Goal: Transaction & Acquisition: Book appointment/travel/reservation

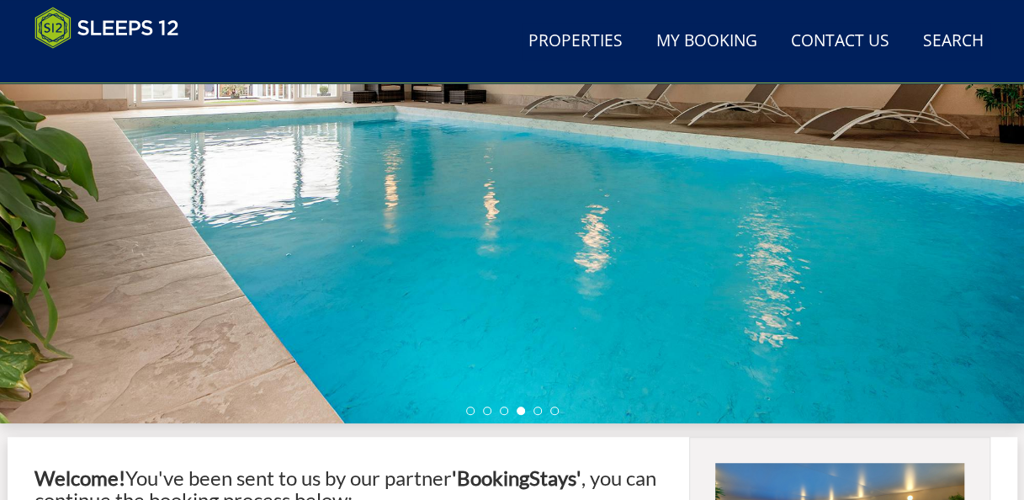
scroll to position [236, 0]
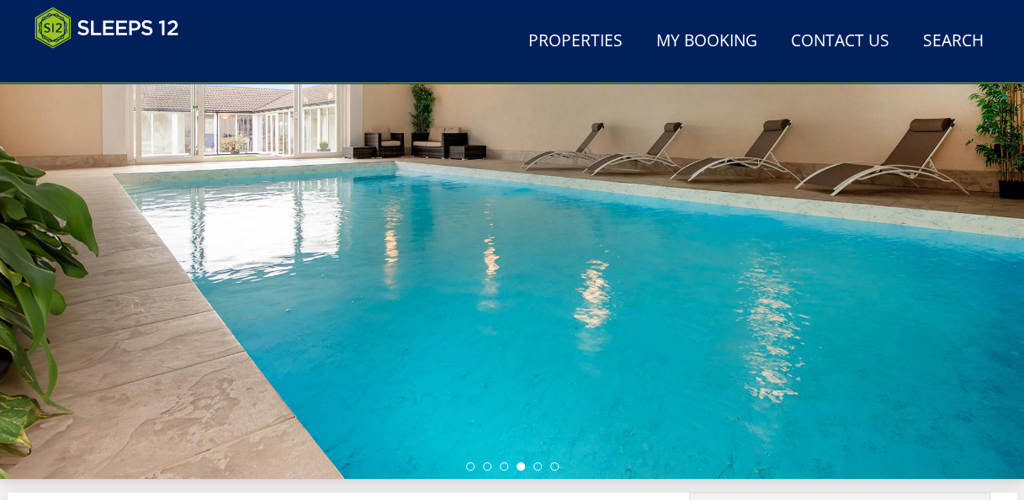
click at [495, 203] on div at bounding box center [512, 192] width 1024 height 574
click at [566, 47] on link "Properties" at bounding box center [576, 42] width 108 height 38
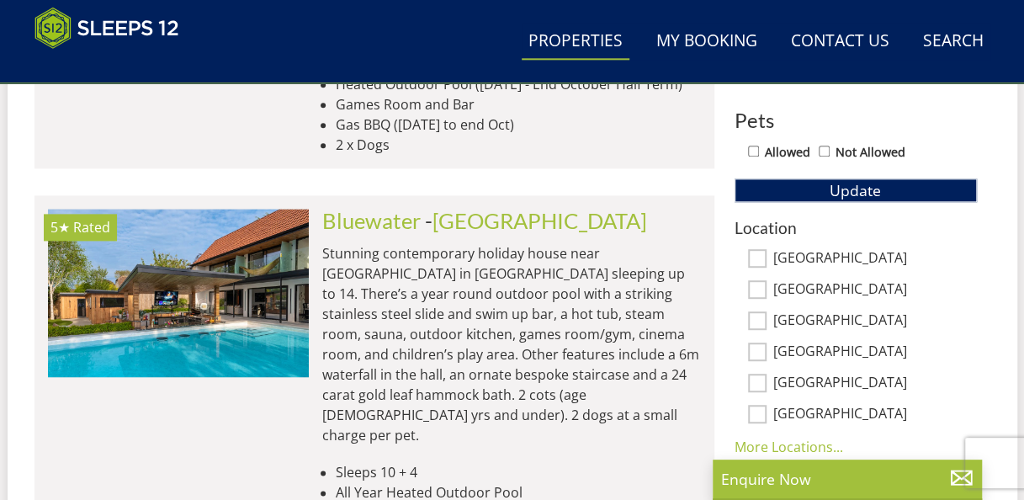
scroll to position [964, 0]
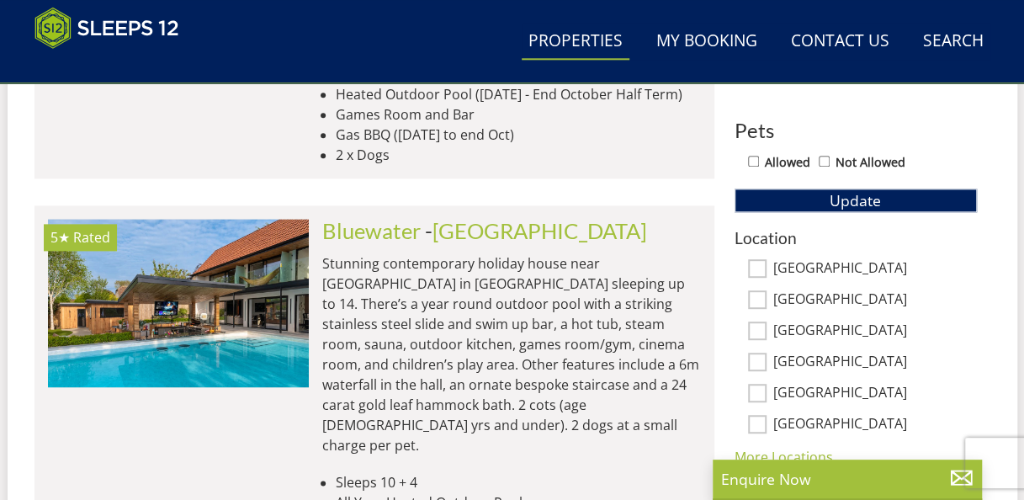
click at [756, 268] on input "Somerset" at bounding box center [757, 267] width 19 height 19
checkbox input "true"
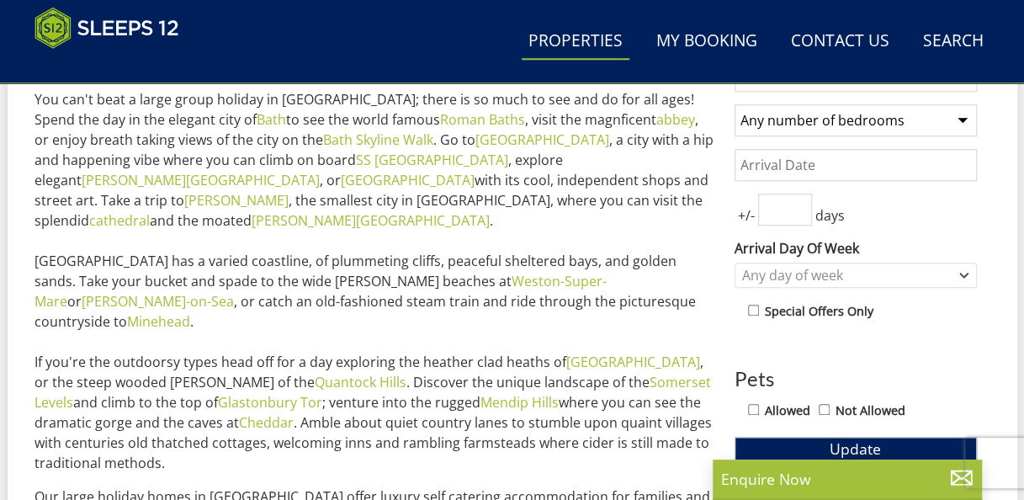
scroll to position [414, 0]
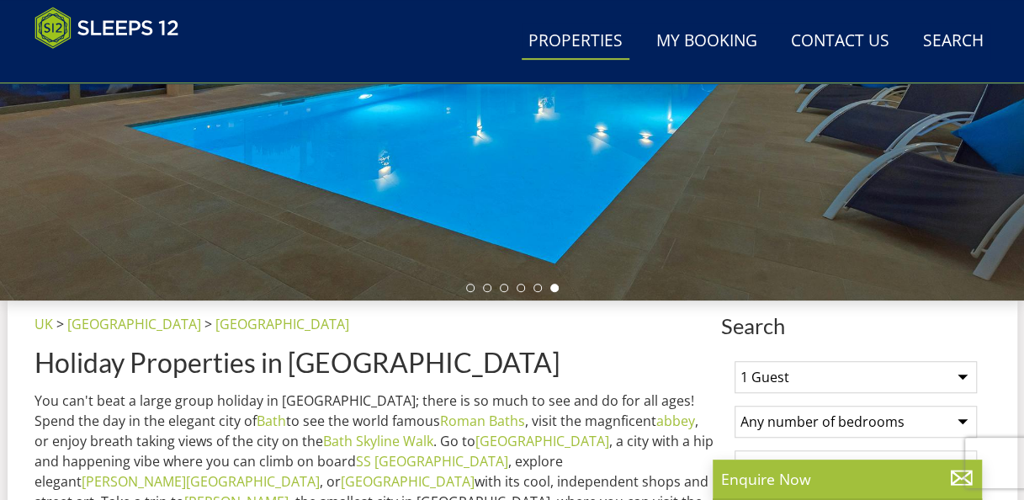
click at [816, 380] on select "1 Guest 2 Guests 3 Guests 4 Guests 5 Guests 6 Guests 7 Guests 8 Guests 9 Guests…" at bounding box center [856, 377] width 242 height 32
select select "17"
click at [735, 367] on select "1 Guest 2 Guests 3 Guests 4 Guests 5 Guests 6 Guests 7 Guests 8 Guests 9 Guests…" at bounding box center [856, 377] width 242 height 32
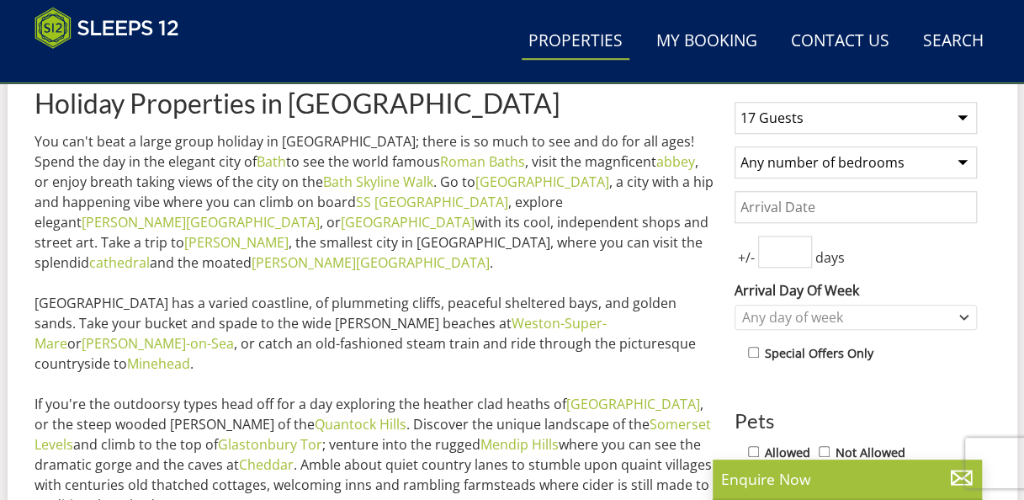
scroll to position [694, 0]
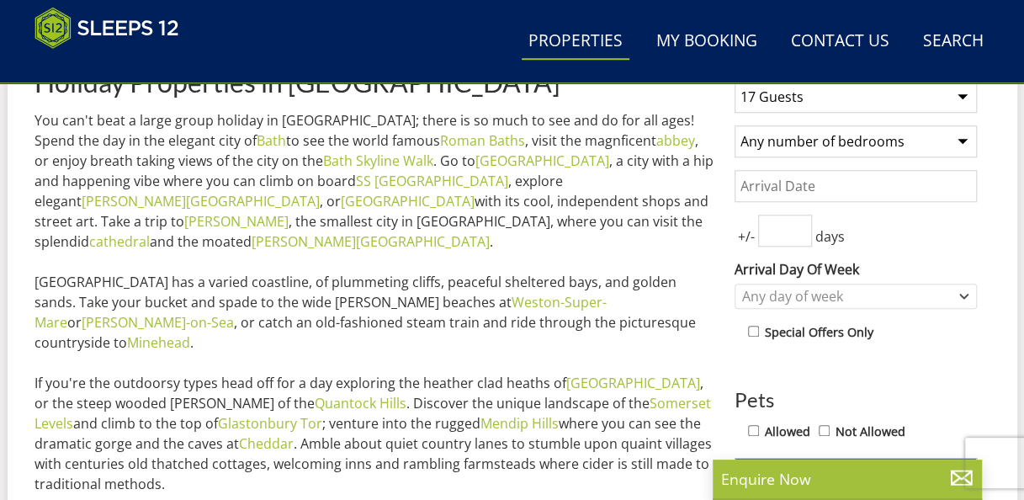
click at [900, 155] on select "Any number of bedrooms 1 Bedroom 2 Bedrooms 3 Bedrooms 4 Bedrooms 5 Bedrooms 6 …" at bounding box center [856, 141] width 242 height 32
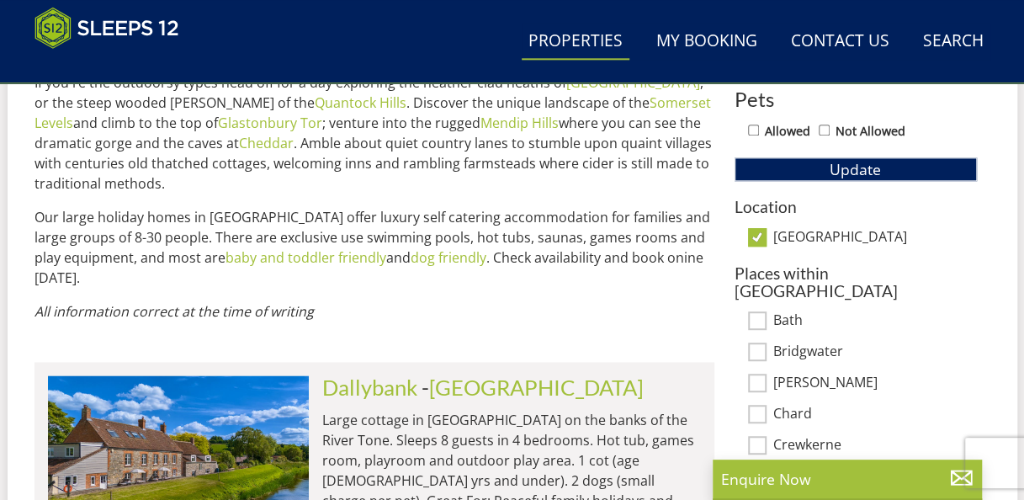
scroll to position [1026, 0]
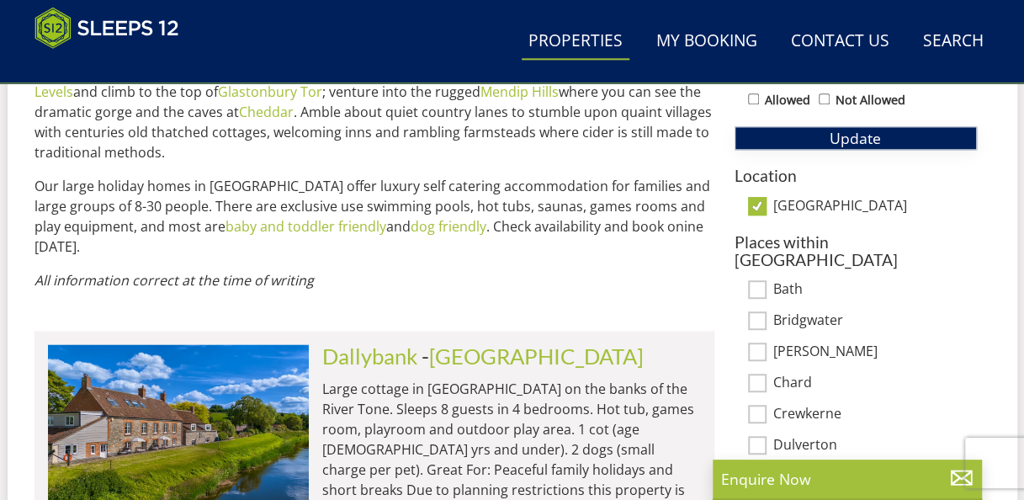
click at [922, 146] on button "Update" at bounding box center [856, 138] width 242 height 24
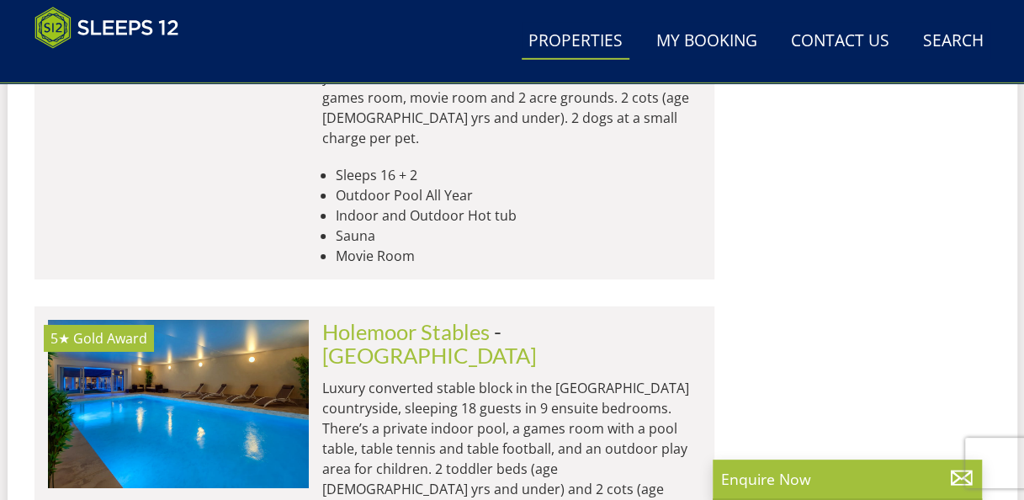
scroll to position [2657, 0]
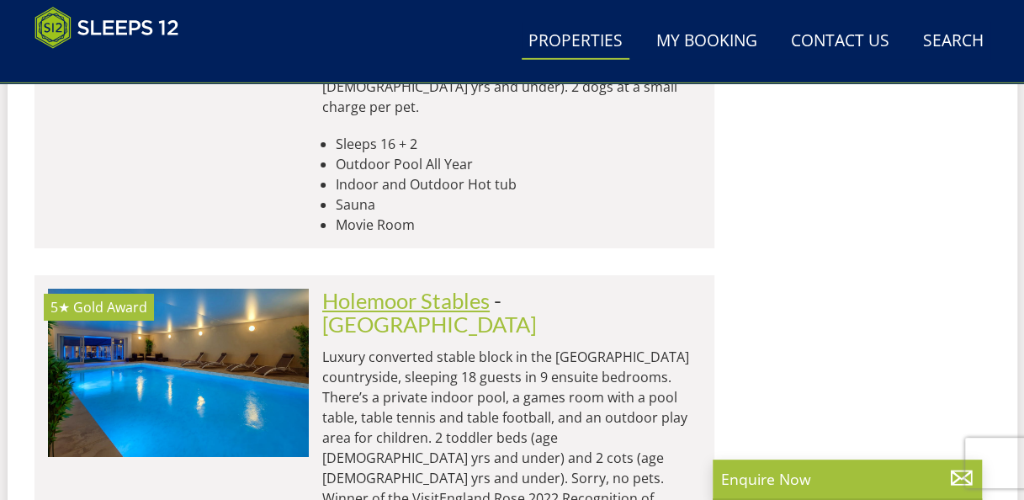
click at [418, 288] on link "Holemoor Stables" at bounding box center [405, 300] width 167 height 25
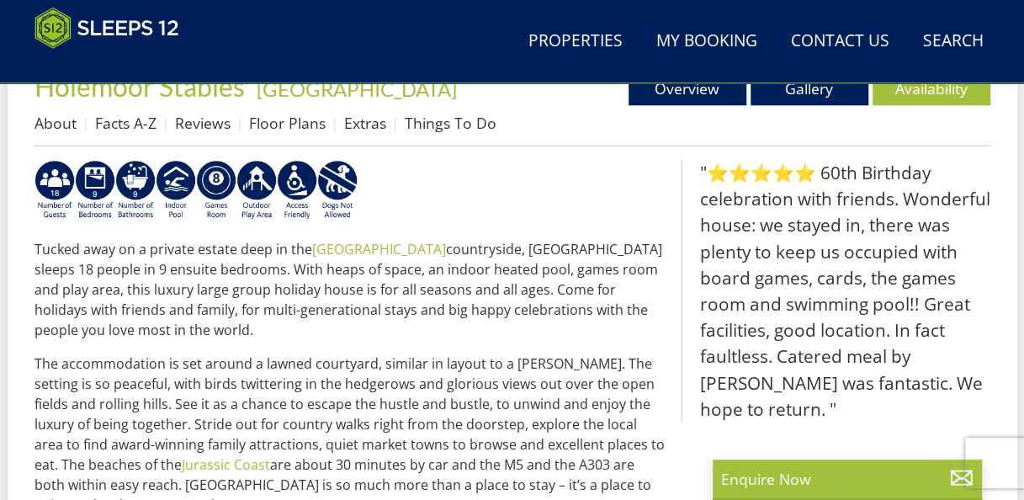
scroll to position [517, 0]
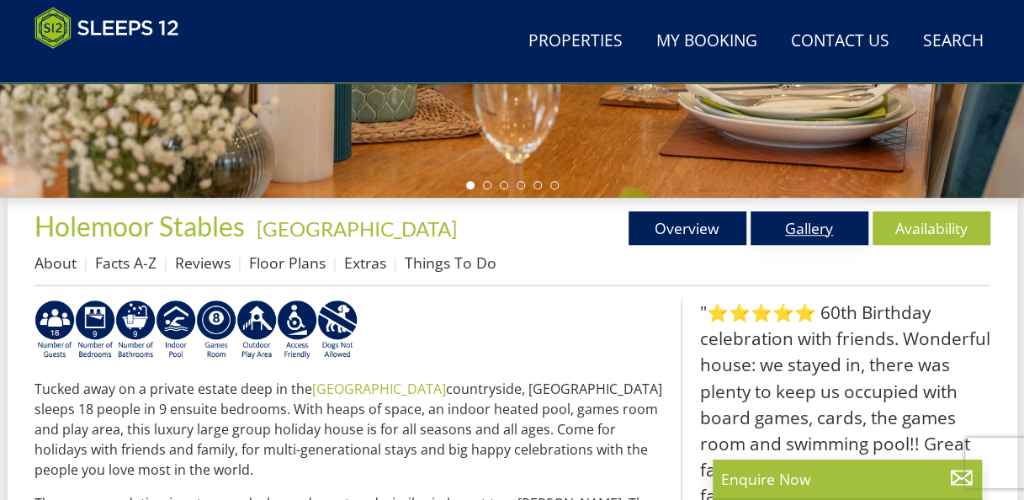
click at [823, 244] on link "Gallery" at bounding box center [810, 228] width 118 height 34
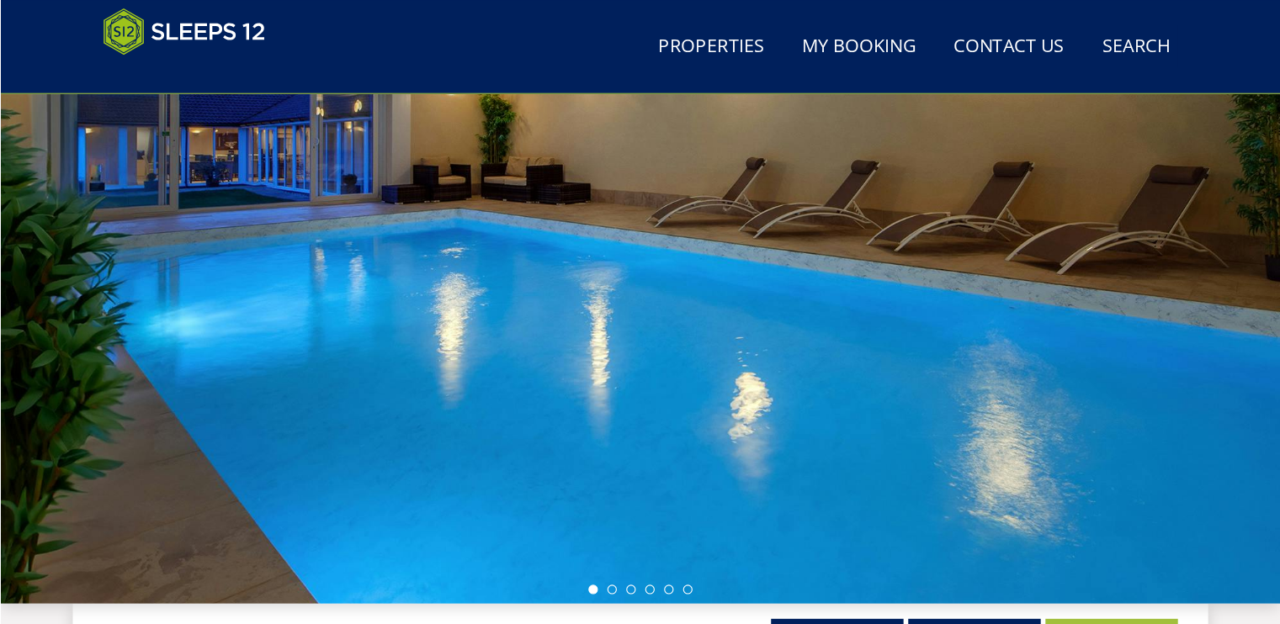
scroll to position [193, 0]
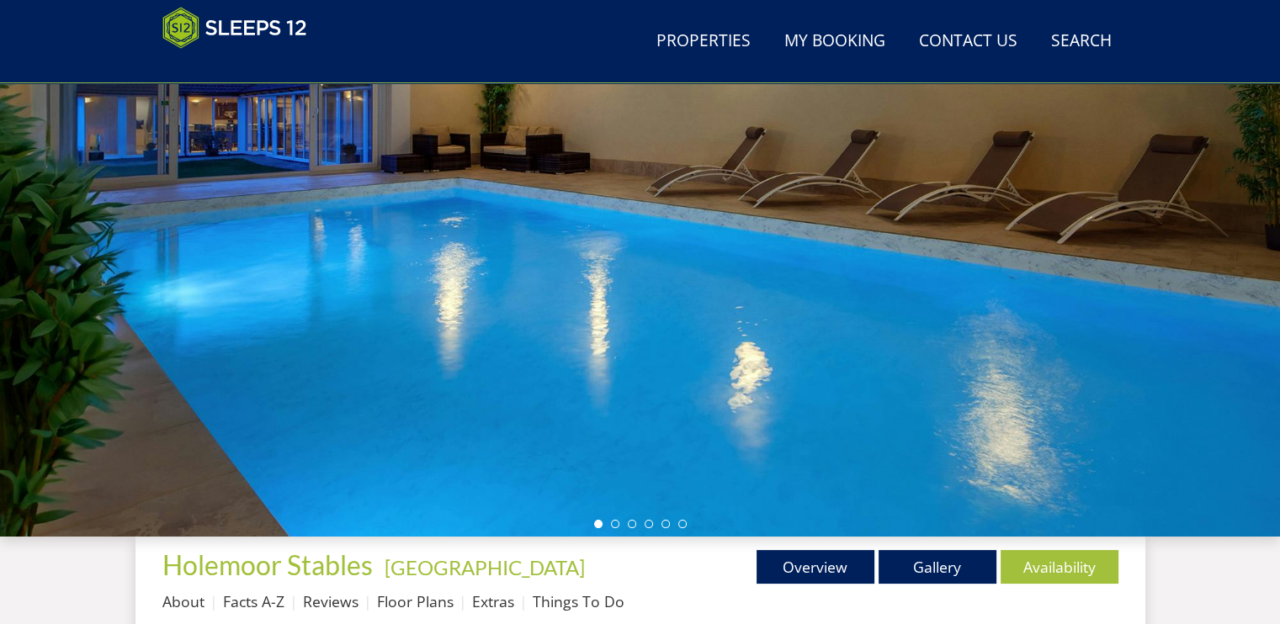
drag, startPoint x: 991, startPoint y: 1, endPoint x: 613, endPoint y: 584, distance: 695.4
click at [613, 499] on div "Properties Holemoor Stables - Somerset Overview Gallery Availability About Fact…" at bounding box center [640, 588] width 956 height 76
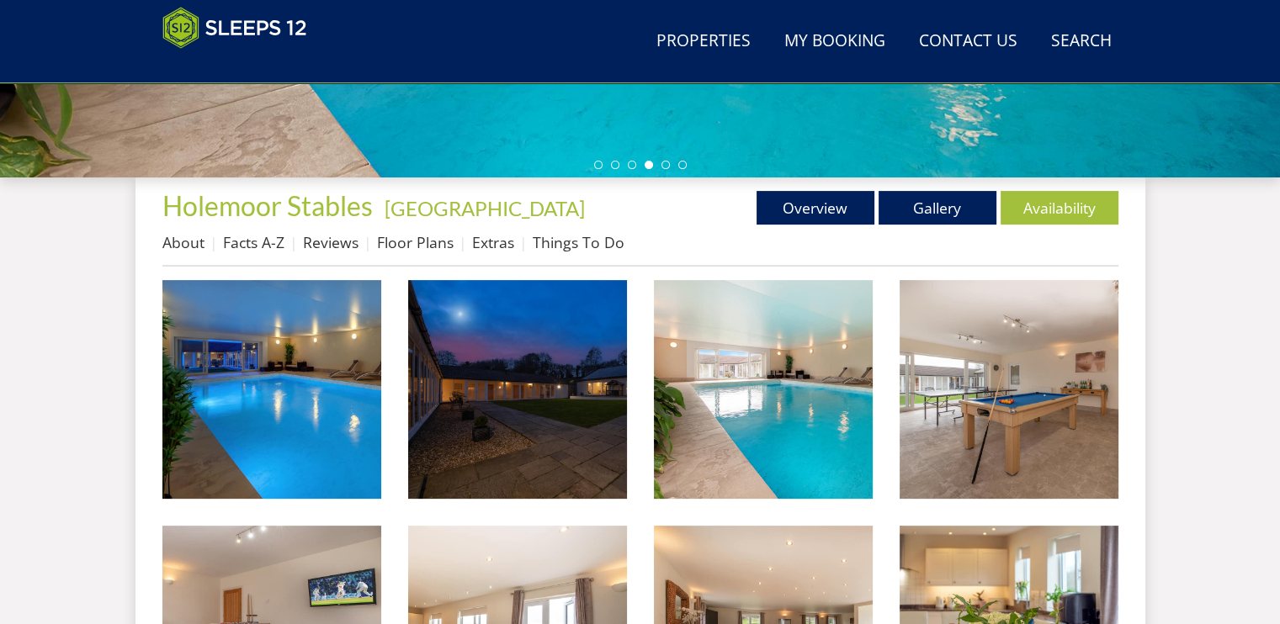
scroll to position [557, 0]
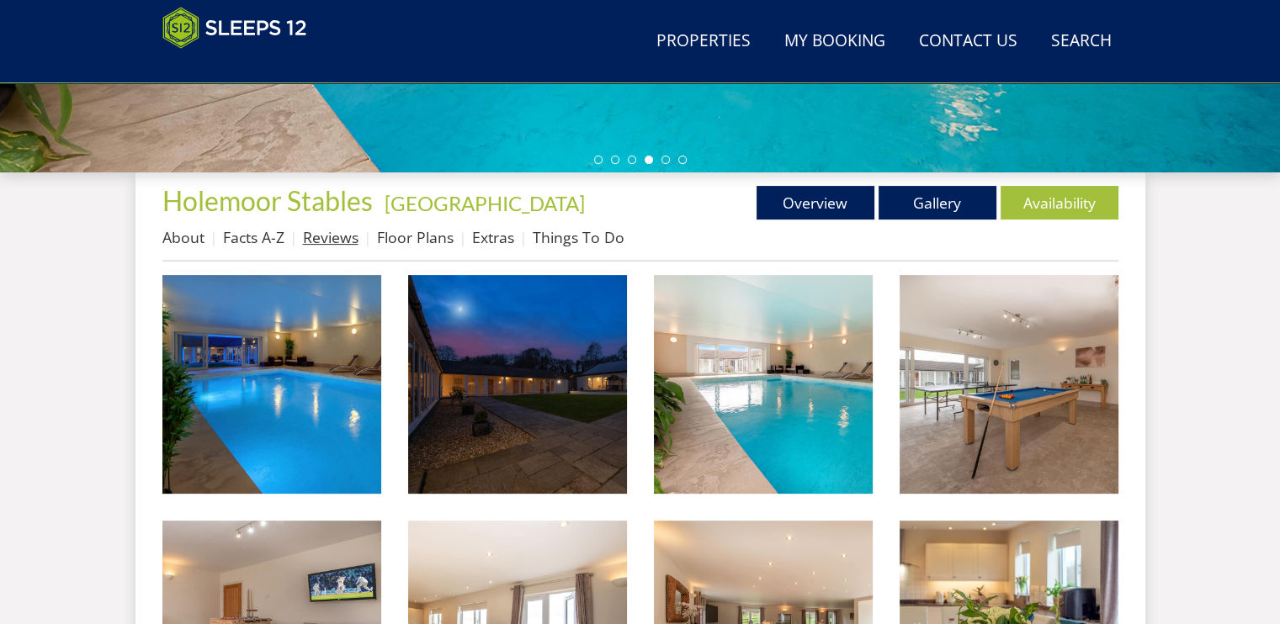
click at [332, 243] on link "Reviews" at bounding box center [331, 237] width 56 height 20
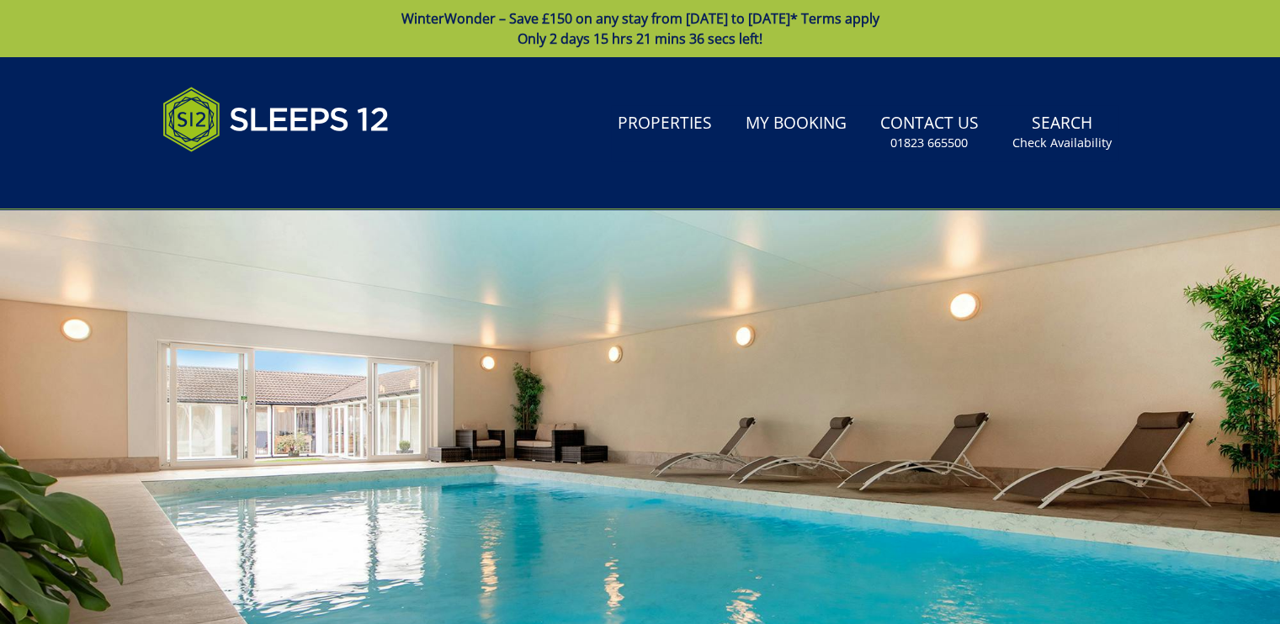
click at [1023, 81] on header "Search Menu Properties My Booking Contact Us 01823 665500 Search Check Availabi…" at bounding box center [640, 133] width 1280 height 152
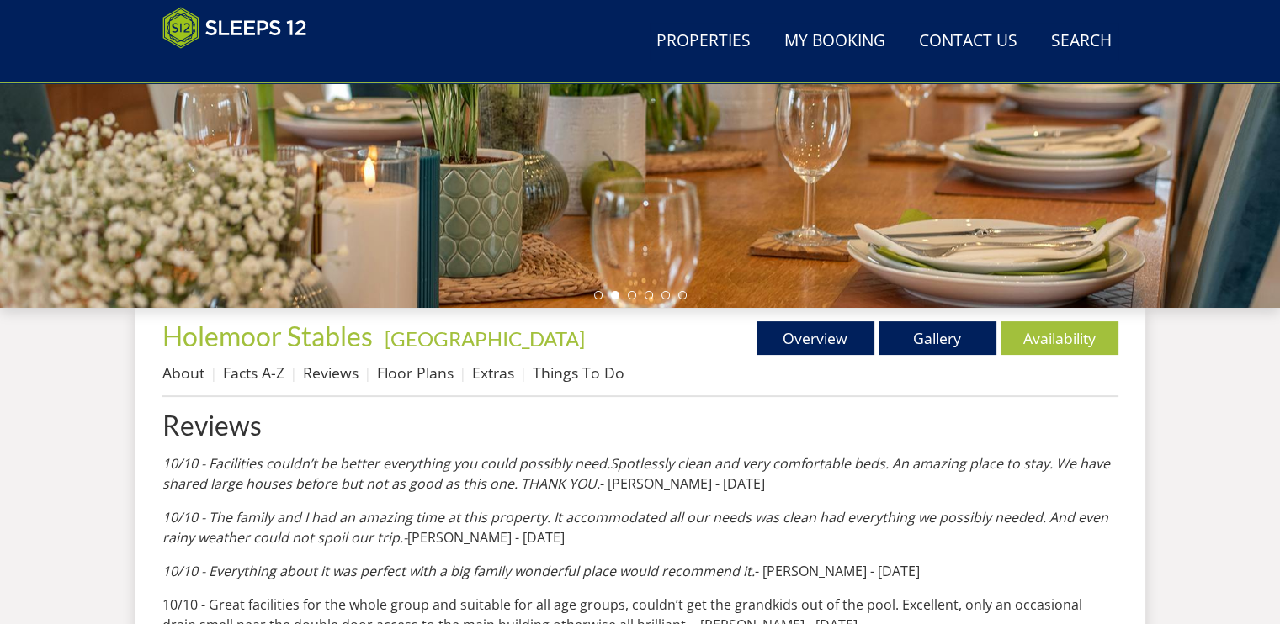
scroll to position [364, 0]
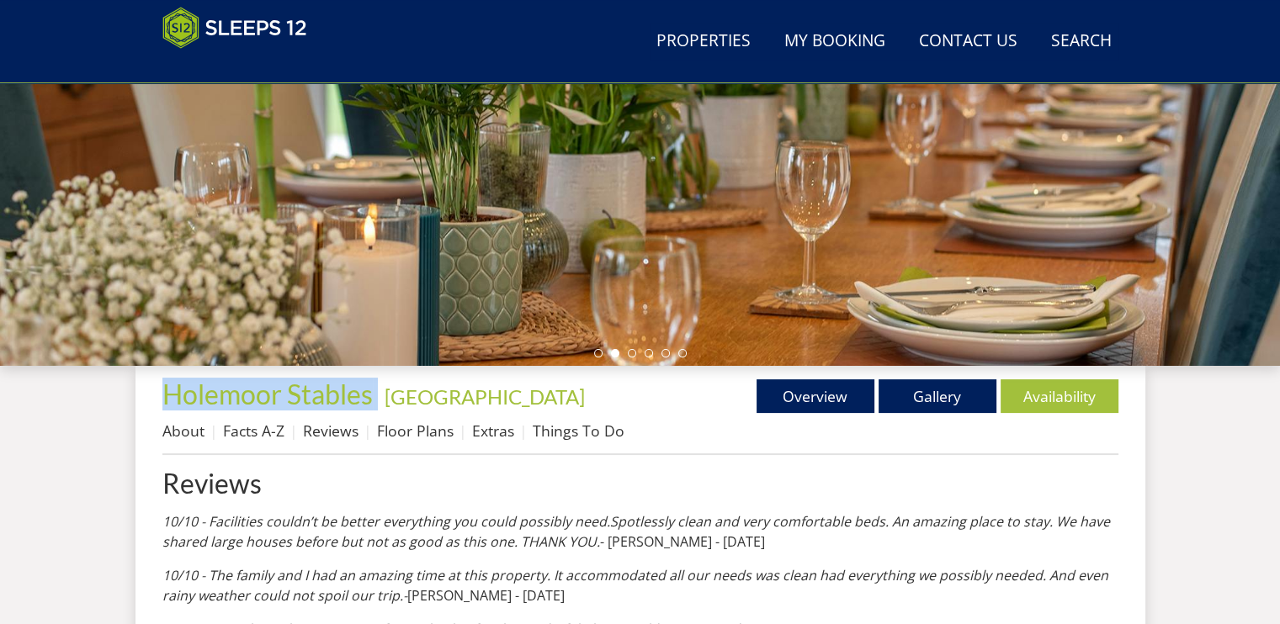
drag, startPoint x: 379, startPoint y: 400, endPoint x: 160, endPoint y: 381, distance: 219.6
click at [948, 402] on link "Gallery" at bounding box center [938, 397] width 118 height 34
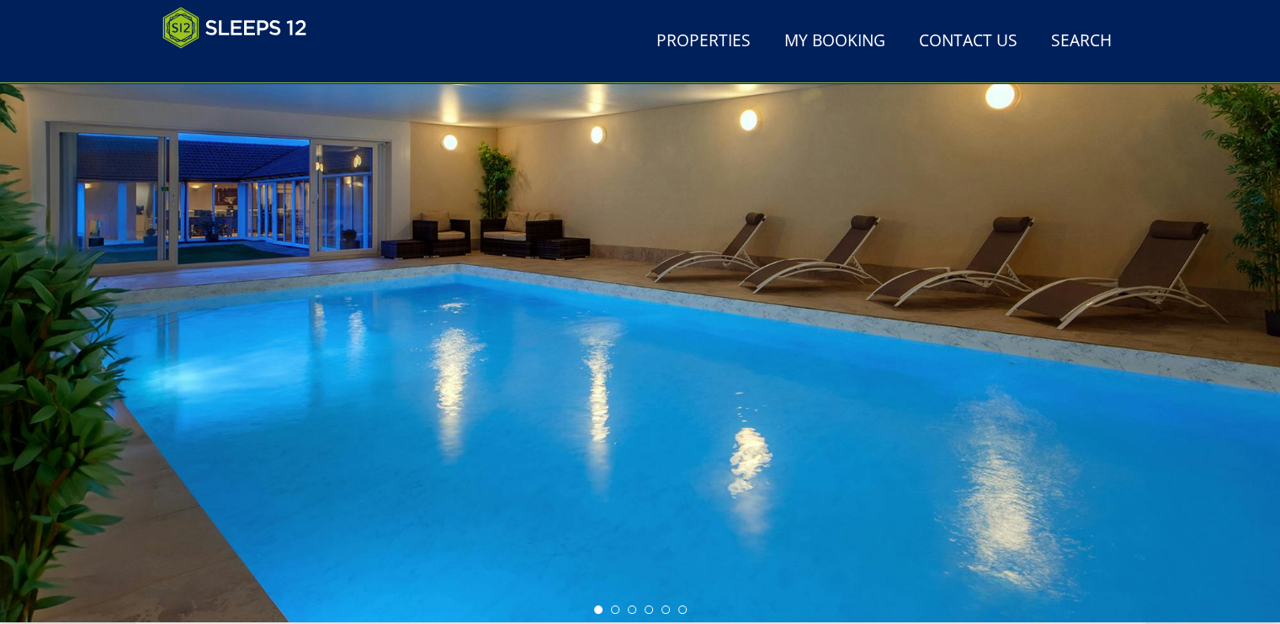
scroll to position [280, 0]
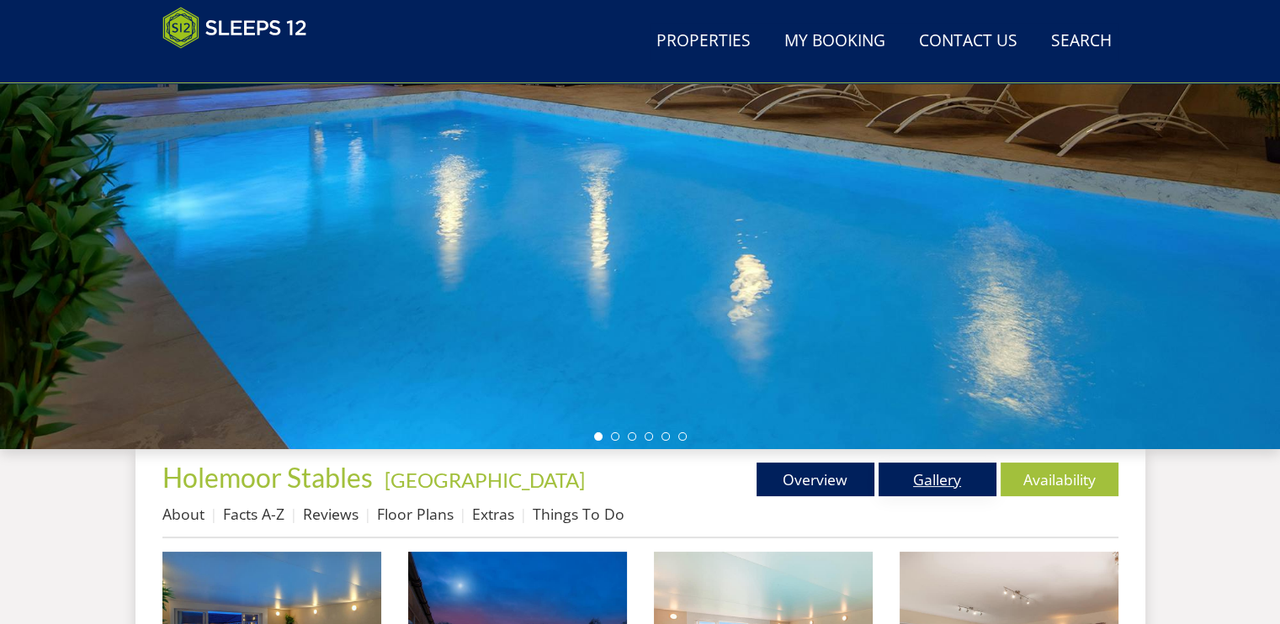
click at [917, 482] on link "Gallery" at bounding box center [938, 480] width 118 height 34
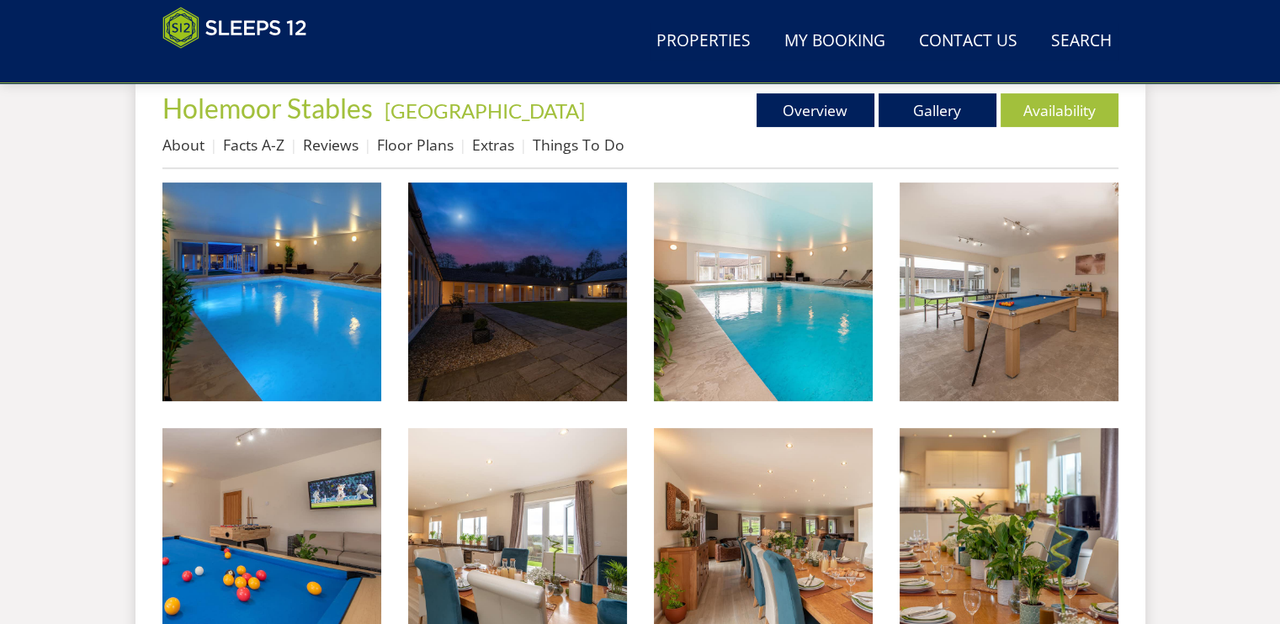
scroll to position [640, 0]
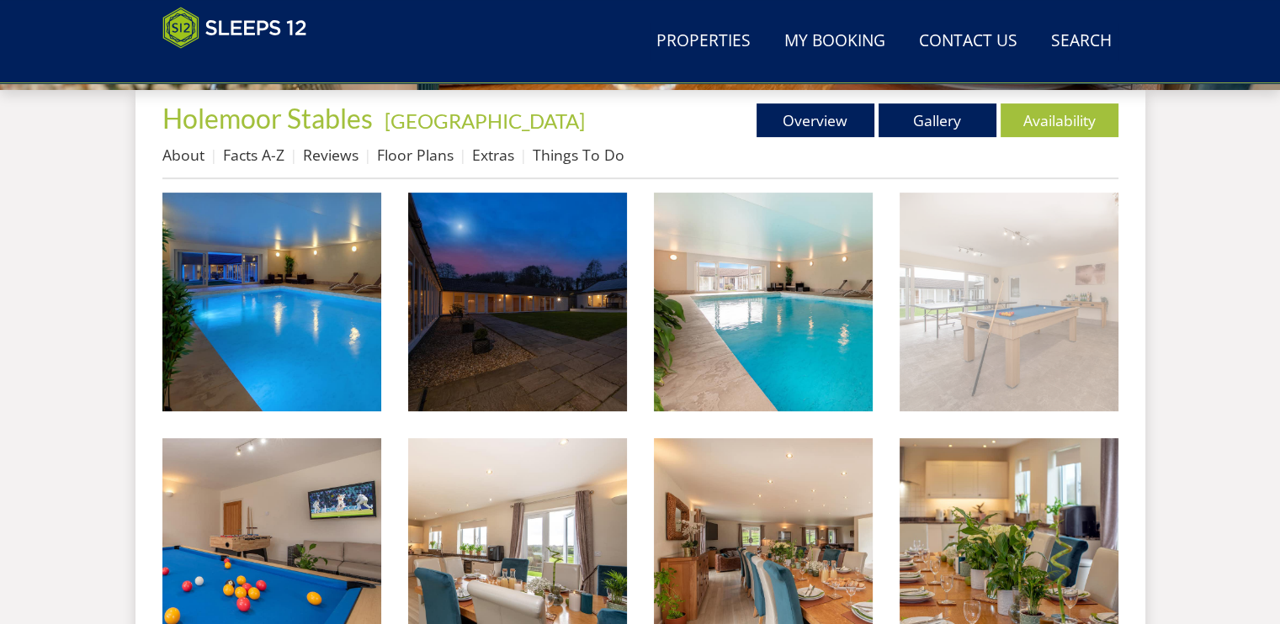
click at [1023, 305] on img at bounding box center [1009, 302] width 219 height 219
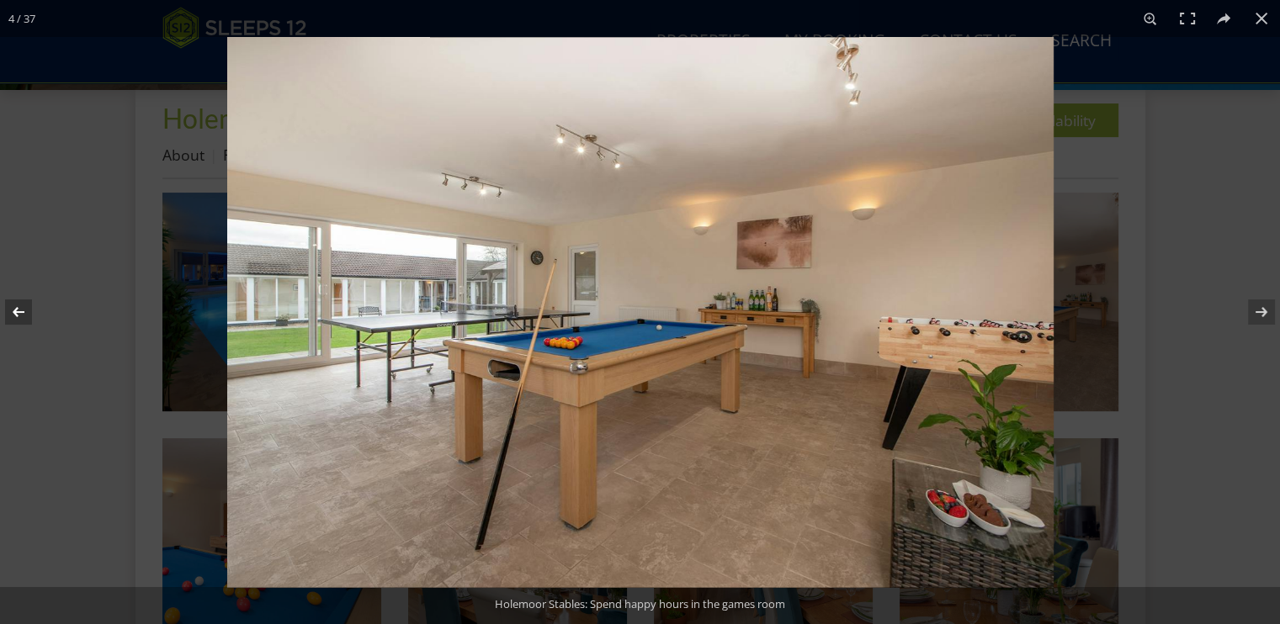
click at [19, 307] on button at bounding box center [29, 312] width 59 height 84
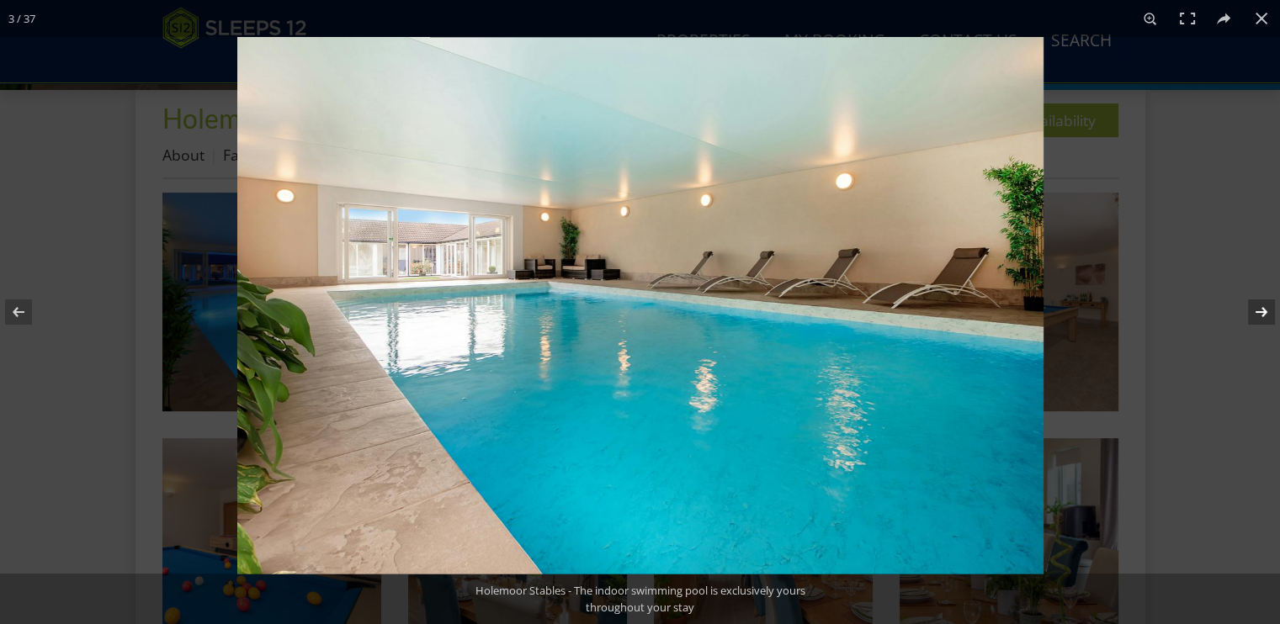
click at [1023, 308] on button at bounding box center [1250, 312] width 59 height 84
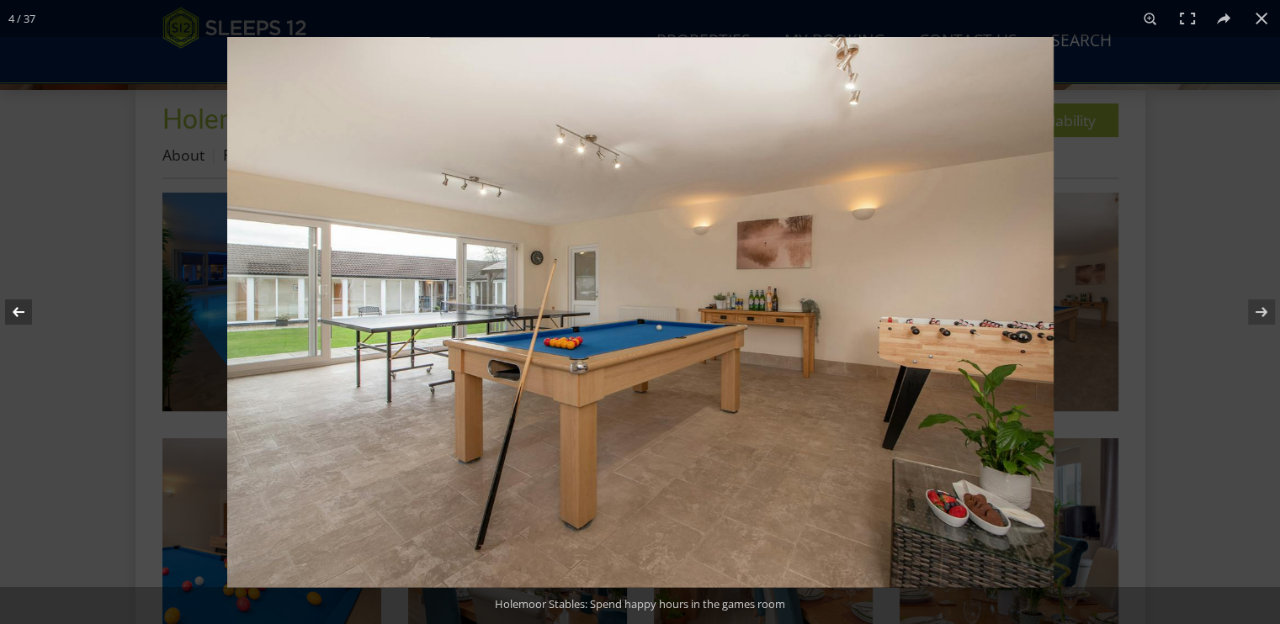
click at [26, 307] on button at bounding box center [29, 312] width 59 height 84
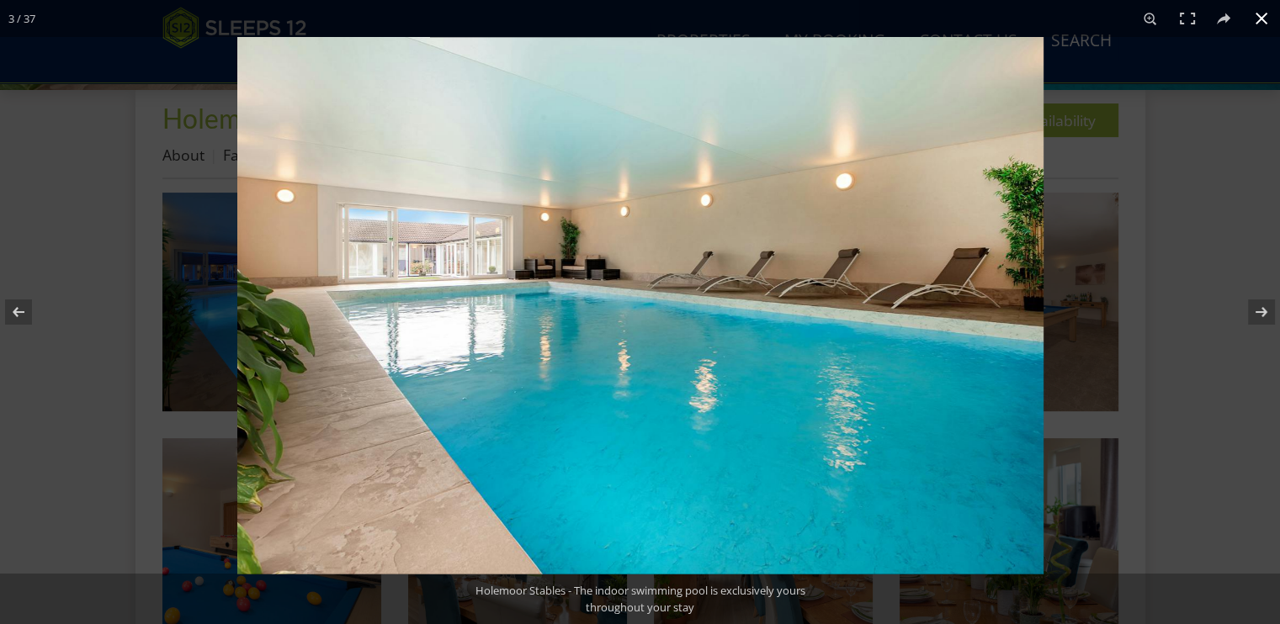
click at [74, 293] on div at bounding box center [640, 312] width 1280 height 624
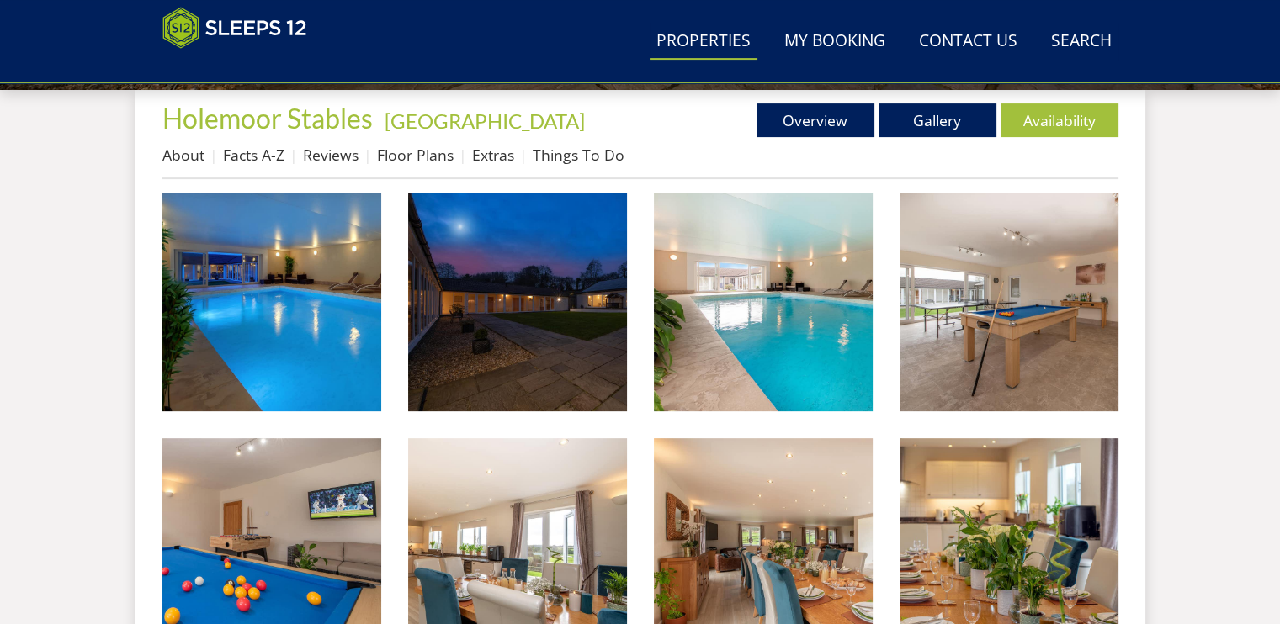
click at [731, 38] on link "Properties" at bounding box center [704, 42] width 108 height 38
select select "17"
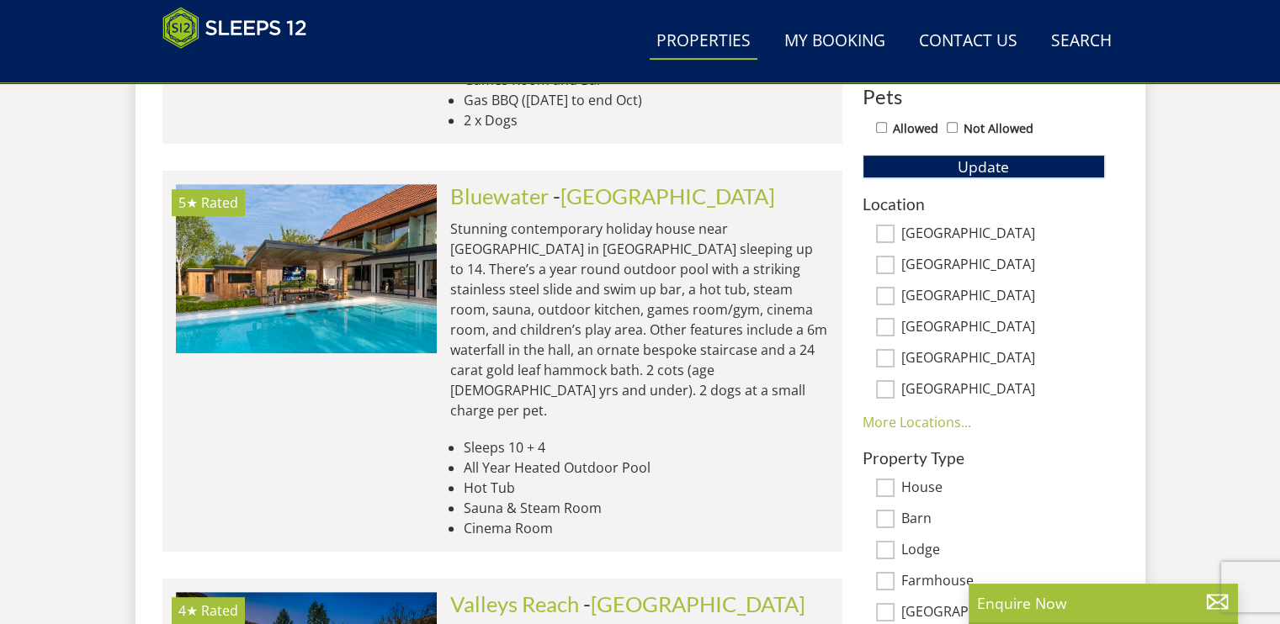
scroll to position [1022, 0]
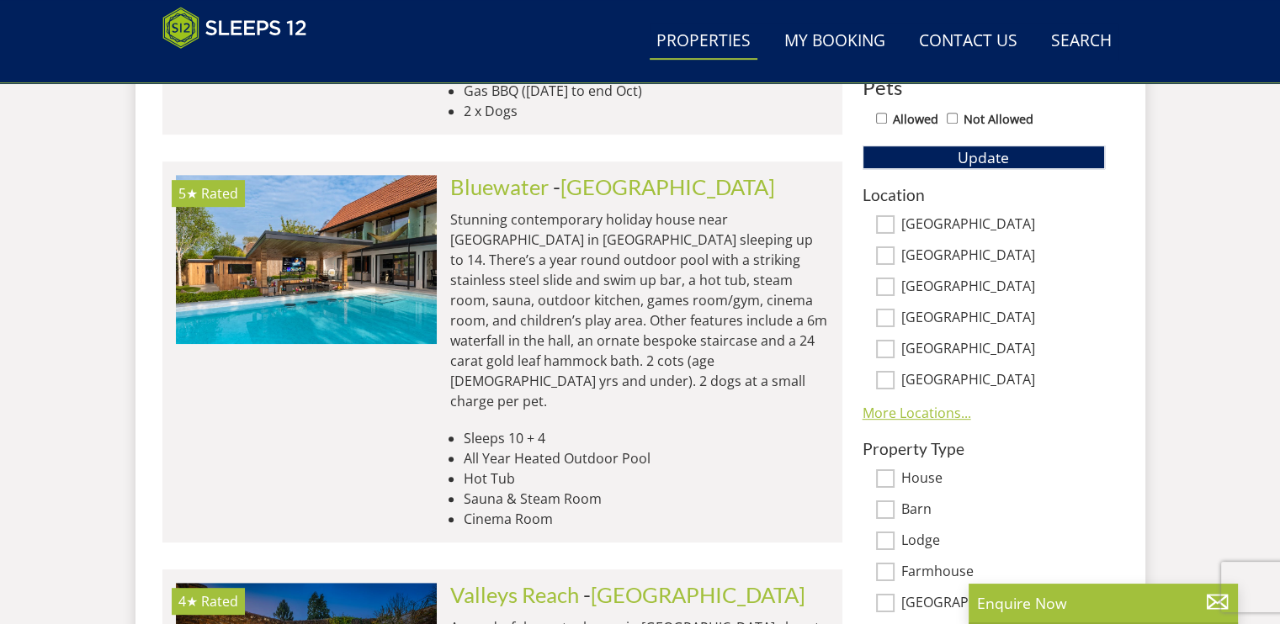
click at [913, 412] on link "More Locations..." at bounding box center [917, 413] width 109 height 19
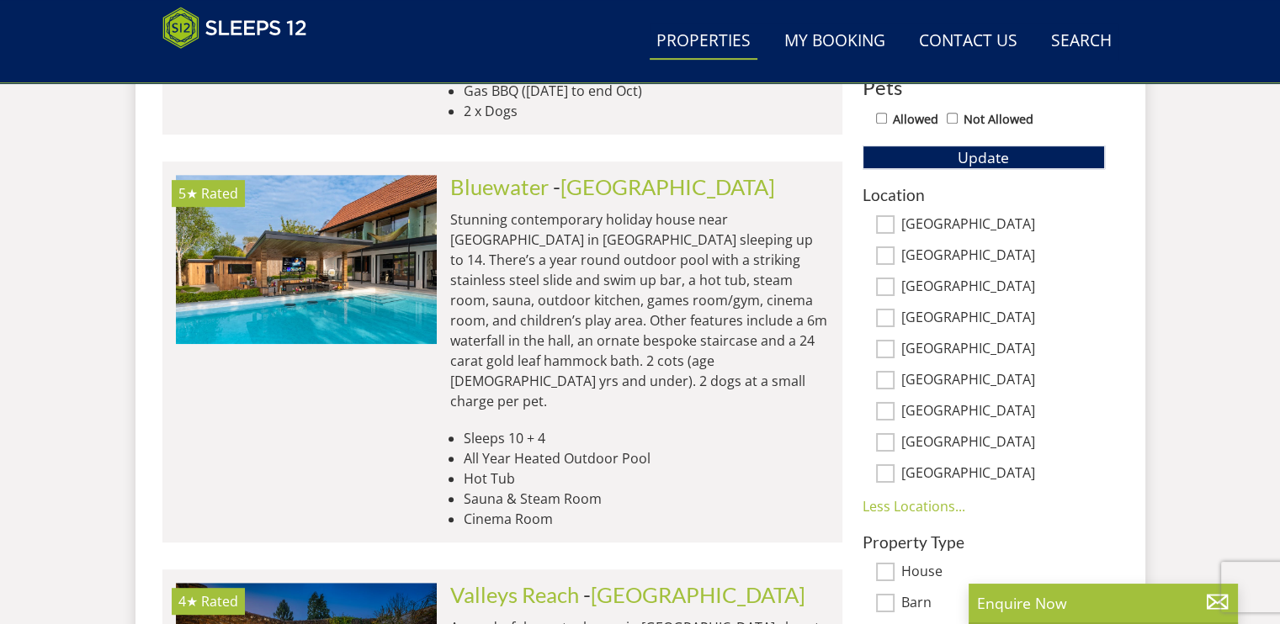
click at [884, 412] on input "[GEOGRAPHIC_DATA]" at bounding box center [885, 411] width 19 height 19
checkbox input "true"
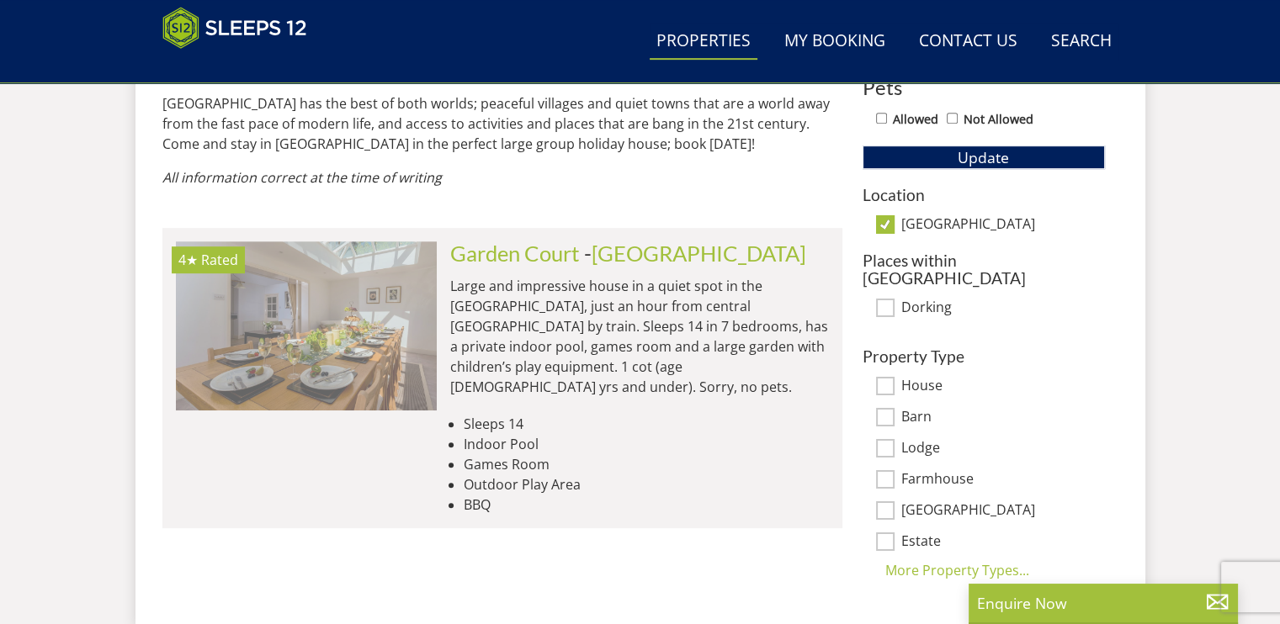
scroll to position [0, 1829]
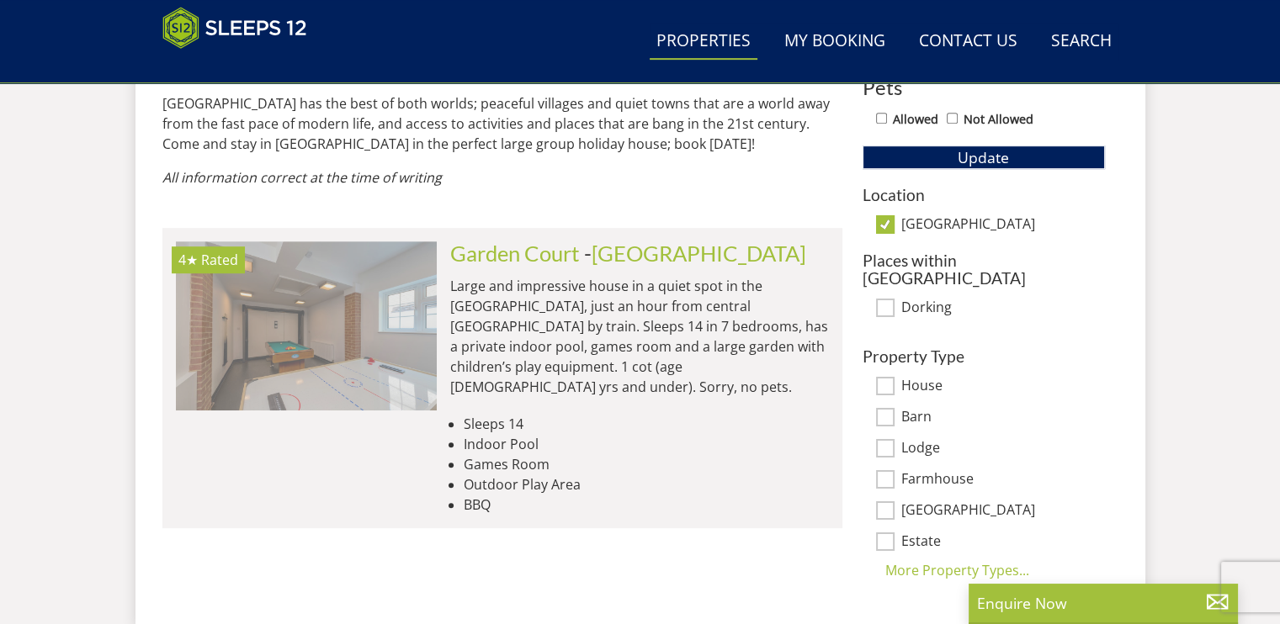
click at [355, 341] on img at bounding box center [305, 326] width 261 height 168
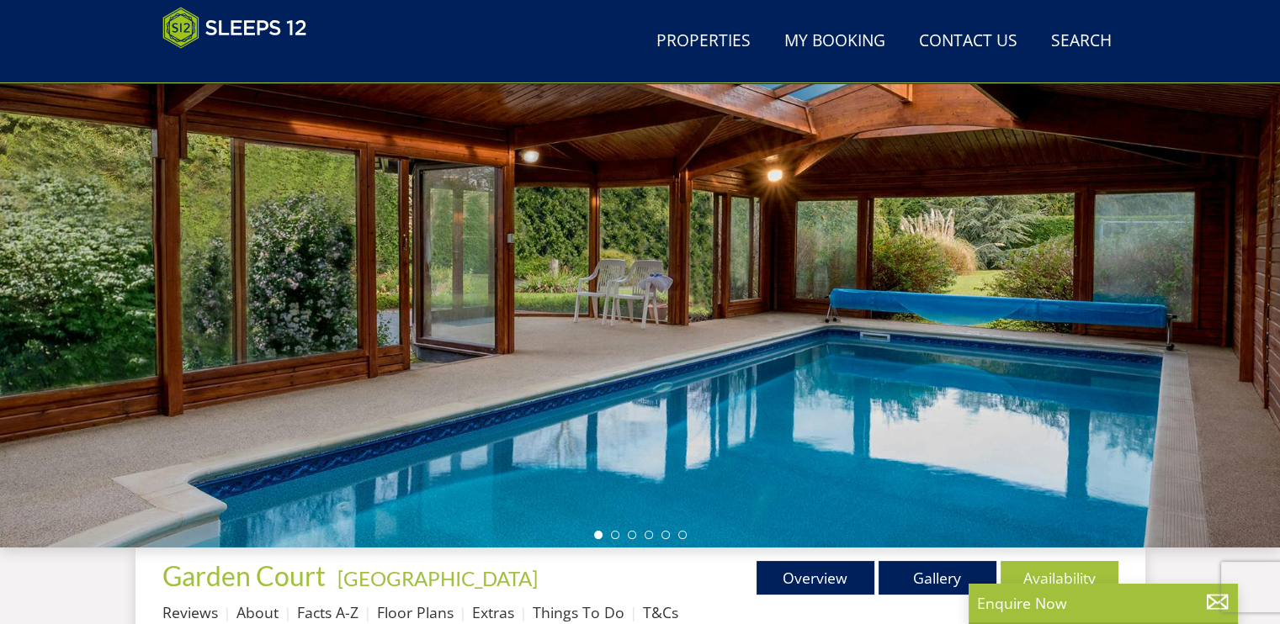
scroll to position [184, 0]
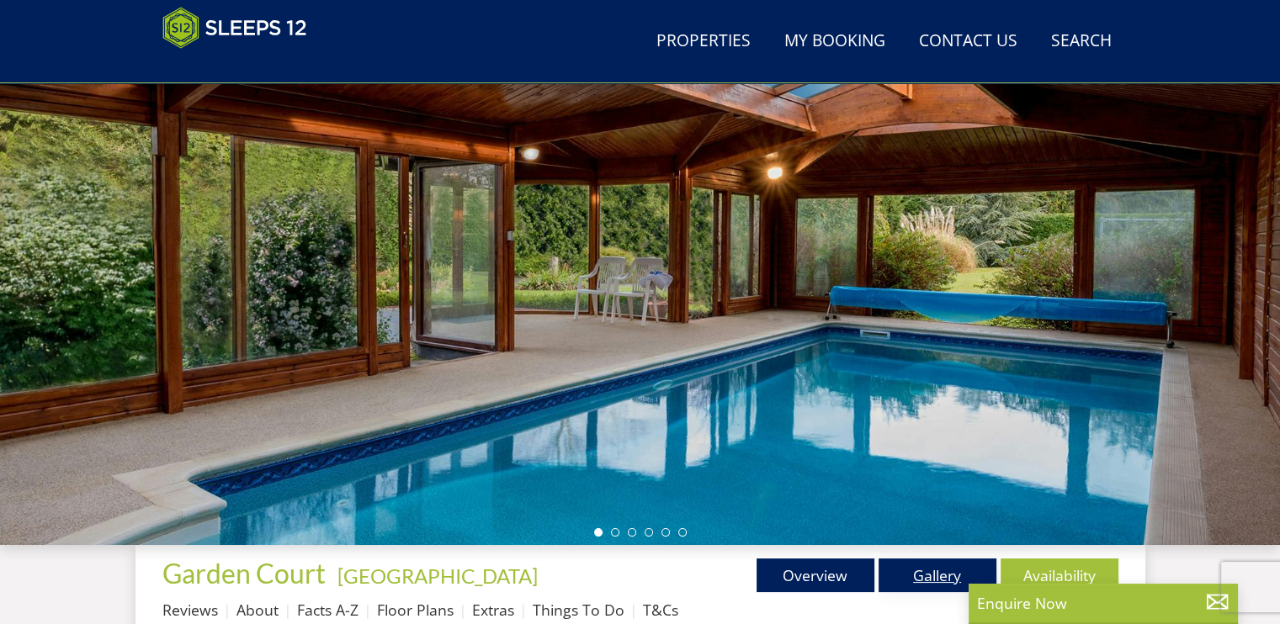
click at [920, 499] on link "Gallery" at bounding box center [938, 576] width 118 height 34
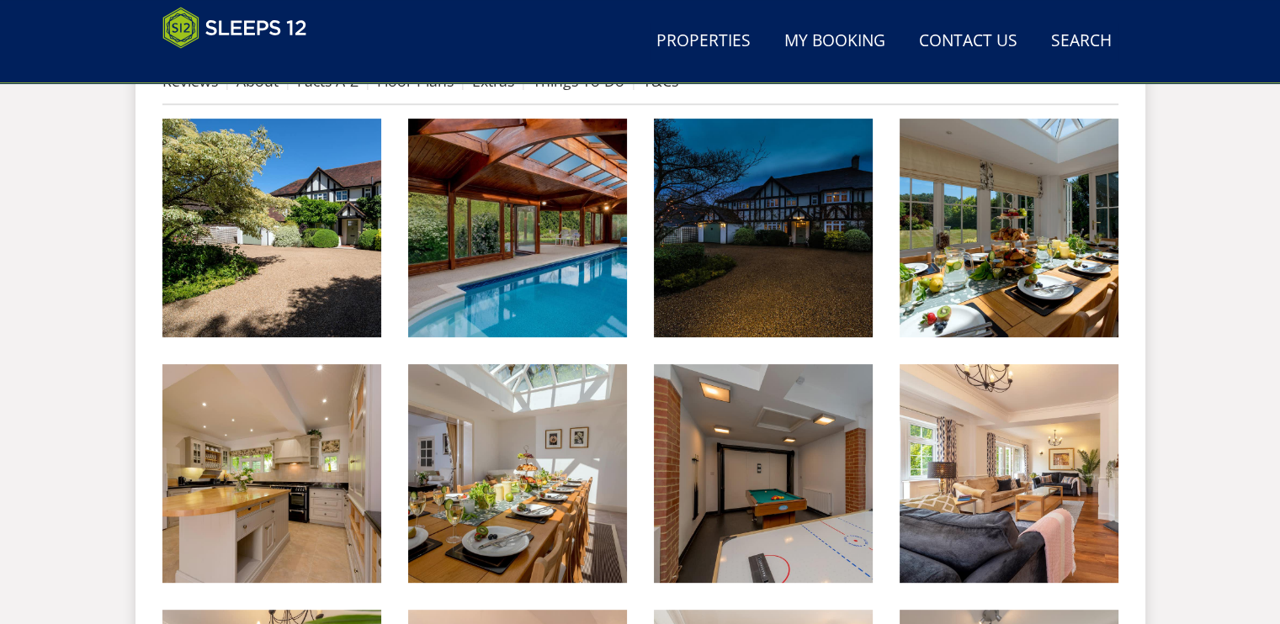
scroll to position [696, 0]
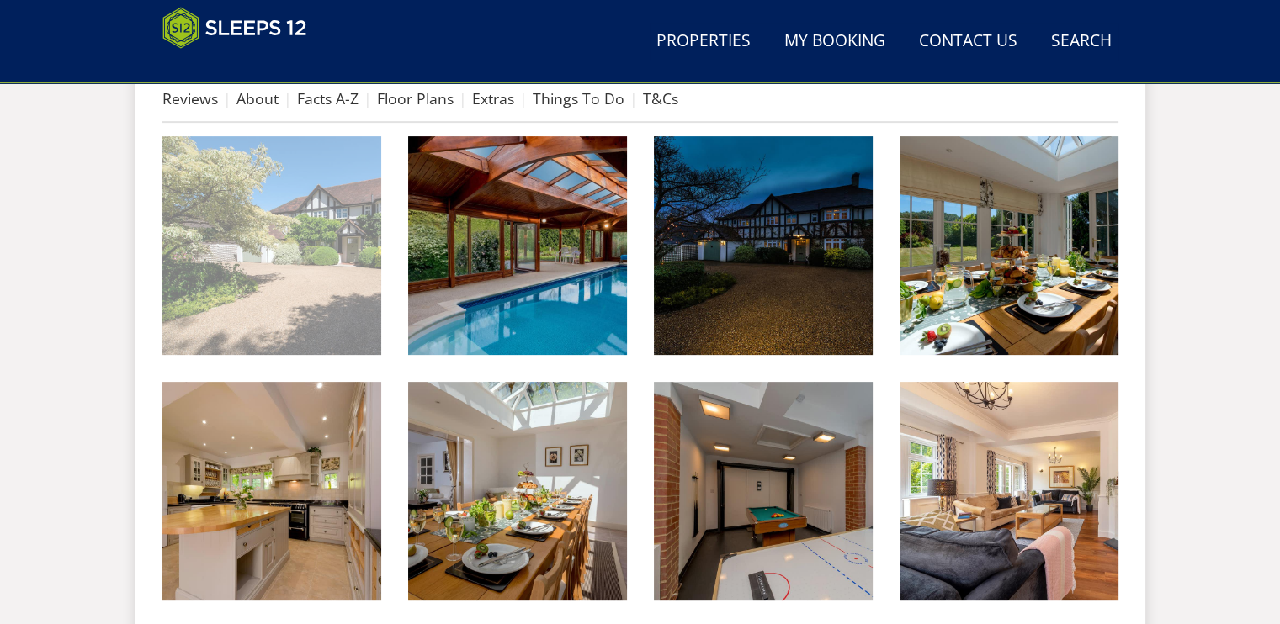
click at [320, 264] on img at bounding box center [271, 245] width 219 height 219
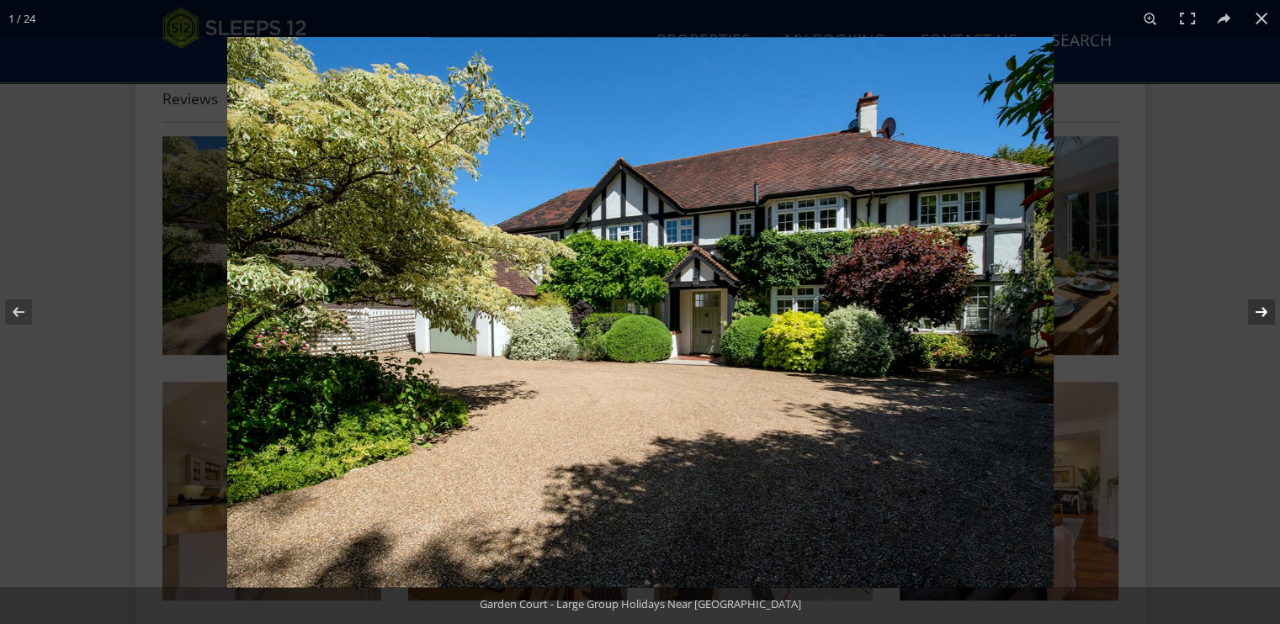
click at [1023, 314] on button at bounding box center [1250, 312] width 59 height 84
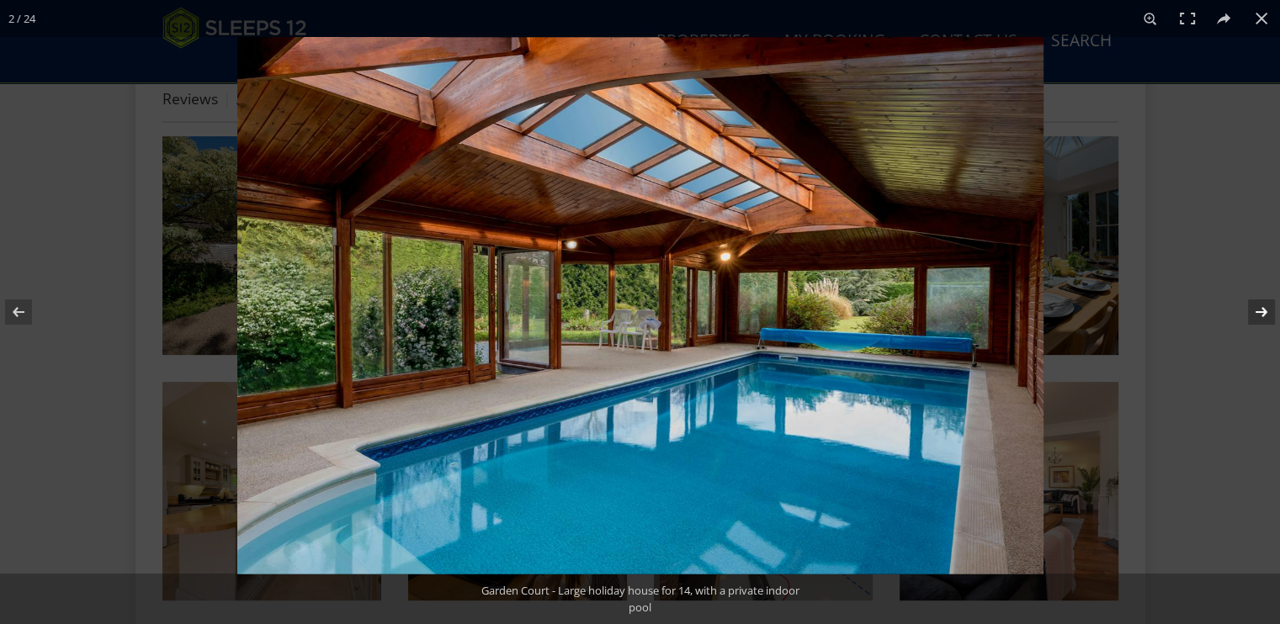
click at [1023, 314] on button at bounding box center [1250, 312] width 59 height 84
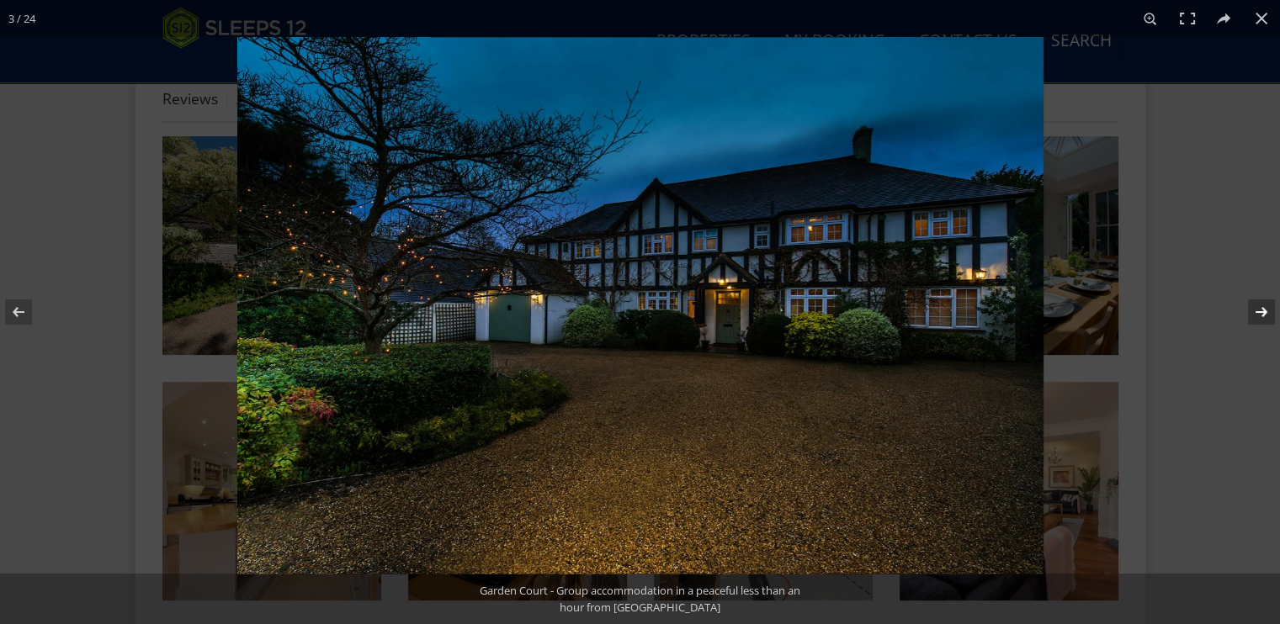
click at [1023, 314] on button at bounding box center [1250, 312] width 59 height 84
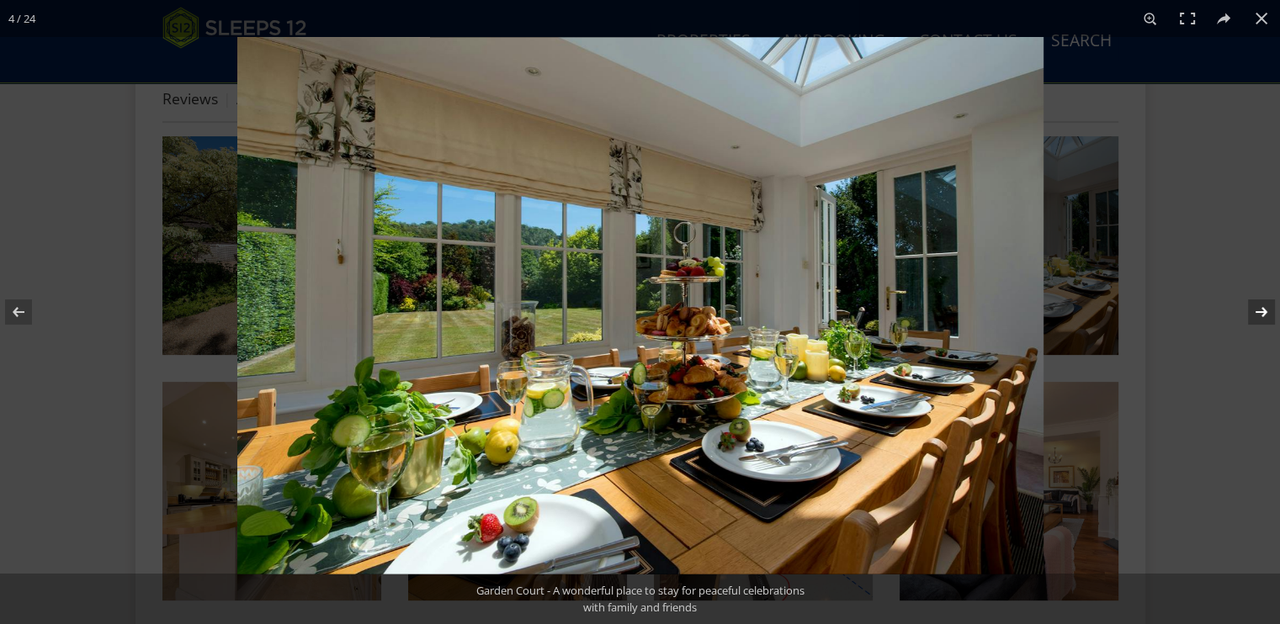
click at [1023, 314] on button at bounding box center [1250, 312] width 59 height 84
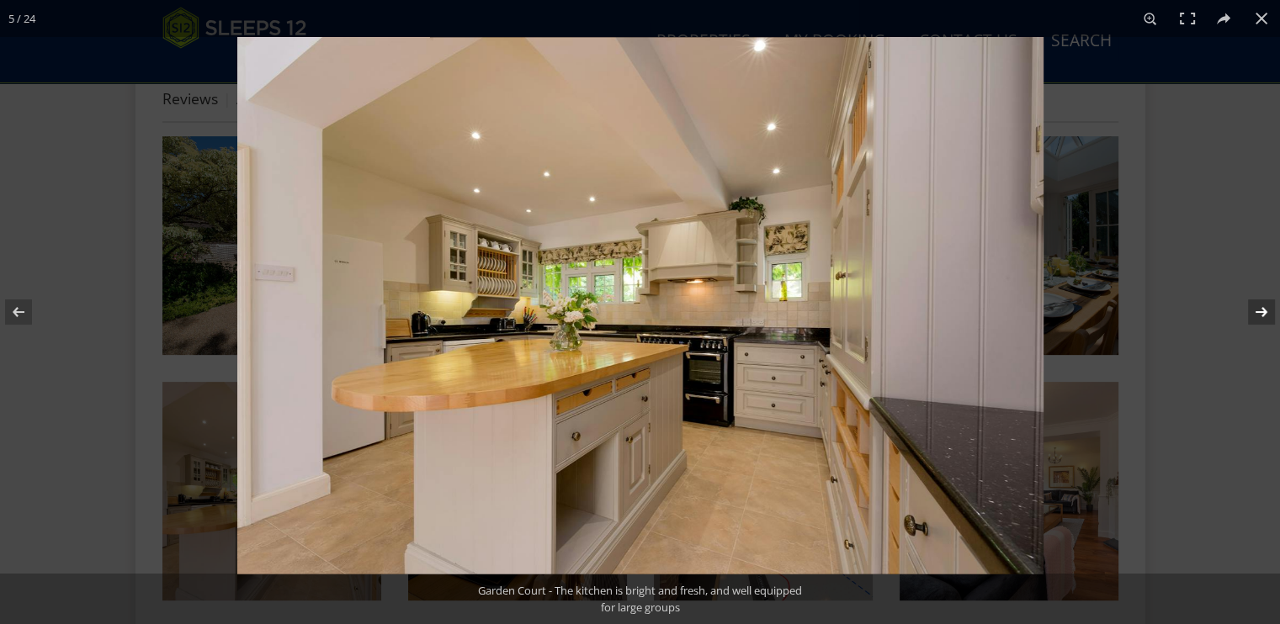
click at [1023, 314] on button at bounding box center [1250, 312] width 59 height 84
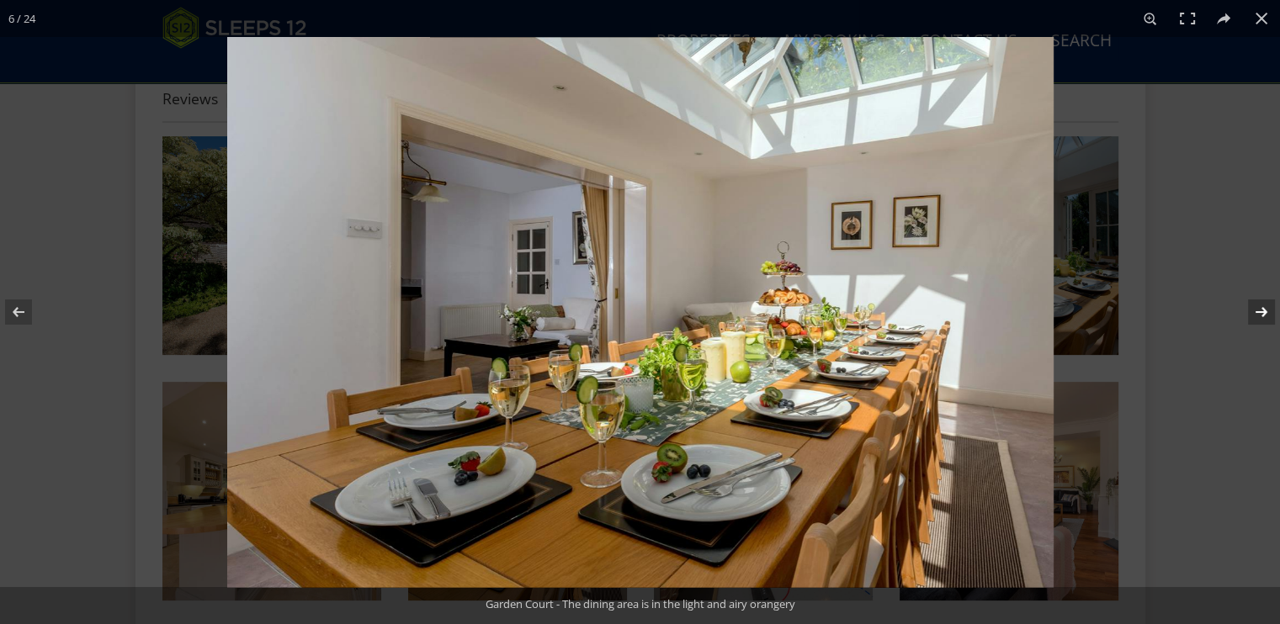
click at [1023, 314] on button at bounding box center [1250, 312] width 59 height 84
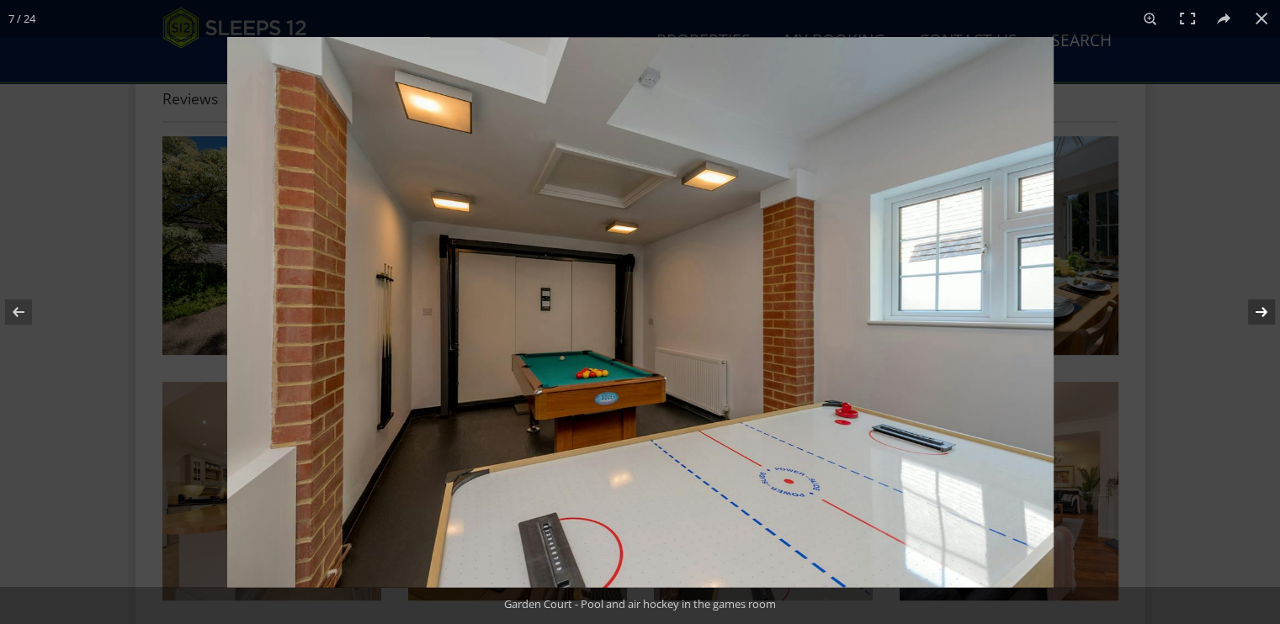
click at [1023, 314] on button at bounding box center [1250, 312] width 59 height 84
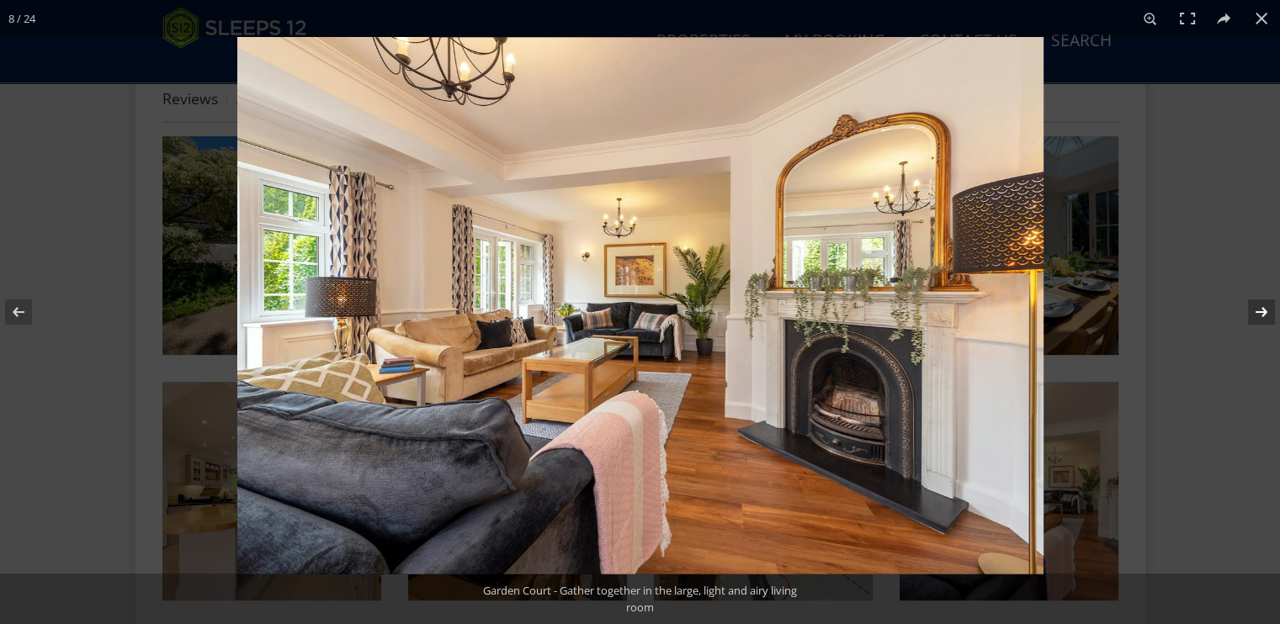
click at [1023, 314] on button at bounding box center [1250, 312] width 59 height 84
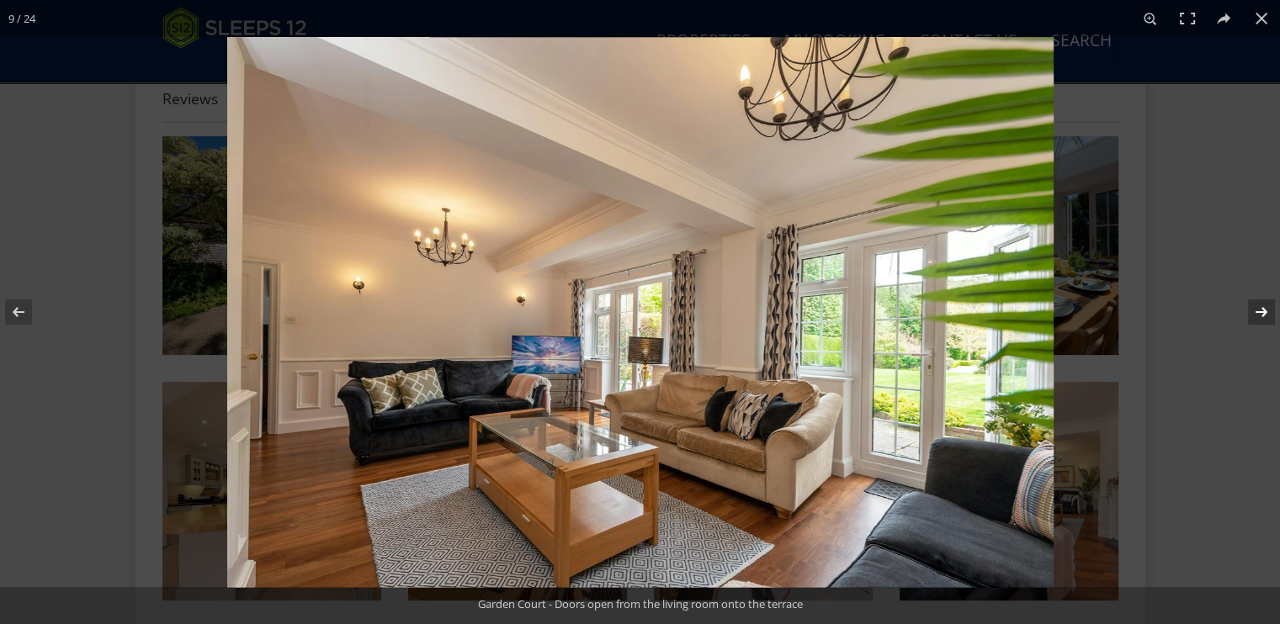
click at [1023, 314] on button at bounding box center [1250, 312] width 59 height 84
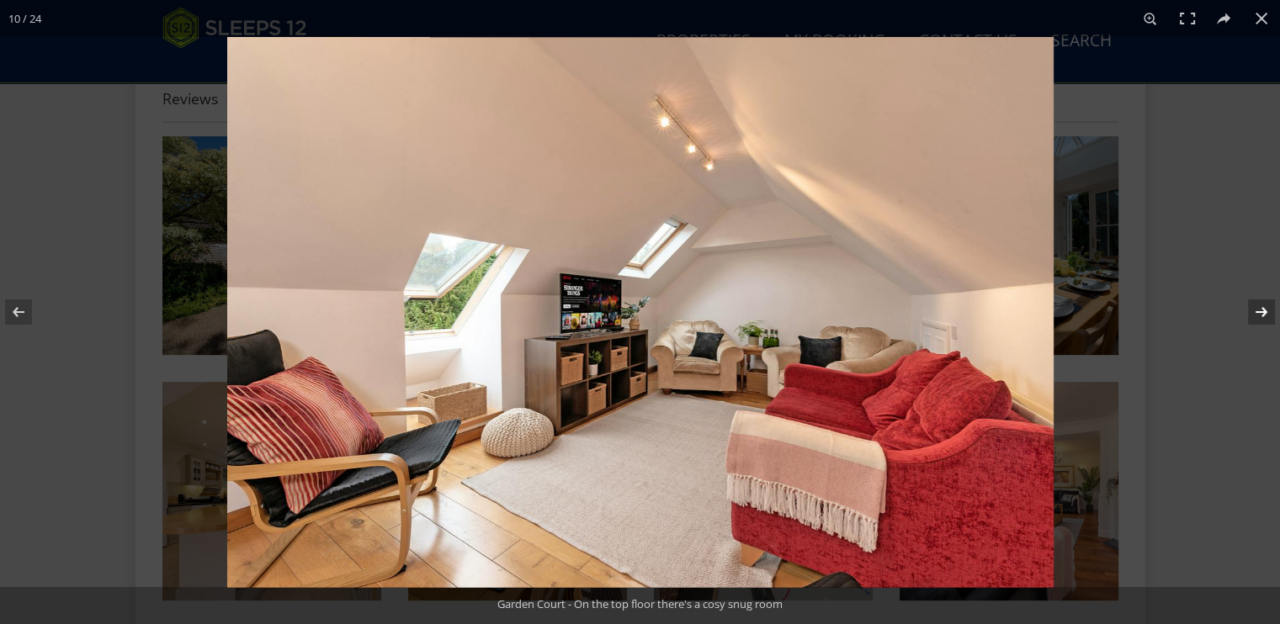
click at [1023, 314] on button at bounding box center [1250, 312] width 59 height 84
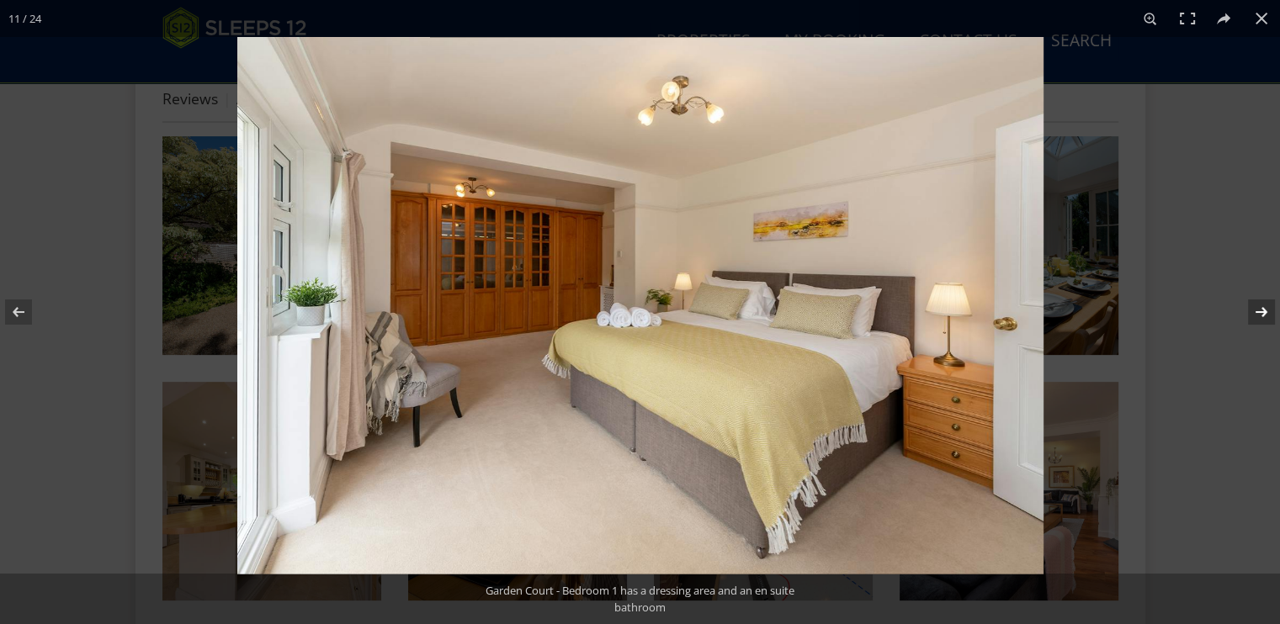
click at [1023, 314] on button at bounding box center [1250, 312] width 59 height 84
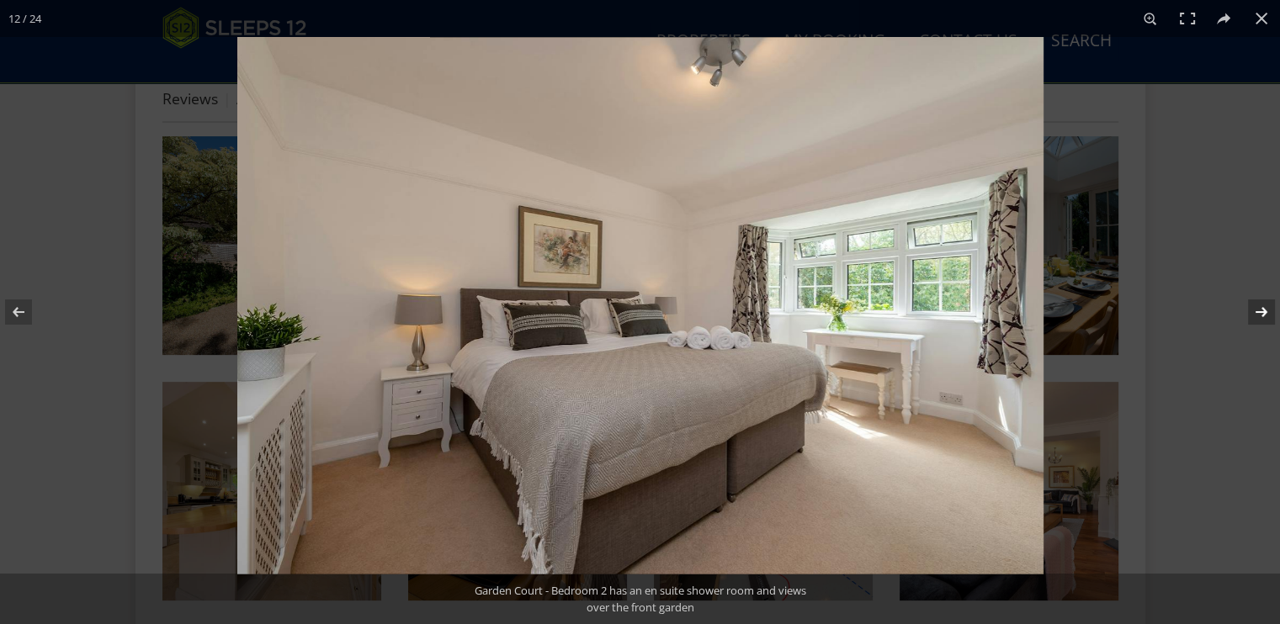
click at [1023, 314] on button at bounding box center [1250, 312] width 59 height 84
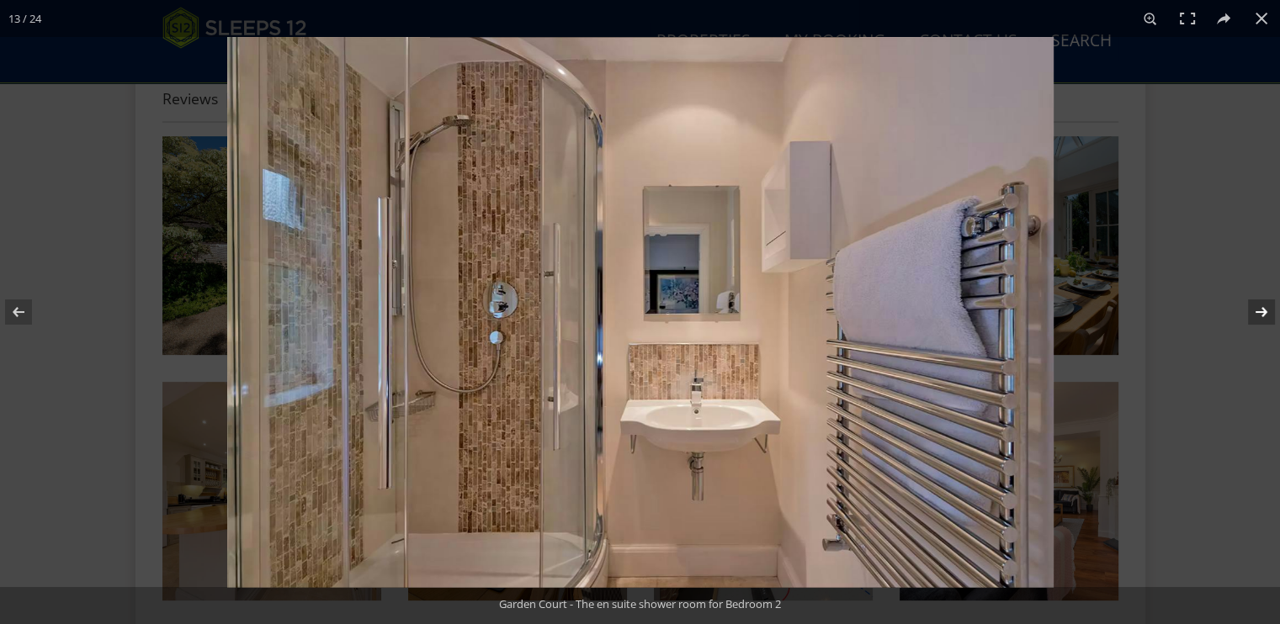
click at [1023, 314] on button at bounding box center [1250, 312] width 59 height 84
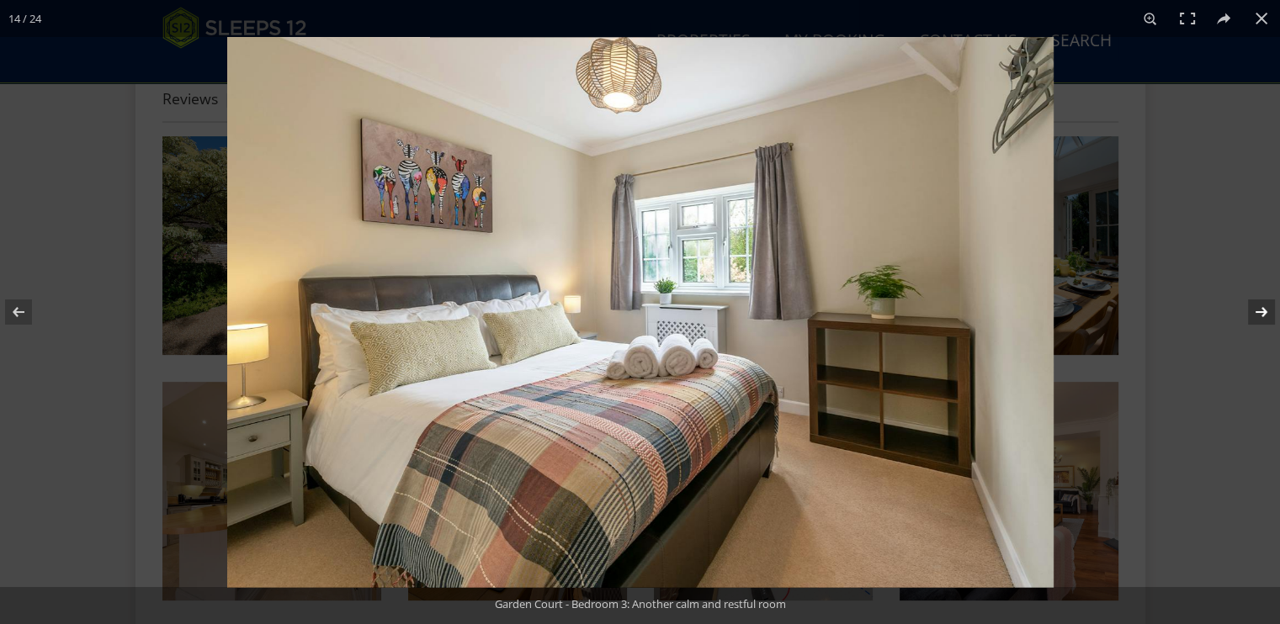
click at [1023, 314] on button at bounding box center [1250, 312] width 59 height 84
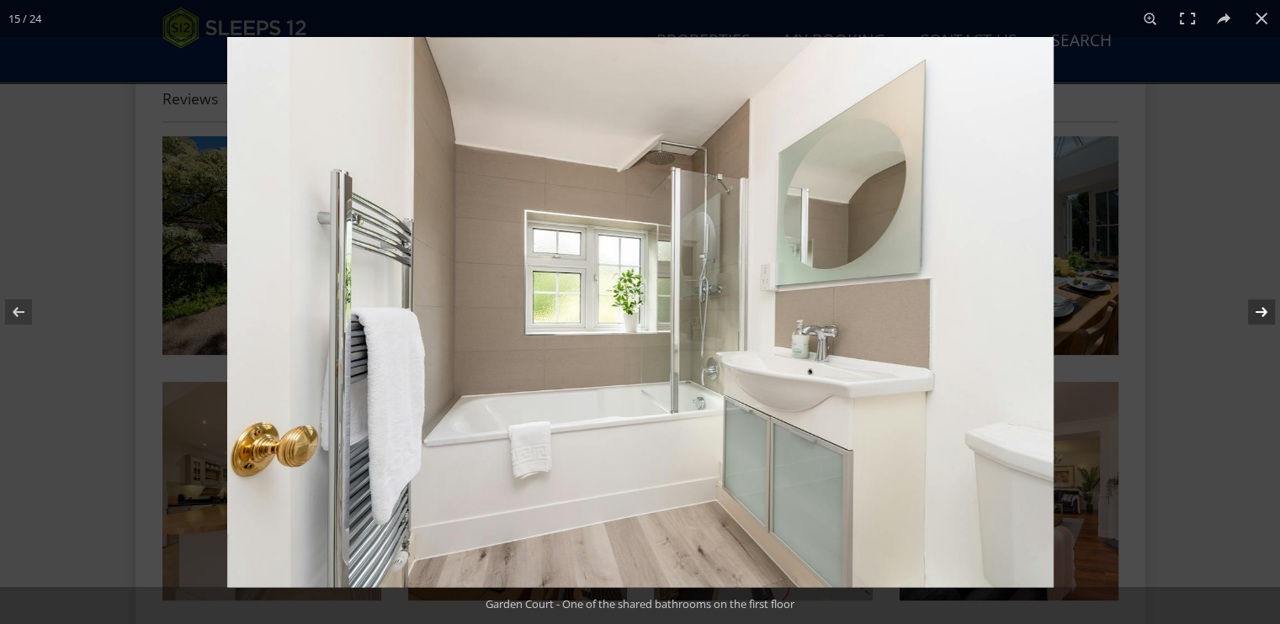
click at [1023, 314] on button at bounding box center [1250, 312] width 59 height 84
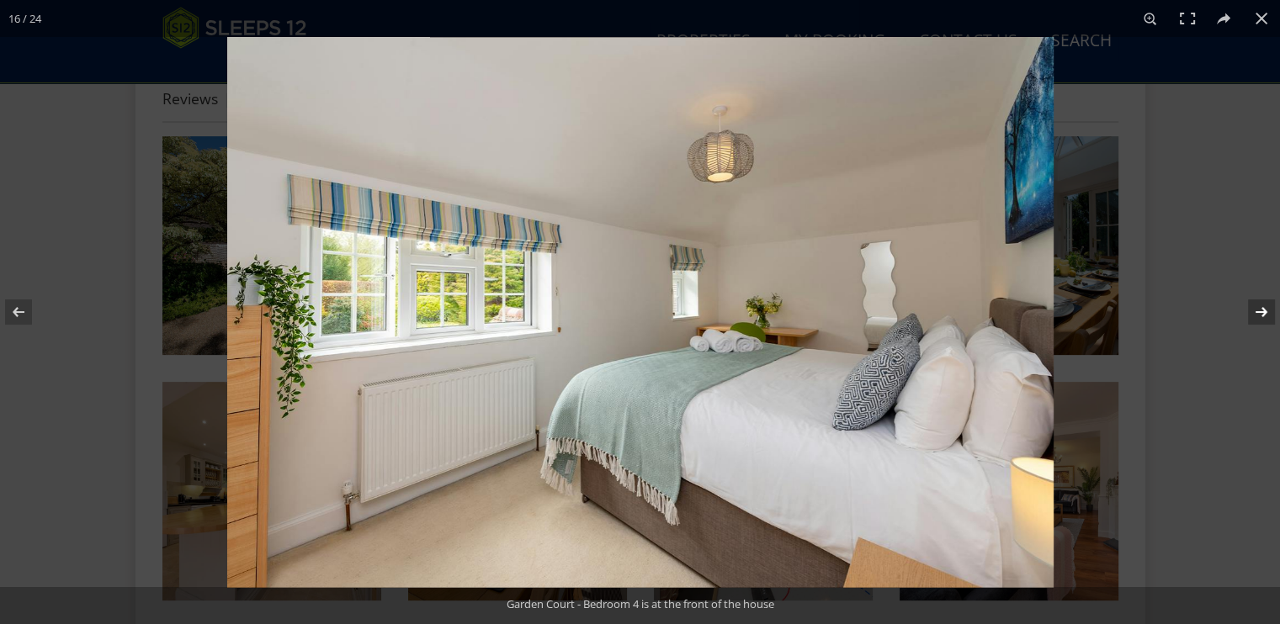
click at [1023, 314] on button at bounding box center [1250, 312] width 59 height 84
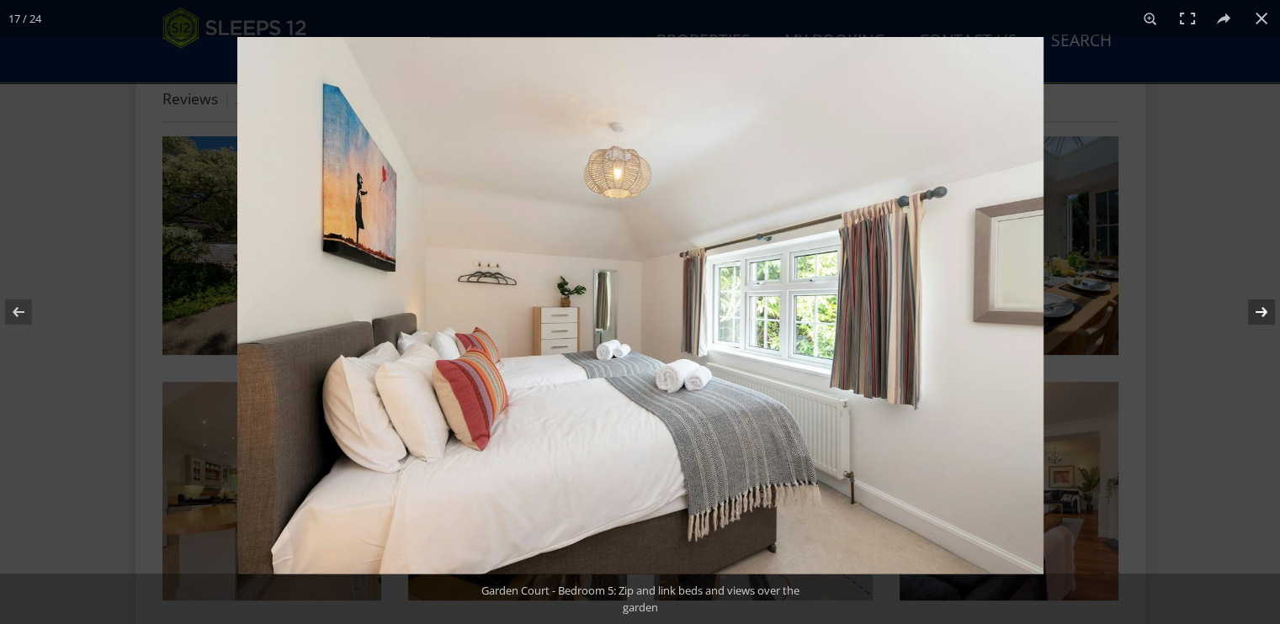
click at [1023, 314] on button at bounding box center [1250, 312] width 59 height 84
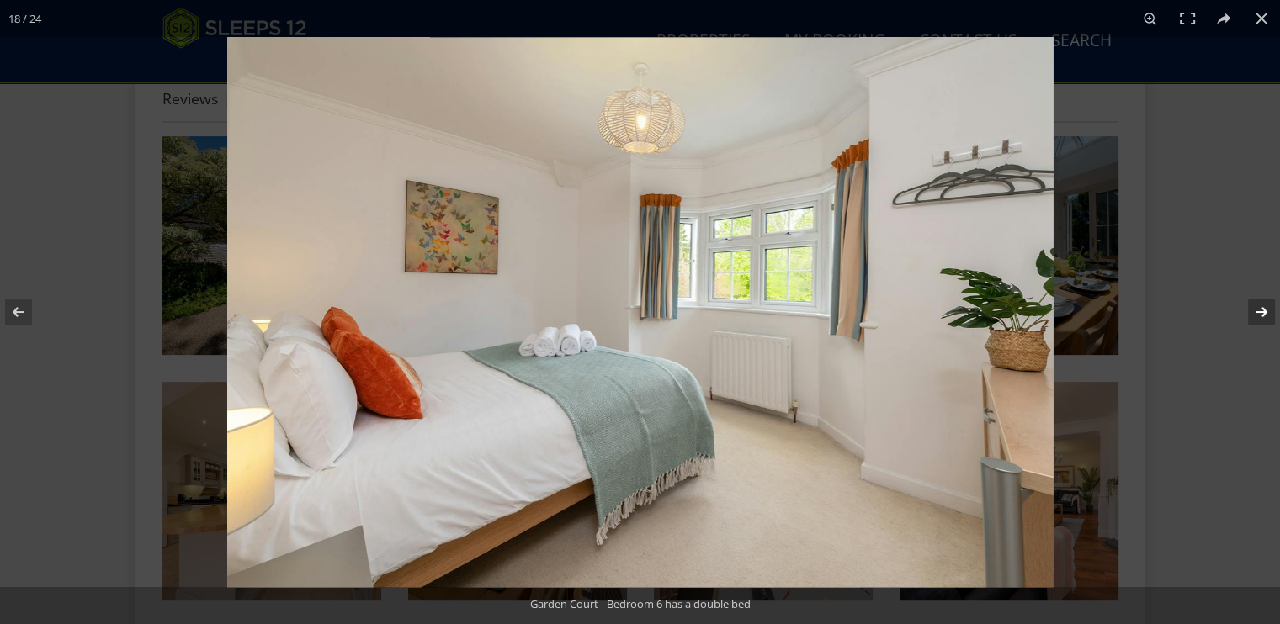
click at [1023, 314] on button at bounding box center [1250, 312] width 59 height 84
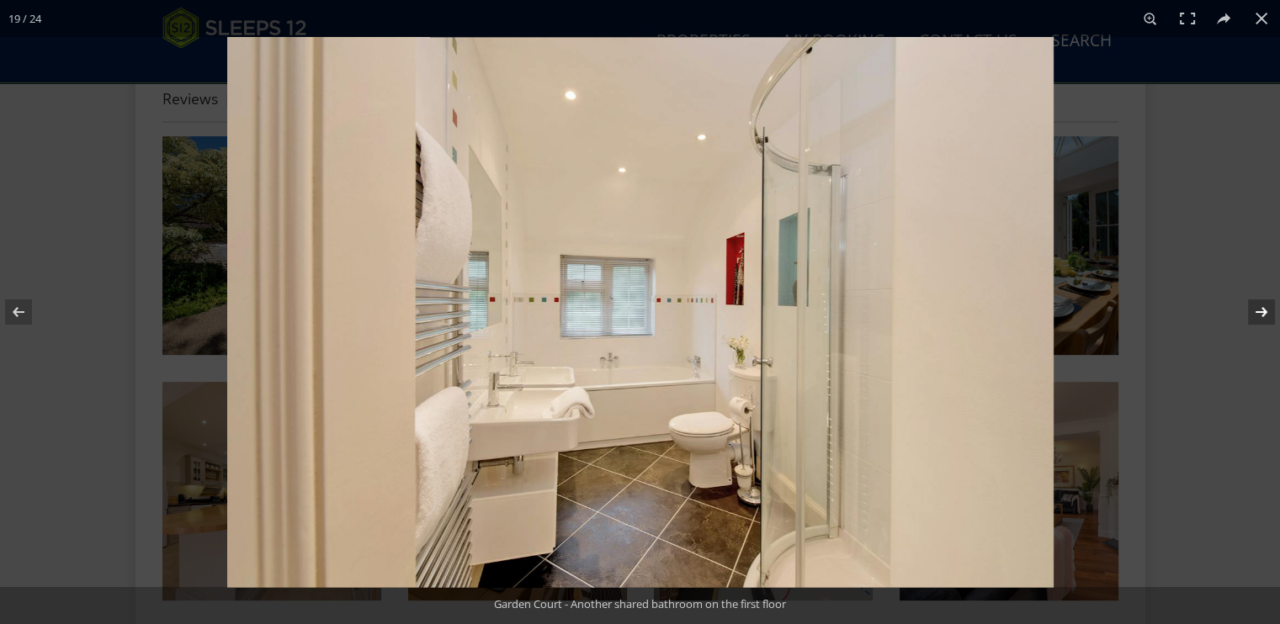
click at [1023, 314] on button at bounding box center [1250, 312] width 59 height 84
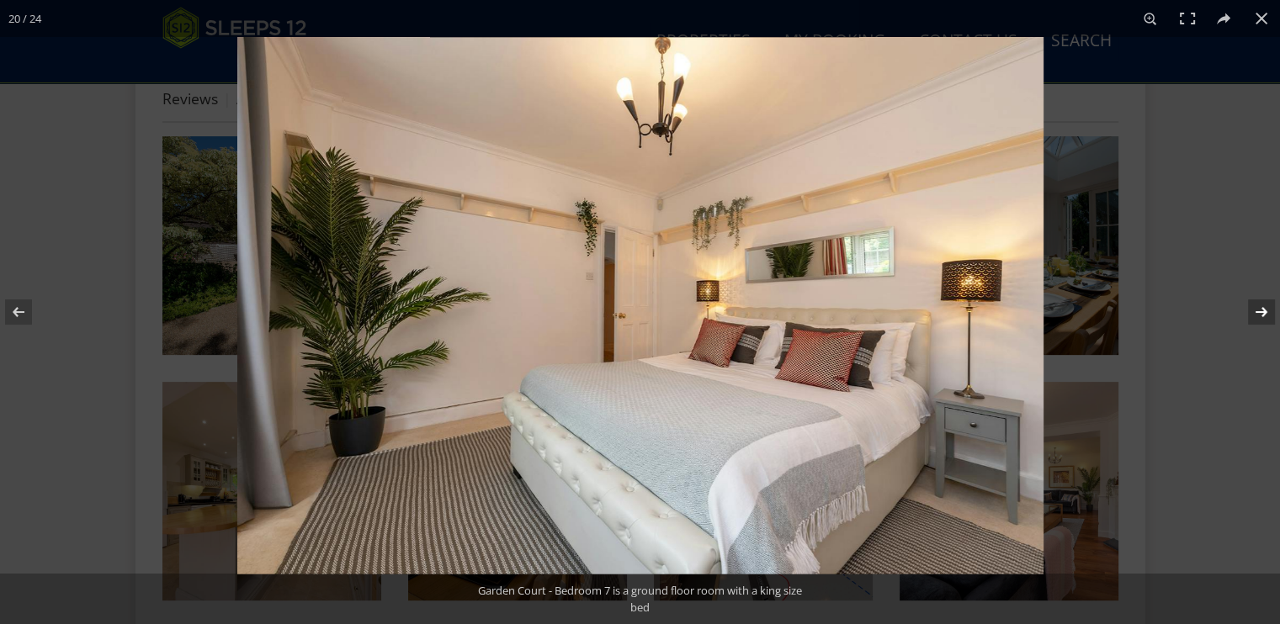
click at [1023, 314] on button at bounding box center [1250, 312] width 59 height 84
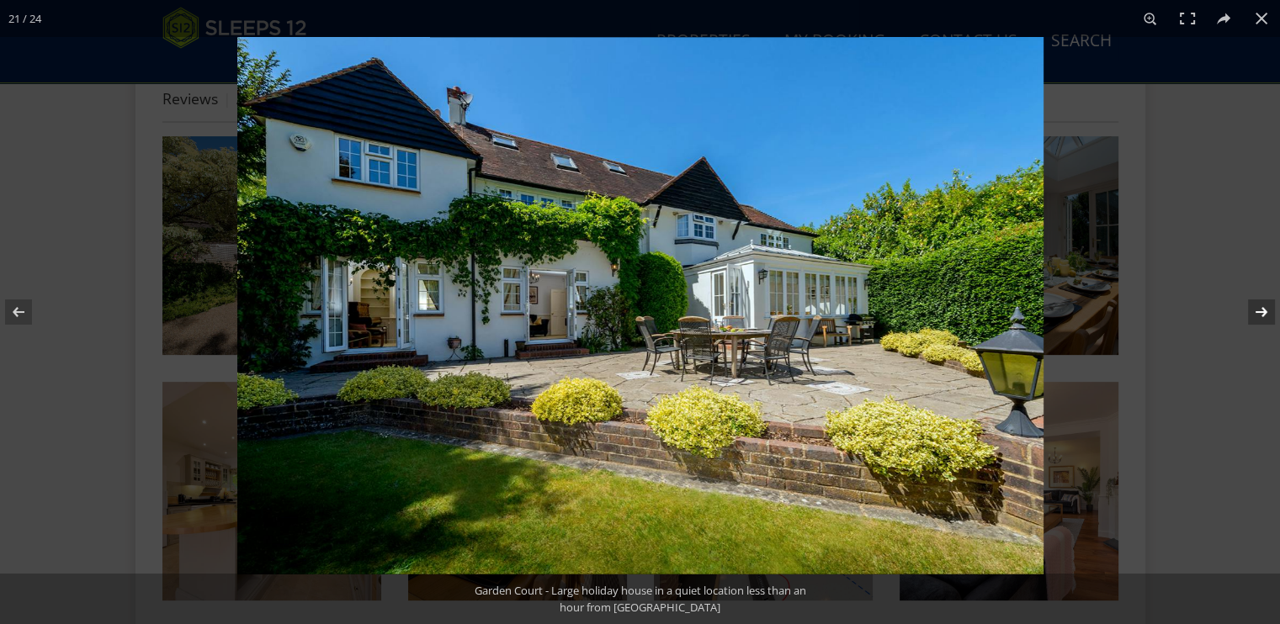
click at [1023, 314] on button at bounding box center [1250, 312] width 59 height 84
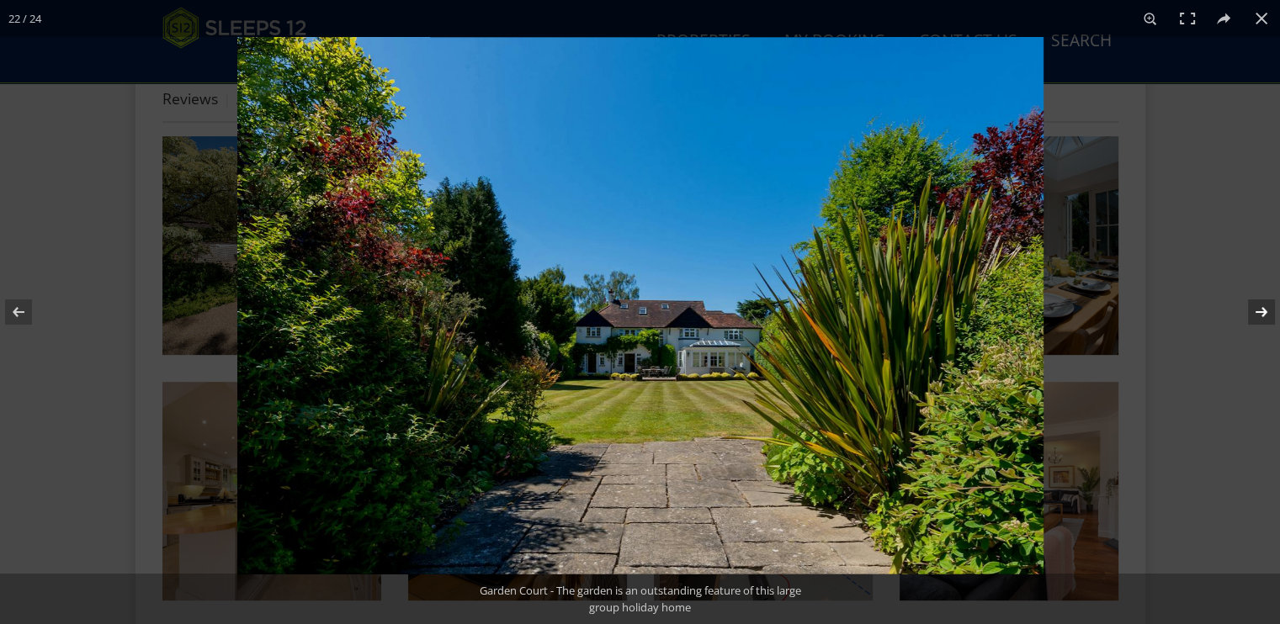
click at [1023, 314] on button at bounding box center [1250, 312] width 59 height 84
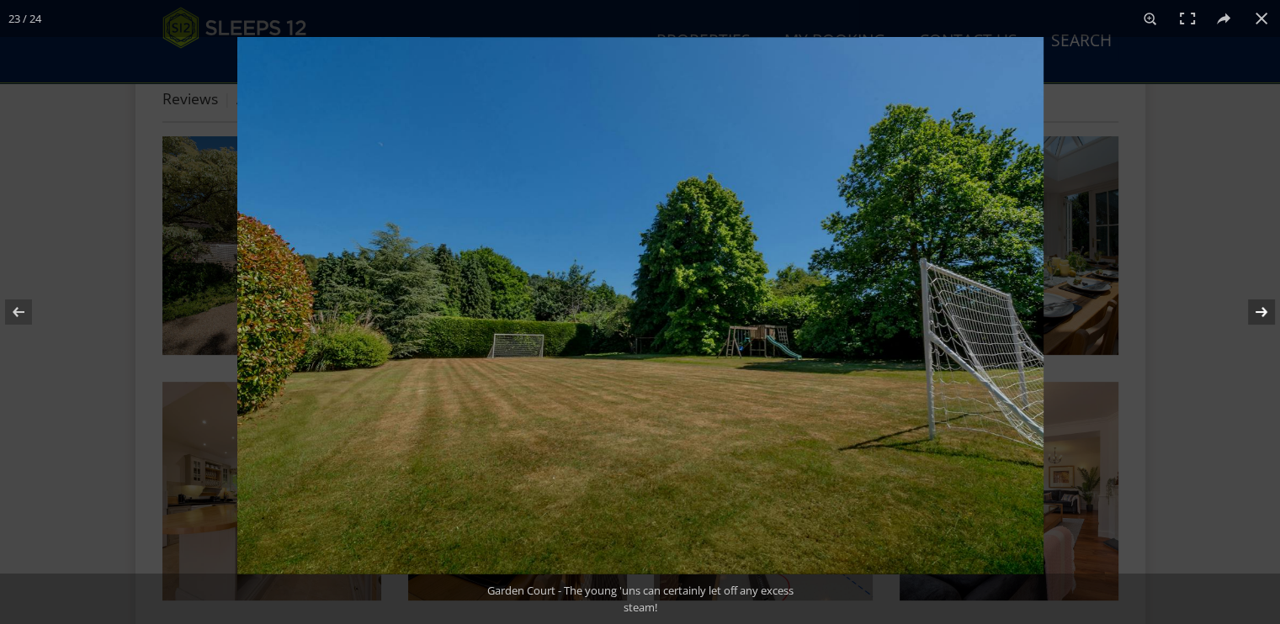
click at [1023, 314] on button at bounding box center [1250, 312] width 59 height 84
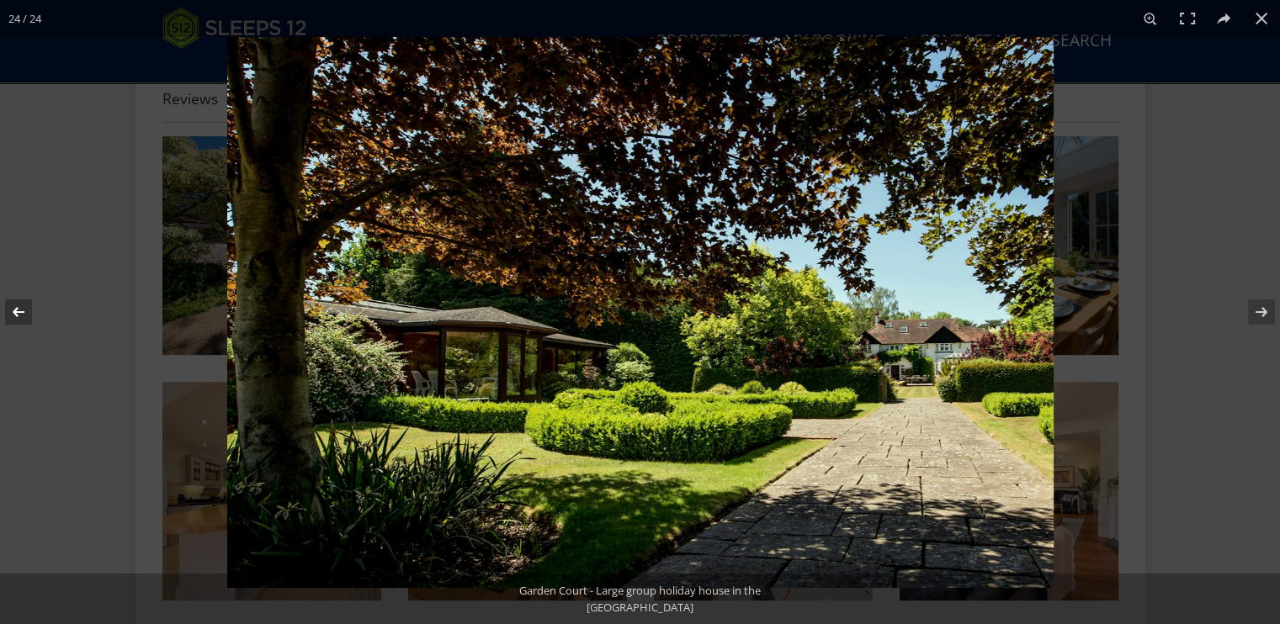
click at [27, 311] on button at bounding box center [29, 312] width 59 height 84
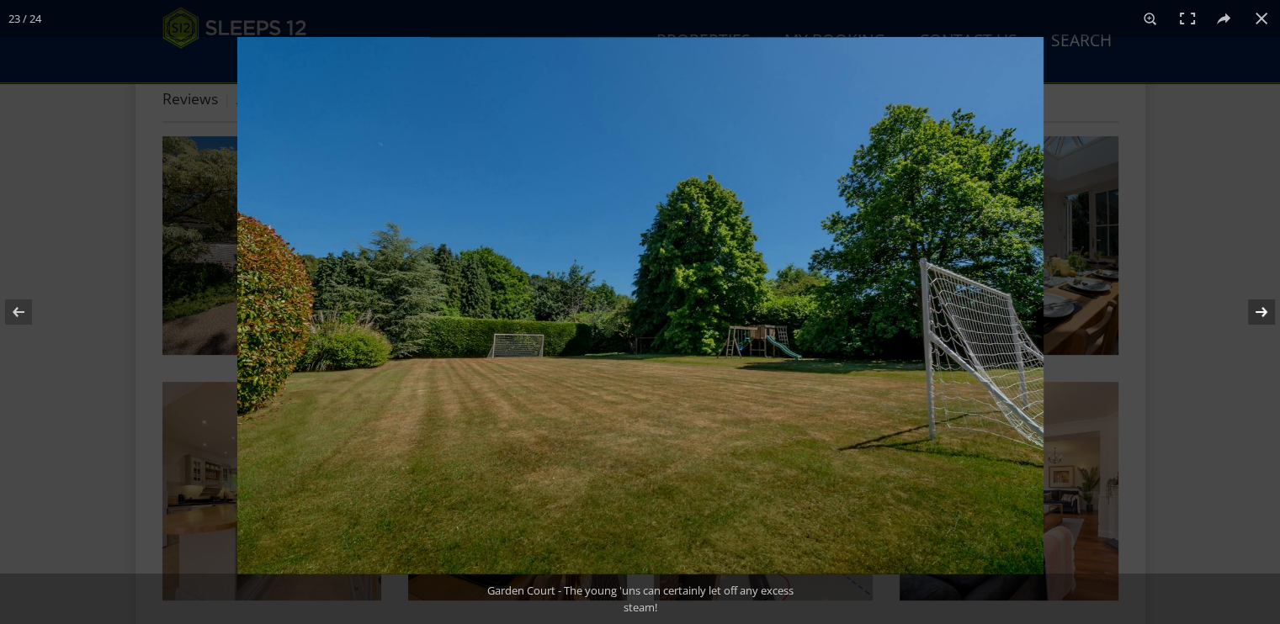
click at [1023, 307] on button at bounding box center [1250, 312] width 59 height 84
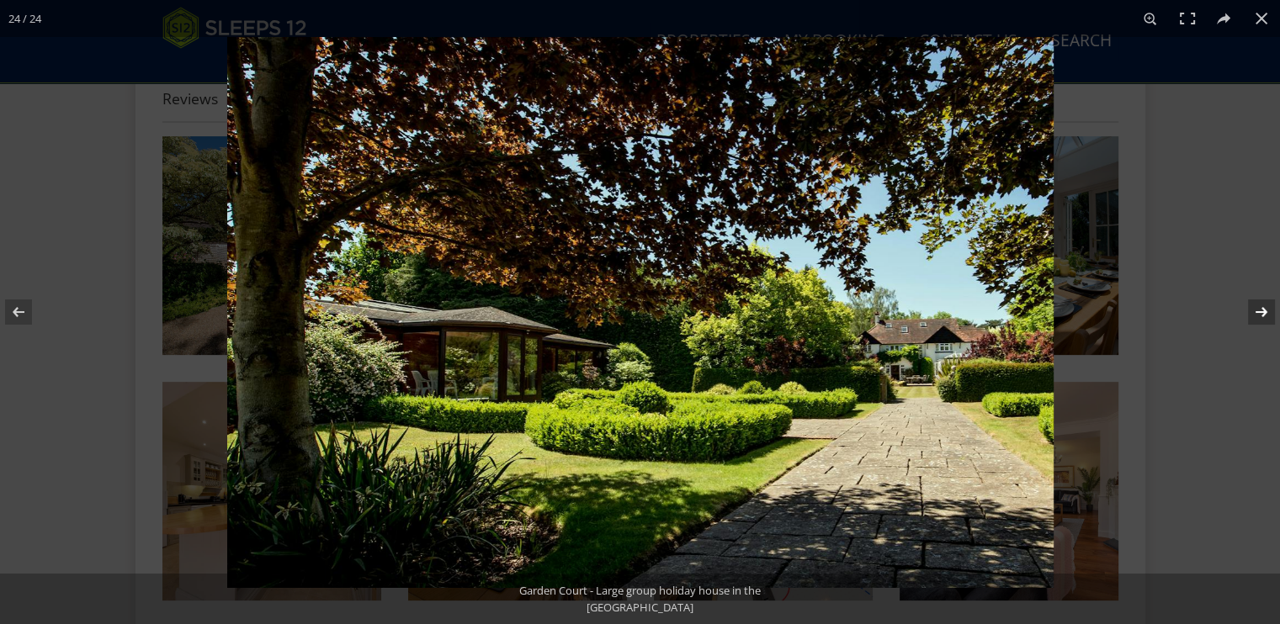
click at [1023, 313] on button at bounding box center [1250, 312] width 59 height 84
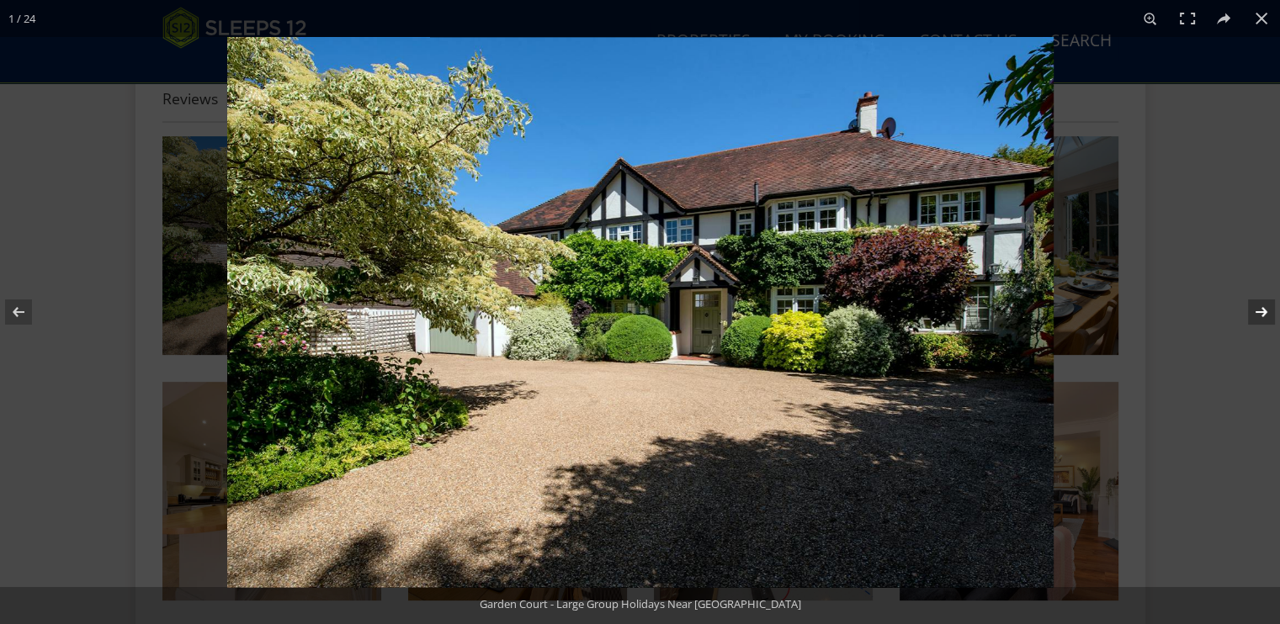
click at [1023, 313] on button at bounding box center [1250, 312] width 59 height 84
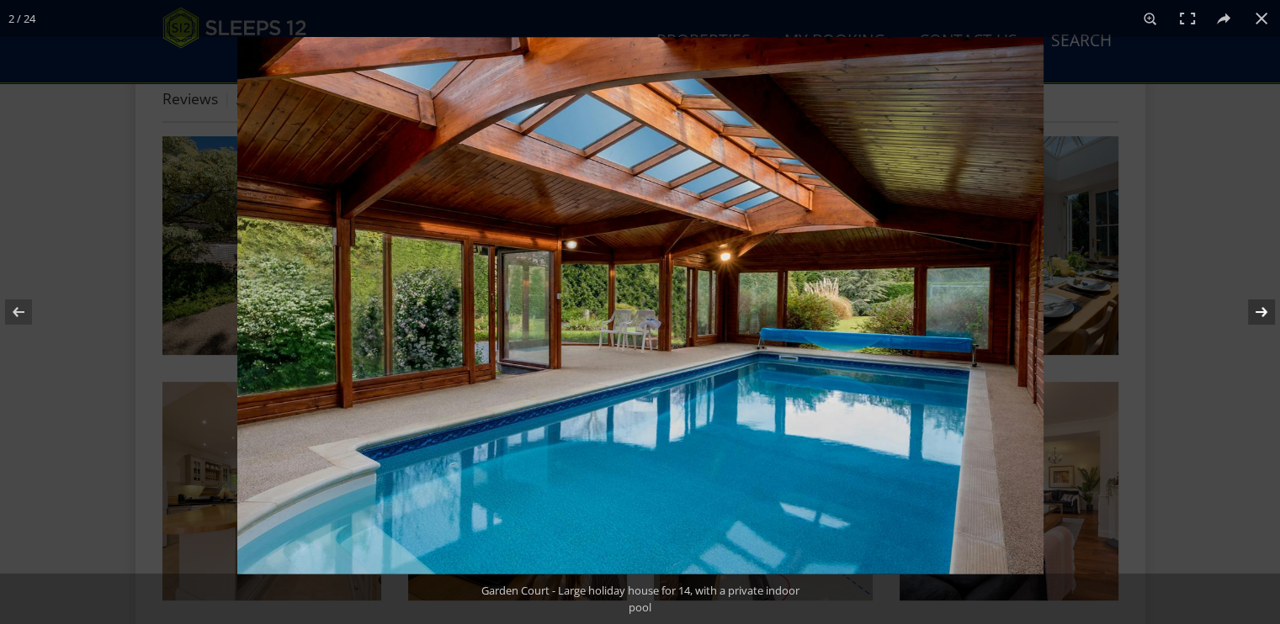
click at [1023, 313] on button at bounding box center [1250, 312] width 59 height 84
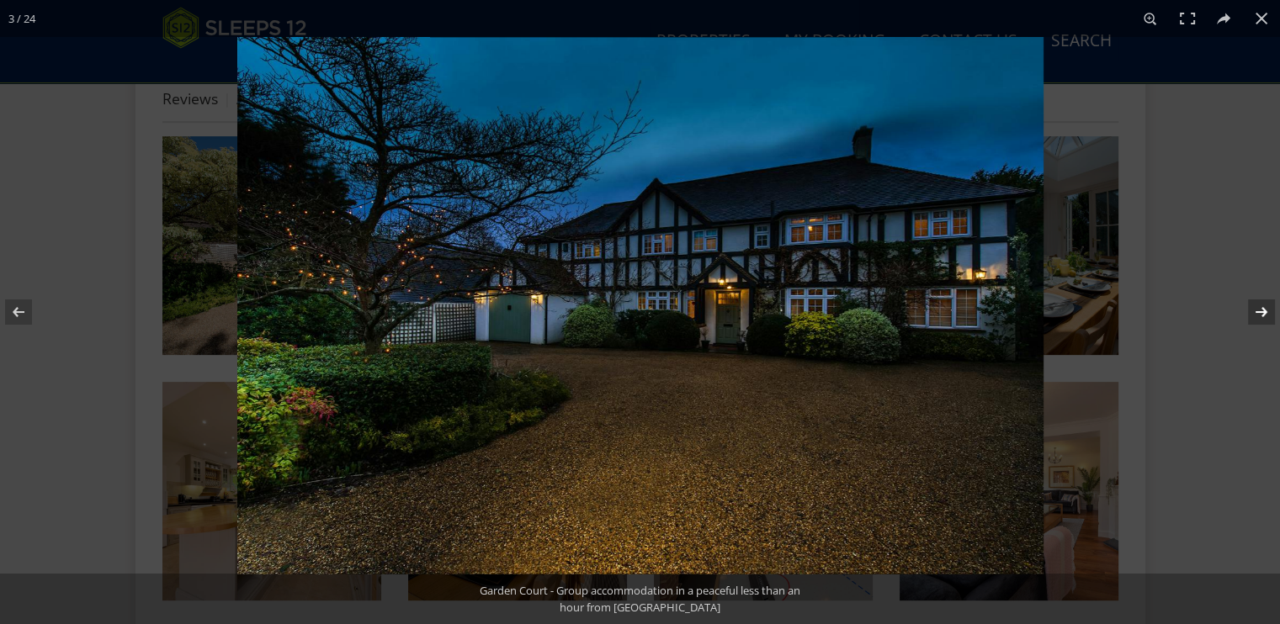
click at [1023, 313] on button at bounding box center [1250, 312] width 59 height 84
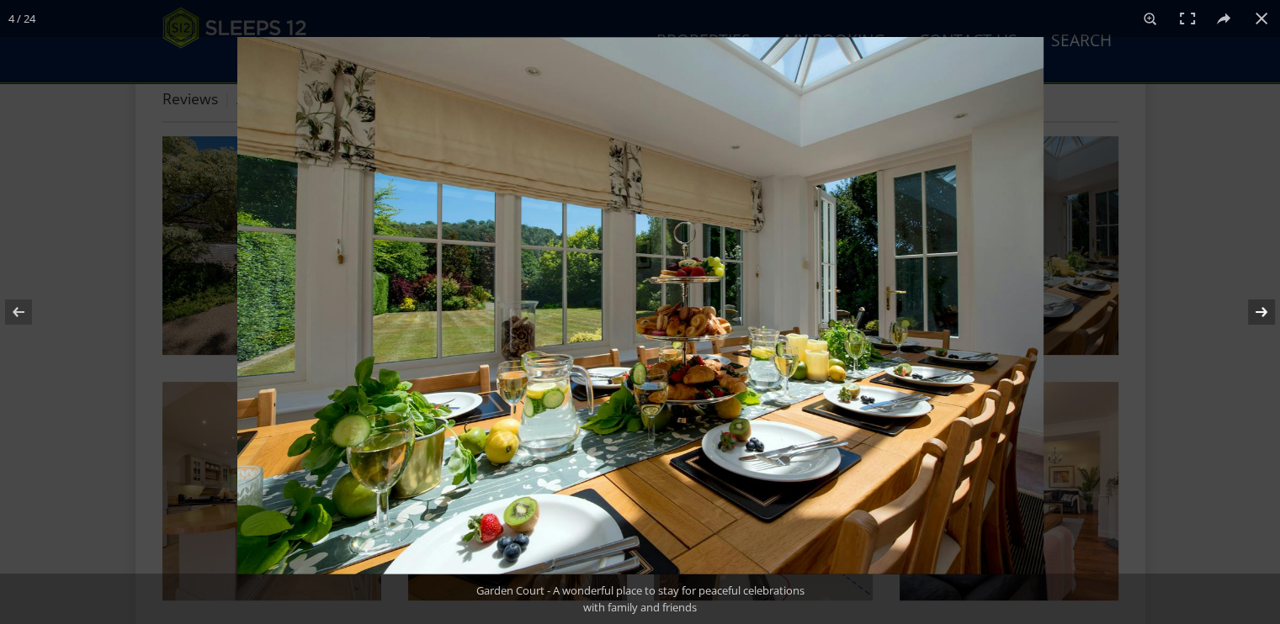
click at [1023, 313] on button at bounding box center [1250, 312] width 59 height 84
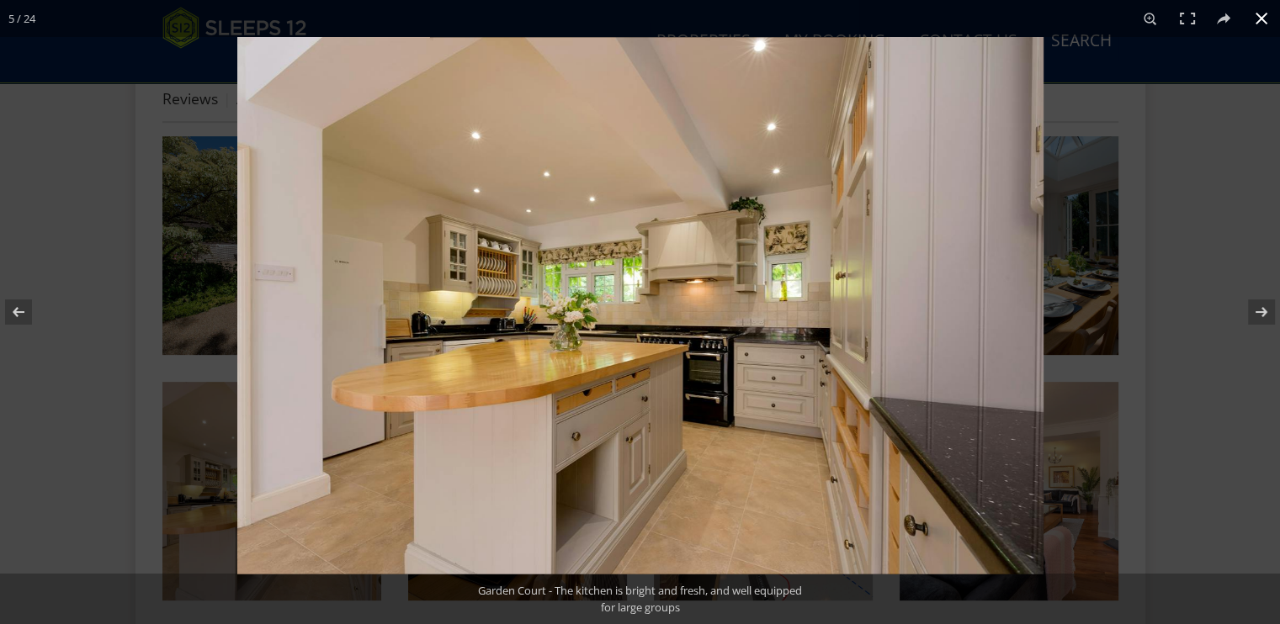
click at [1023, 21] on button at bounding box center [1261, 18] width 37 height 37
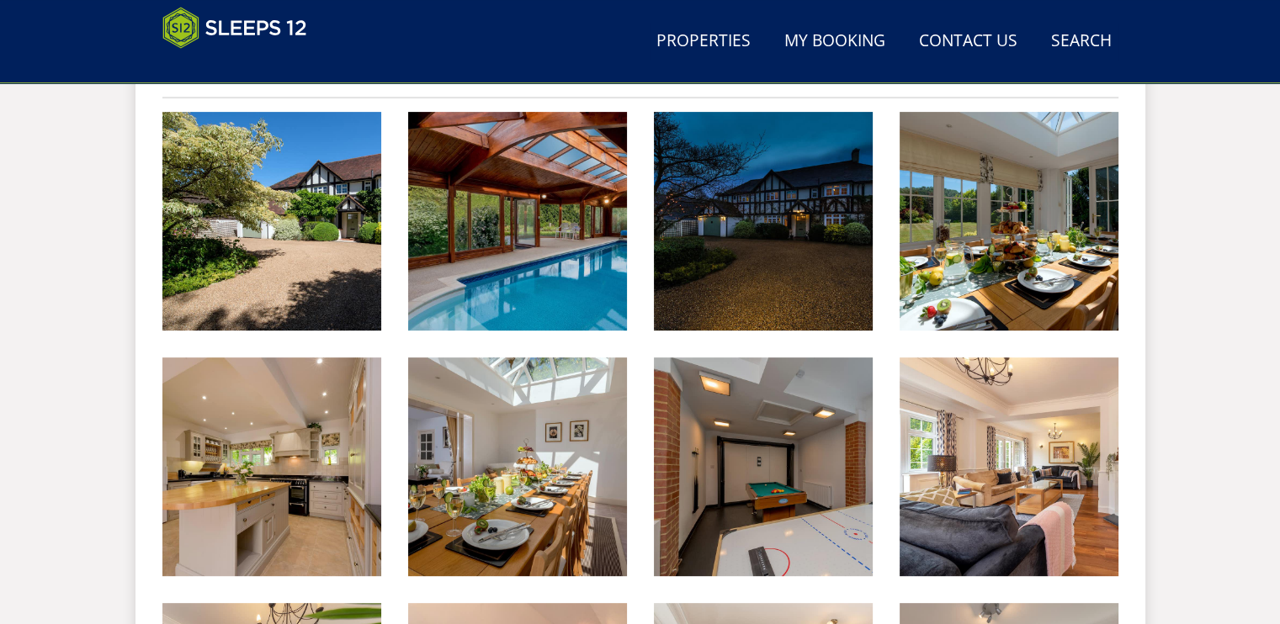
scroll to position [555, 0]
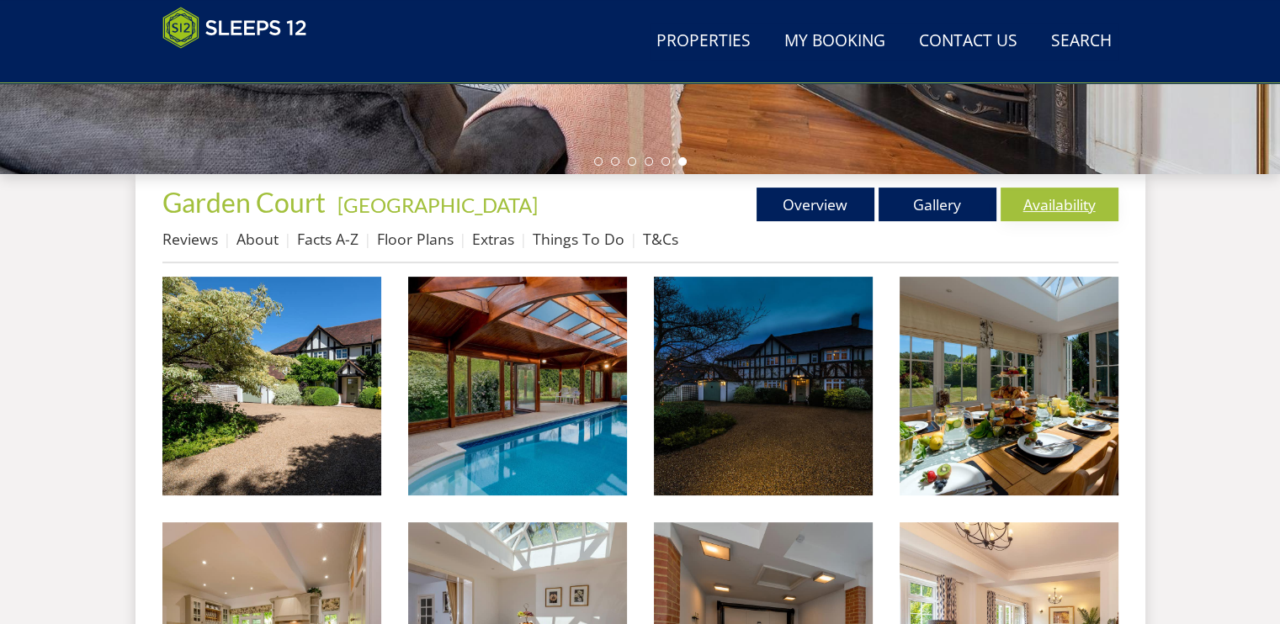
click at [1023, 198] on link "Availability" at bounding box center [1060, 205] width 118 height 34
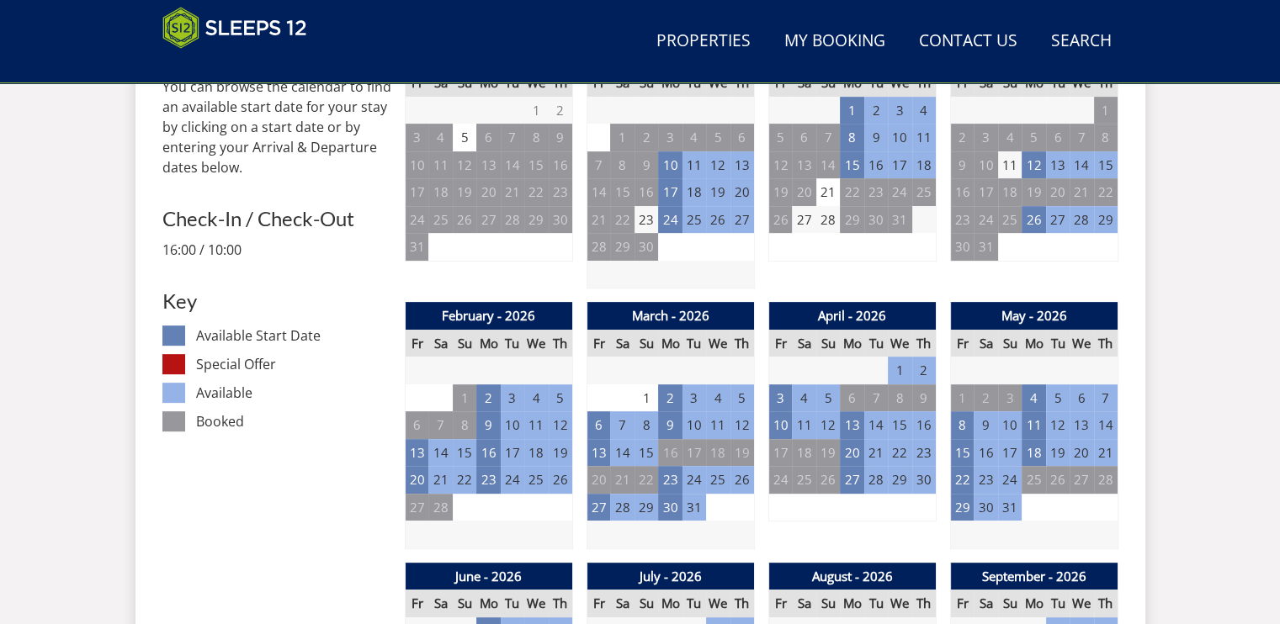
scroll to position [786, 0]
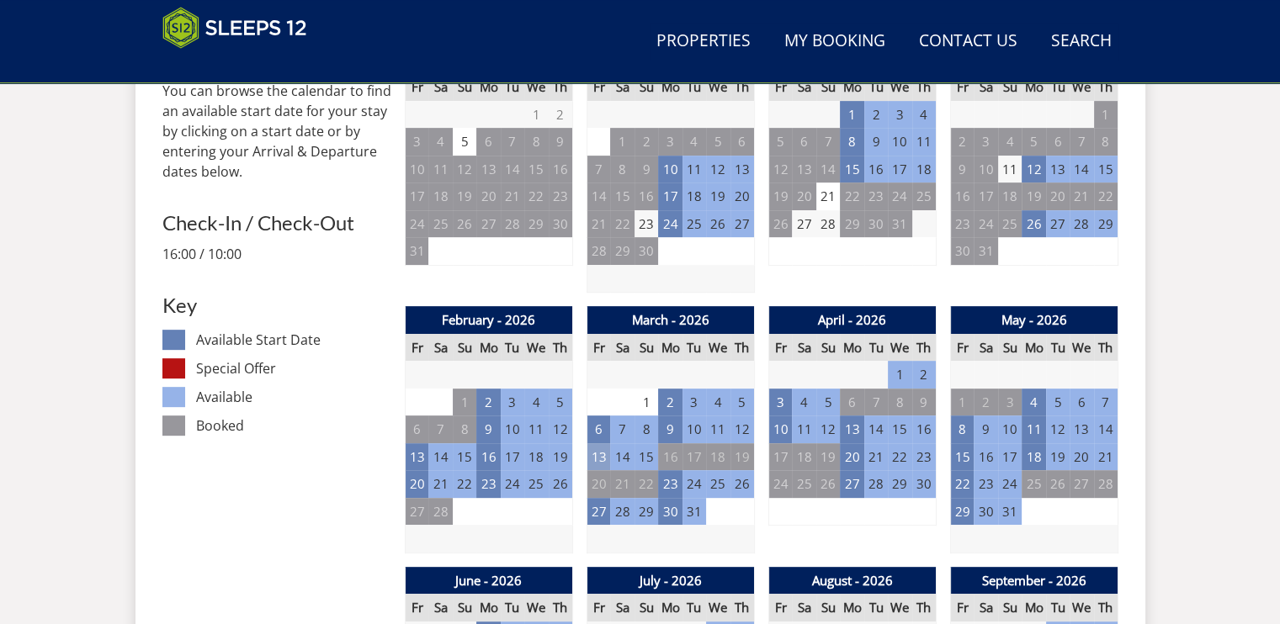
click at [601, 454] on td "13" at bounding box center [599, 457] width 24 height 28
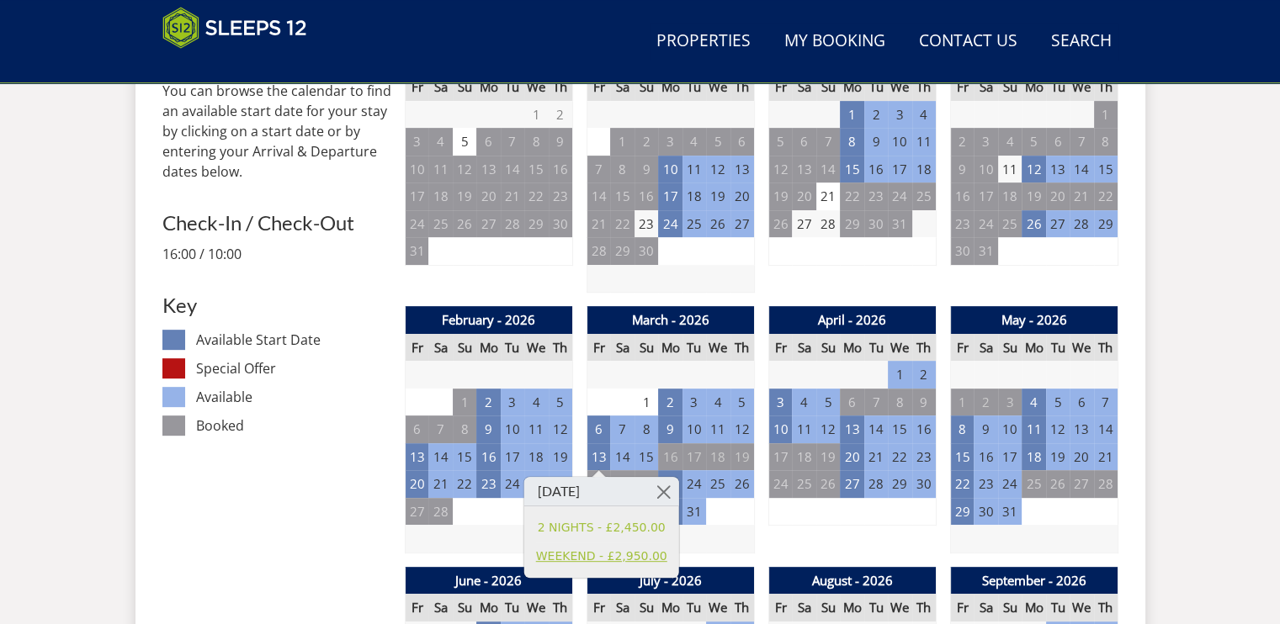
click at [576, 499] on link "WEEKEND - £2,950.00" at bounding box center [601, 557] width 131 height 18
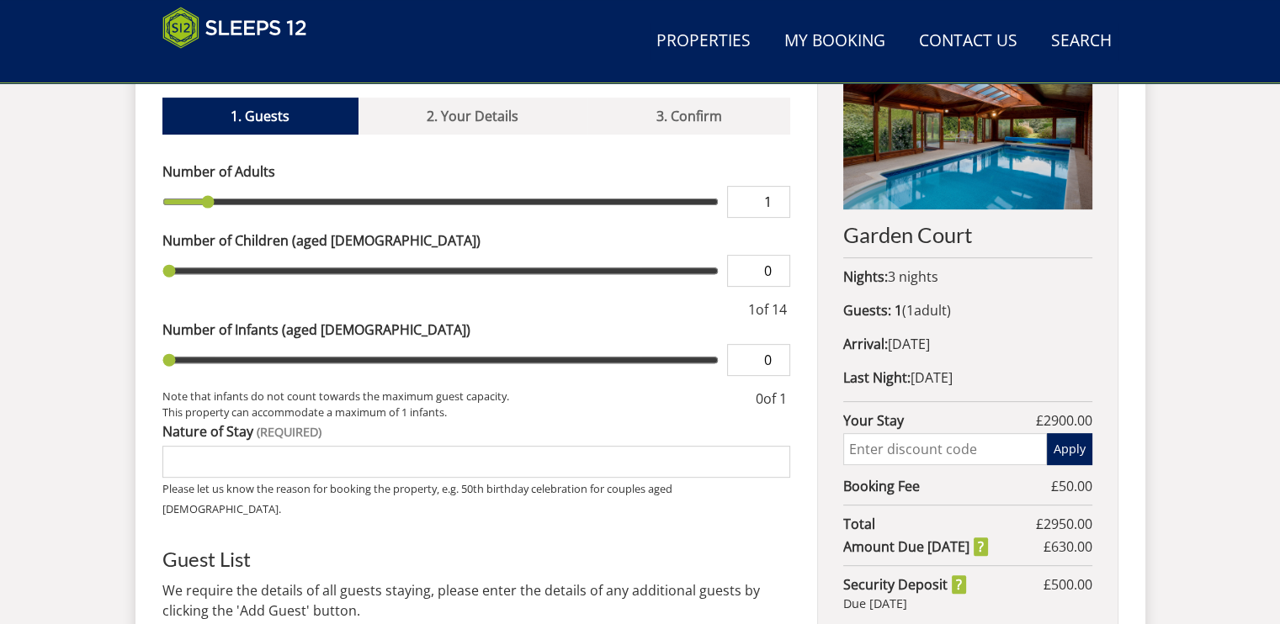
scroll to position [714, 0]
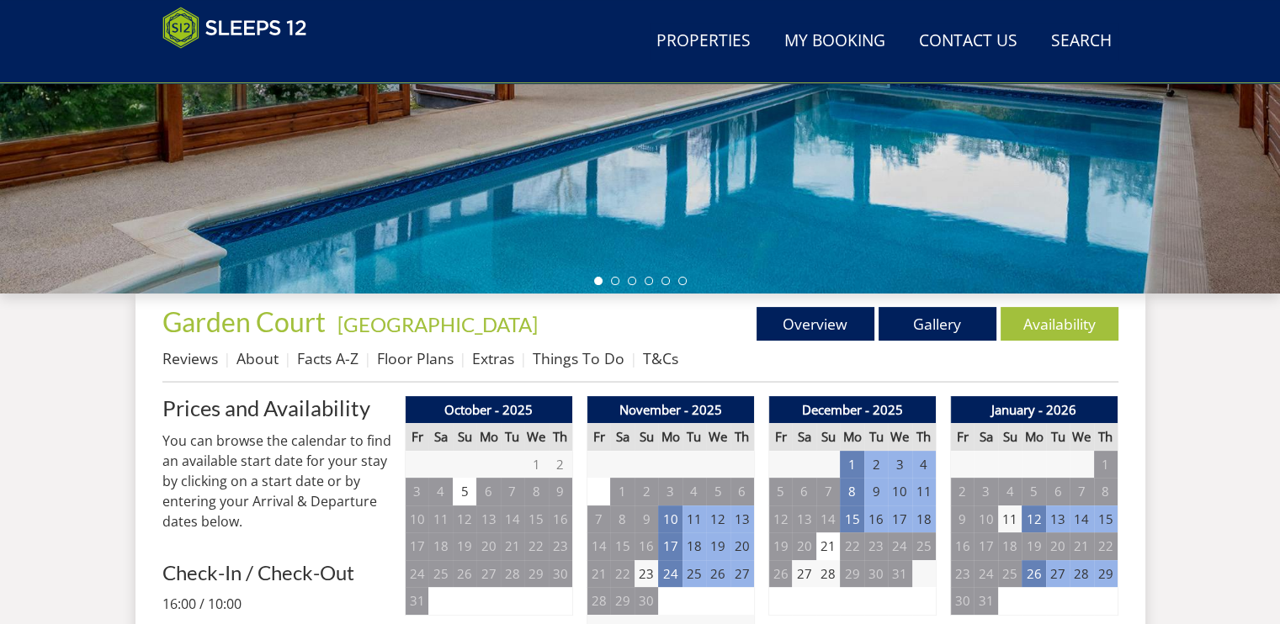
scroll to position [432, 0]
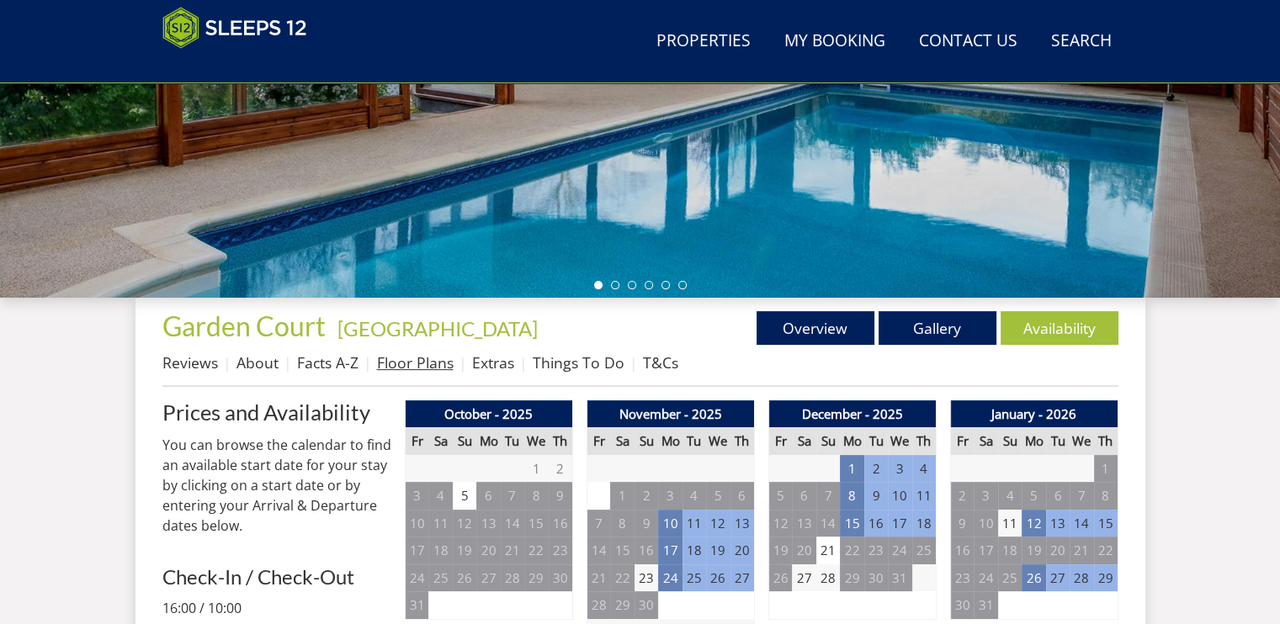
click at [404, 366] on link "Floor Plans" at bounding box center [415, 363] width 77 height 20
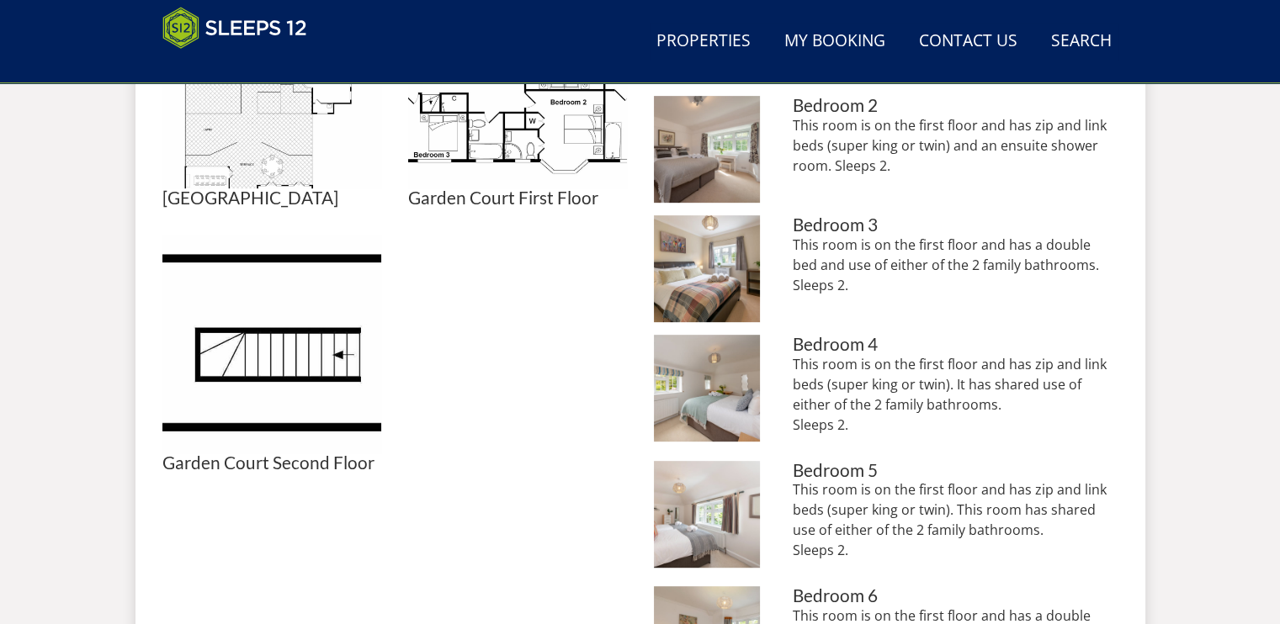
scroll to position [921, 0]
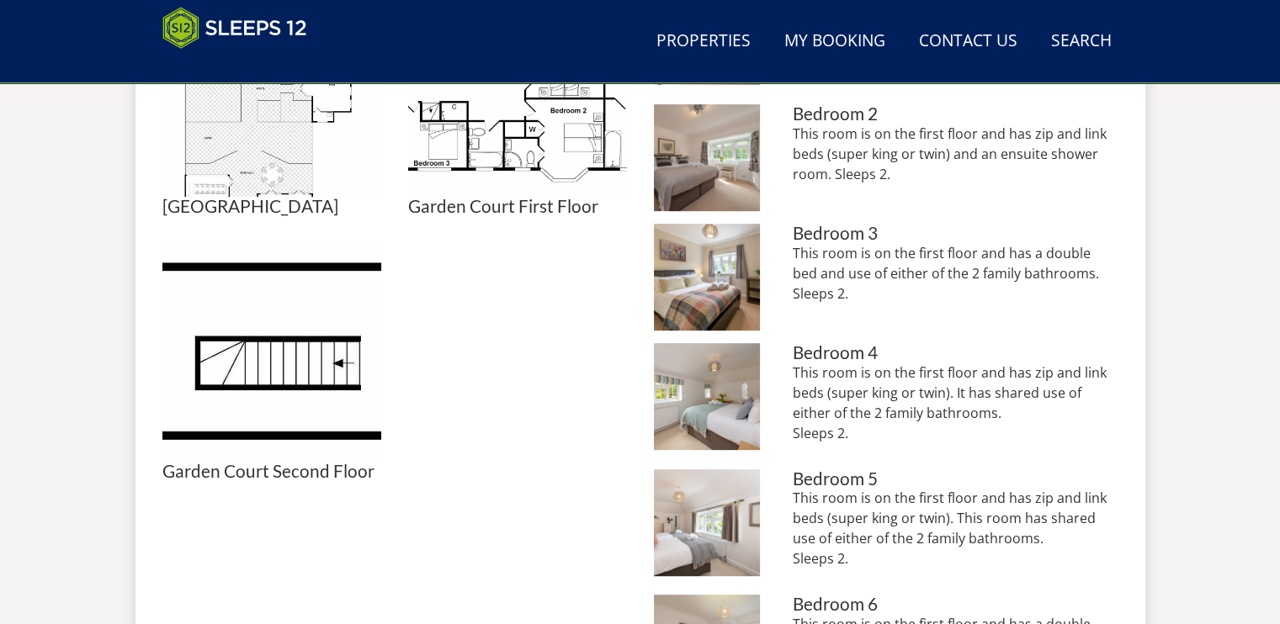
click at [1023, 304] on div "Search Menu Properties My Booking Contact Us 01823 665500 Search Check Availabi…" at bounding box center [640, 152] width 1280 height 2031
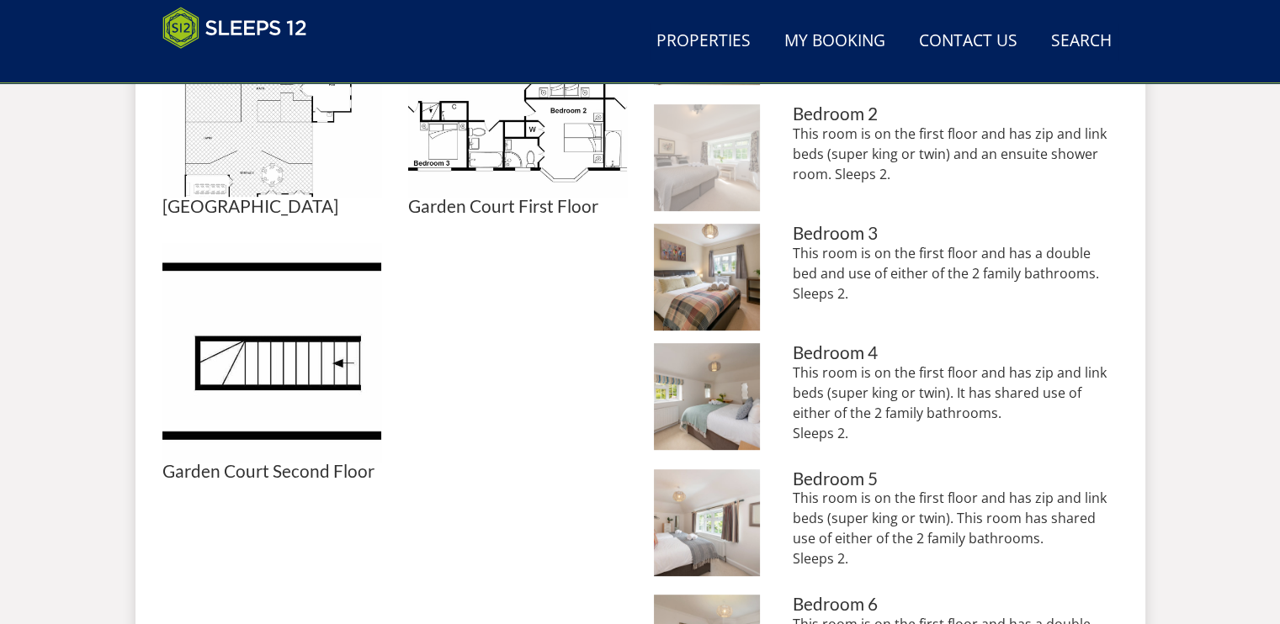
click at [738, 195] on img at bounding box center [707, 157] width 107 height 107
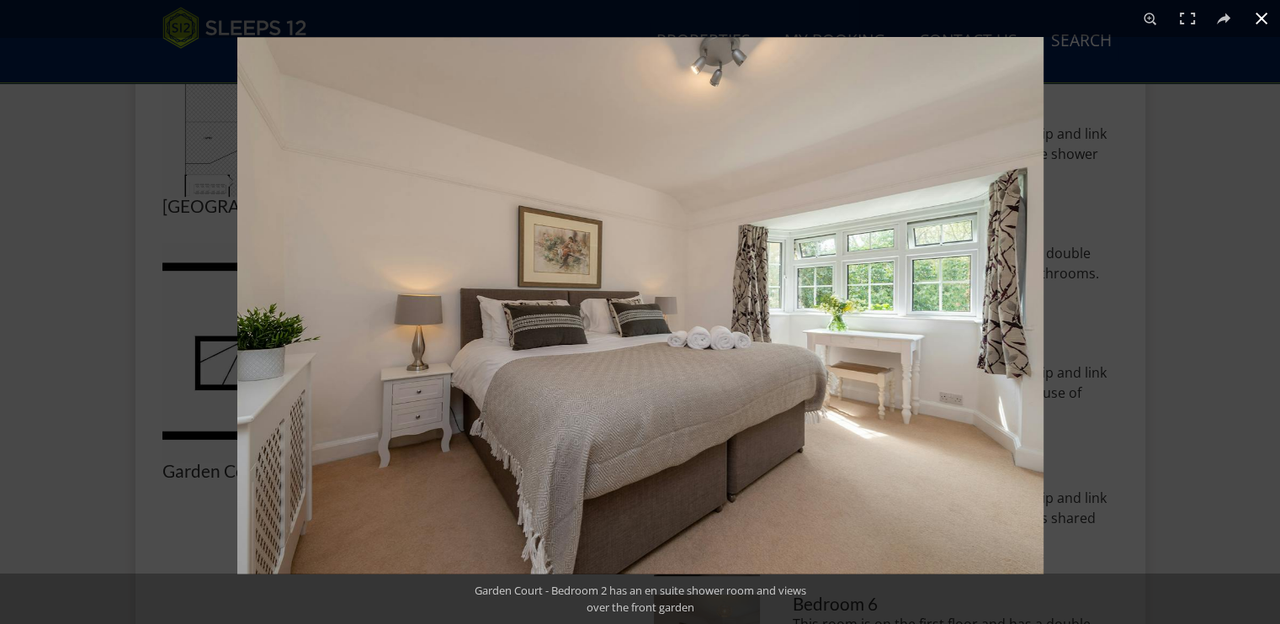
click at [1023, 220] on div at bounding box center [877, 349] width 1280 height 624
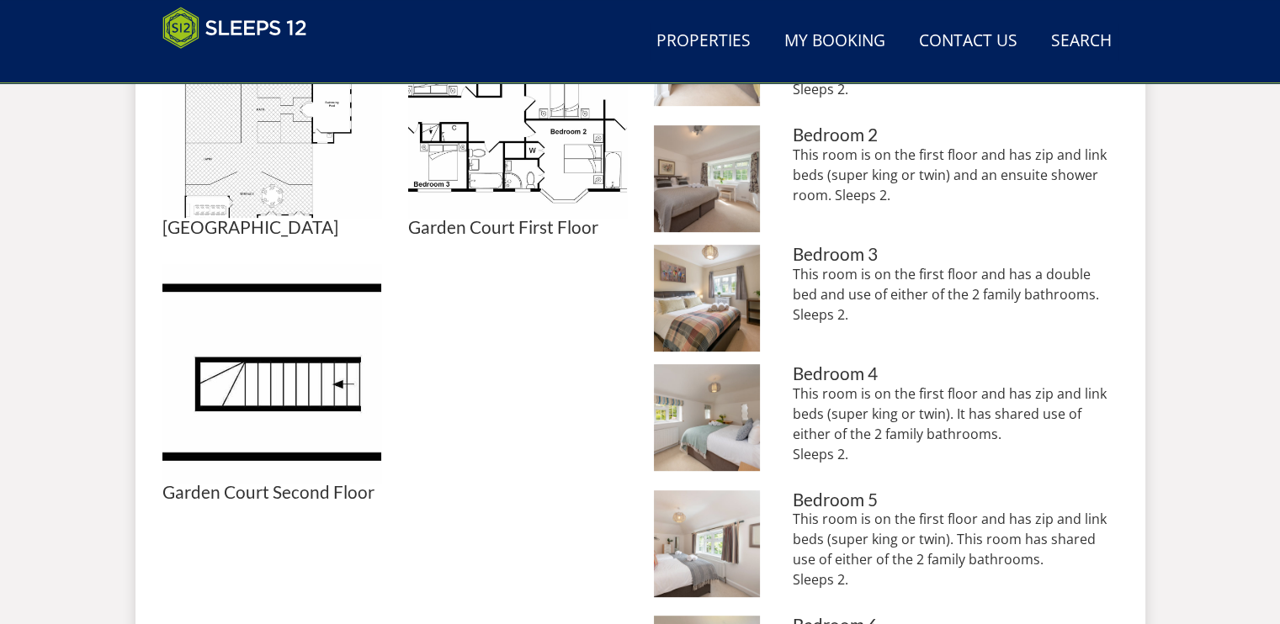
scroll to position [751, 0]
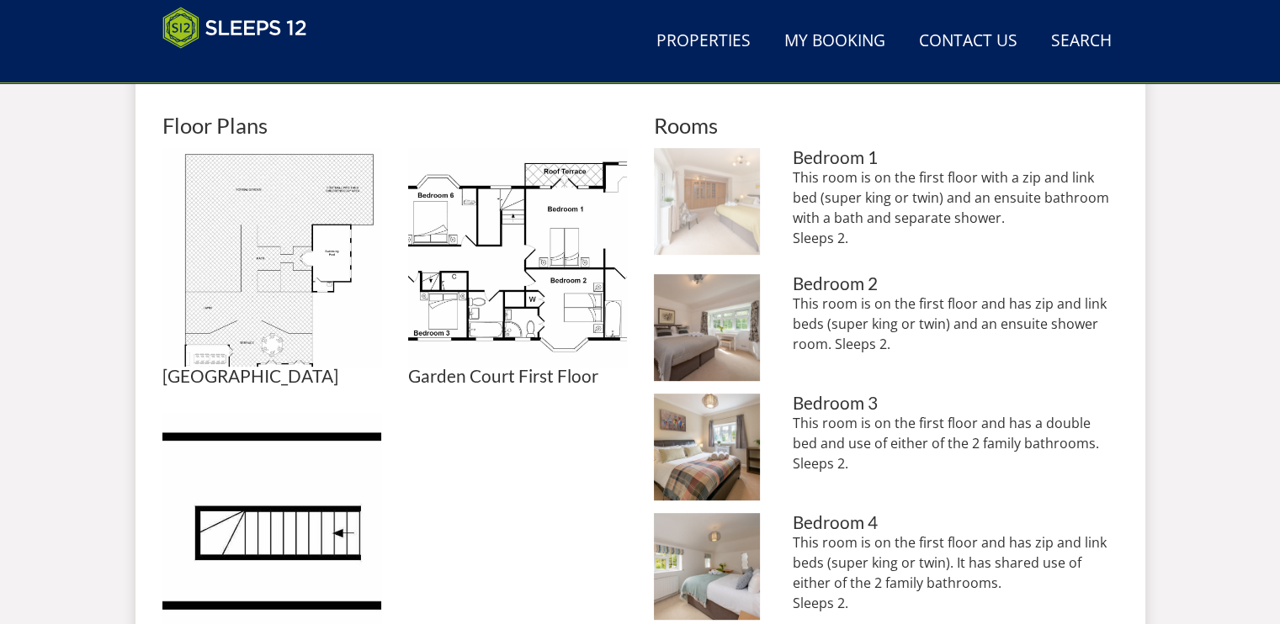
click at [686, 181] on img at bounding box center [707, 201] width 107 height 107
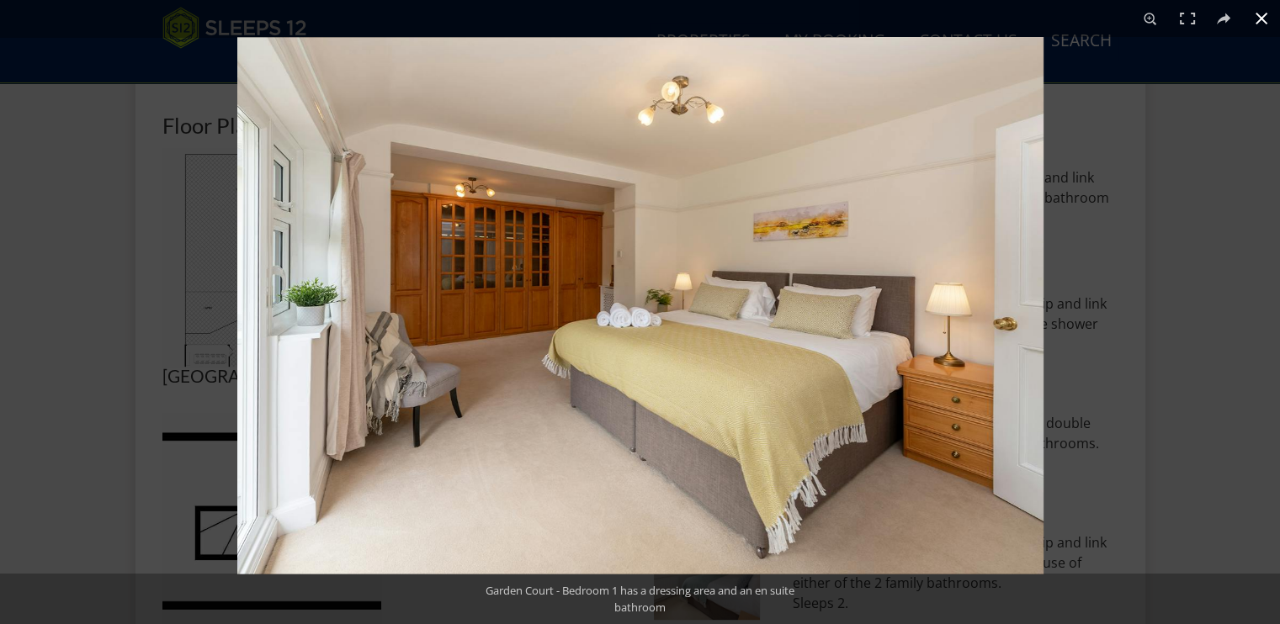
click at [1023, 235] on div at bounding box center [877, 349] width 1280 height 624
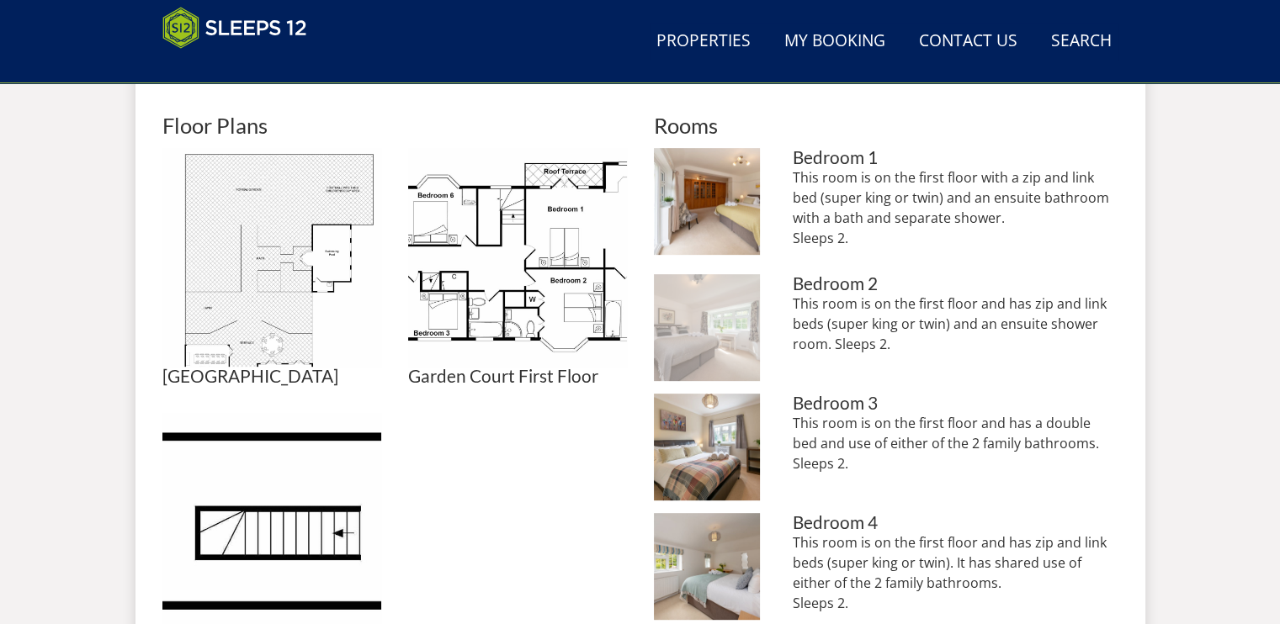
click at [712, 317] on img at bounding box center [707, 327] width 107 height 107
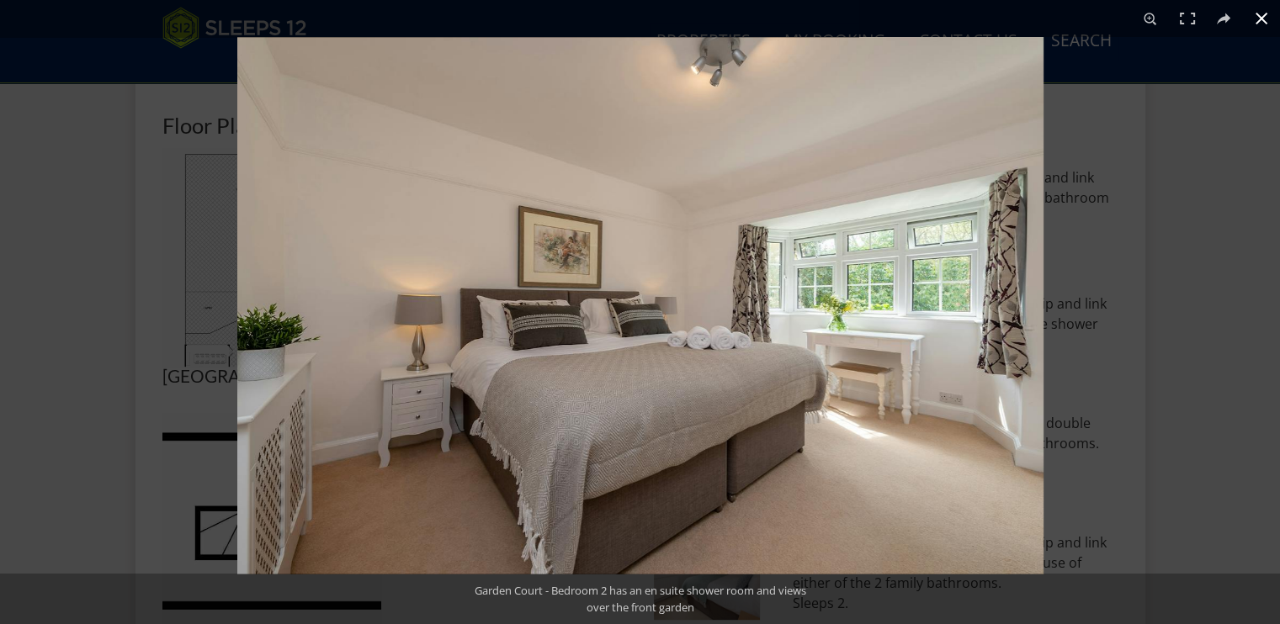
click at [1023, 335] on div at bounding box center [877, 349] width 1280 height 624
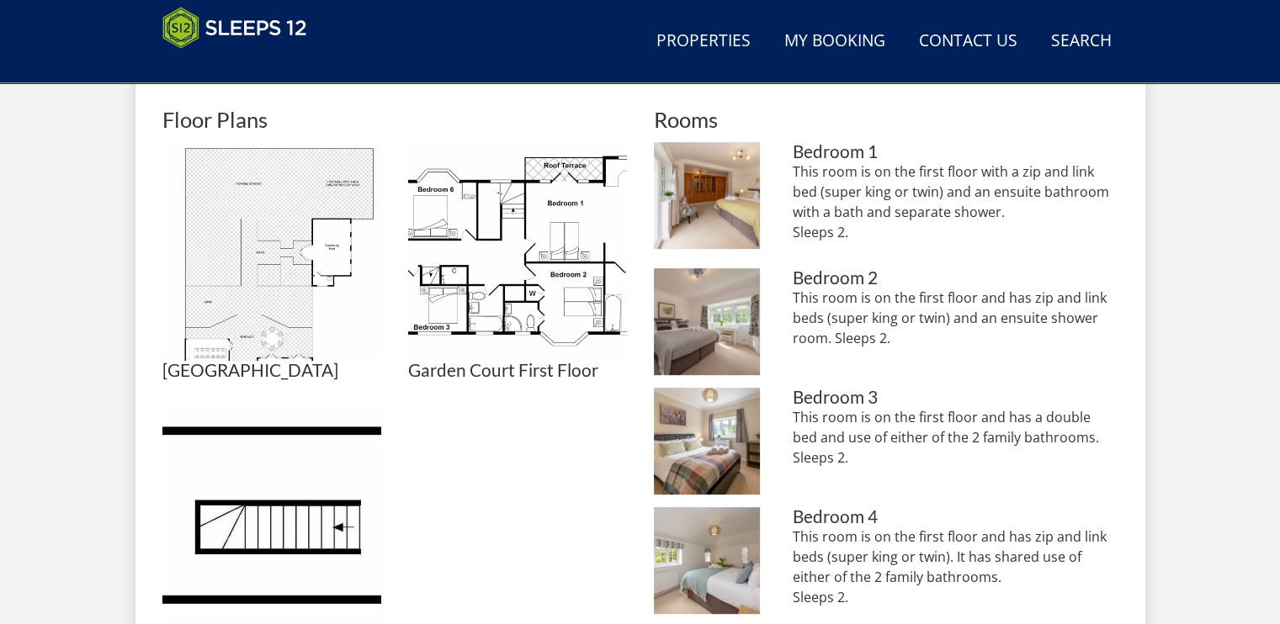
scroll to position [768, 0]
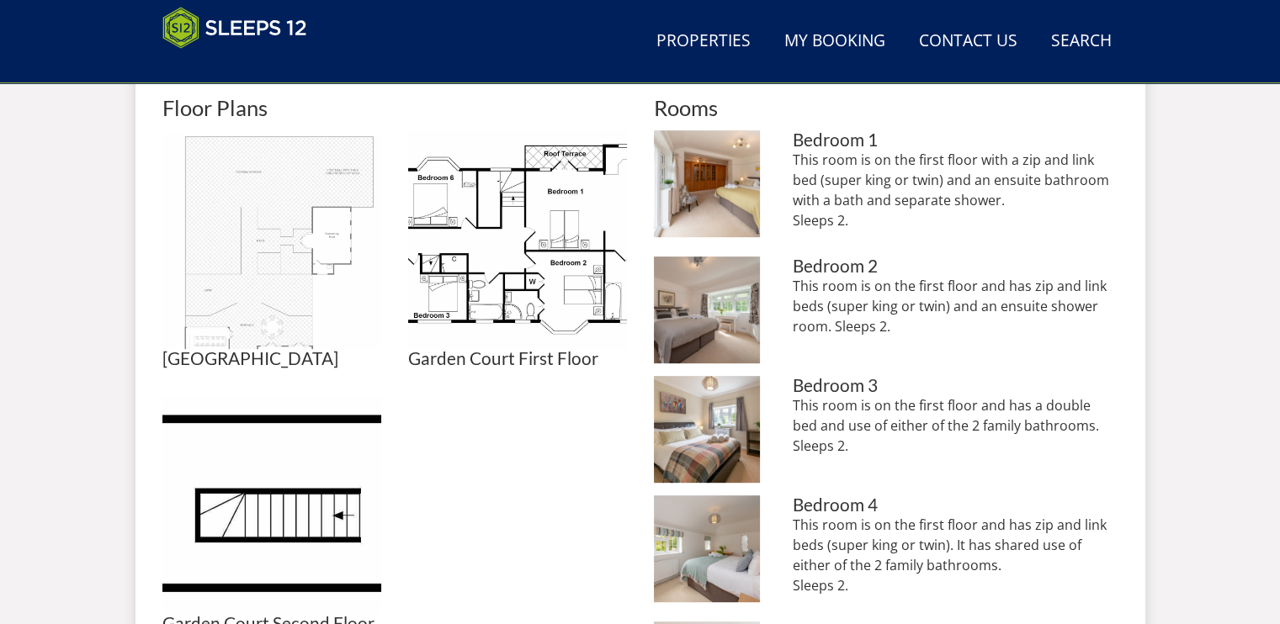
click at [297, 215] on img at bounding box center [271, 239] width 219 height 219
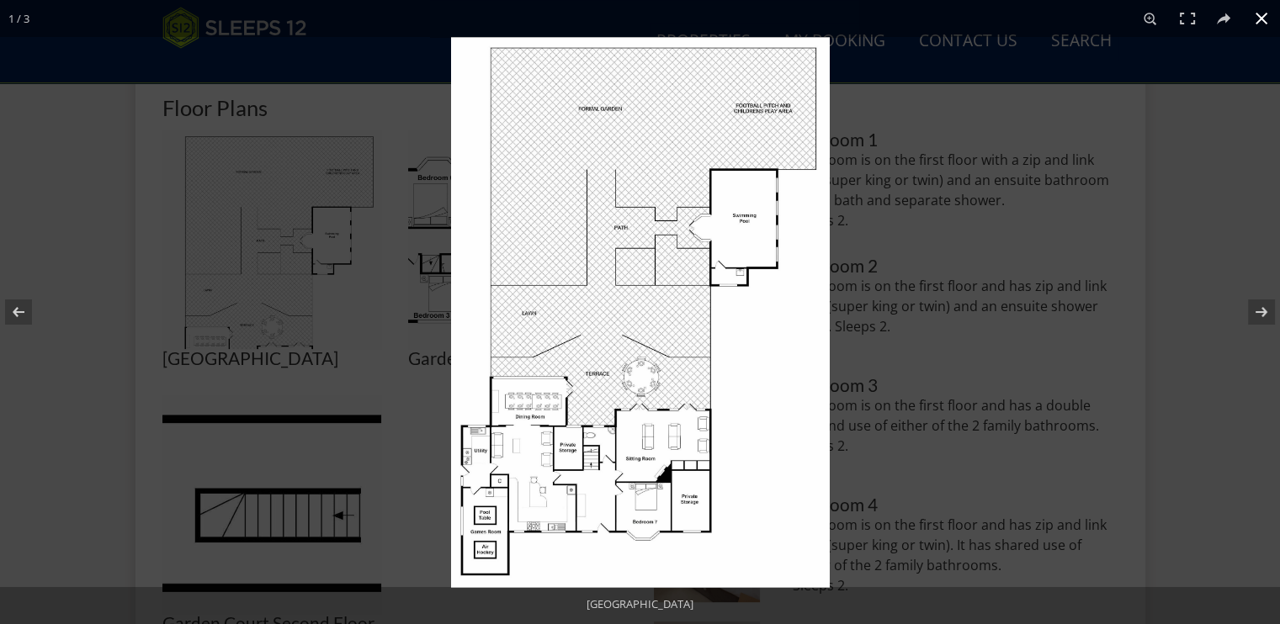
click at [261, 337] on div at bounding box center [640, 312] width 1280 height 624
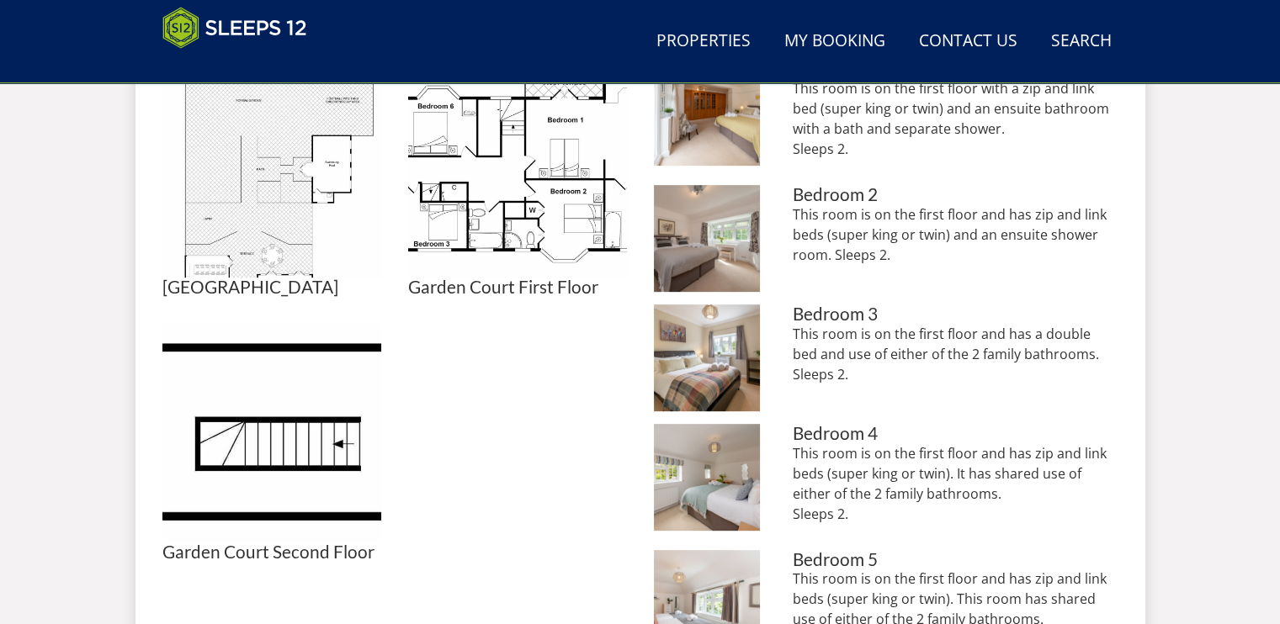
scroll to position [813, 0]
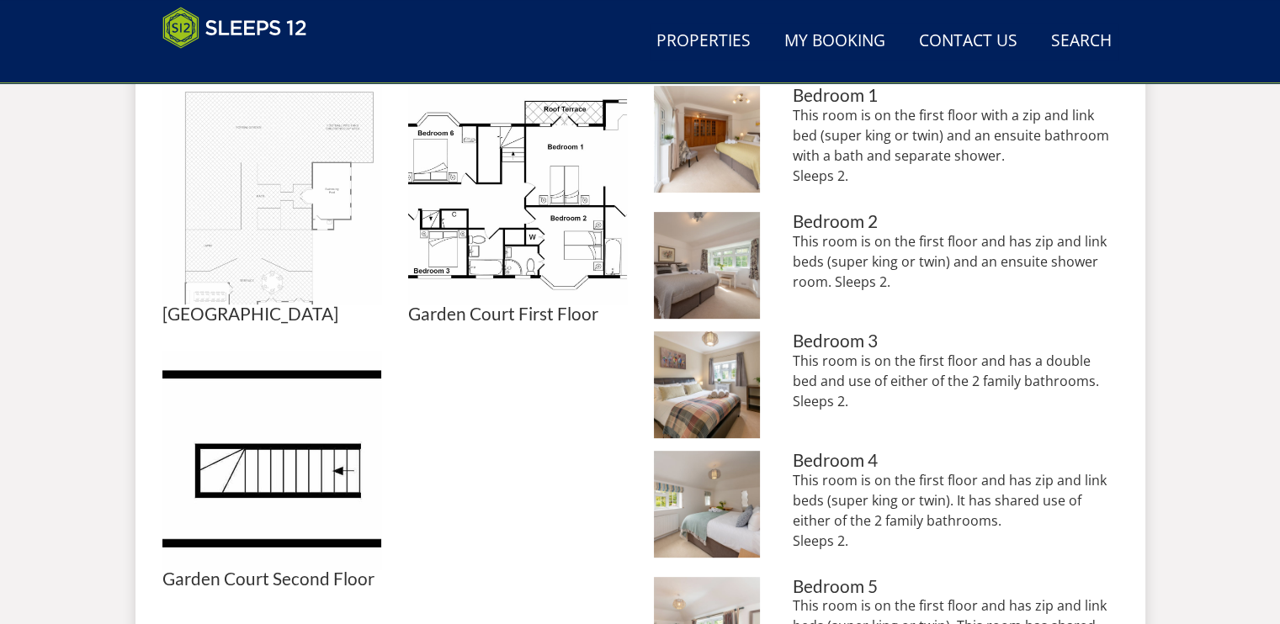
click at [299, 181] on img at bounding box center [271, 195] width 219 height 219
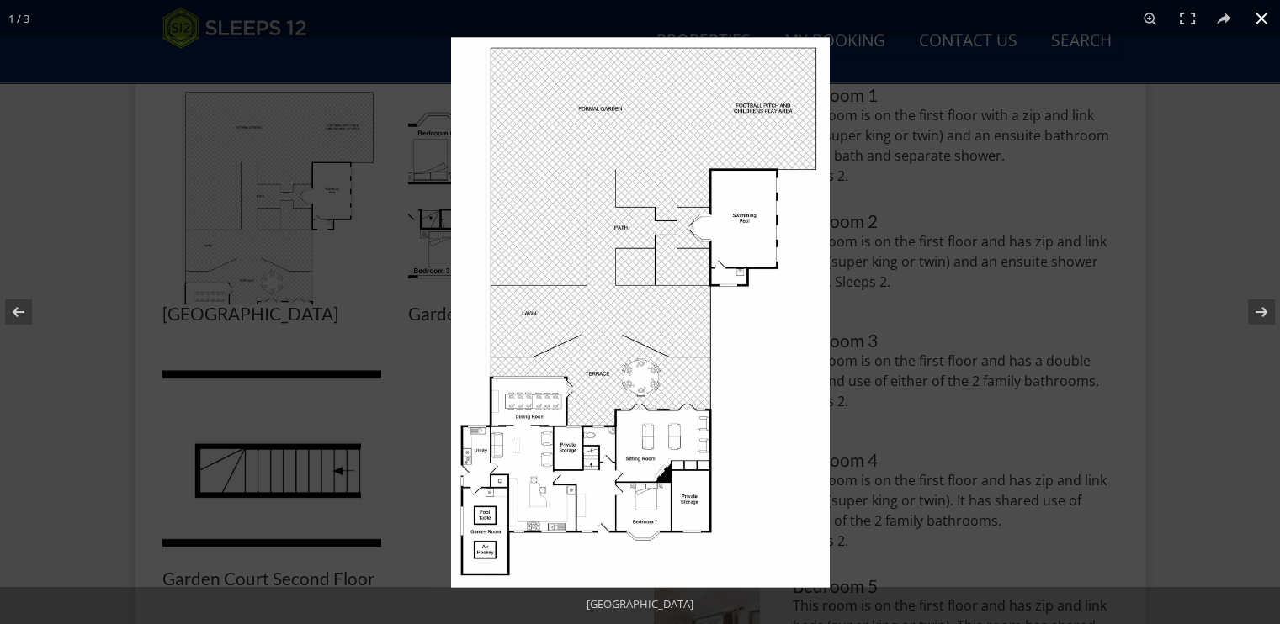
click at [959, 234] on div at bounding box center [1091, 349] width 1280 height 624
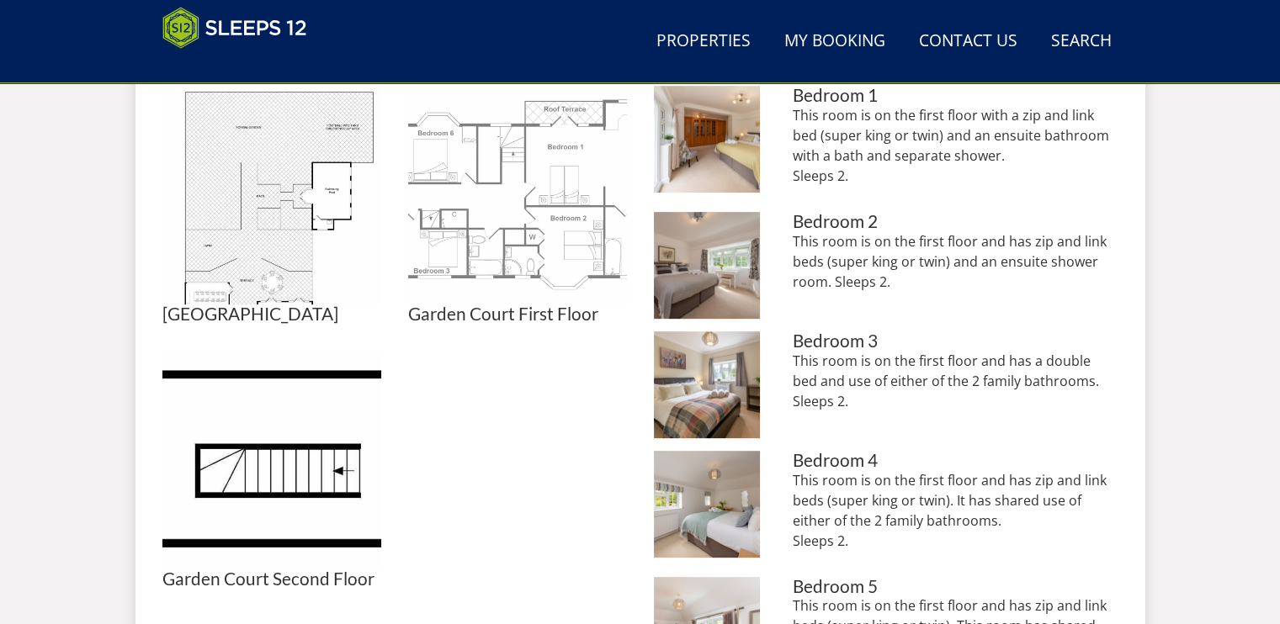
click at [487, 223] on img at bounding box center [517, 195] width 219 height 219
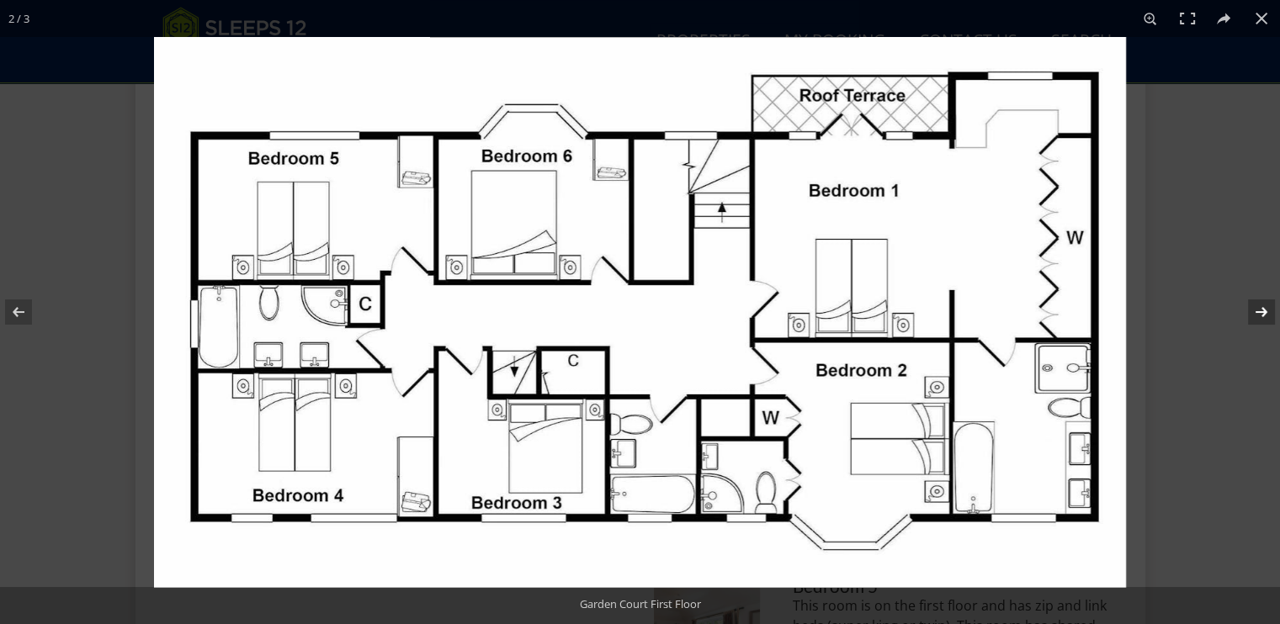
click at [1023, 321] on button at bounding box center [1250, 312] width 59 height 84
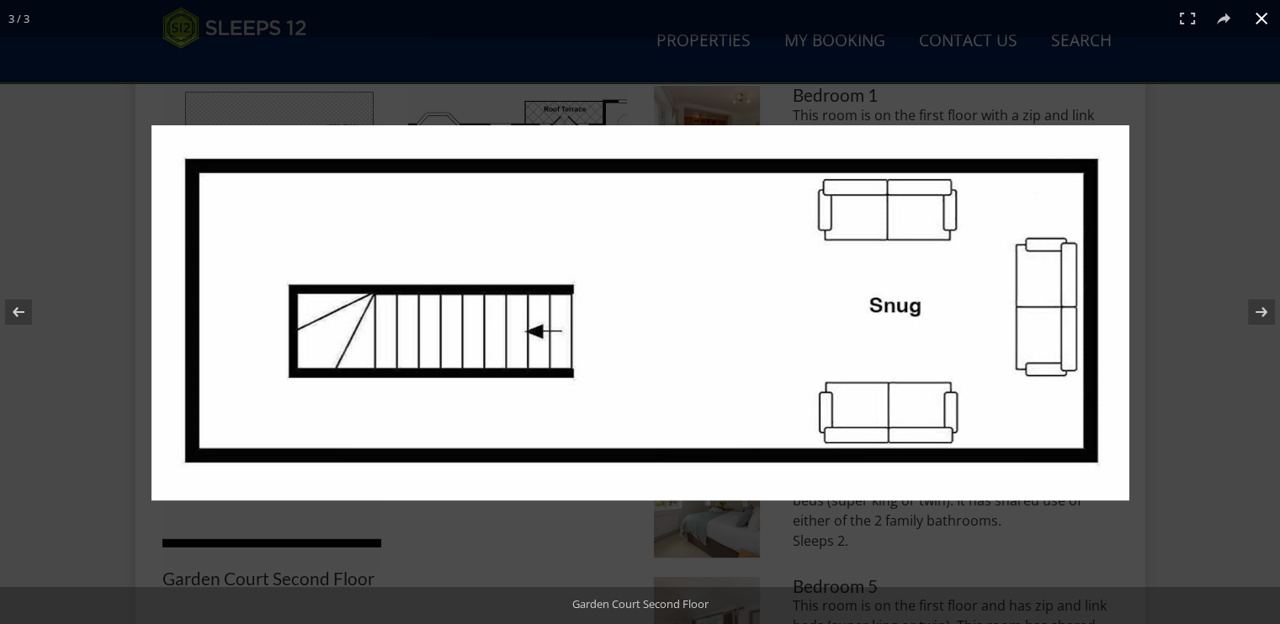
click at [84, 262] on div at bounding box center [640, 312] width 1280 height 624
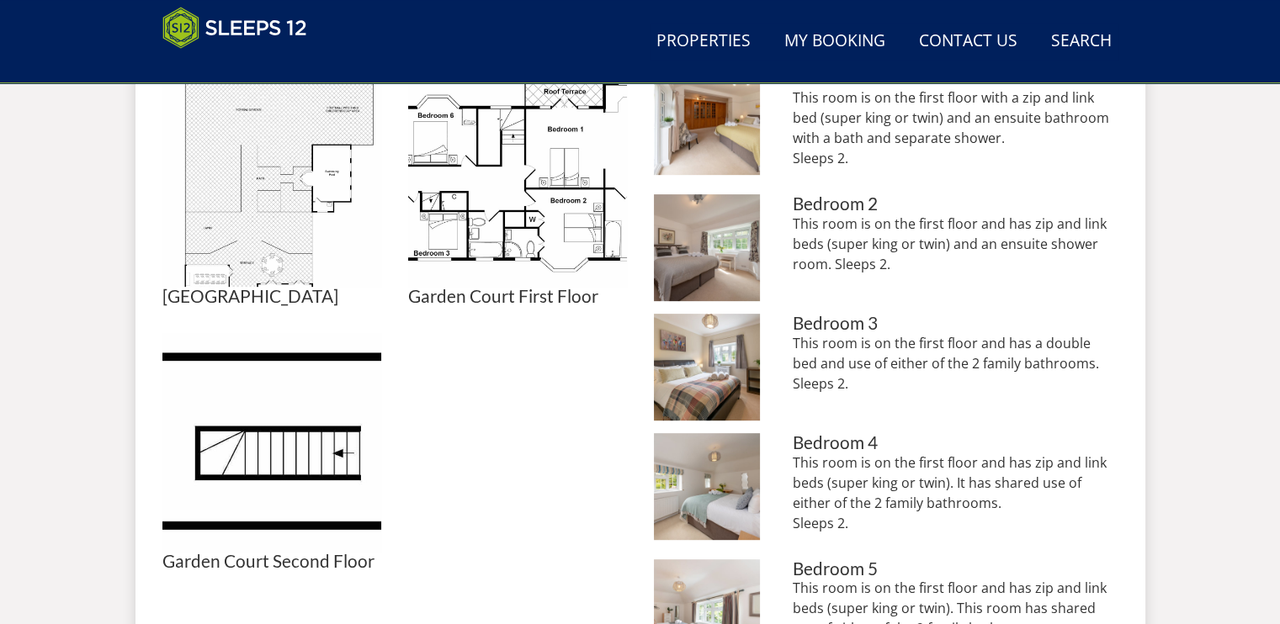
scroll to position [815, 0]
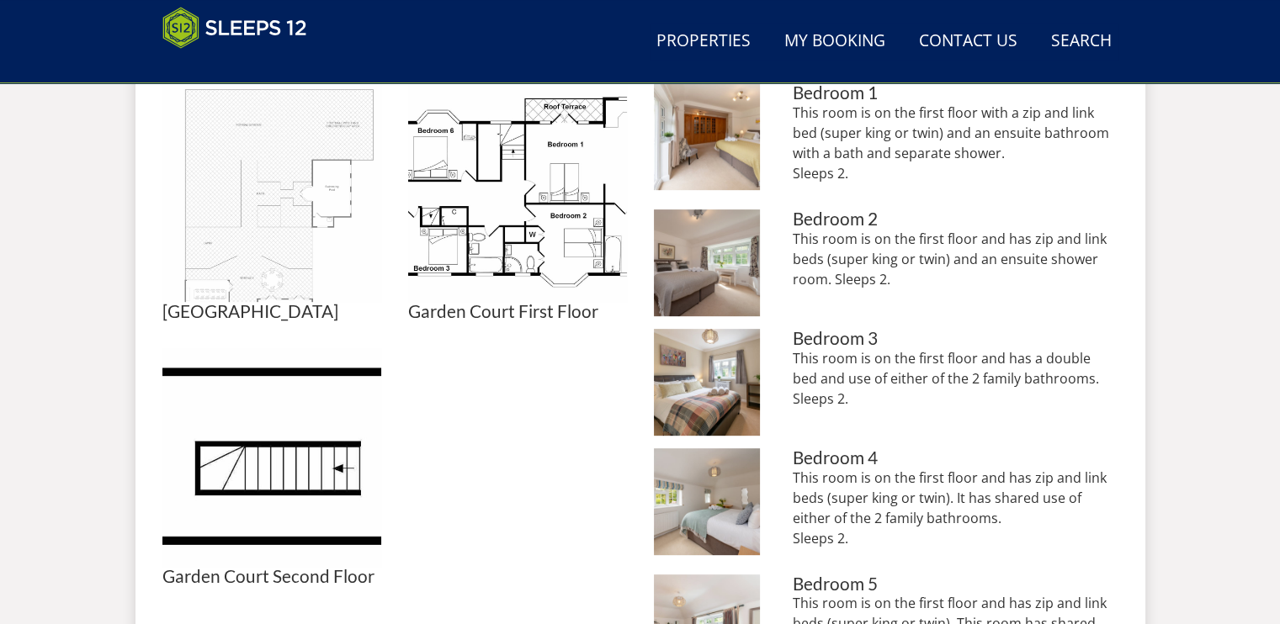
click at [278, 252] on img at bounding box center [271, 192] width 219 height 219
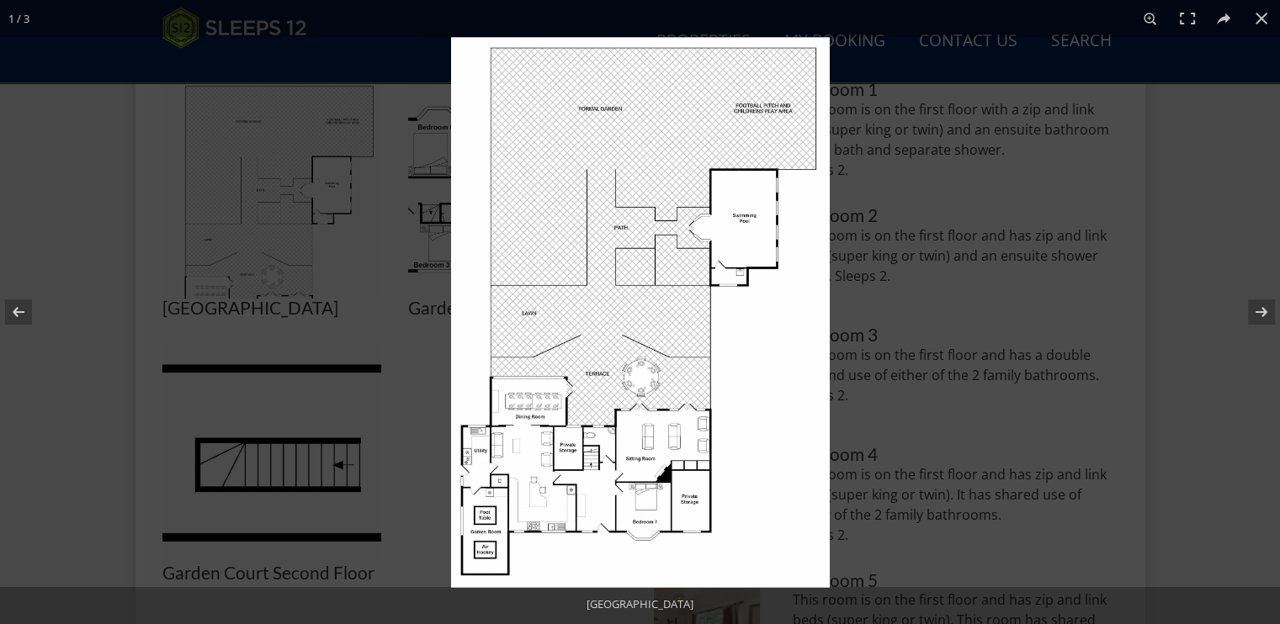
scroll to position [831, 0]
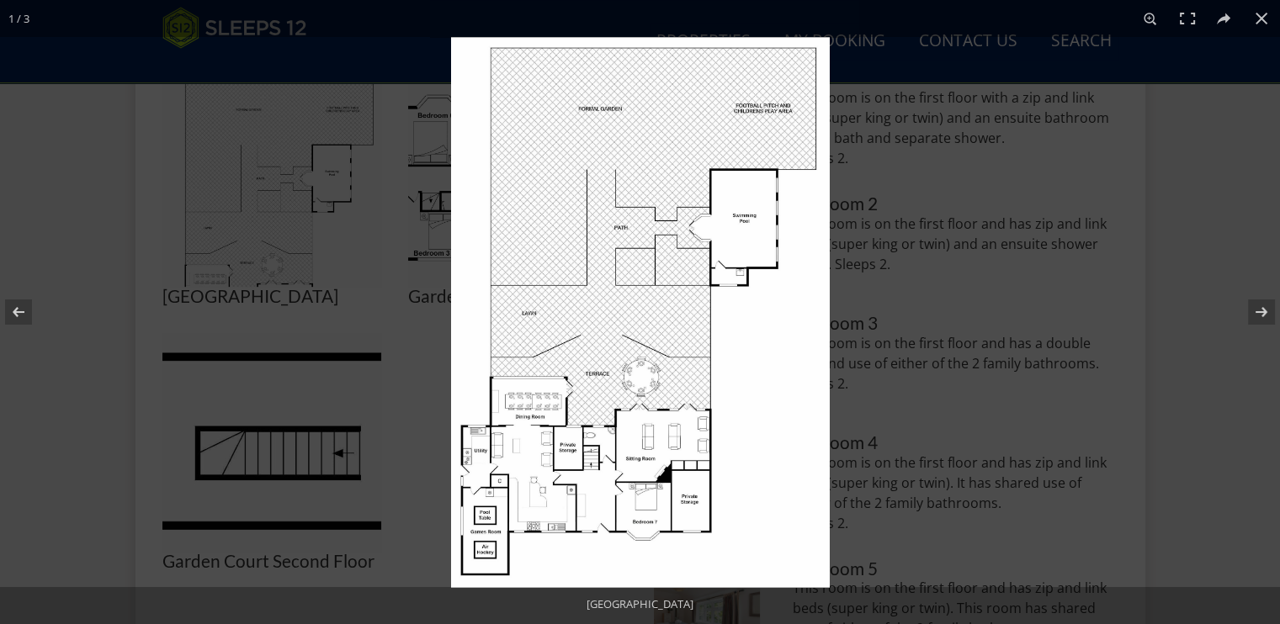
click at [608, 433] on img at bounding box center [640, 312] width 379 height 551
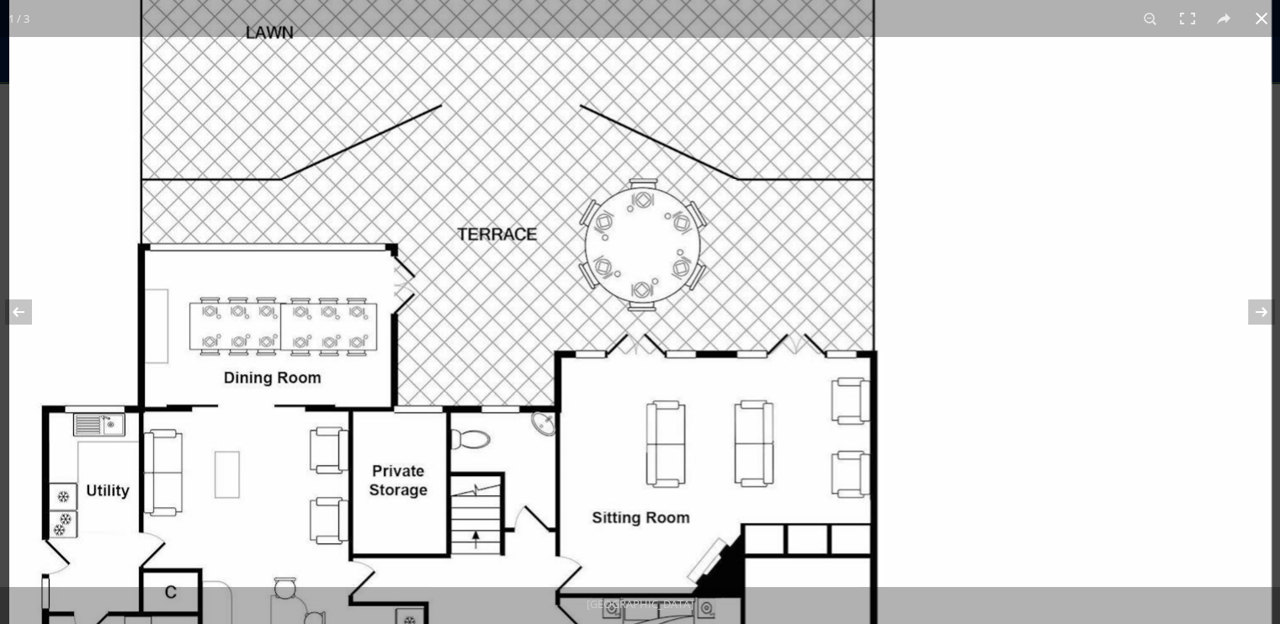
click at [1023, 21] on button at bounding box center [1261, 18] width 37 height 37
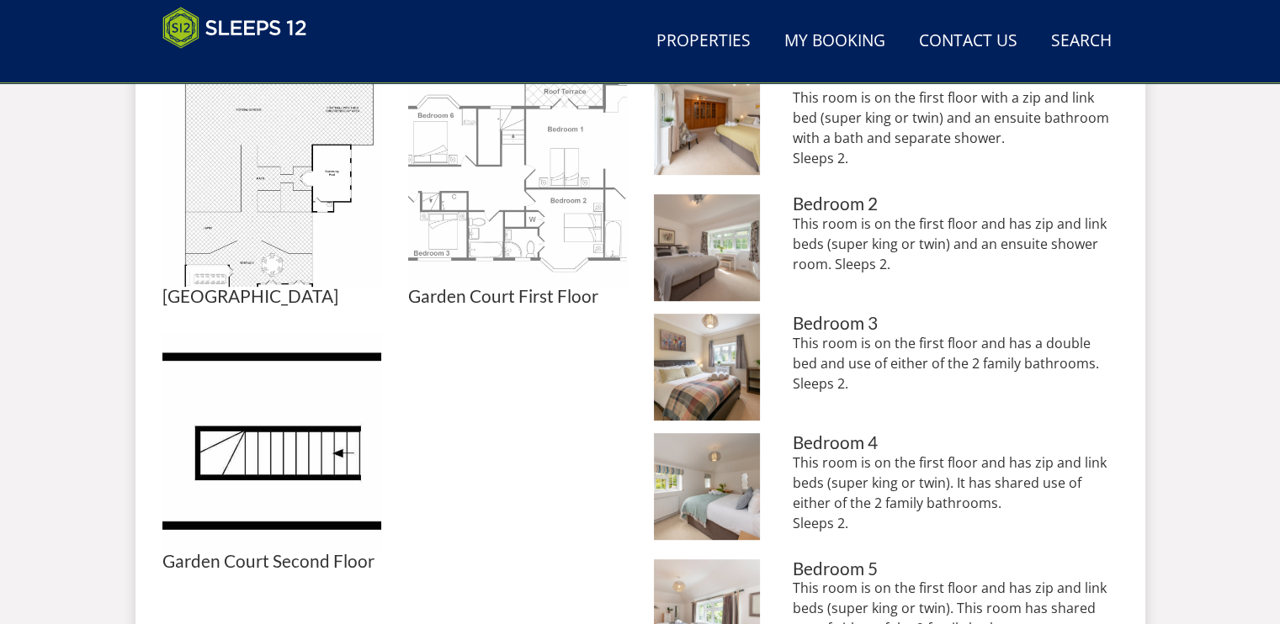
click at [535, 206] on img at bounding box center [517, 177] width 219 height 219
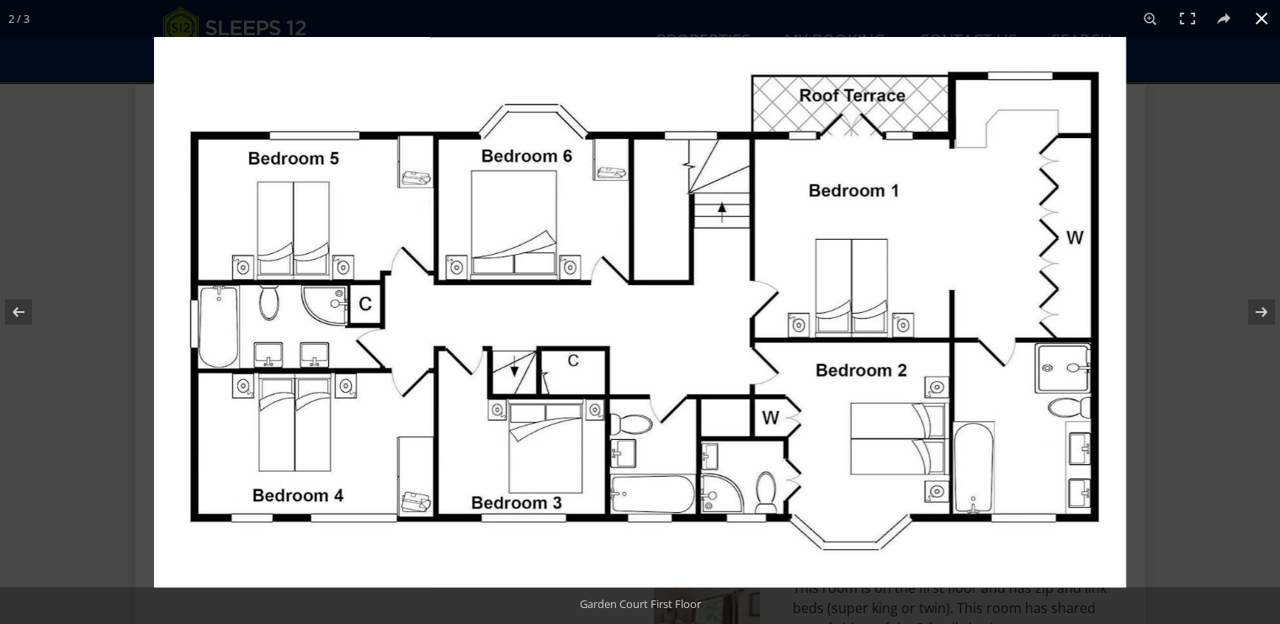
click at [107, 227] on div at bounding box center [640, 312] width 1280 height 624
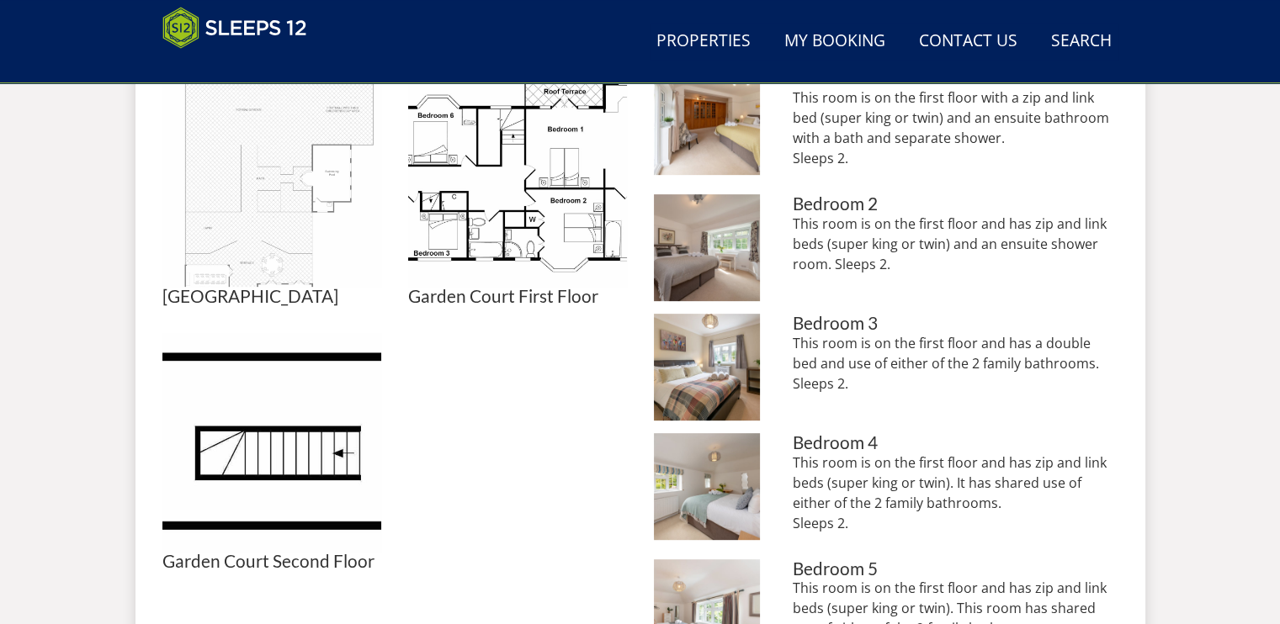
click at [291, 258] on img at bounding box center [271, 177] width 219 height 219
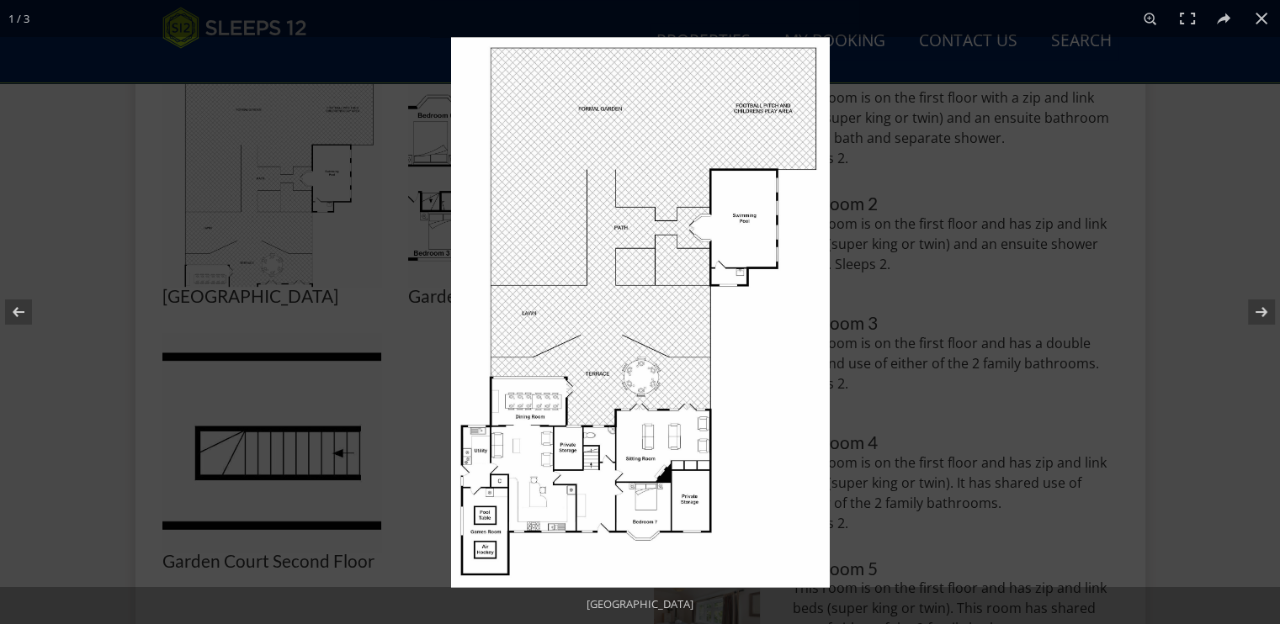
click at [655, 486] on img at bounding box center [640, 312] width 379 height 551
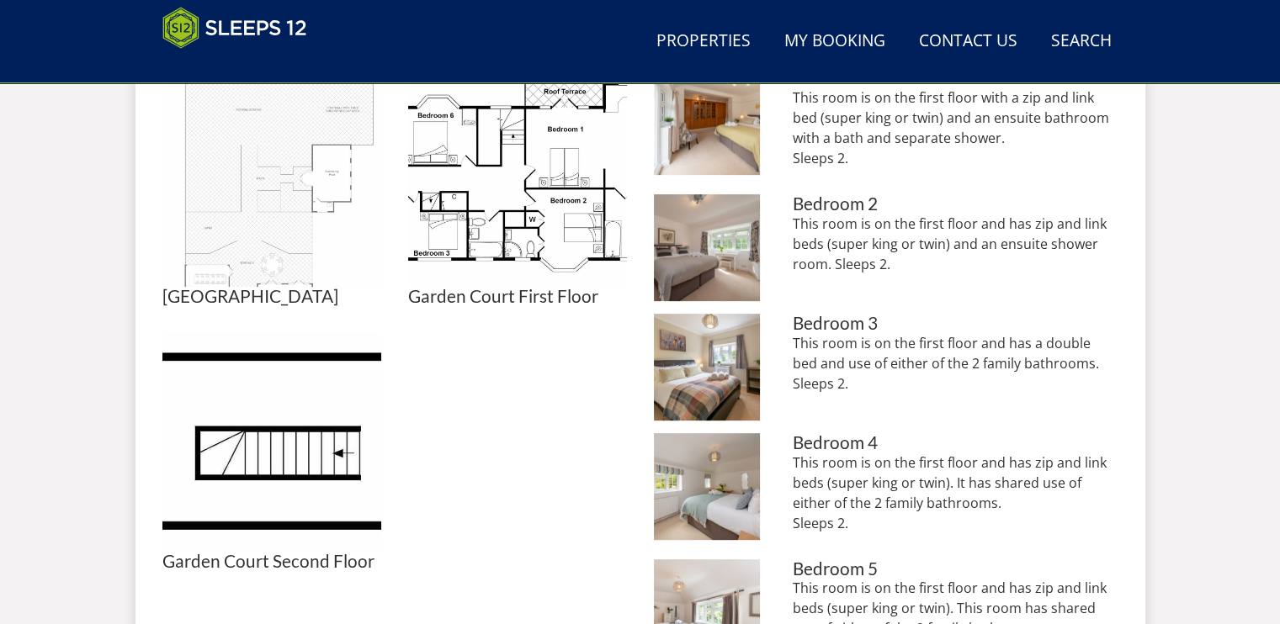
click at [269, 244] on img at bounding box center [271, 177] width 219 height 219
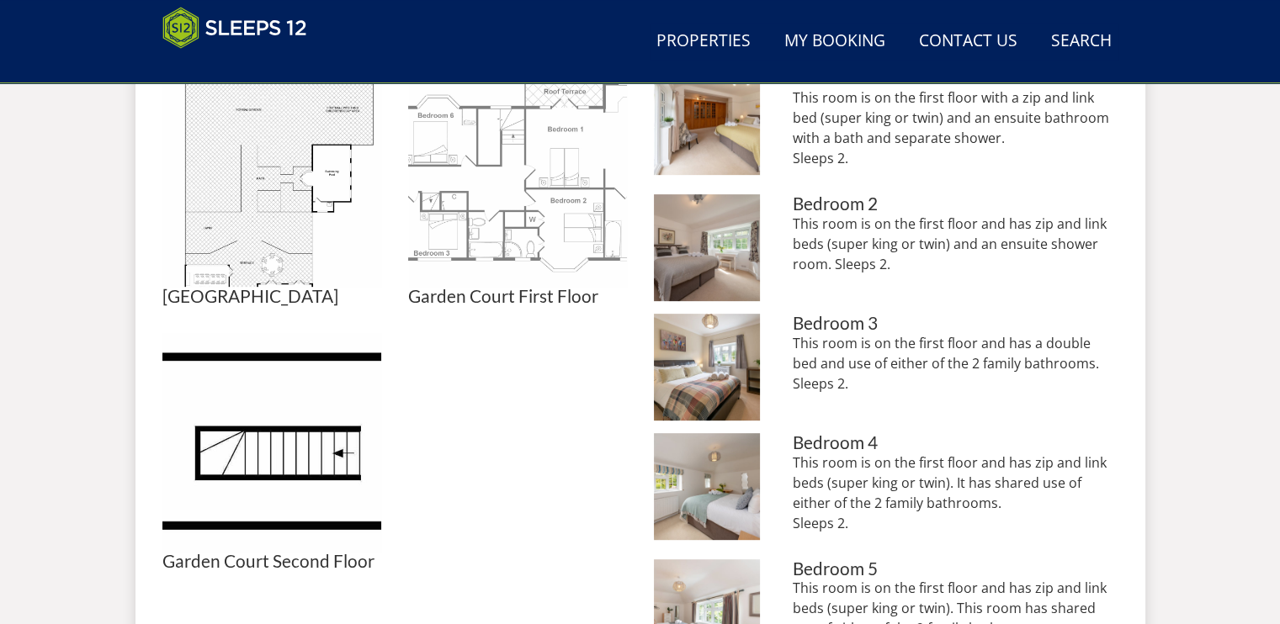
click at [541, 207] on img at bounding box center [517, 177] width 219 height 219
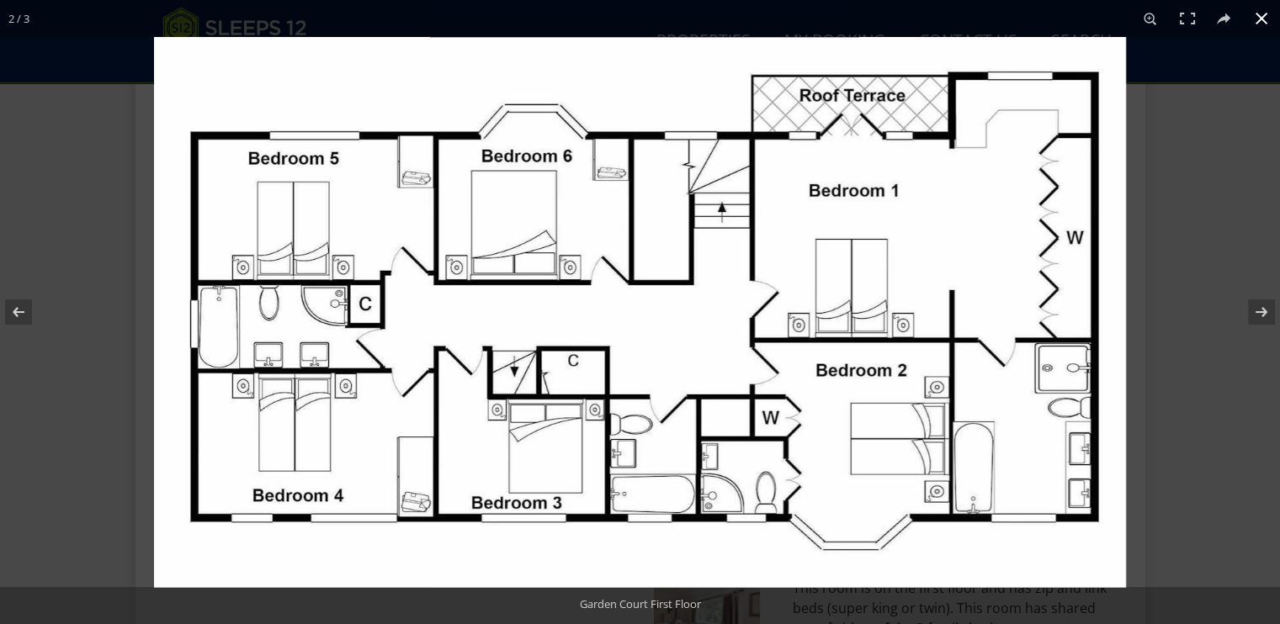
click at [59, 385] on div at bounding box center [640, 312] width 1280 height 624
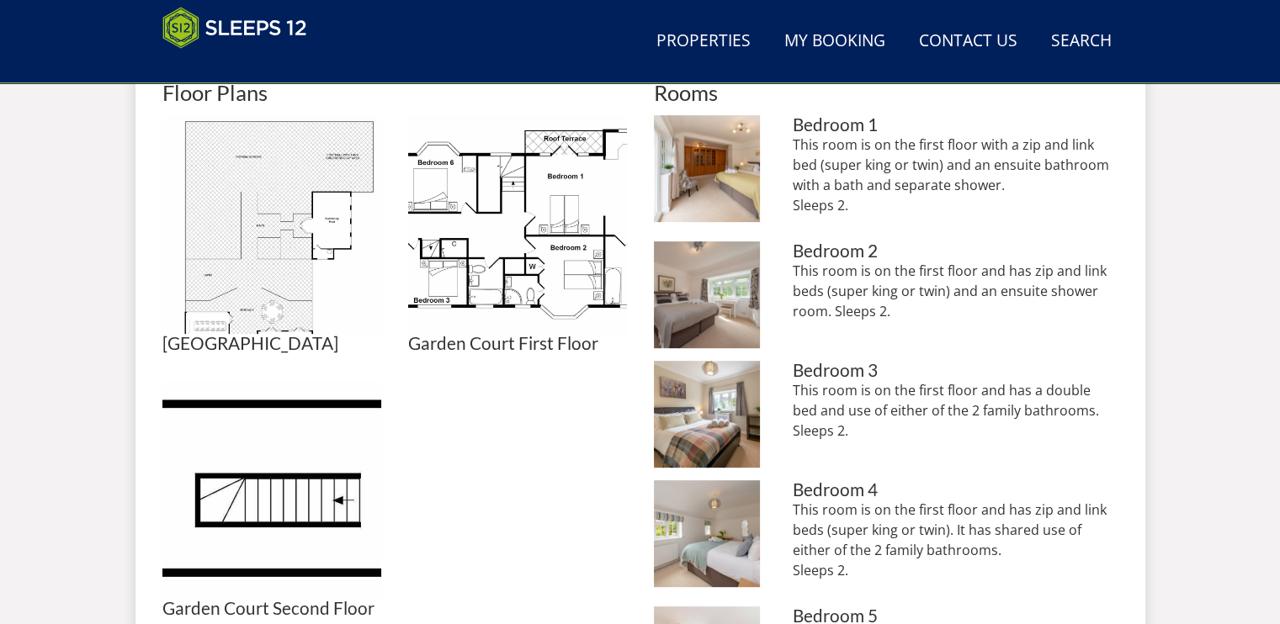
scroll to position [528, 0]
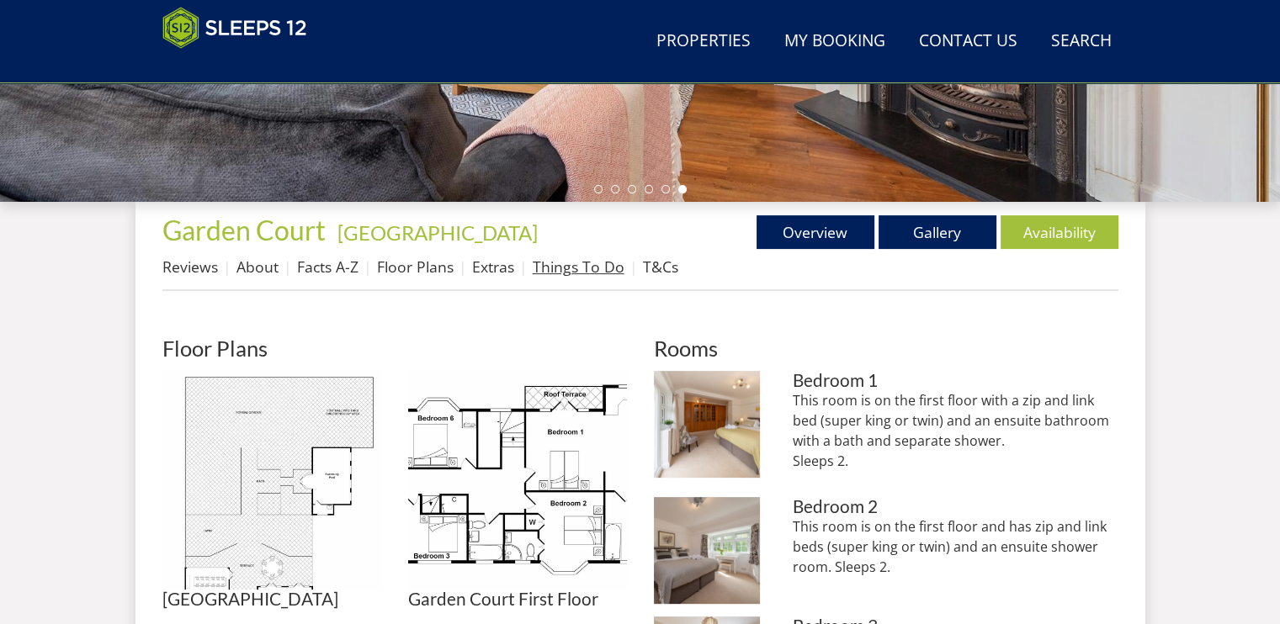
click at [556, 269] on link "Things To Do" at bounding box center [579, 267] width 92 height 20
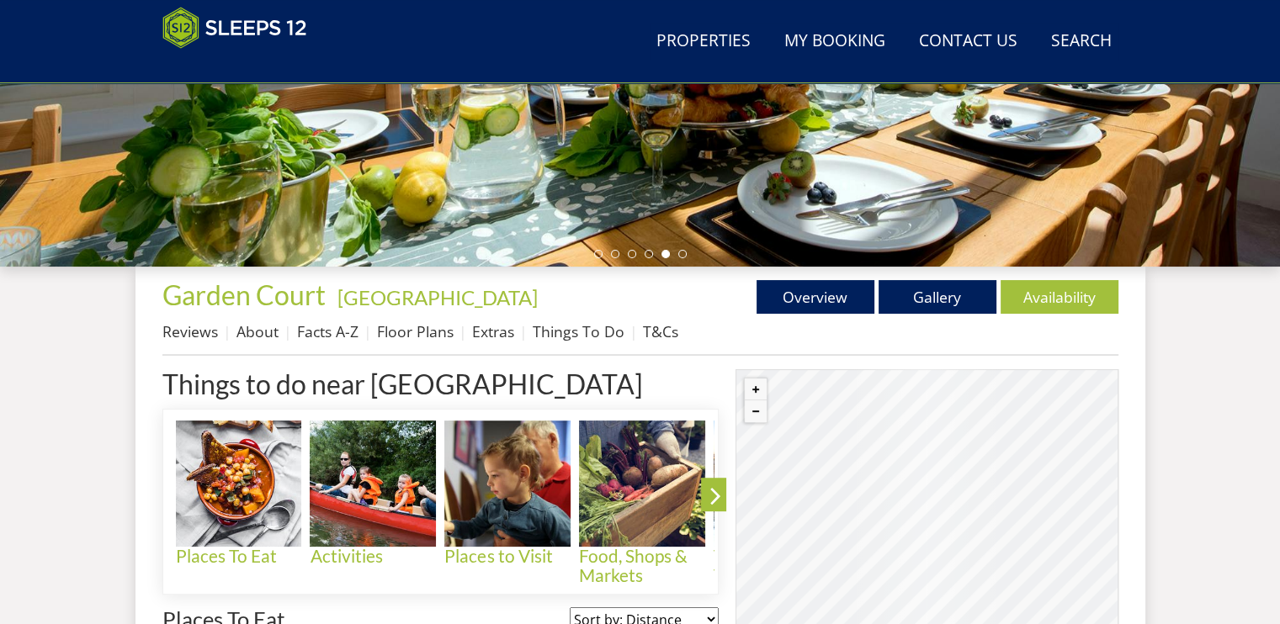
scroll to position [525, 0]
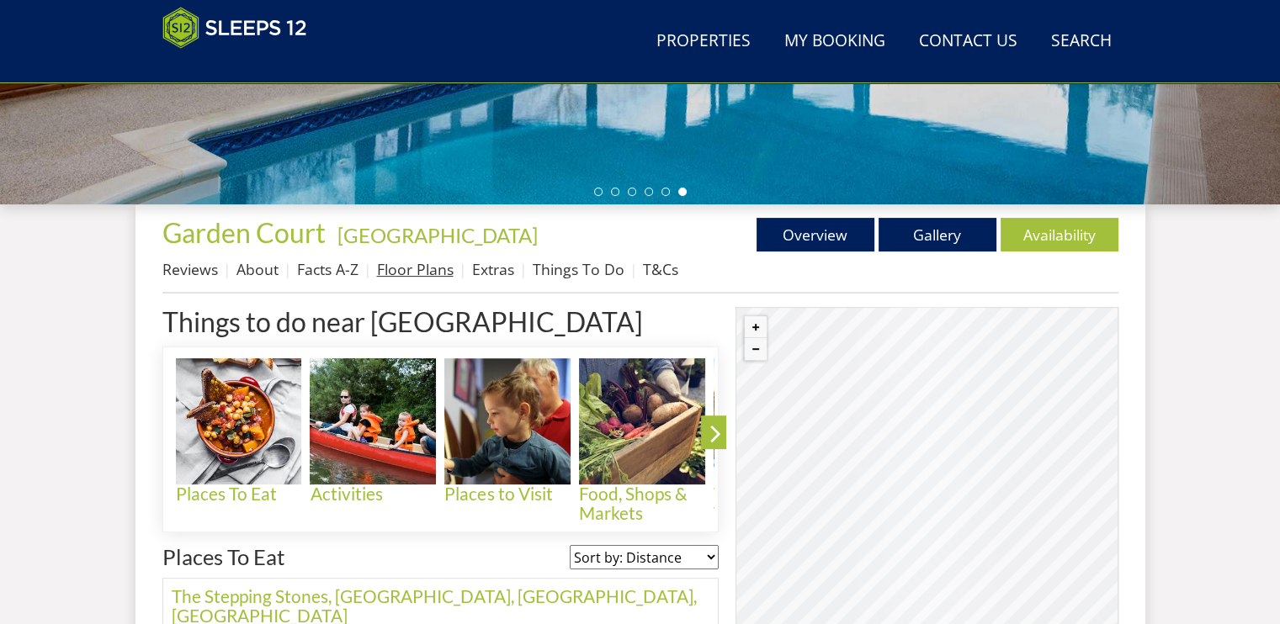
click at [439, 265] on link "Floor Plans" at bounding box center [415, 269] width 77 height 20
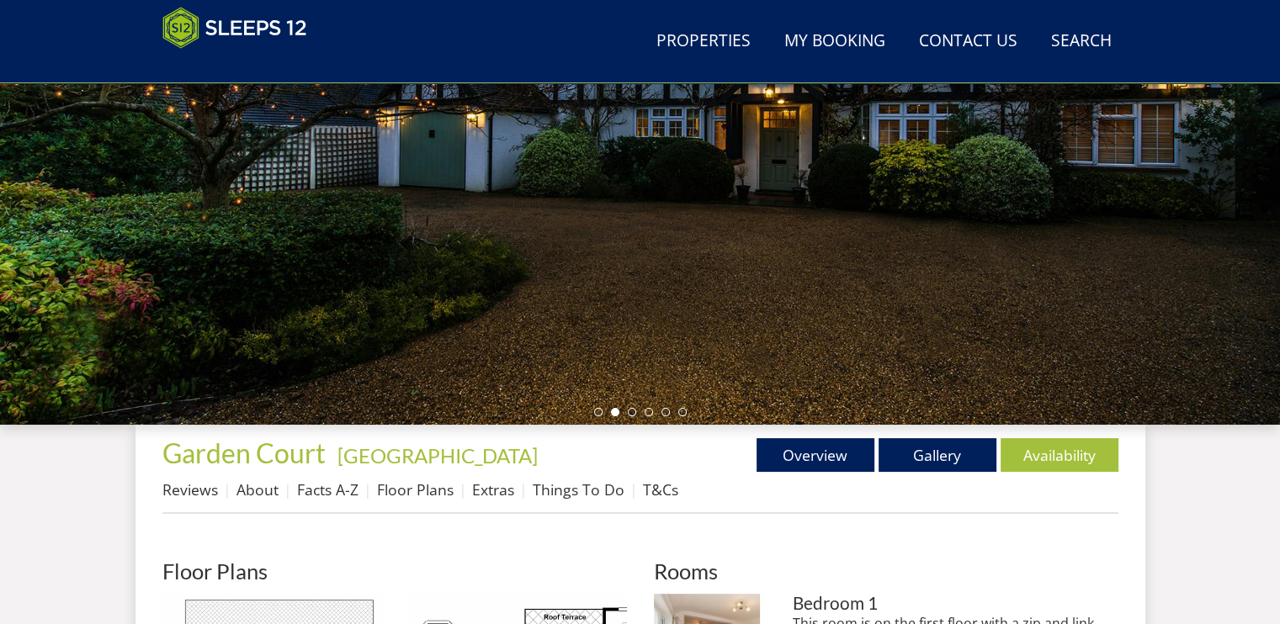
scroll to position [382, 0]
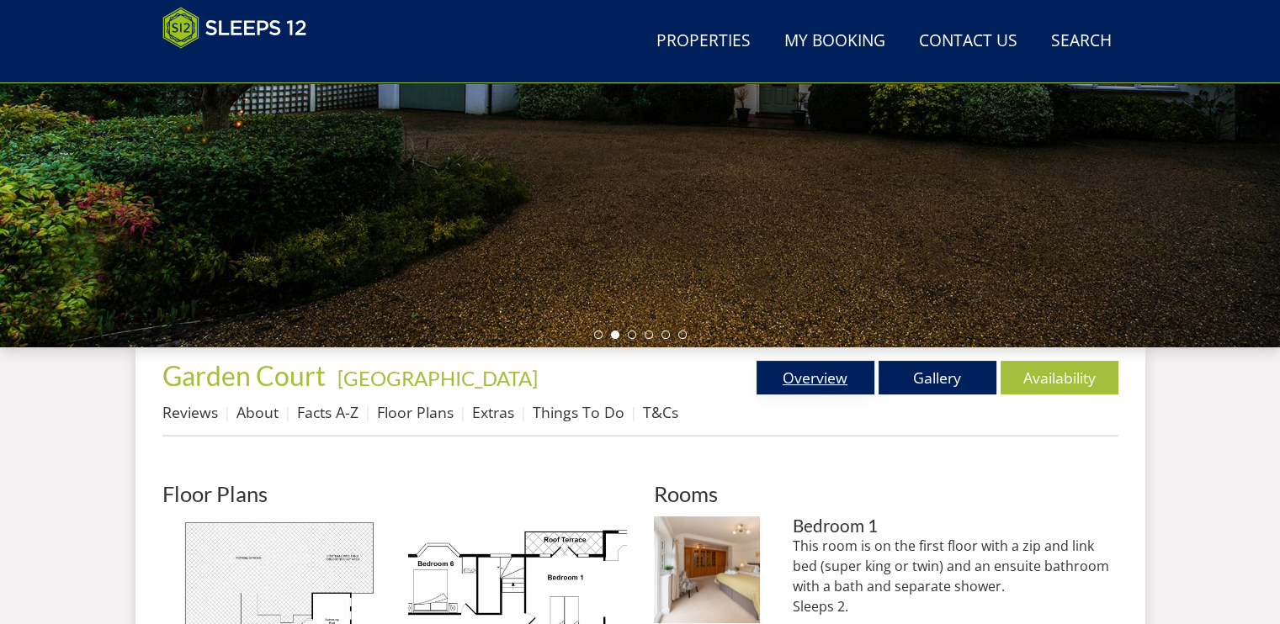
click at [842, 364] on link "Overview" at bounding box center [816, 378] width 118 height 34
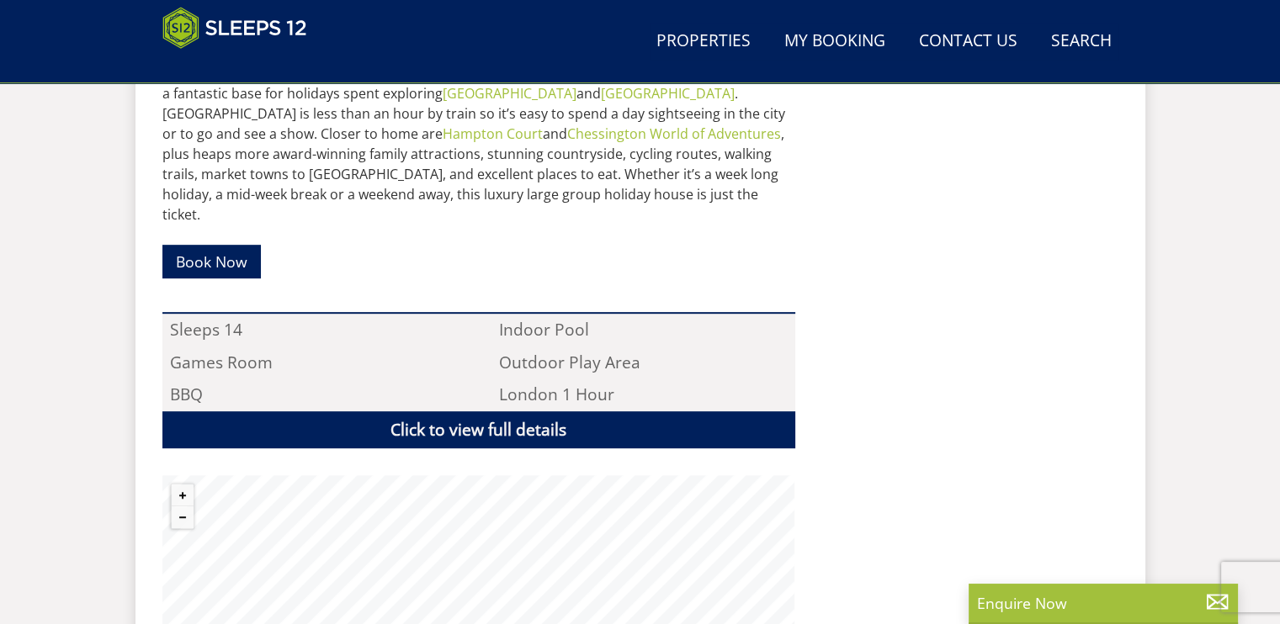
scroll to position [1102, 0]
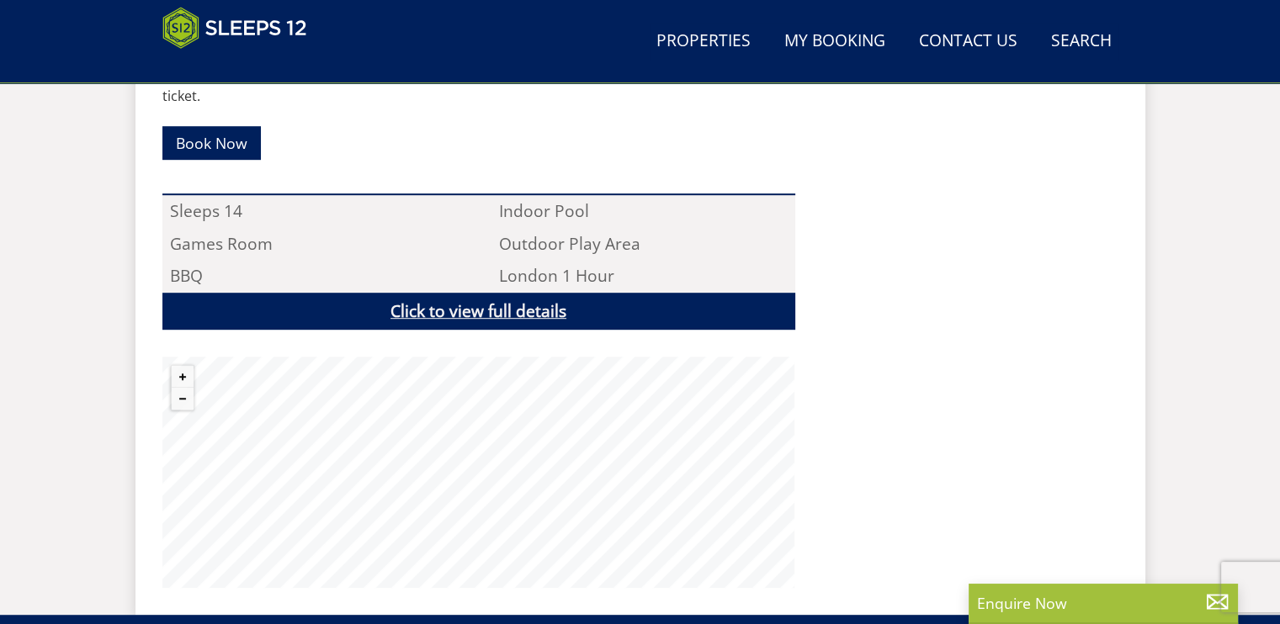
click at [513, 293] on link "Click to view full details" at bounding box center [478, 312] width 633 height 38
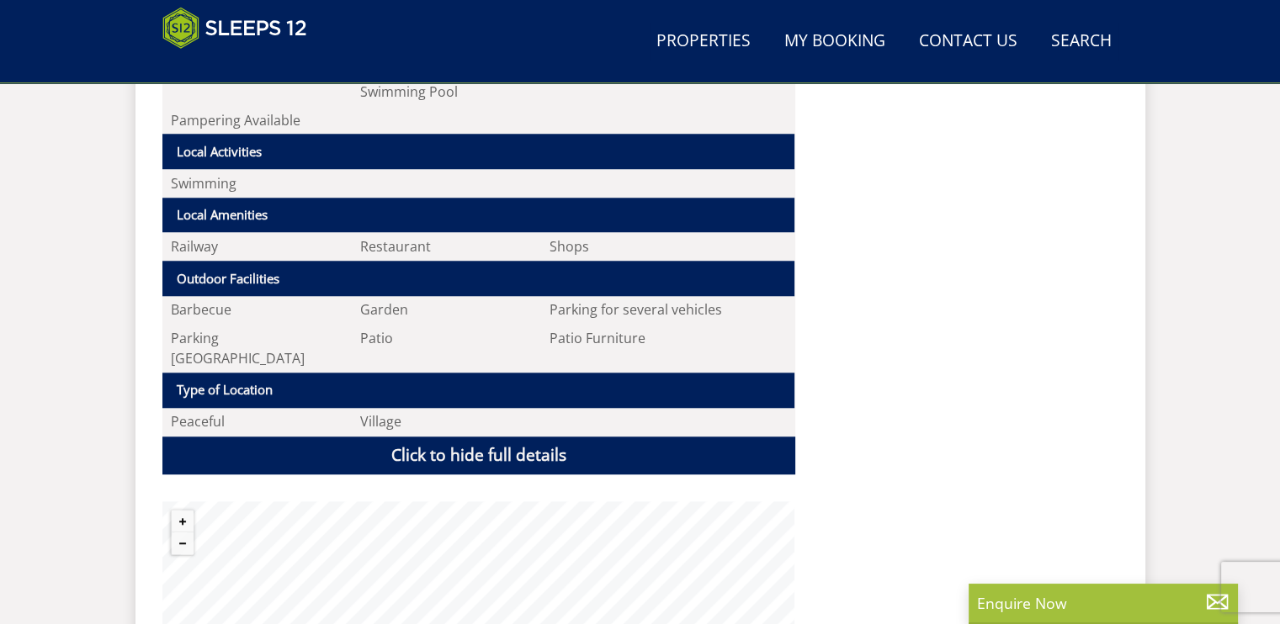
scroll to position [1944, 0]
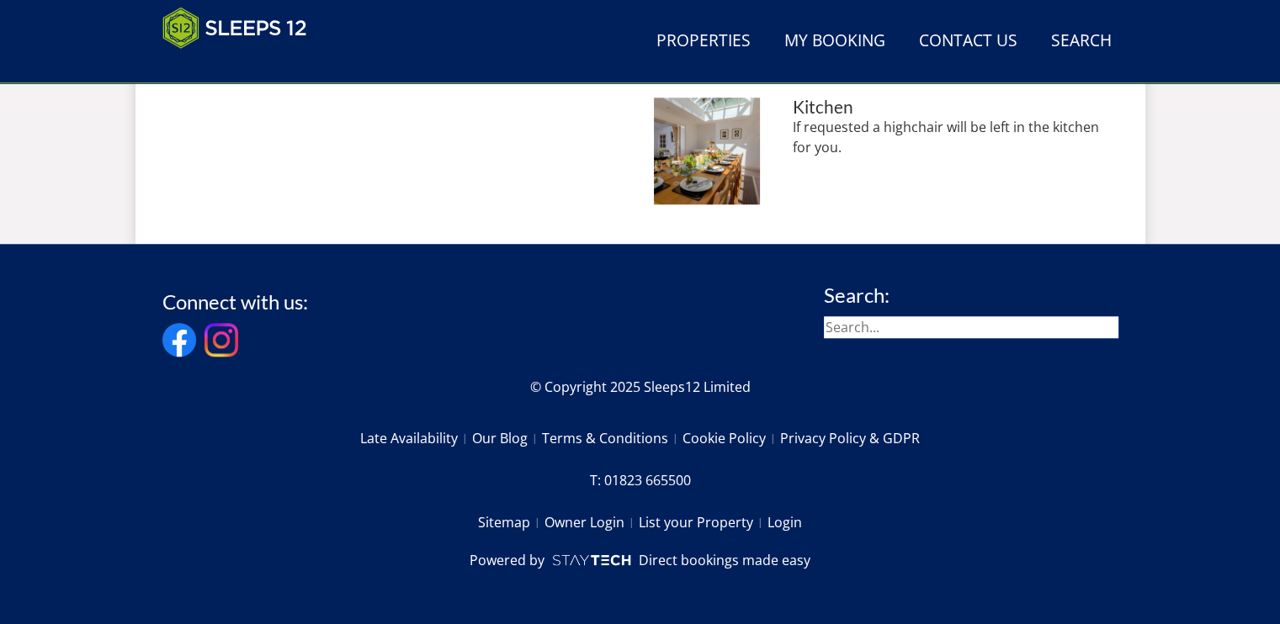
scroll to position [382, 0]
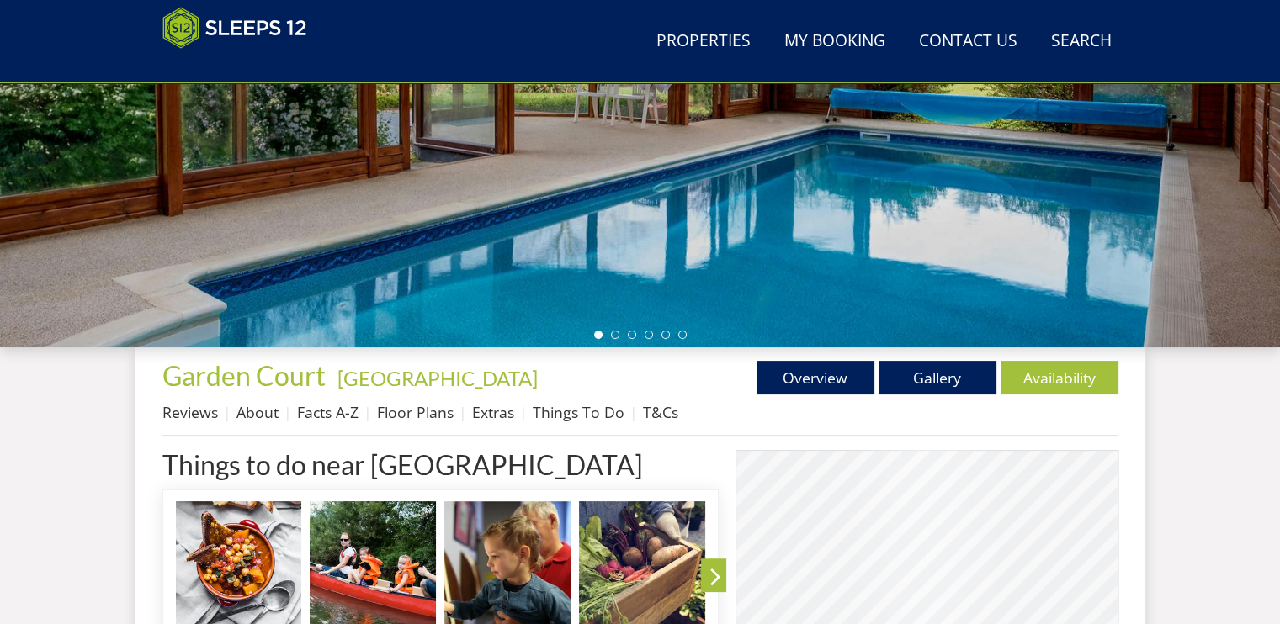
scroll to position [525, 0]
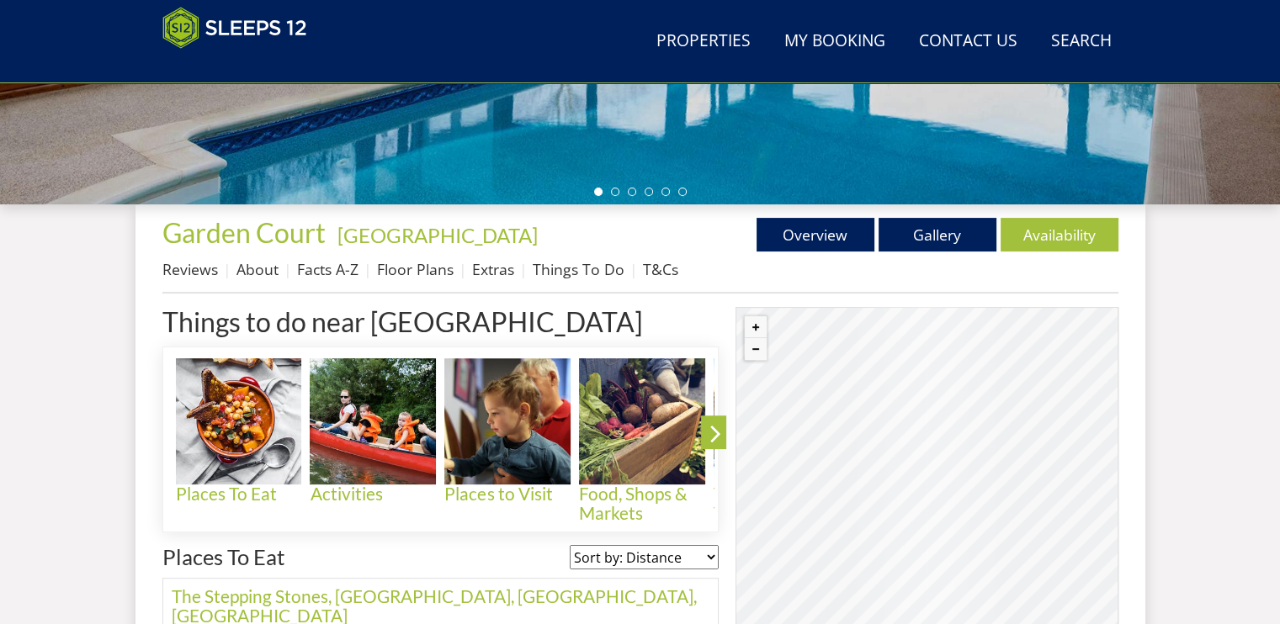
scroll to position [528, 0]
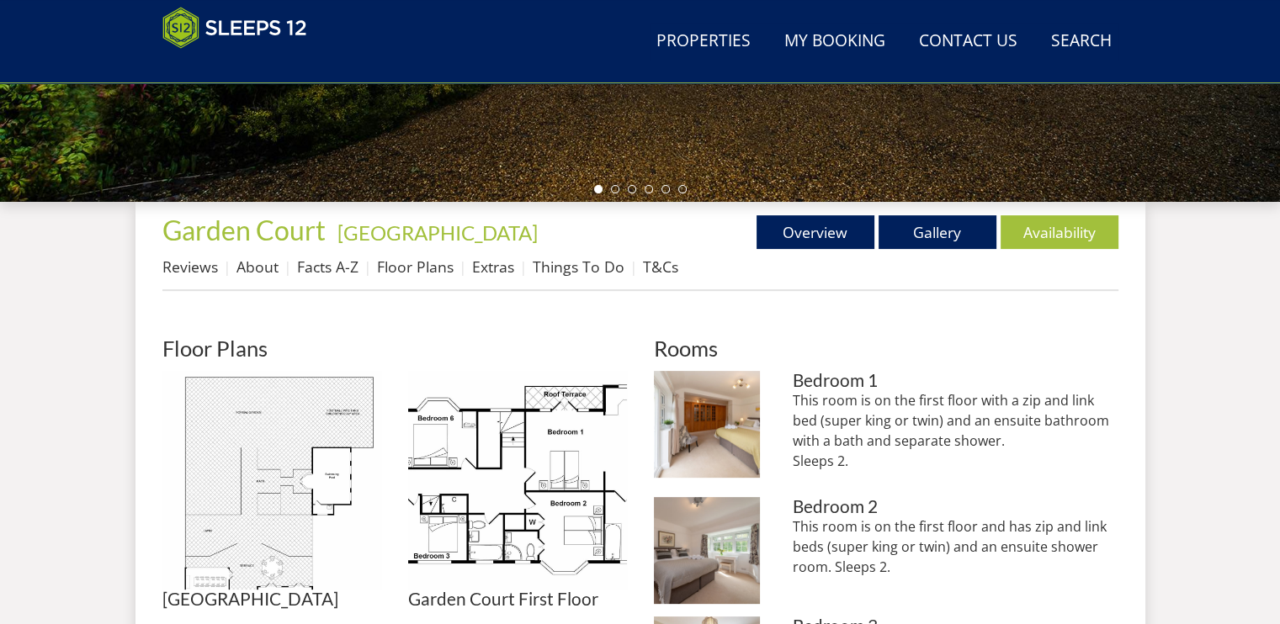
scroll to position [432, 0]
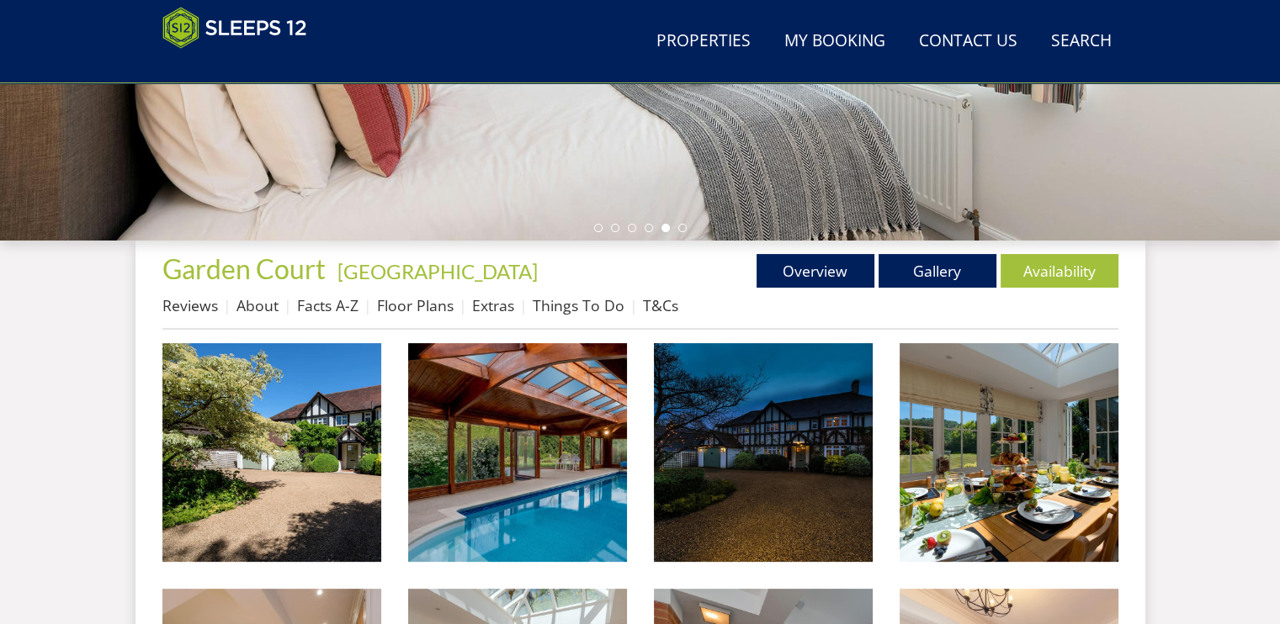
scroll to position [500, 0]
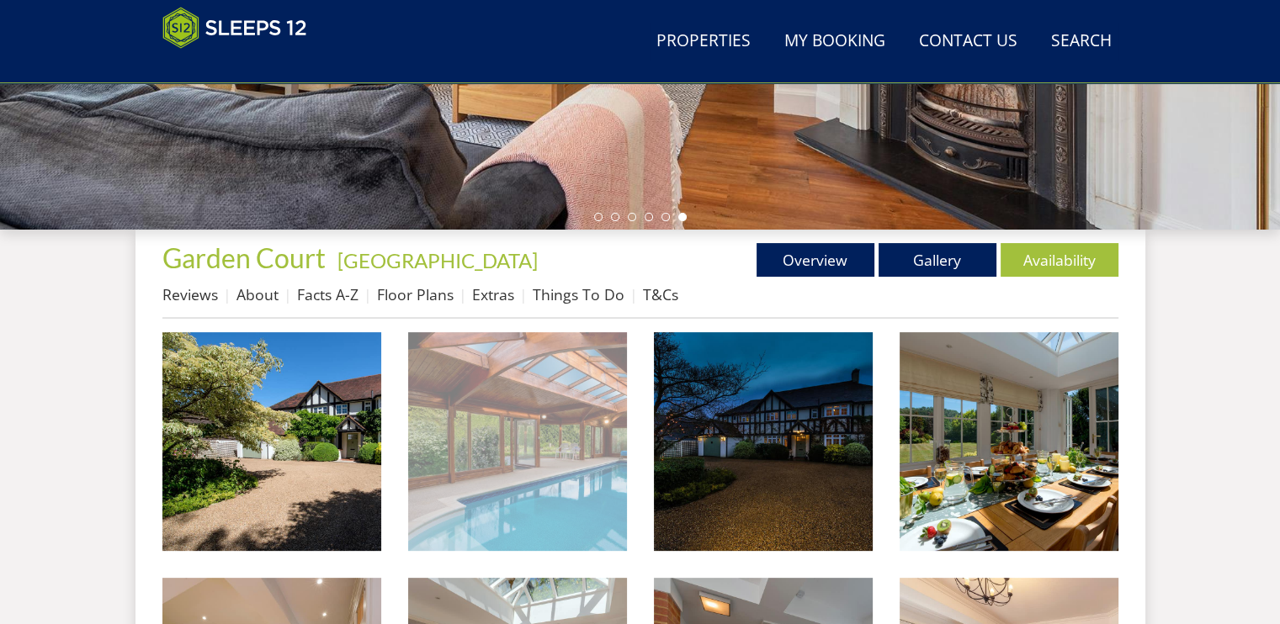
click at [598, 450] on img at bounding box center [517, 441] width 219 height 219
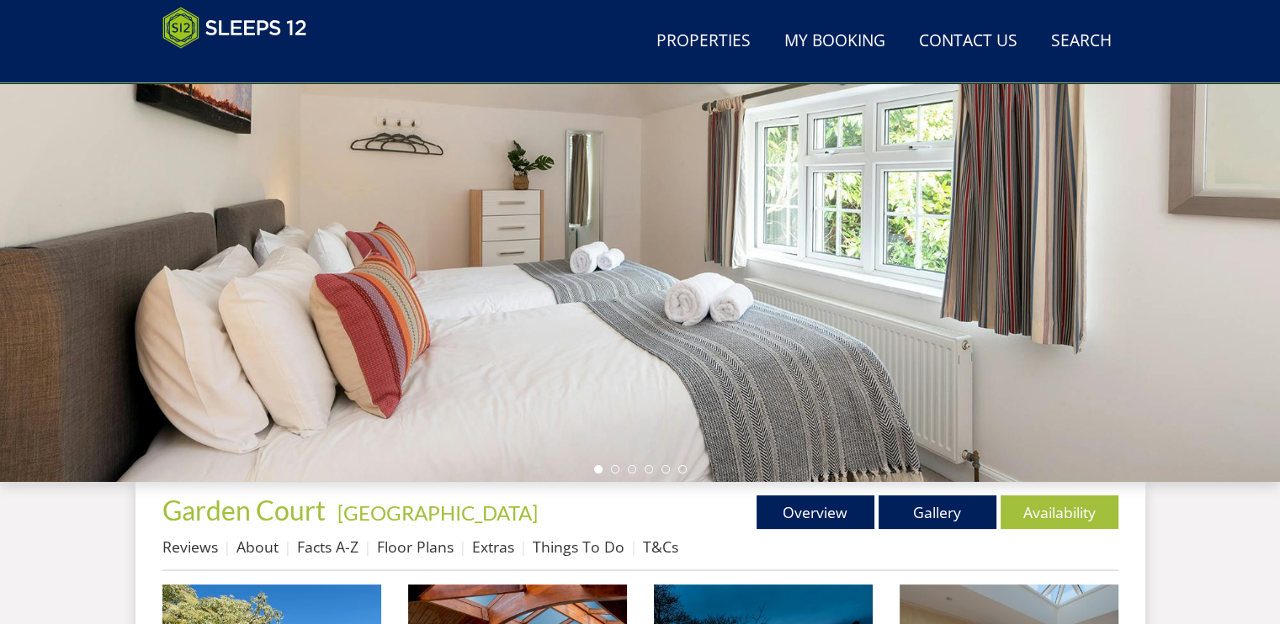
scroll to position [254, 0]
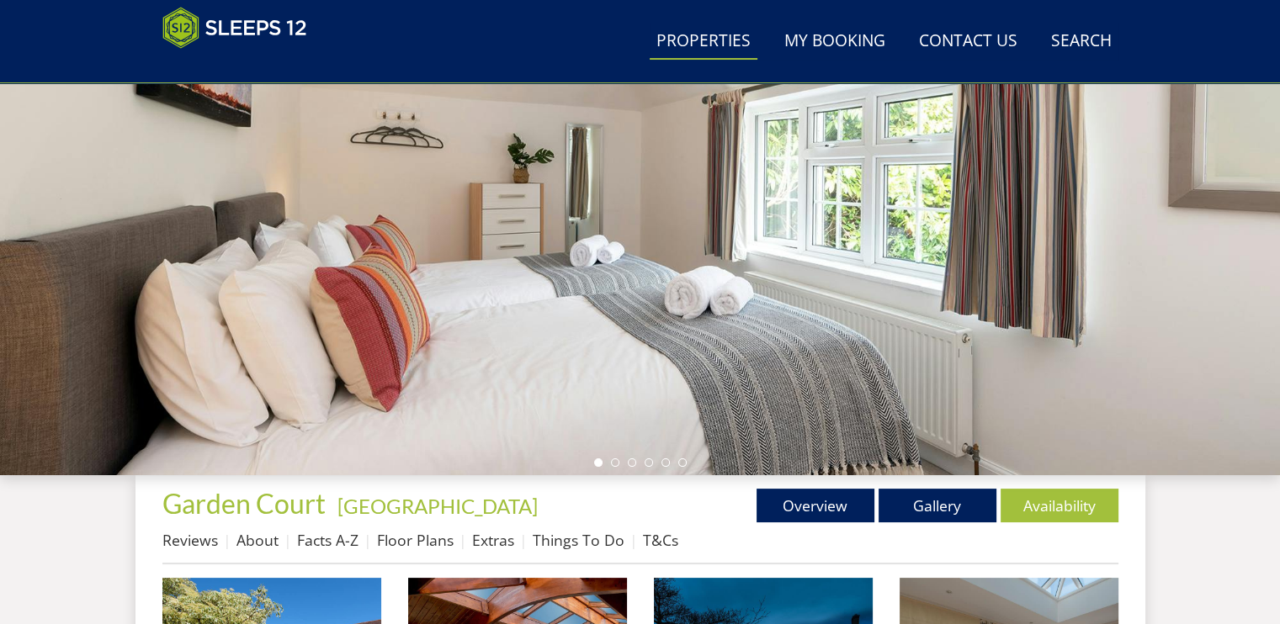
click at [720, 45] on link "Properties" at bounding box center [704, 42] width 108 height 38
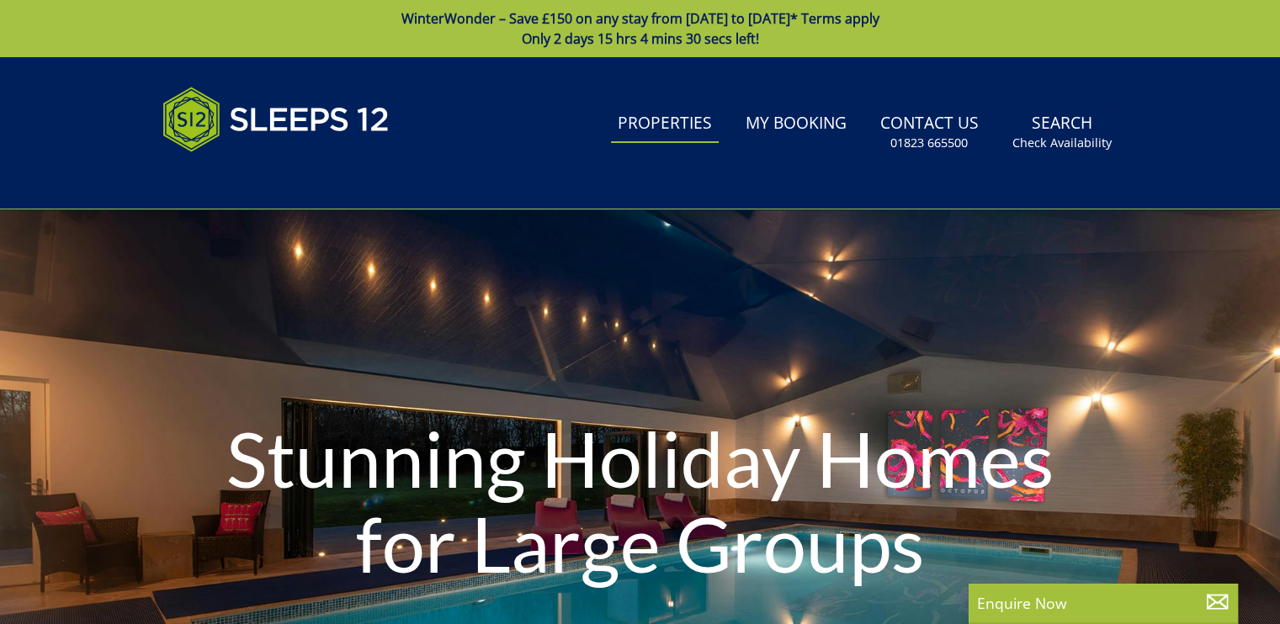
click at [720, 45] on span "Only 2 days 15 hrs 4 mins 30 secs left!" at bounding box center [640, 38] width 237 height 19
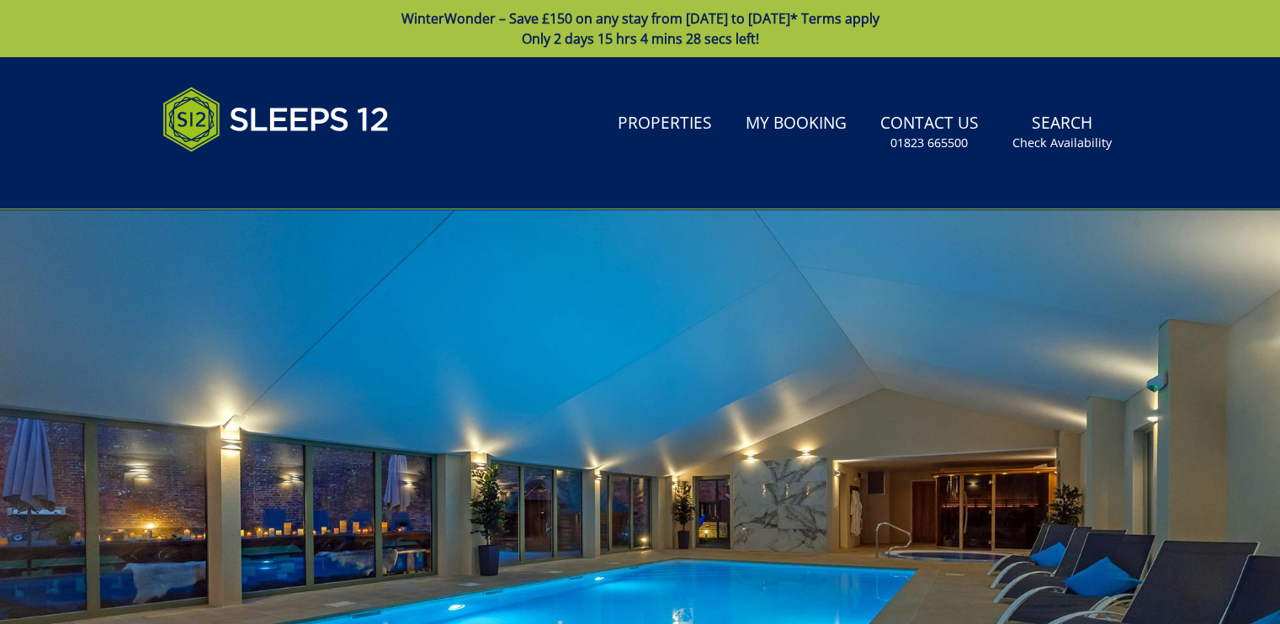
click at [698, 101] on div "Search Menu Properties My Booking Contact Us 01823 665500 Search Check Availabi…" at bounding box center [640, 132] width 1010 height 111
click at [676, 126] on link "Properties" at bounding box center [665, 124] width 108 height 38
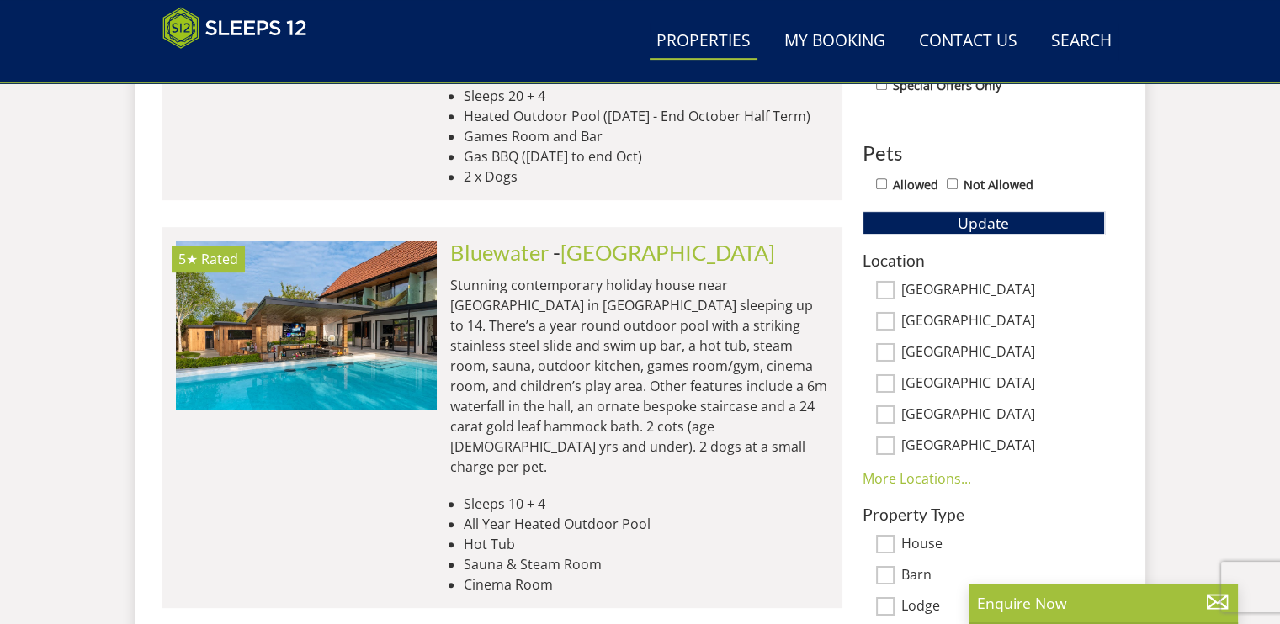
scroll to position [1006, 0]
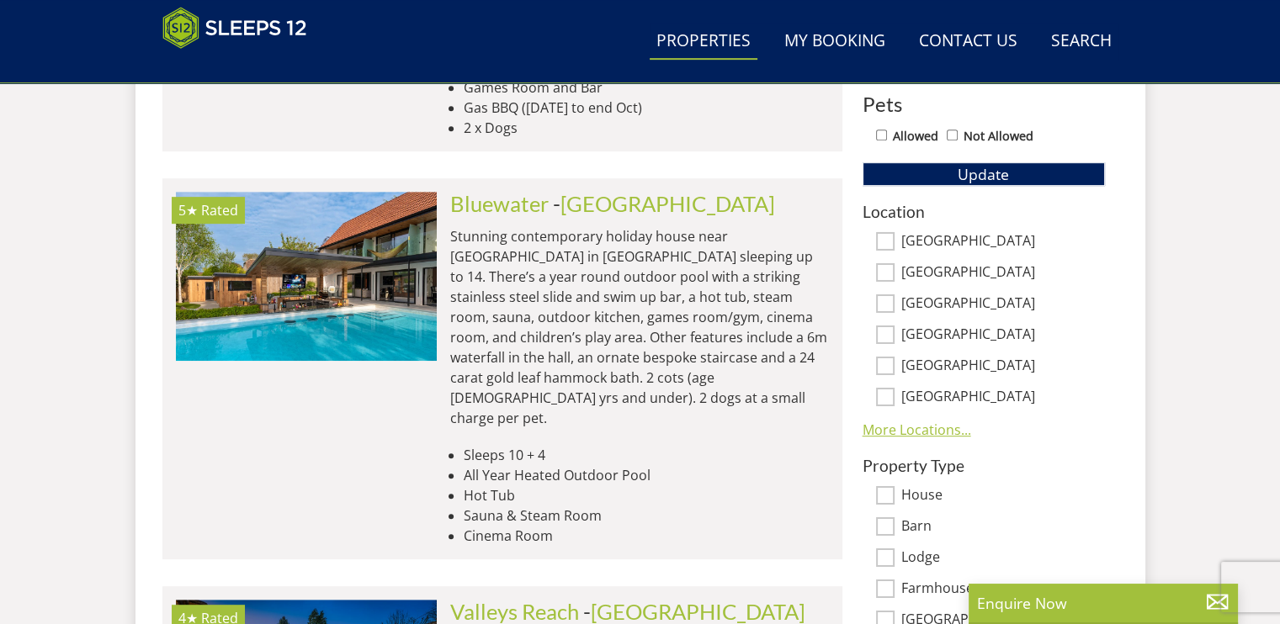
click at [906, 422] on link "More Locations..." at bounding box center [917, 430] width 109 height 19
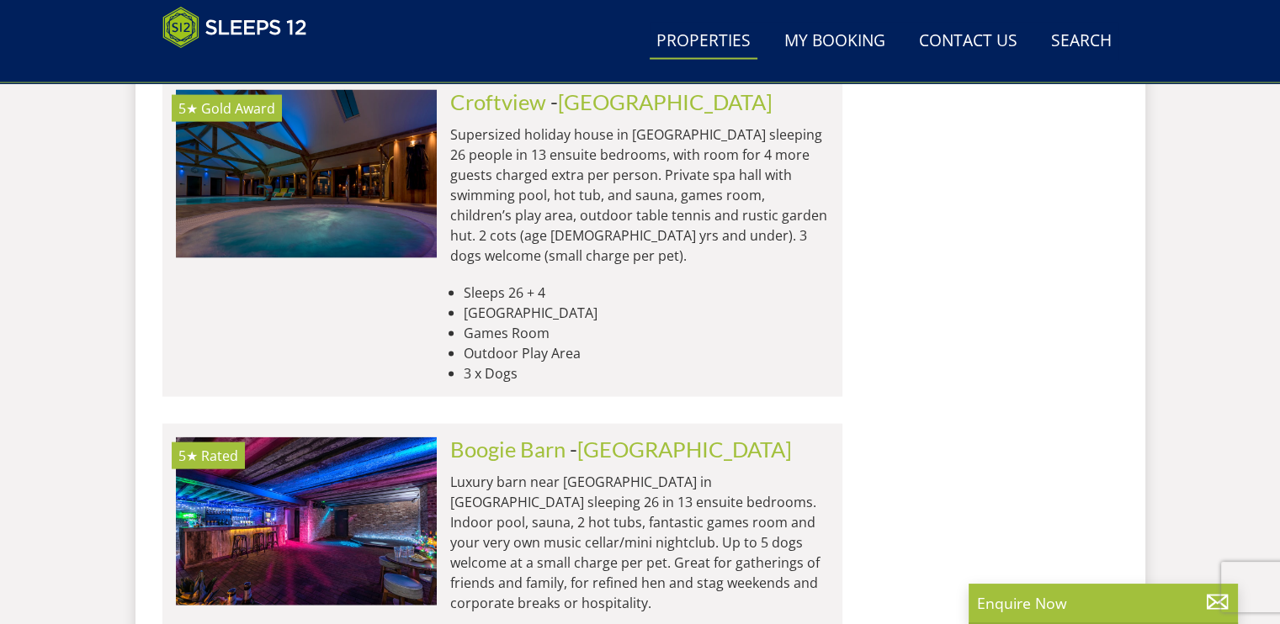
scroll to position [4498, 0]
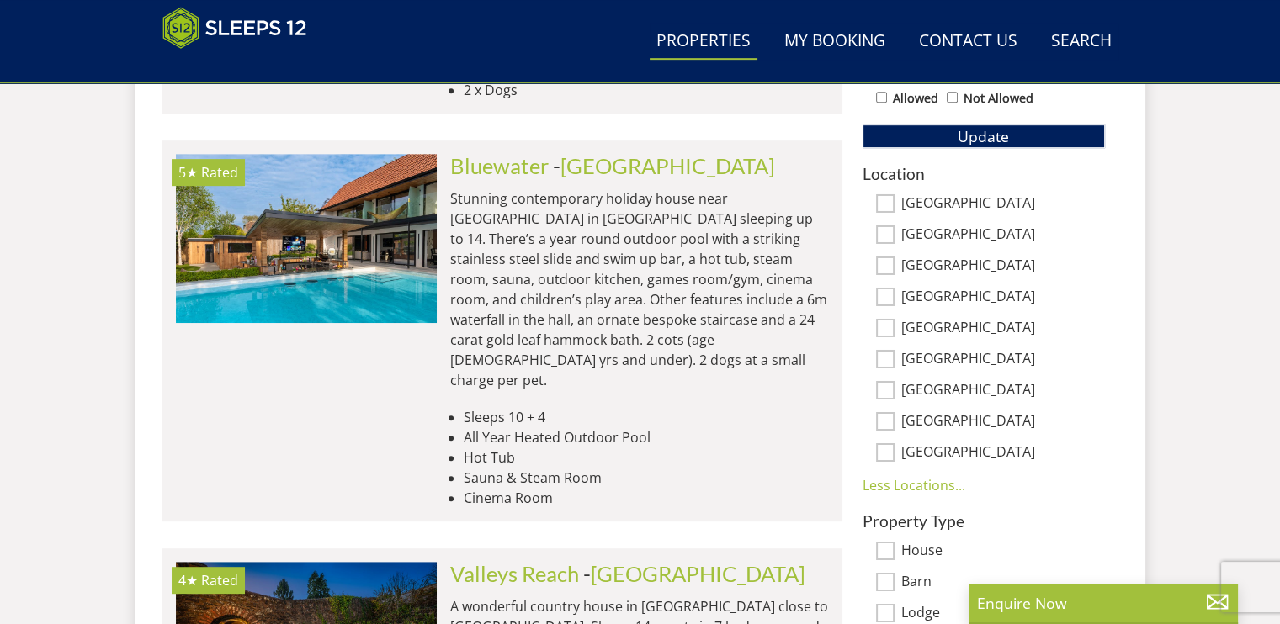
scroll to position [1063, 0]
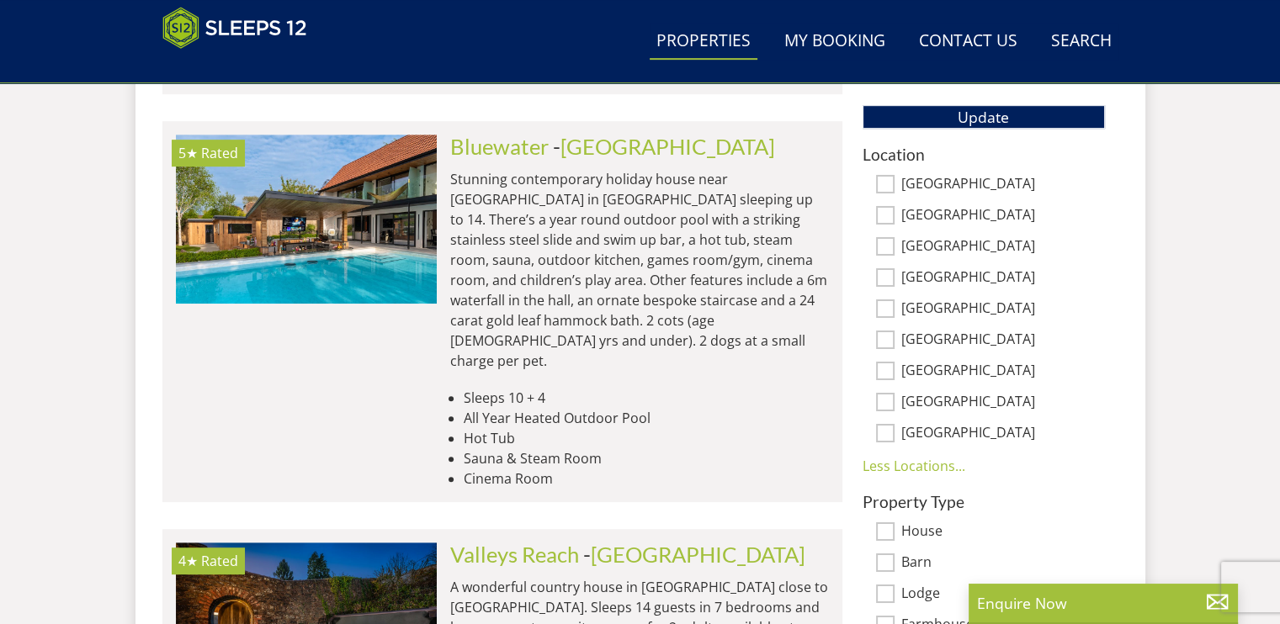
click at [883, 401] on input "East Sussex" at bounding box center [885, 402] width 19 height 19
checkbox input "true"
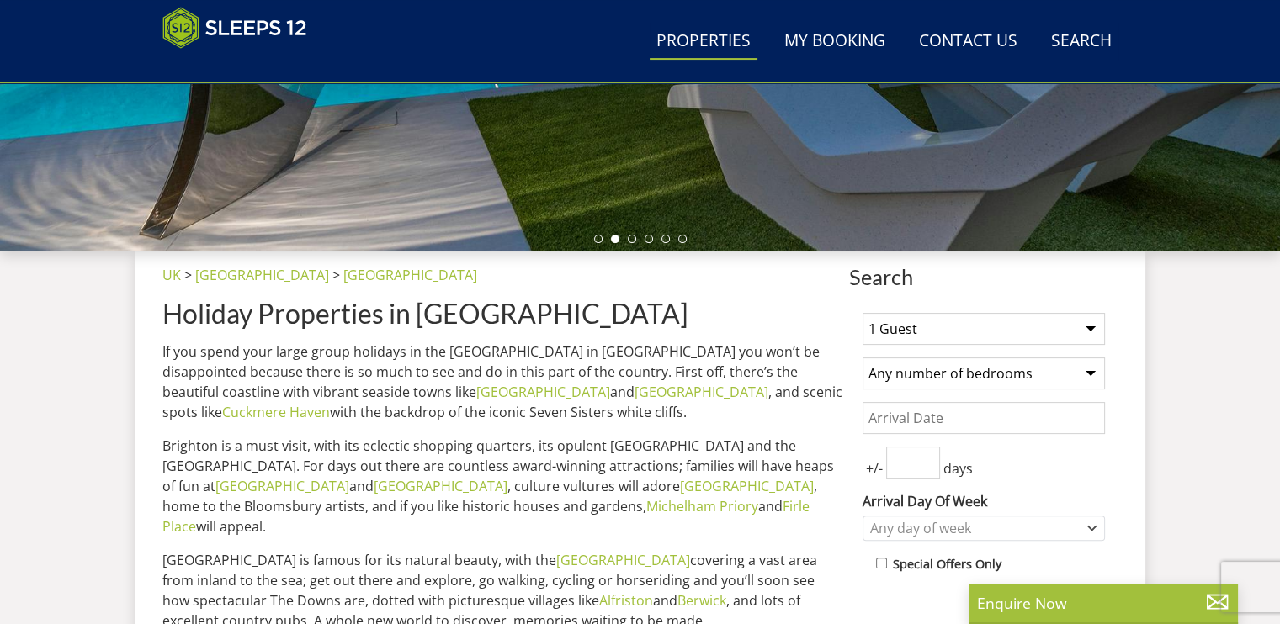
scroll to position [0, 0]
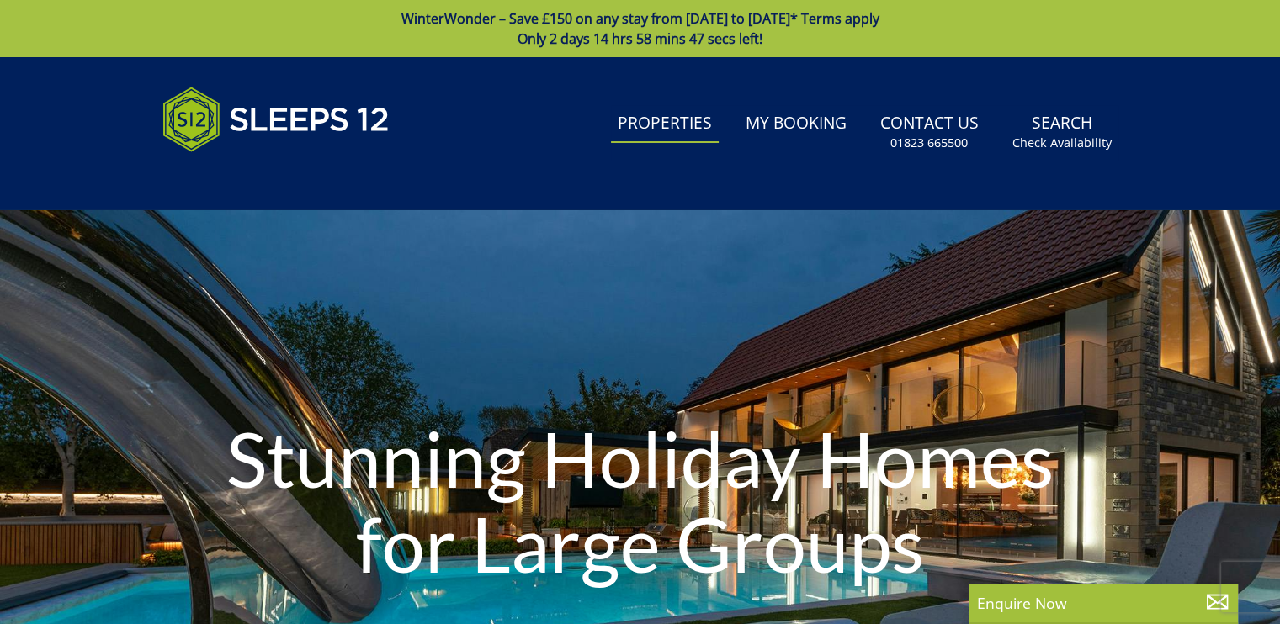
click at [689, 103] on div "Search Menu Properties My Booking Contact Us 01823 665500 Search Check Availabi…" at bounding box center [640, 132] width 1010 height 111
click at [687, 114] on link "Properties" at bounding box center [665, 124] width 108 height 38
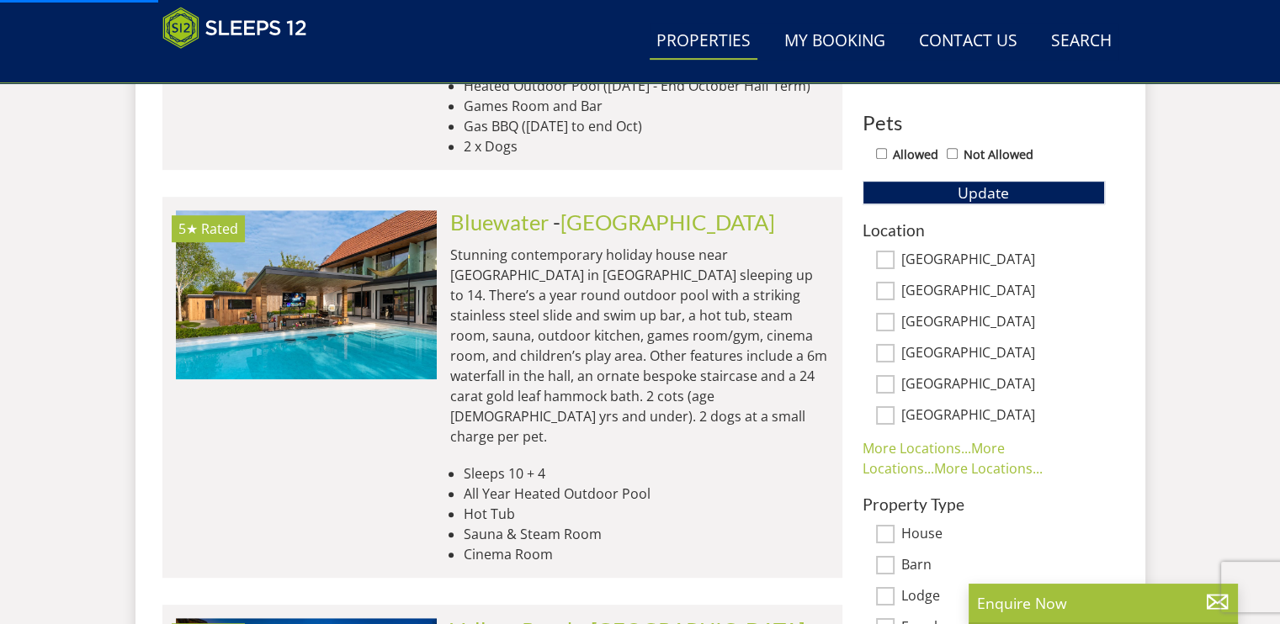
scroll to position [1035, 0]
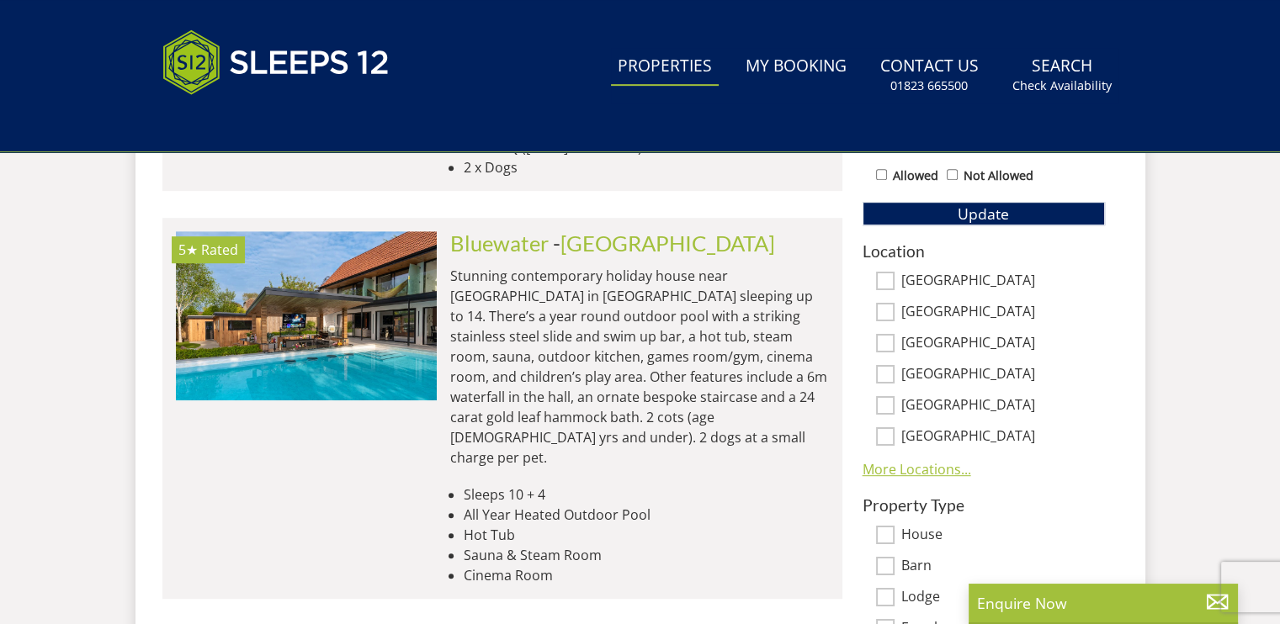
click at [882, 471] on link "More Locations..." at bounding box center [917, 469] width 109 height 19
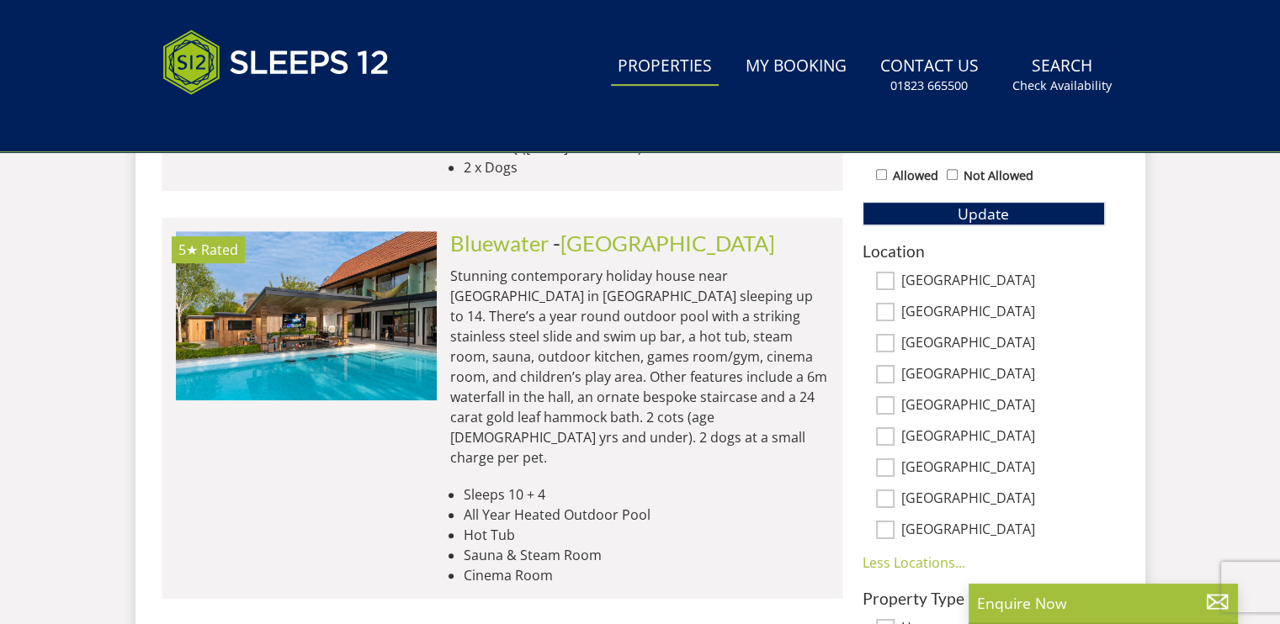
click at [888, 494] on input "East Sussex" at bounding box center [885, 499] width 19 height 19
checkbox input "true"
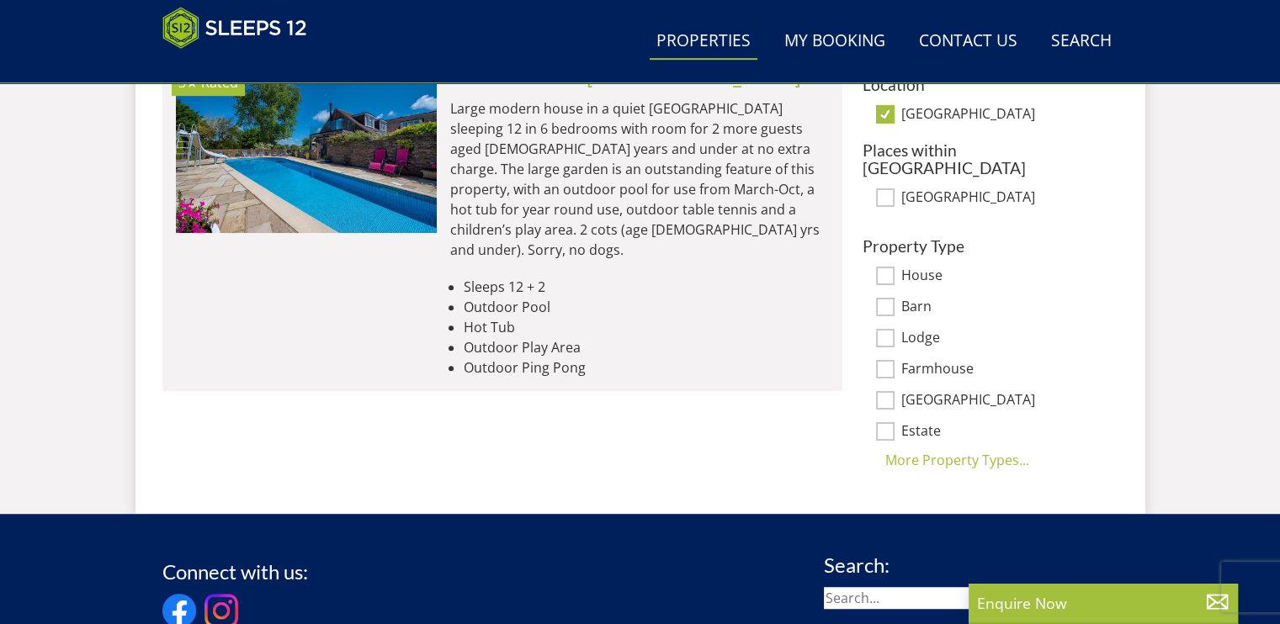
scroll to position [1134, 0]
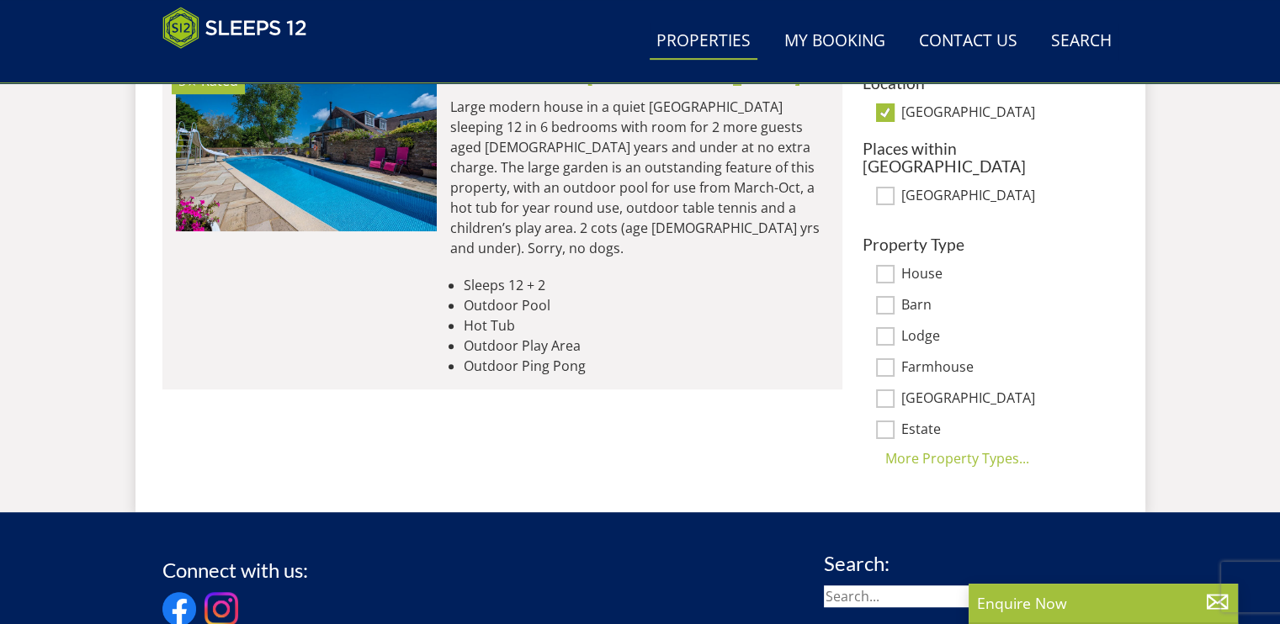
click at [880, 187] on input "Eastbourne" at bounding box center [885, 196] width 19 height 19
checkbox input "true"
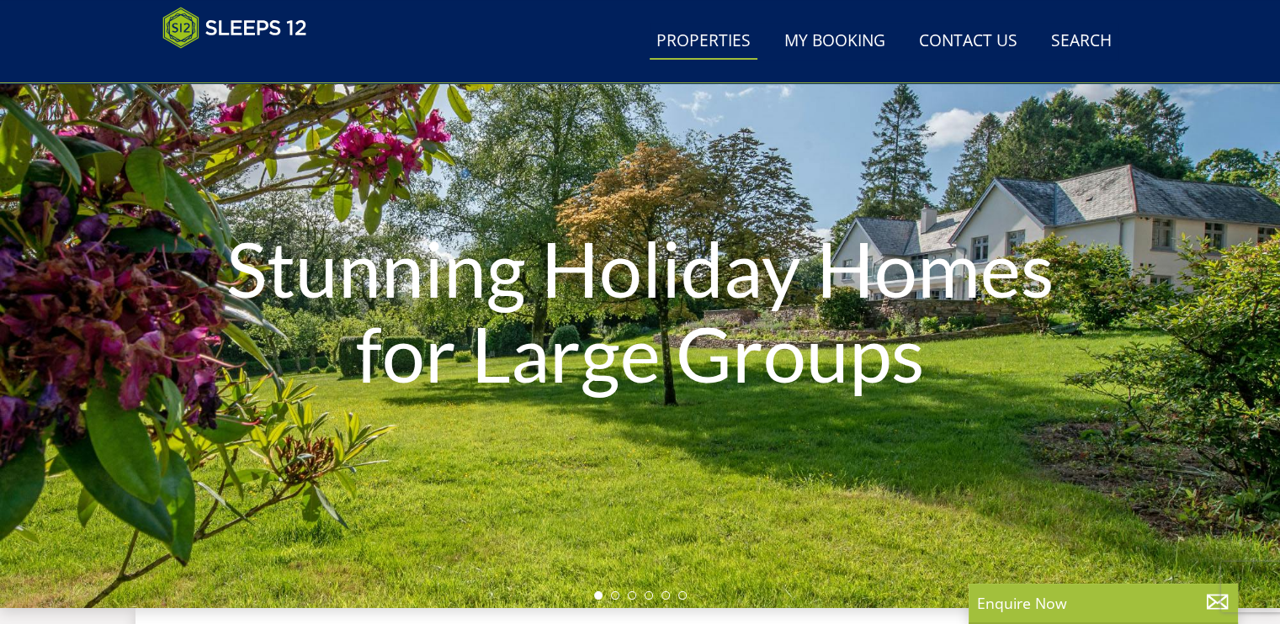
scroll to position [126, 0]
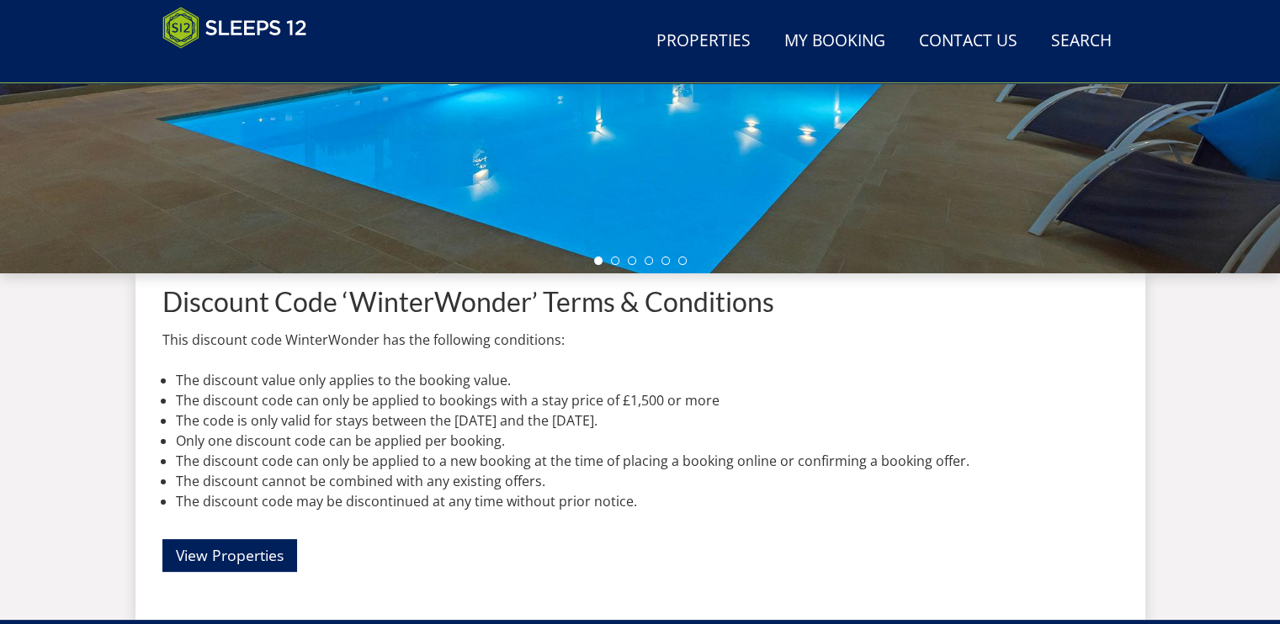
scroll to position [483, 0]
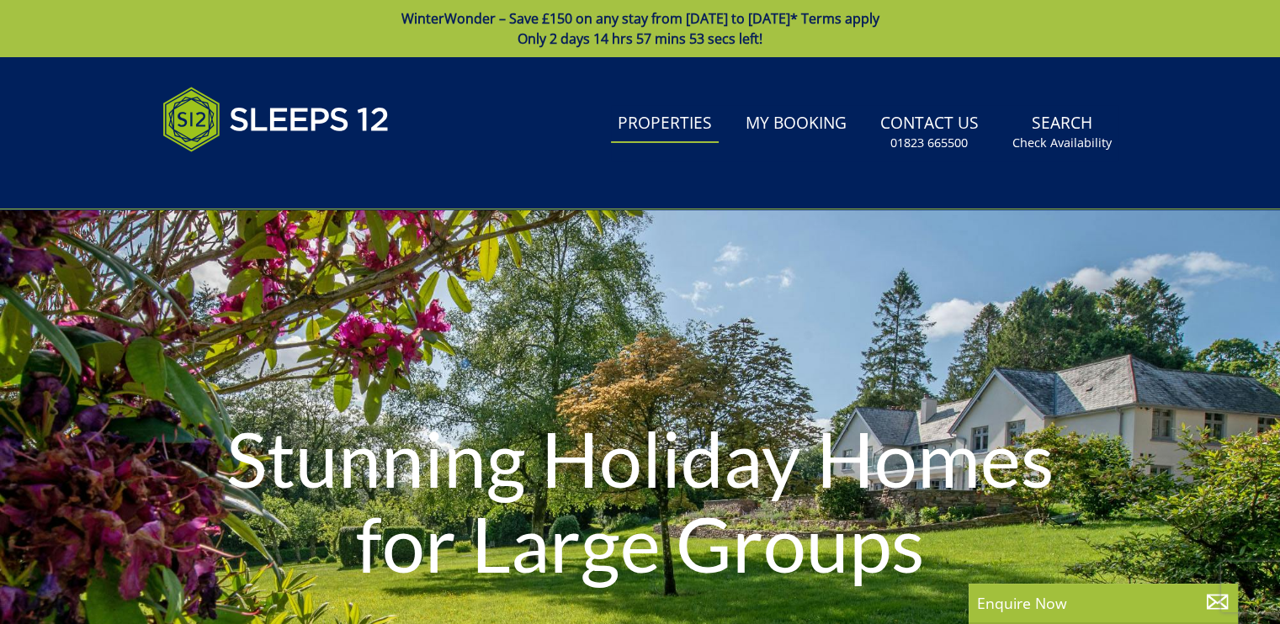
click at [684, 125] on link "Properties" at bounding box center [665, 124] width 108 height 38
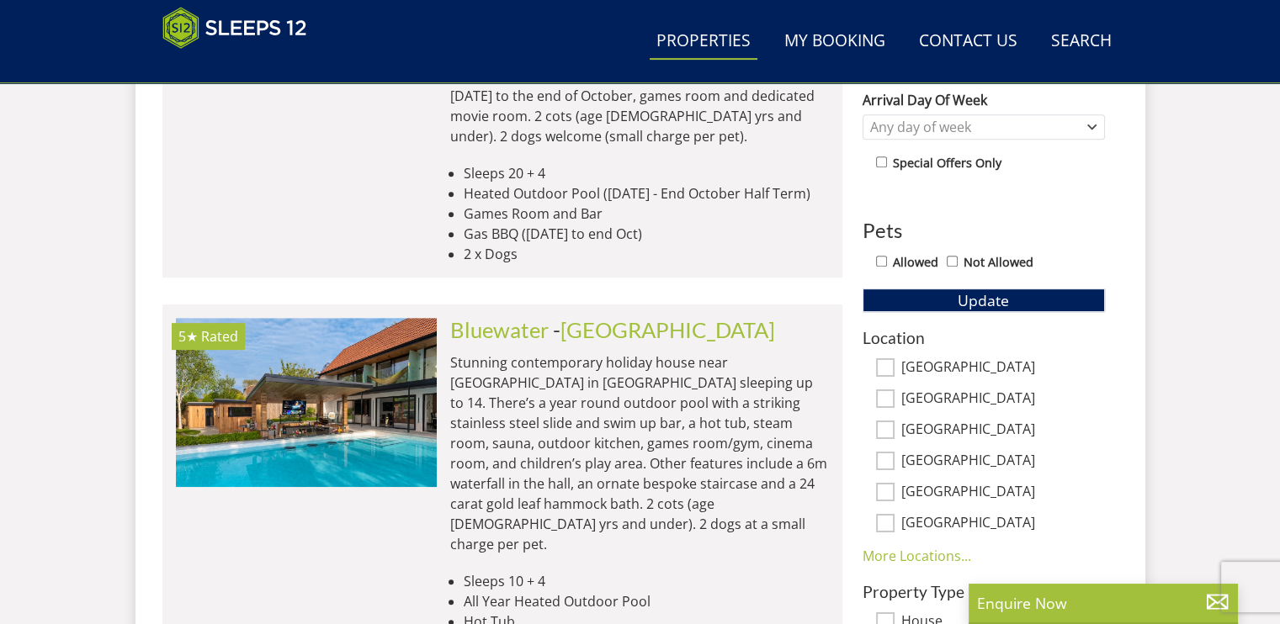
scroll to position [967, 0]
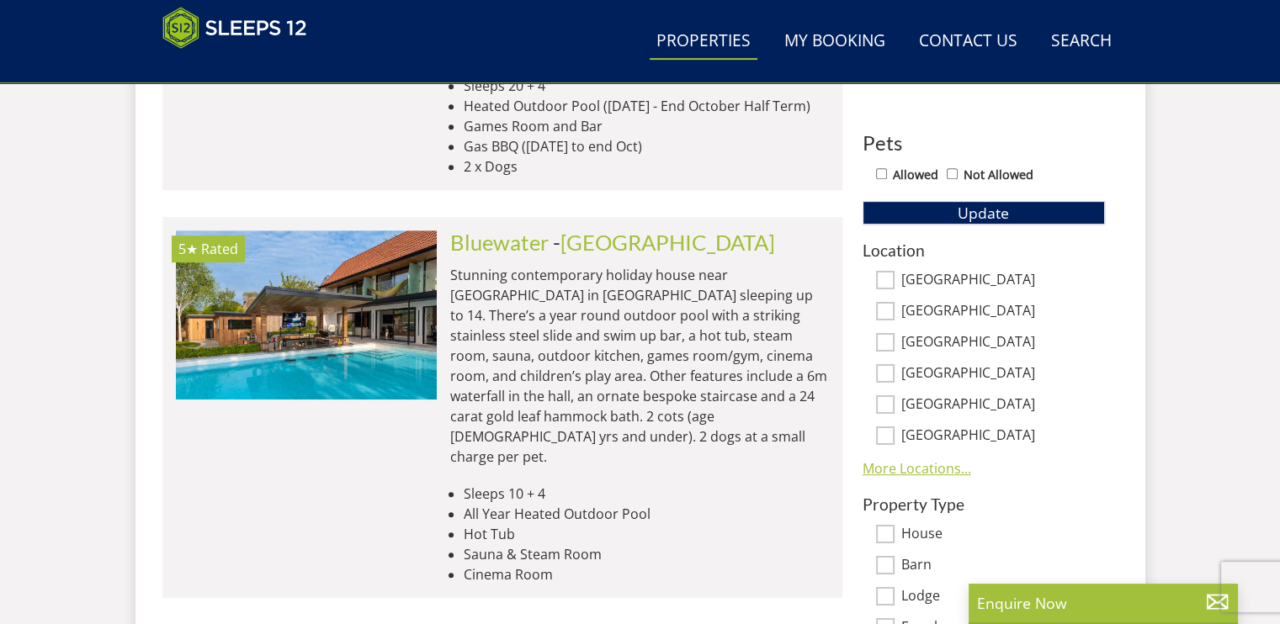
click at [923, 462] on link "More Locations..." at bounding box center [917, 468] width 109 height 19
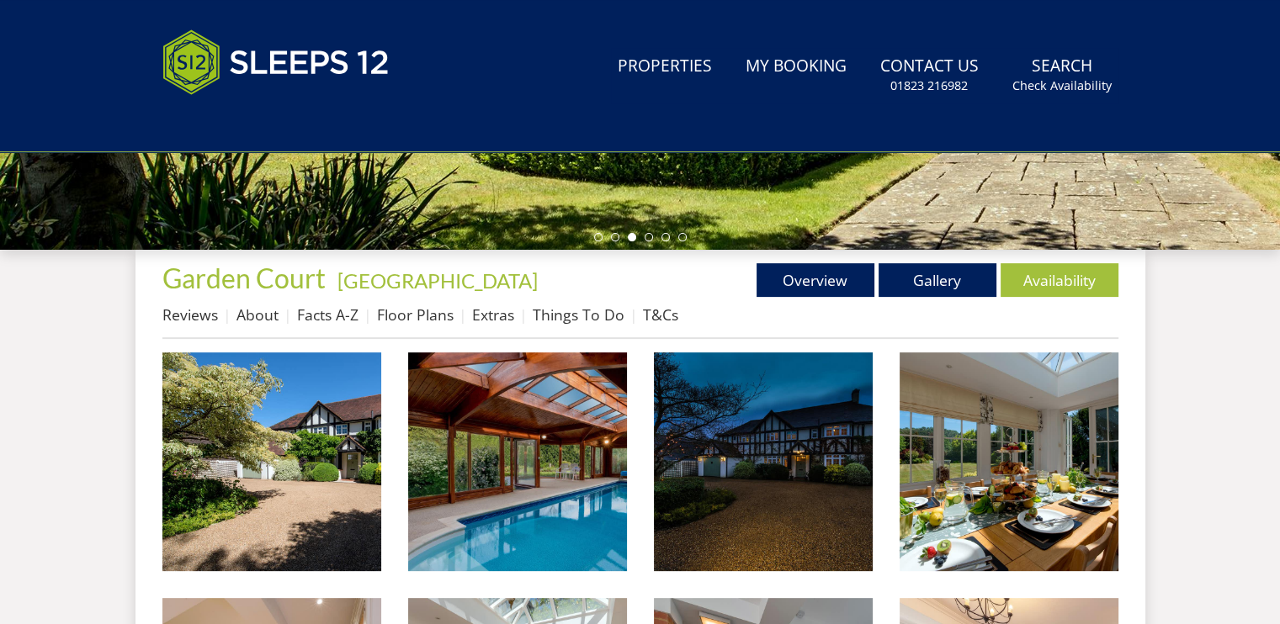
click at [260, 310] on link "About" at bounding box center [257, 315] width 42 height 20
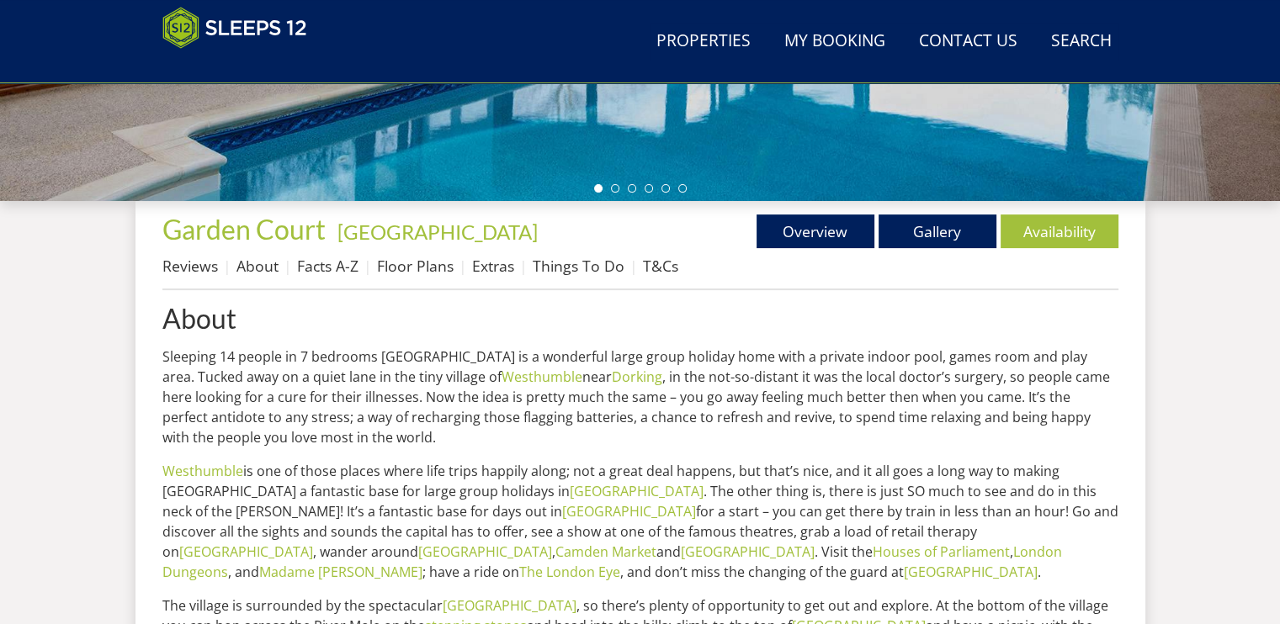
scroll to position [526, 0]
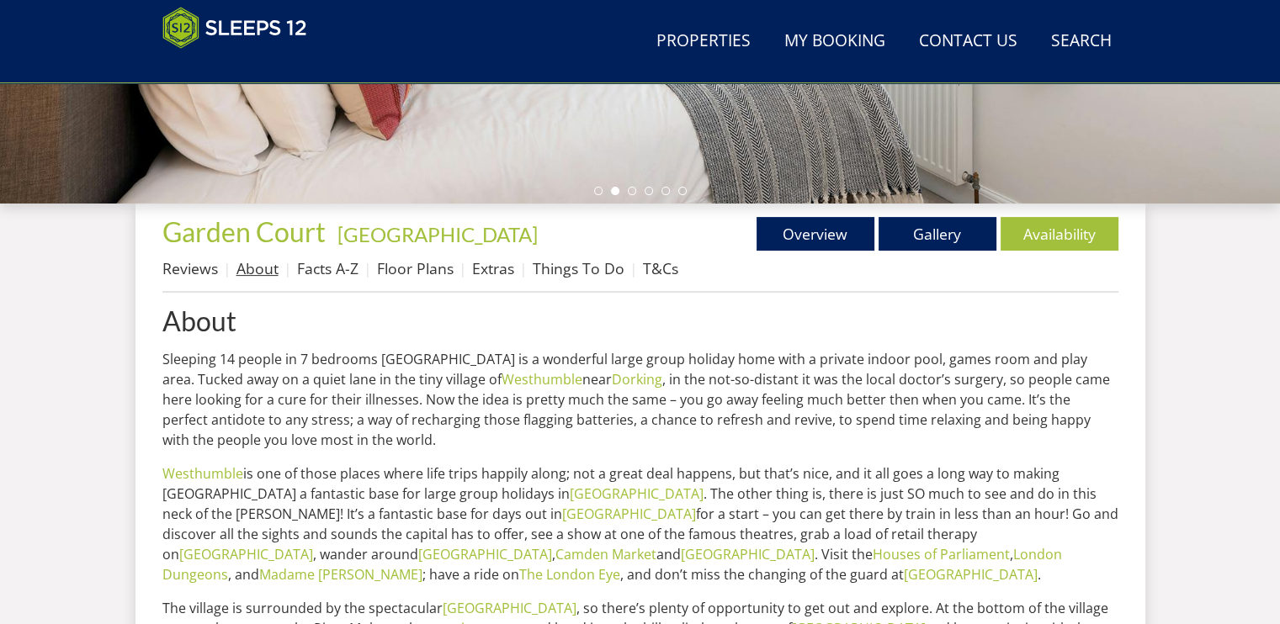
click at [253, 271] on link "About" at bounding box center [257, 268] width 42 height 20
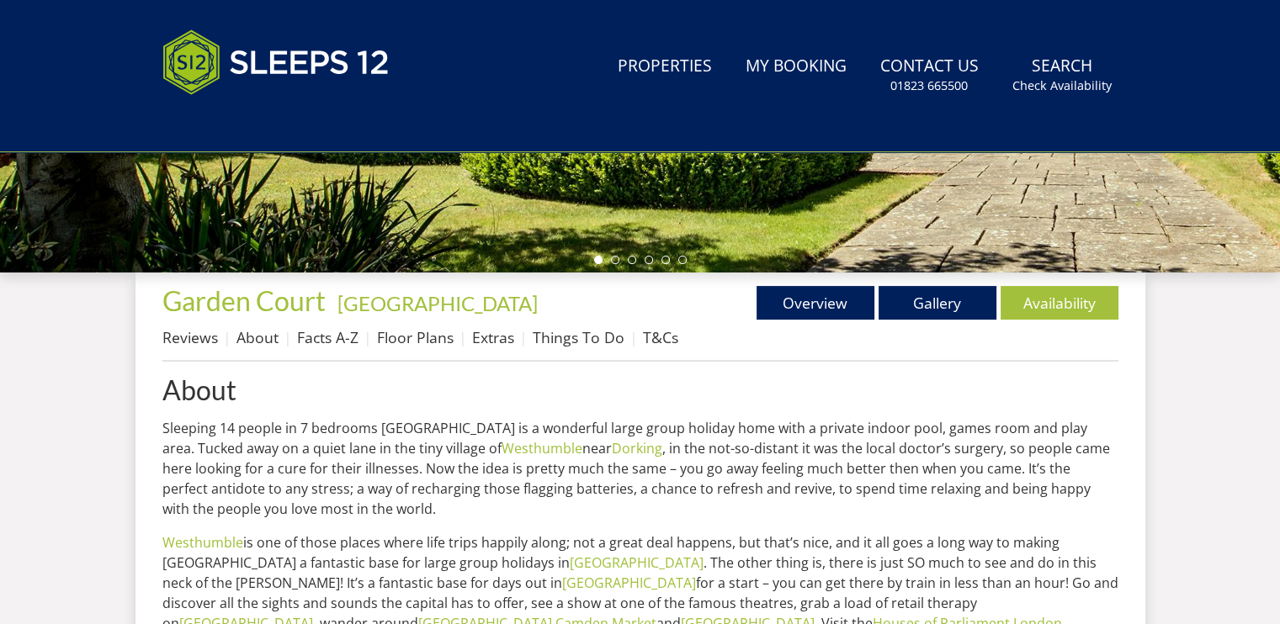
scroll to position [0, 0]
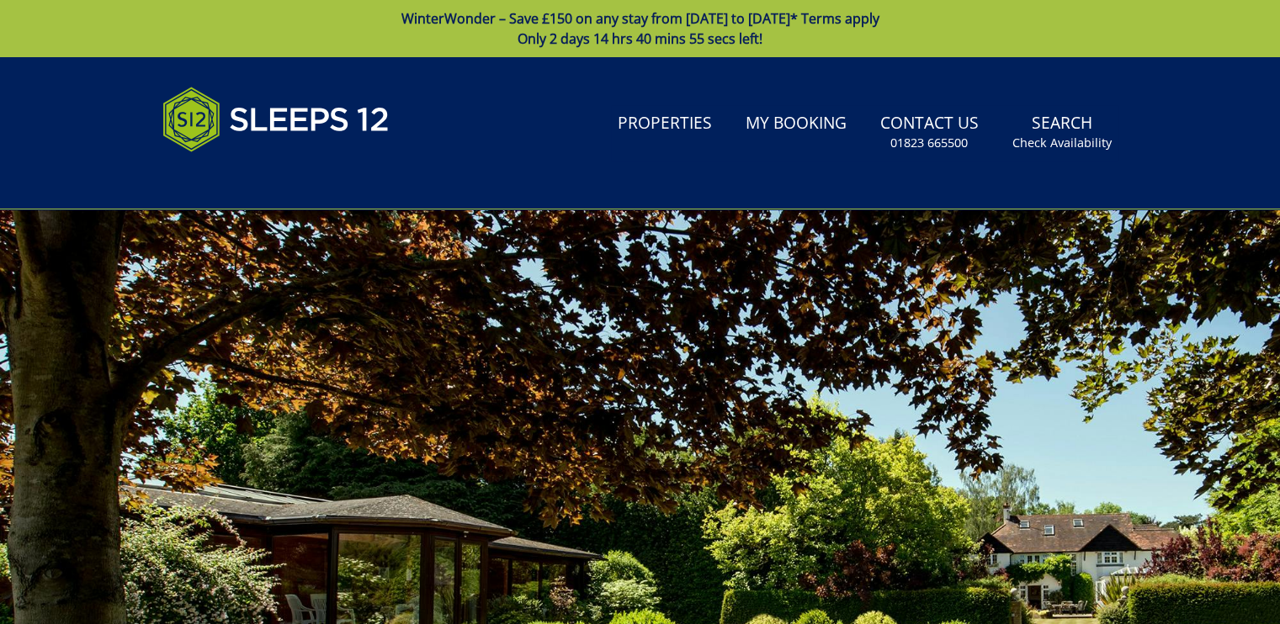
click at [316, 270] on div at bounding box center [640, 504] width 1280 height 589
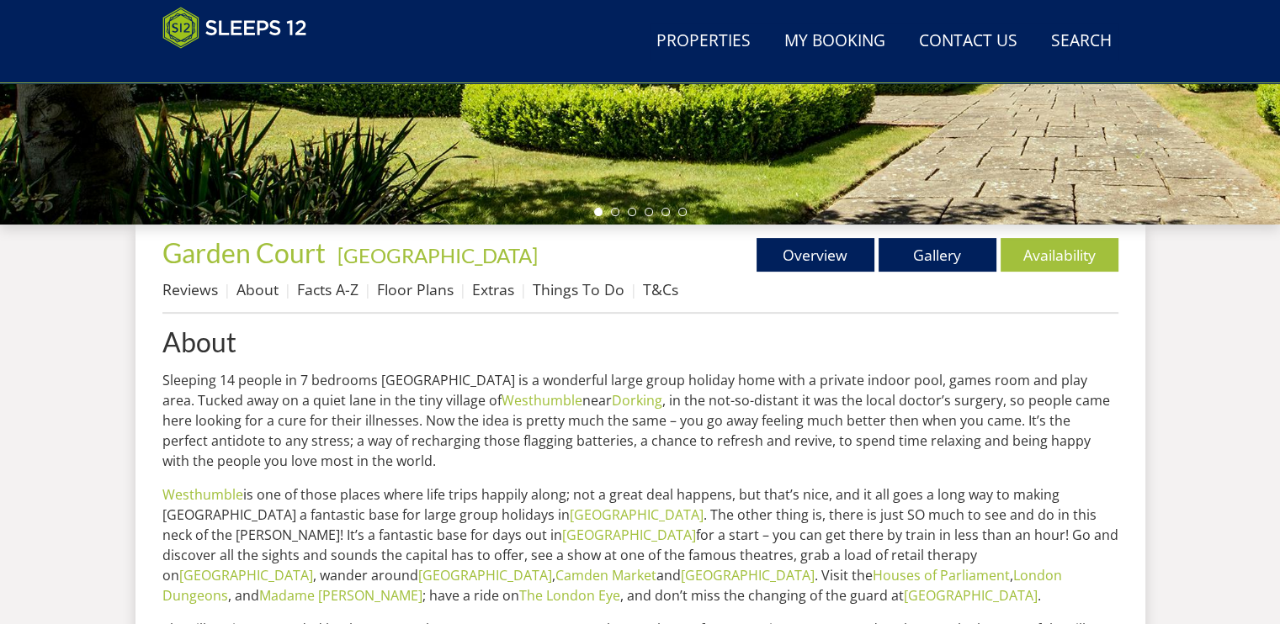
scroll to position [576, 0]
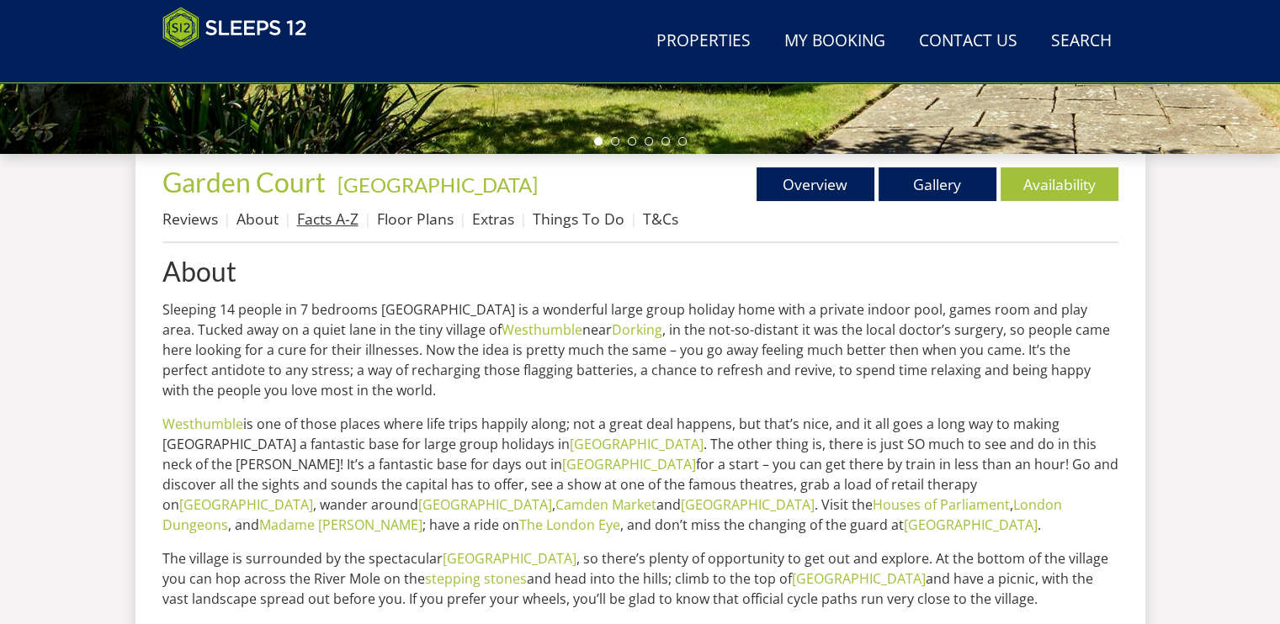
click at [352, 214] on link "Facts A-Z" at bounding box center [327, 219] width 61 height 20
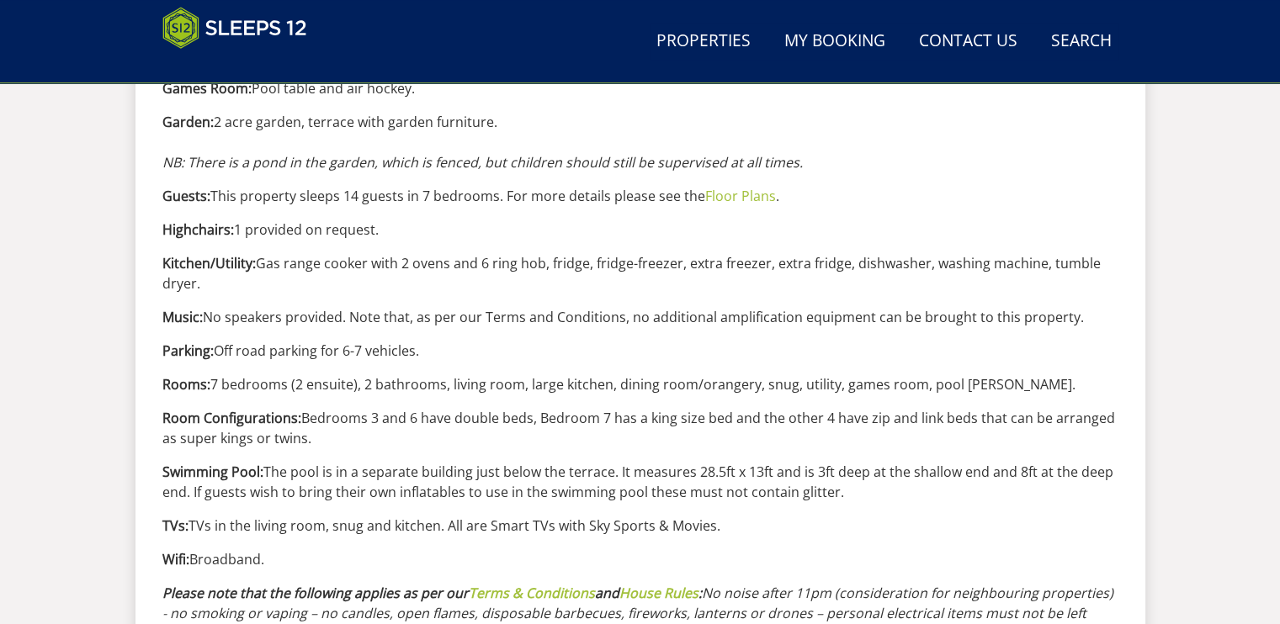
scroll to position [1541, 0]
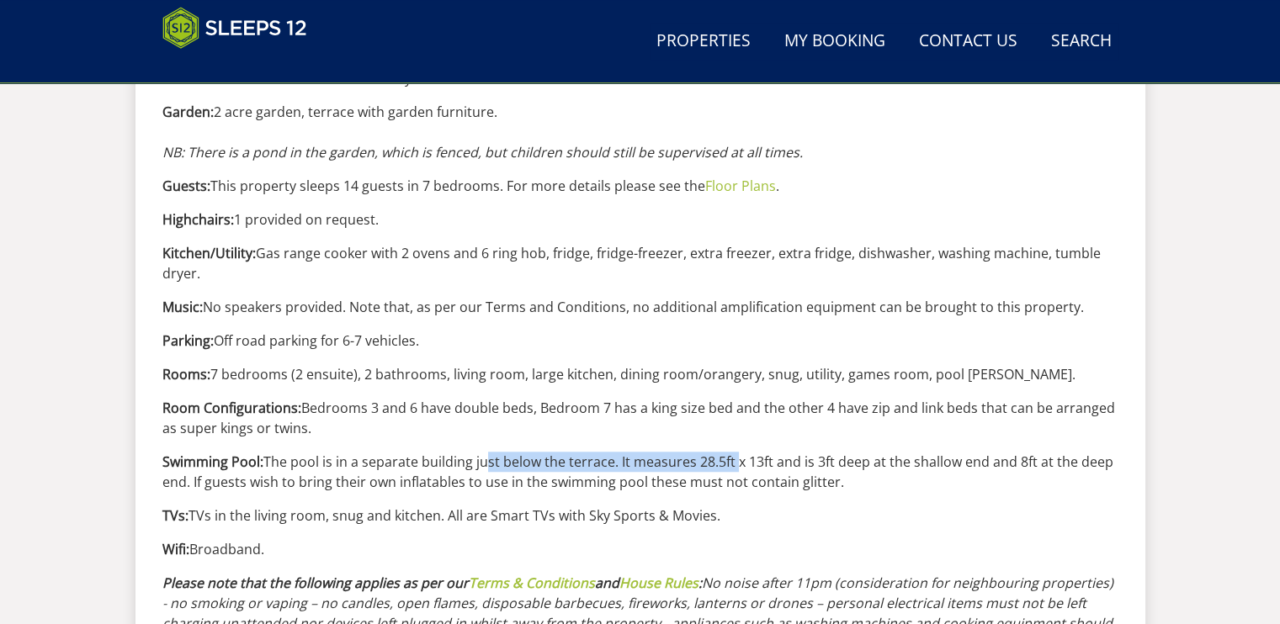
drag, startPoint x: 487, startPoint y: 459, endPoint x: 737, endPoint y: 464, distance: 250.0
click at [737, 464] on p "Swimming Pool: The pool is in a separate building just below the terrace. It me…" at bounding box center [640, 472] width 956 height 40
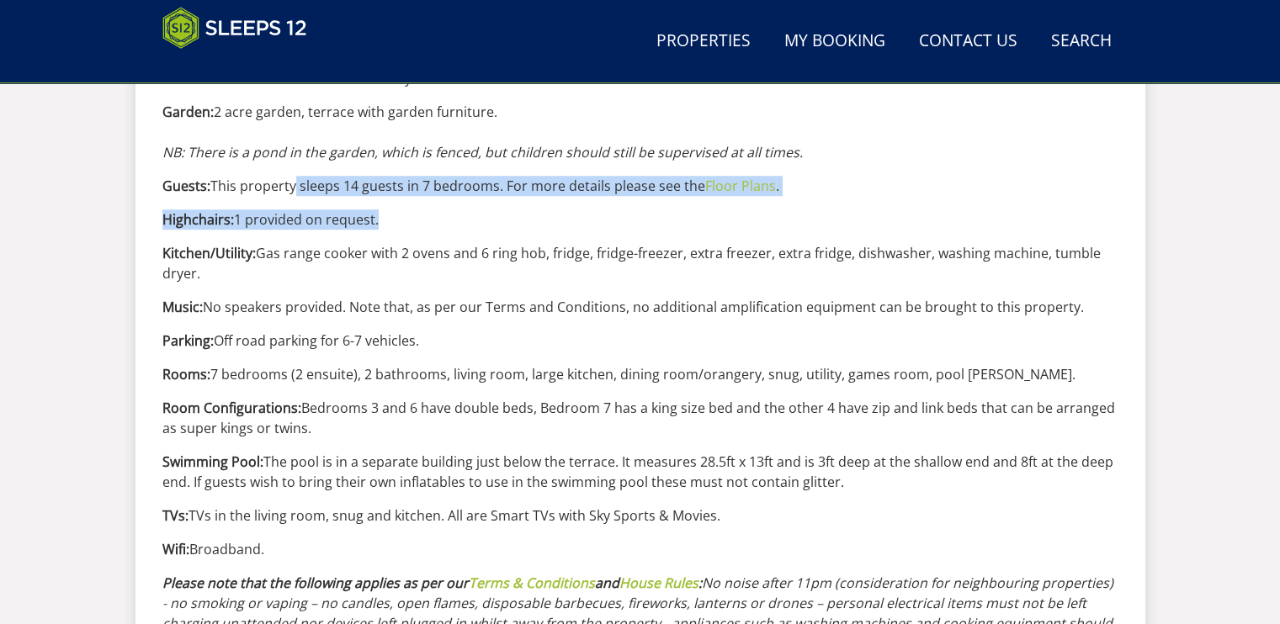
drag, startPoint x: 289, startPoint y: 184, endPoint x: 575, endPoint y: 197, distance: 285.6
click at [575, 197] on div "Facts A-Z We hope the following information will help you plan your stay at [GE…" at bounding box center [640, 20] width 956 height 1458
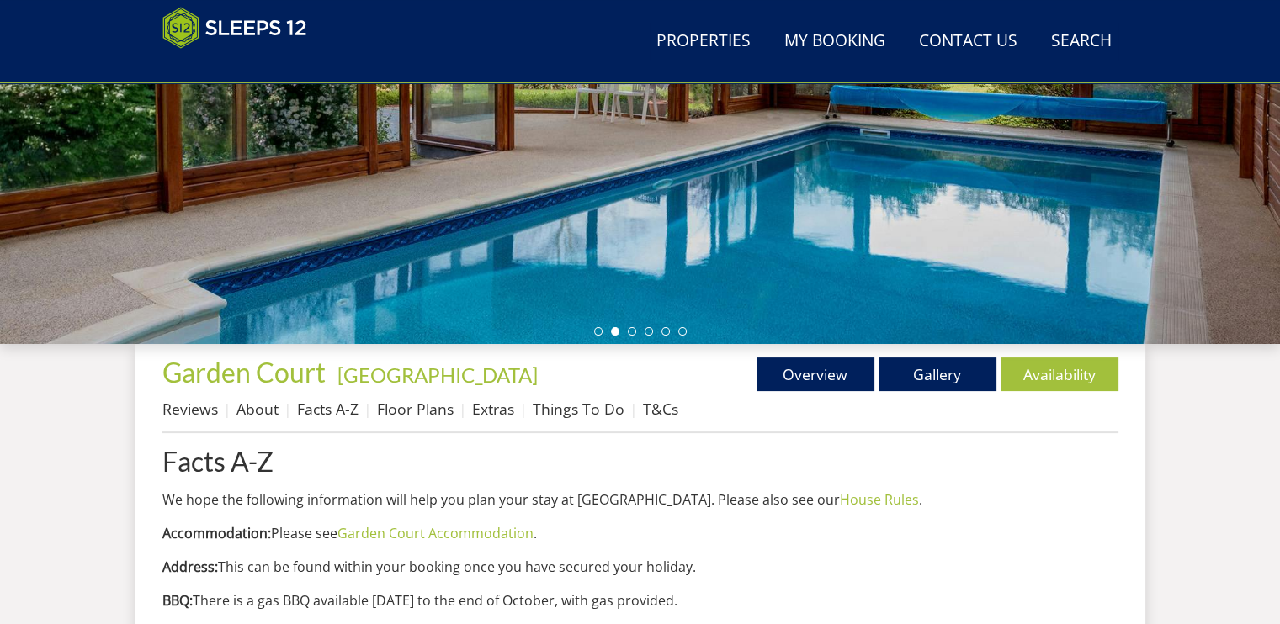
scroll to position [336, 0]
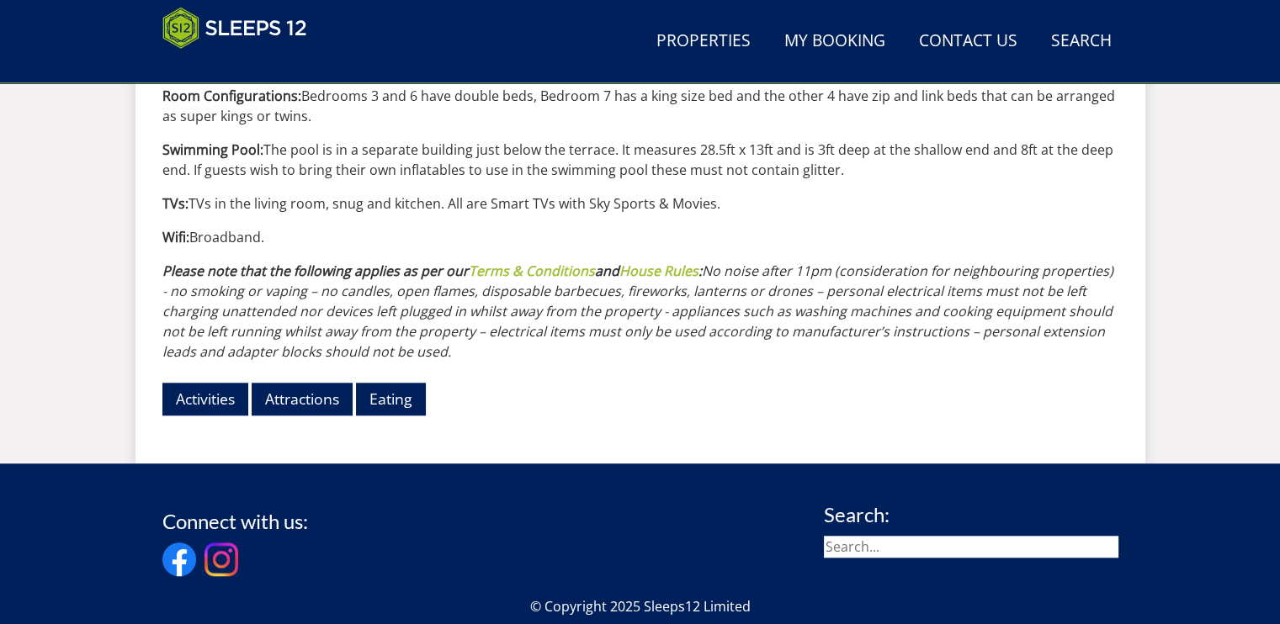
scroll to position [1840, 0]
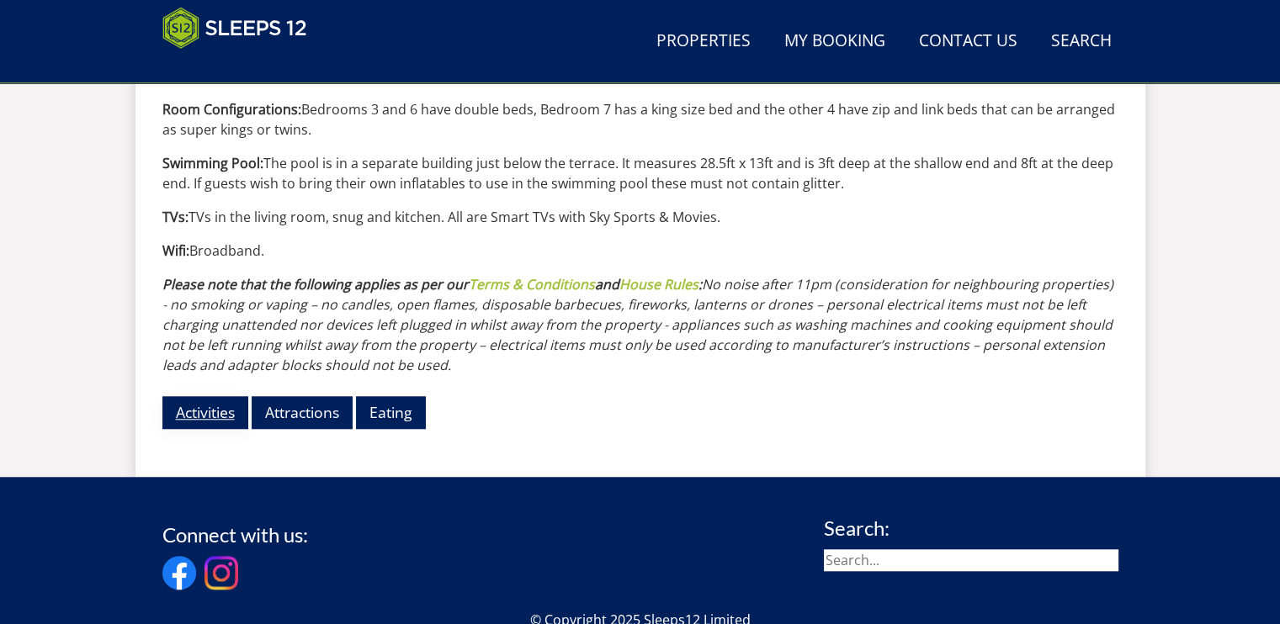
click at [185, 410] on link "Activities" at bounding box center [205, 412] width 86 height 33
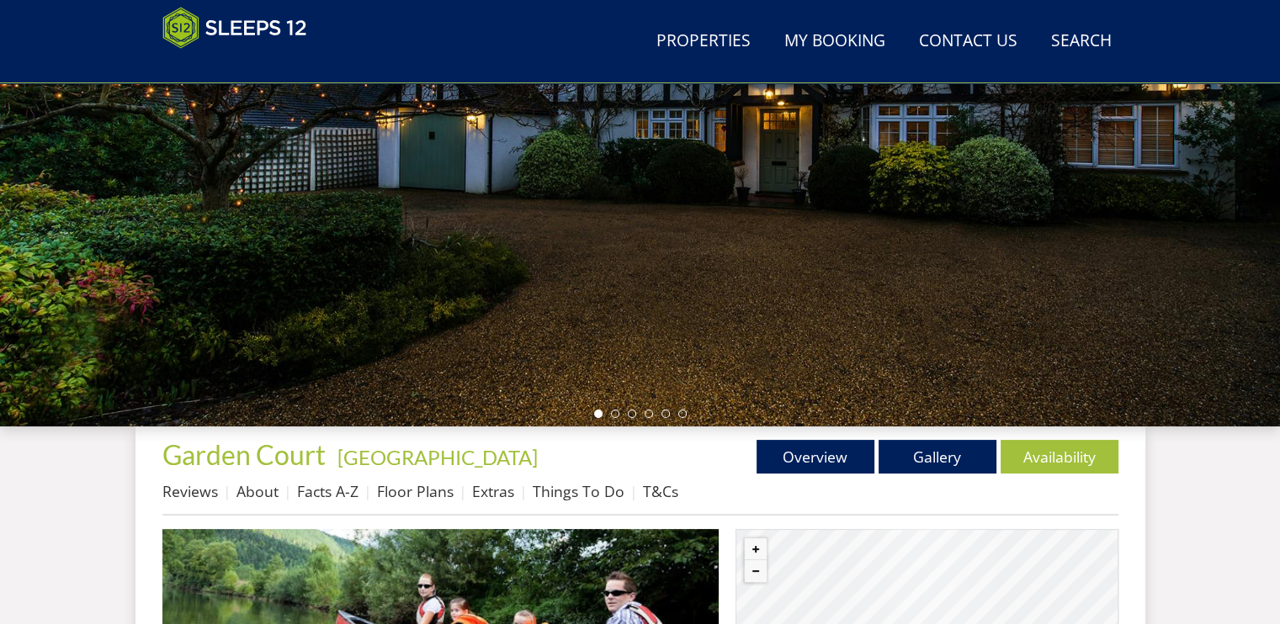
scroll to position [286, 0]
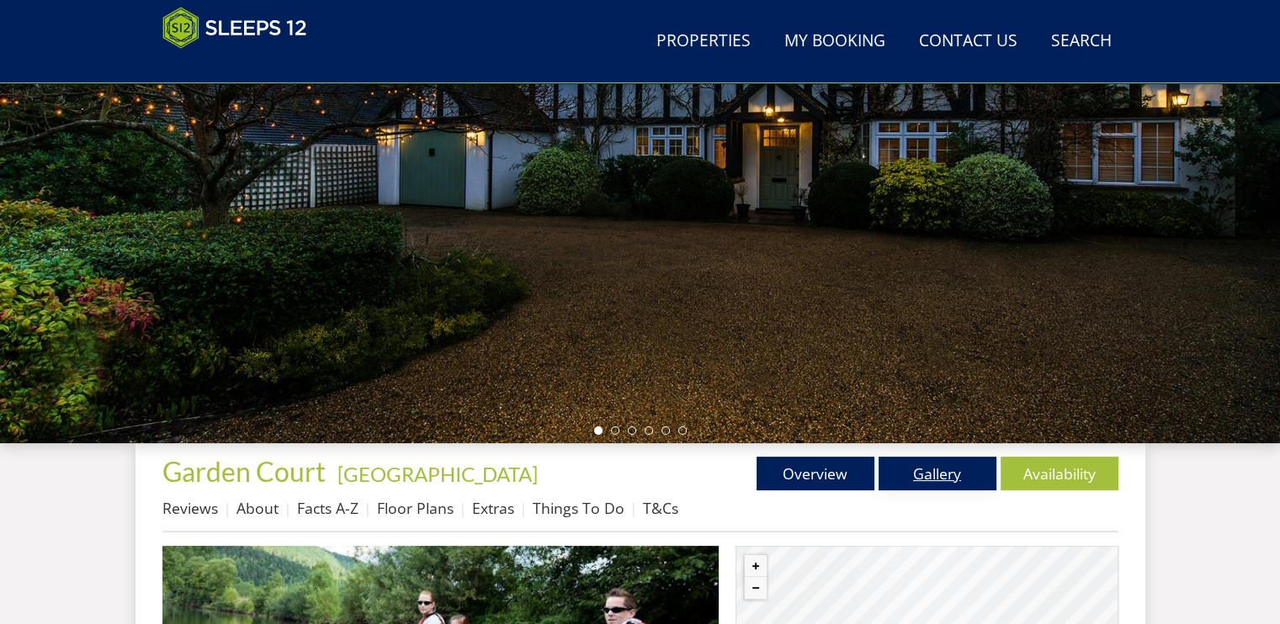
click at [921, 459] on link "Gallery" at bounding box center [938, 474] width 118 height 34
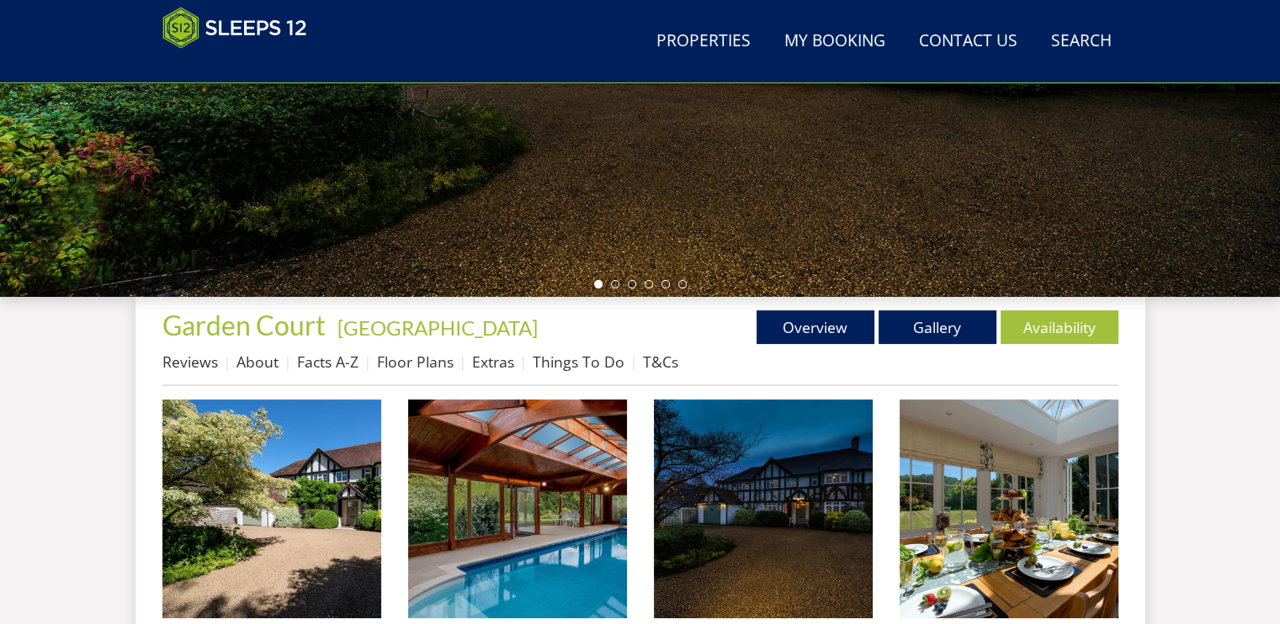
scroll to position [509, 0]
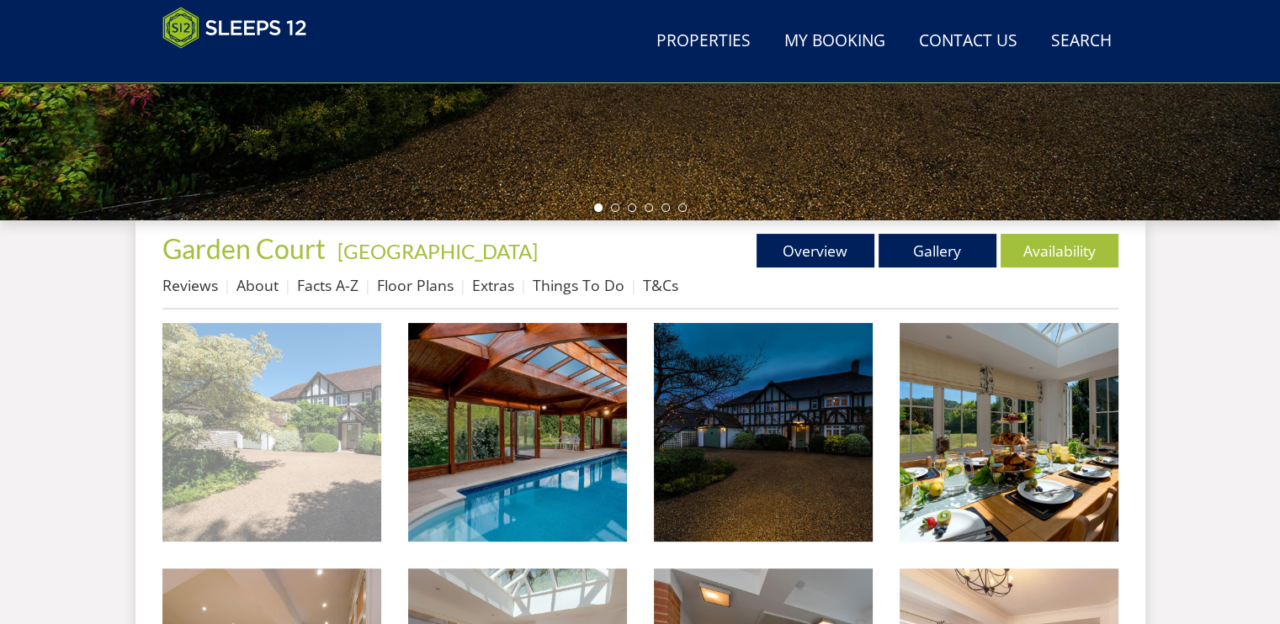
click at [302, 353] on img at bounding box center [271, 432] width 219 height 219
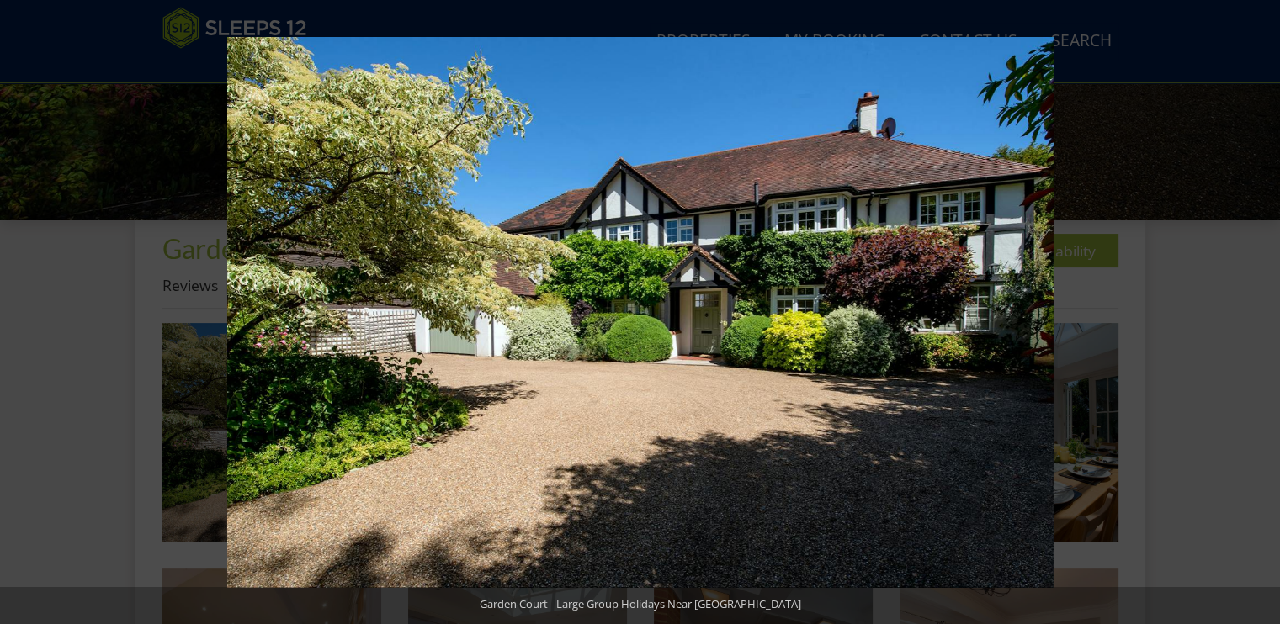
click at [1256, 309] on button at bounding box center [1250, 312] width 59 height 84
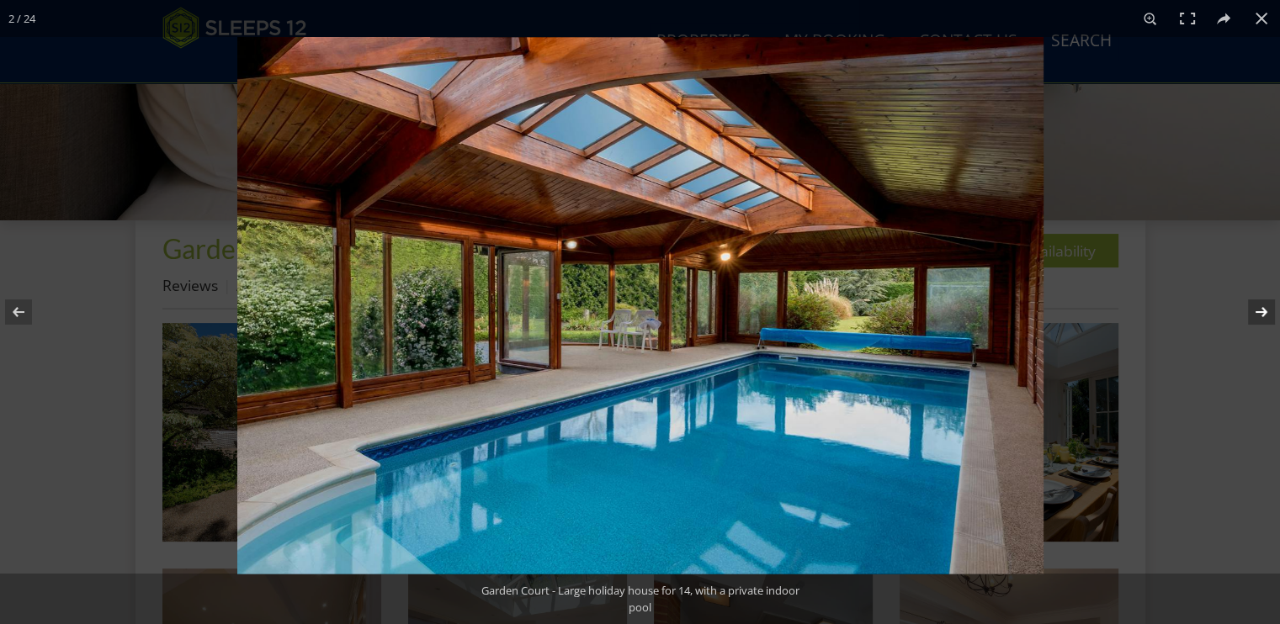
click at [1254, 308] on button at bounding box center [1250, 312] width 59 height 84
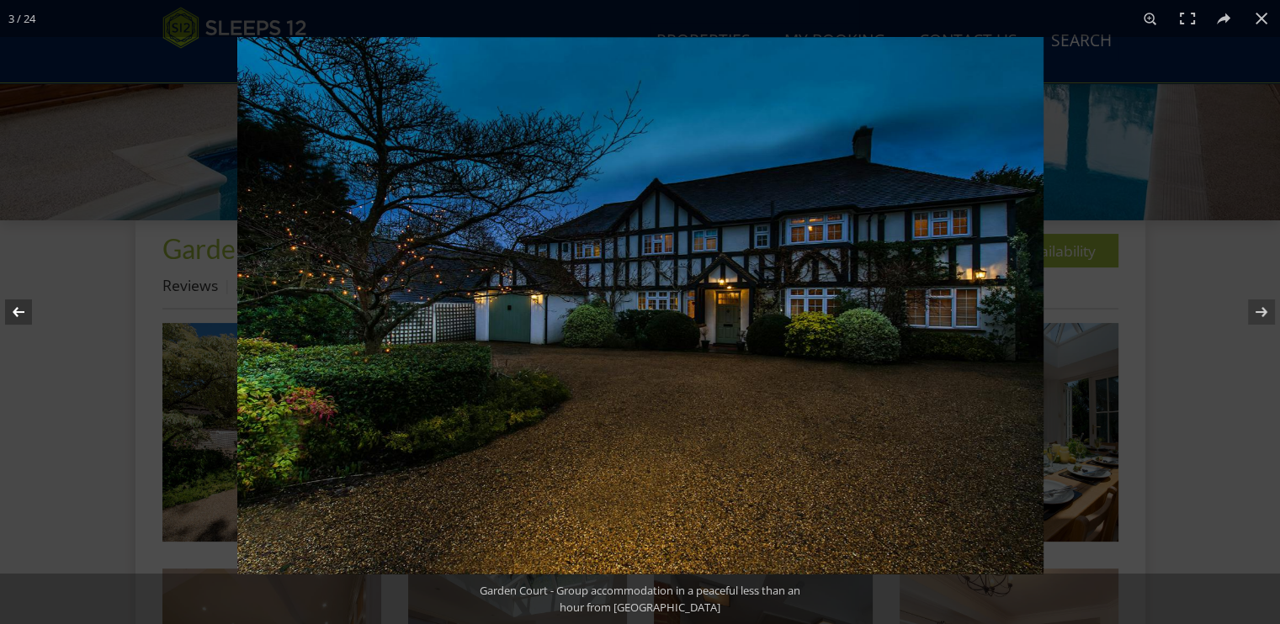
click at [13, 316] on button at bounding box center [29, 312] width 59 height 84
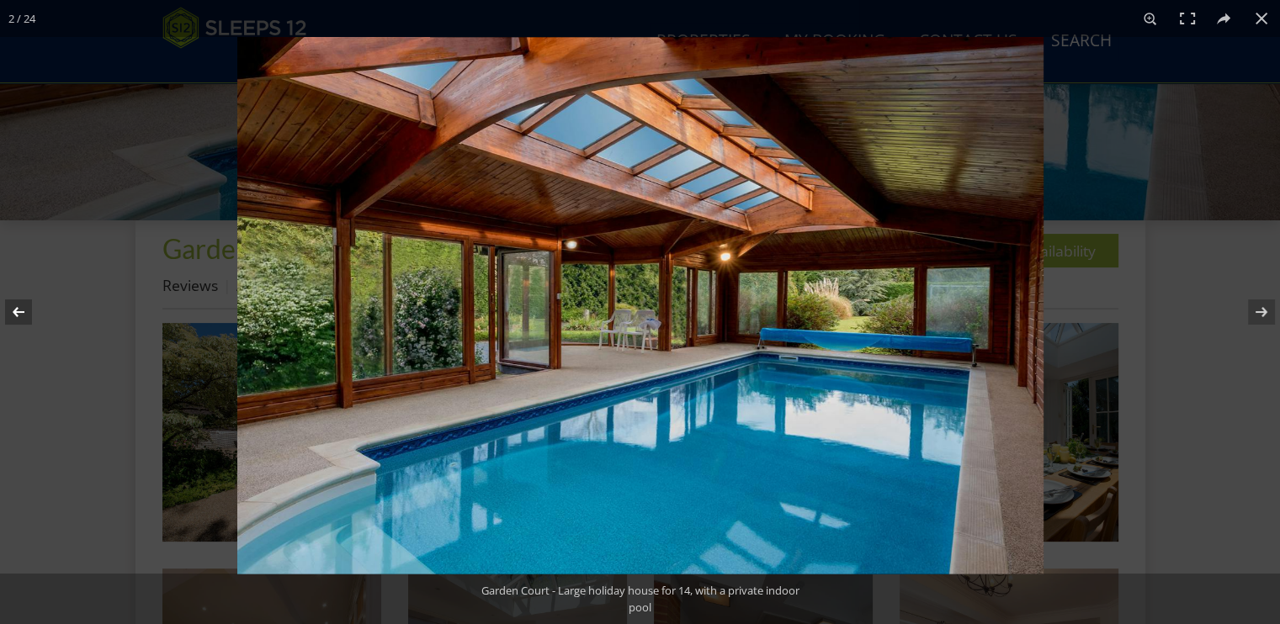
click at [13, 316] on button at bounding box center [29, 312] width 59 height 84
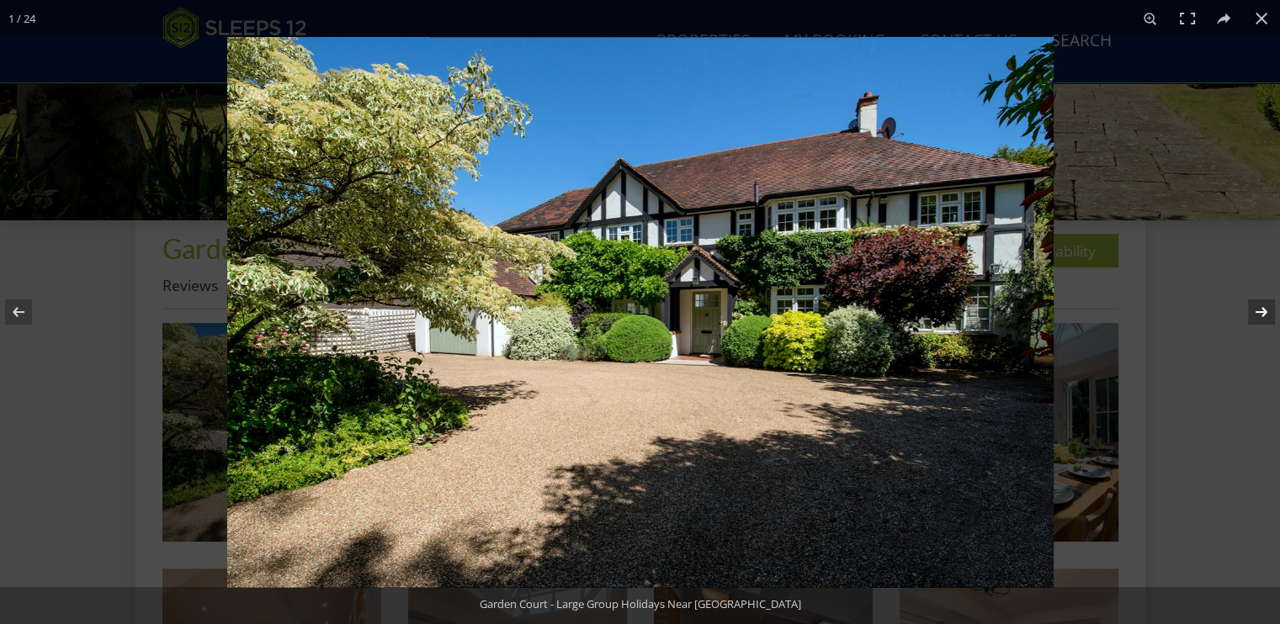
click at [1270, 316] on button at bounding box center [1250, 312] width 59 height 84
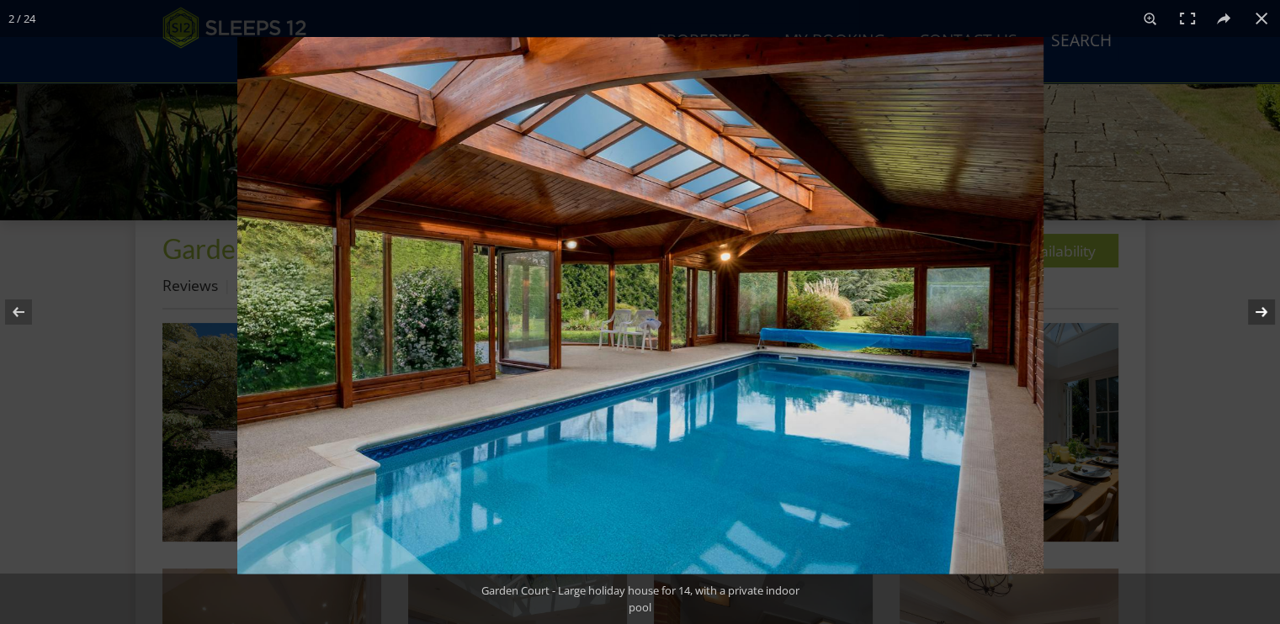
click at [1270, 316] on button at bounding box center [1250, 312] width 59 height 84
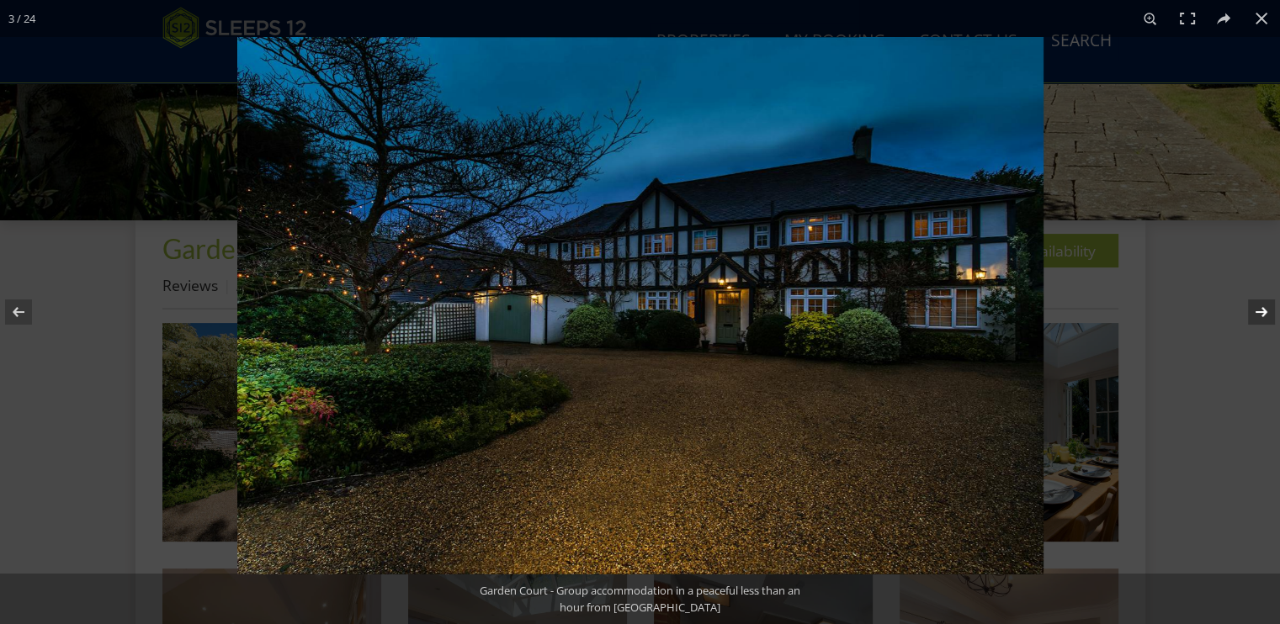
click at [1270, 316] on button at bounding box center [1250, 312] width 59 height 84
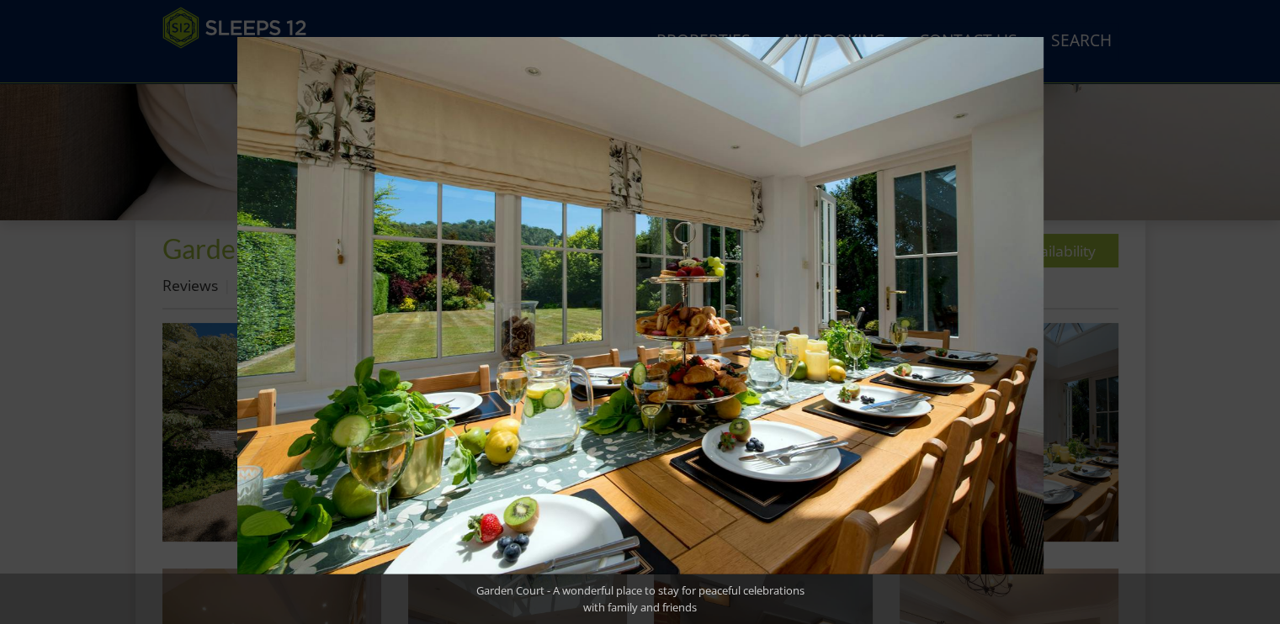
click at [1270, 316] on button at bounding box center [1250, 312] width 59 height 84
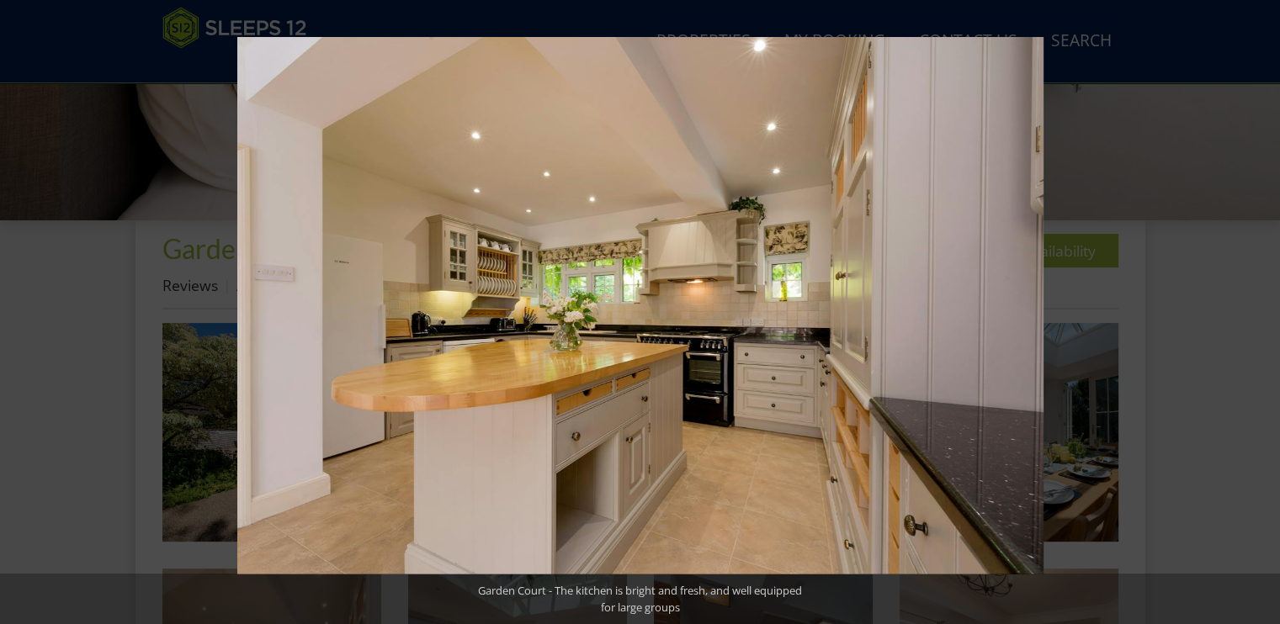
click at [1270, 316] on button at bounding box center [1250, 312] width 59 height 84
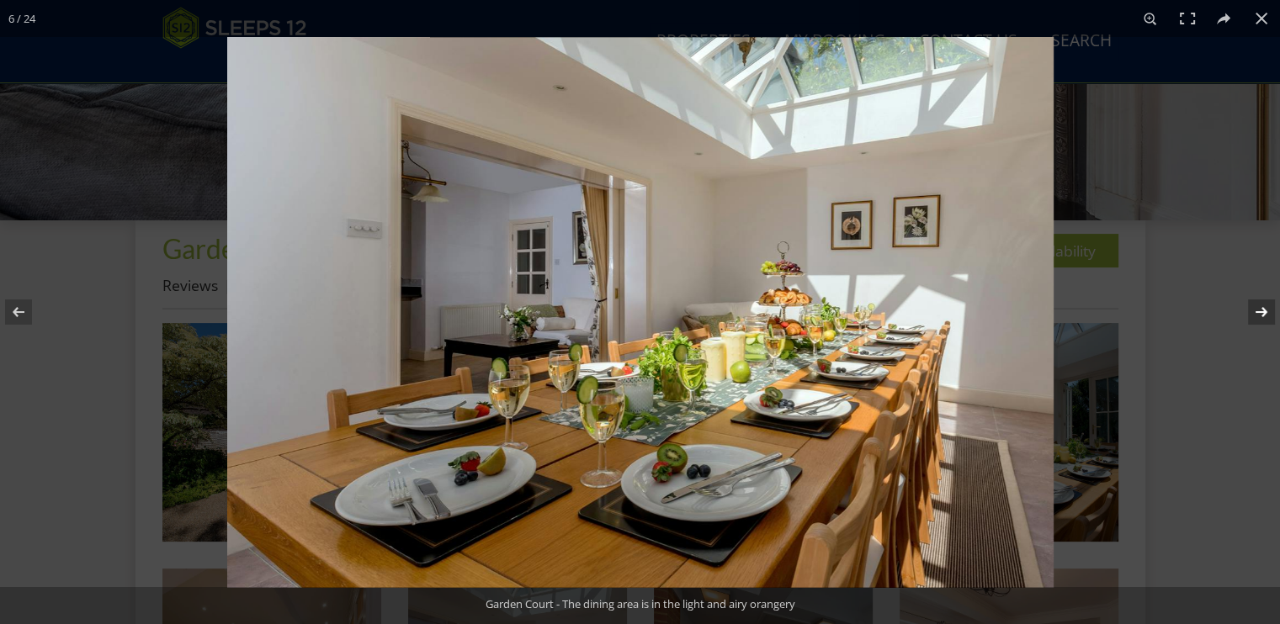
click at [1267, 315] on button at bounding box center [1250, 312] width 59 height 84
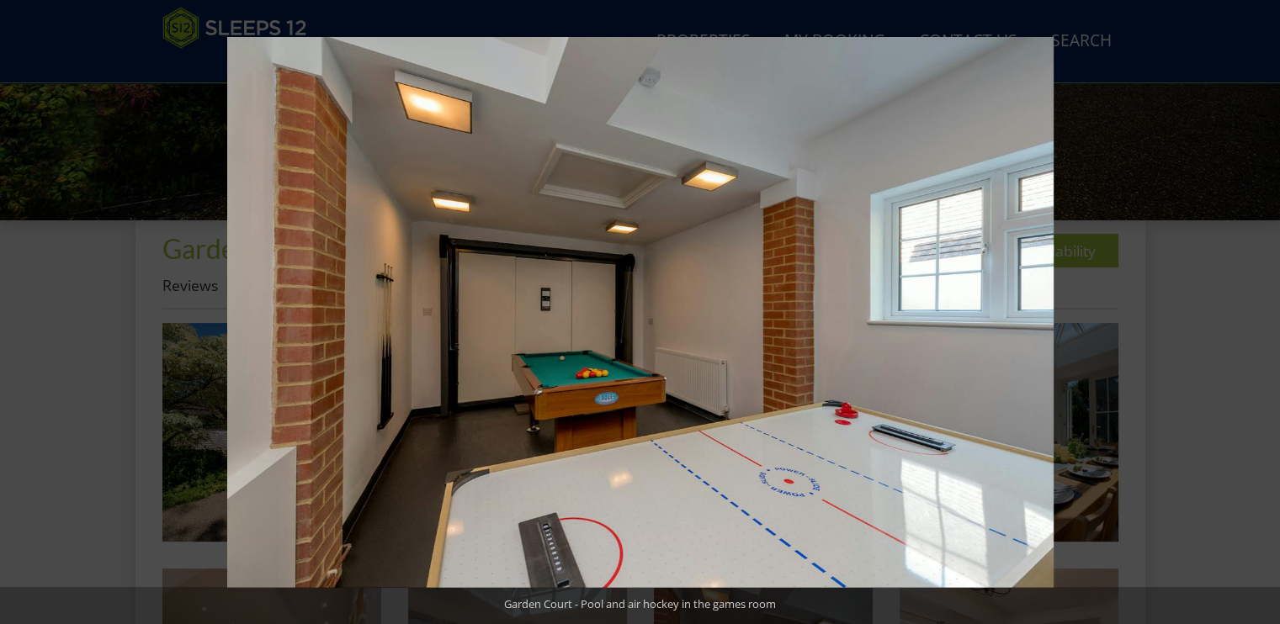
click at [1267, 315] on button at bounding box center [1250, 312] width 59 height 84
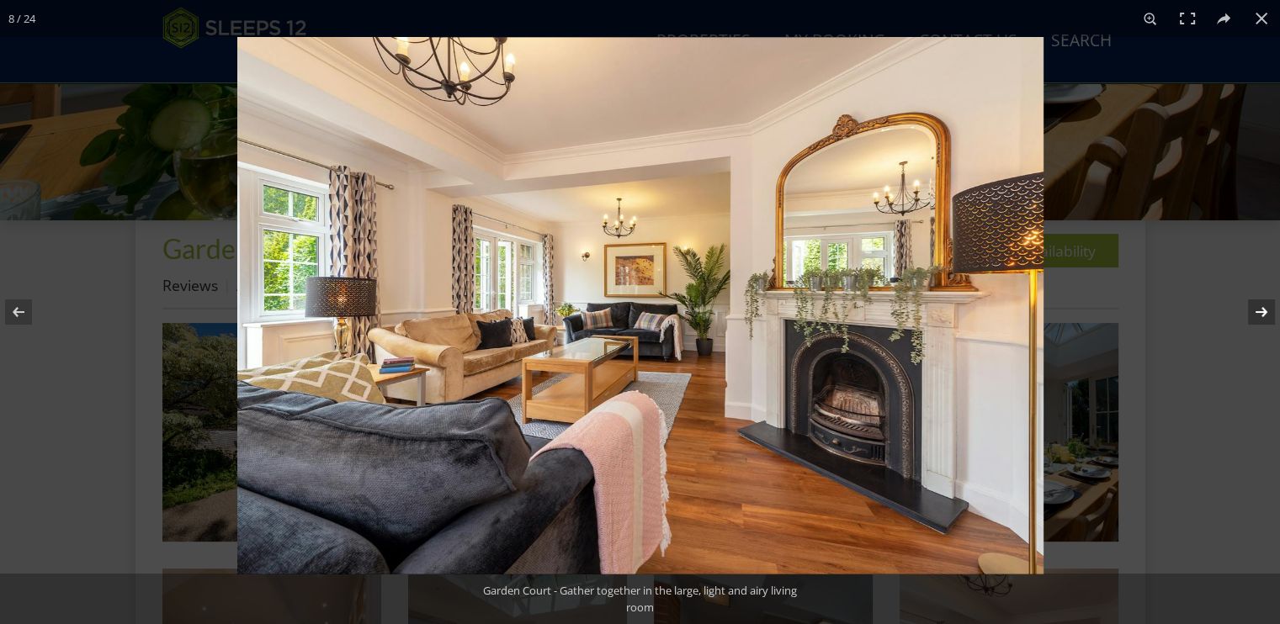
click at [1262, 311] on button at bounding box center [1250, 312] width 59 height 84
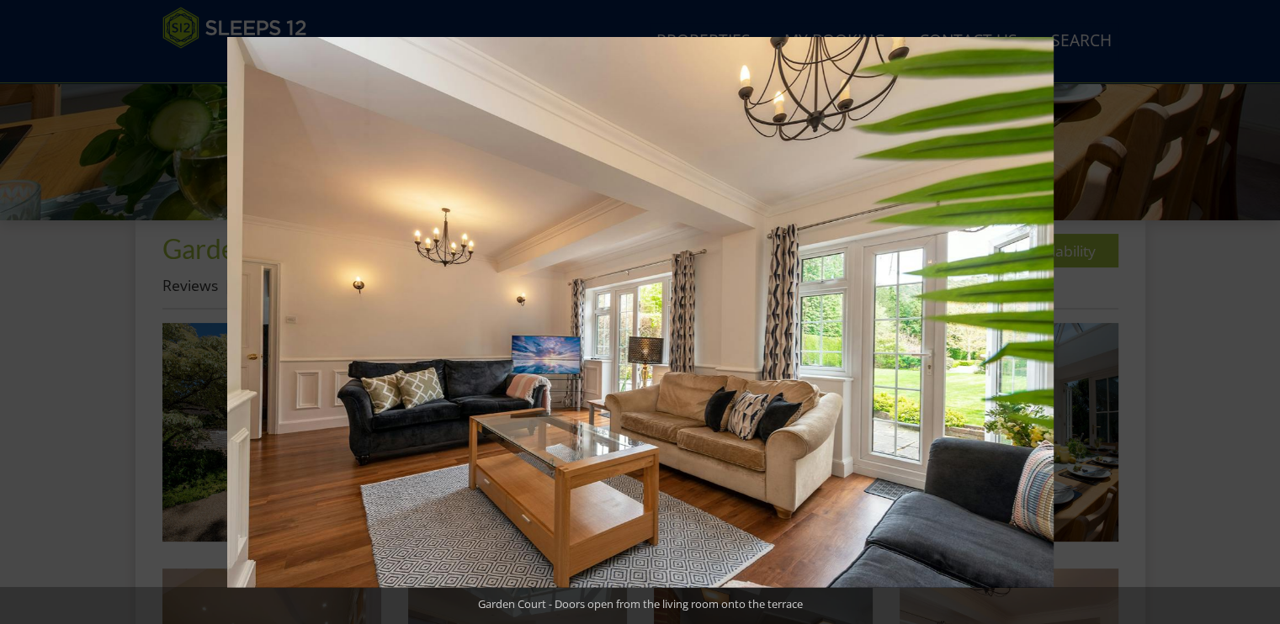
click at [1262, 311] on button at bounding box center [1250, 312] width 59 height 84
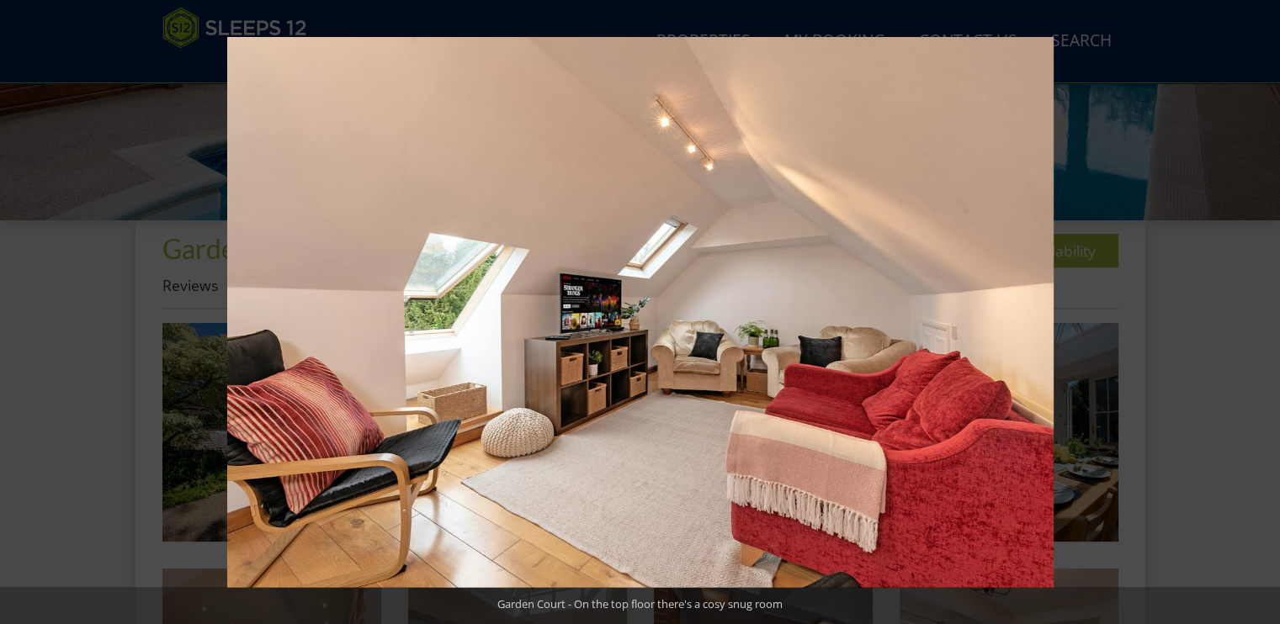
click at [1262, 311] on button at bounding box center [1250, 312] width 59 height 84
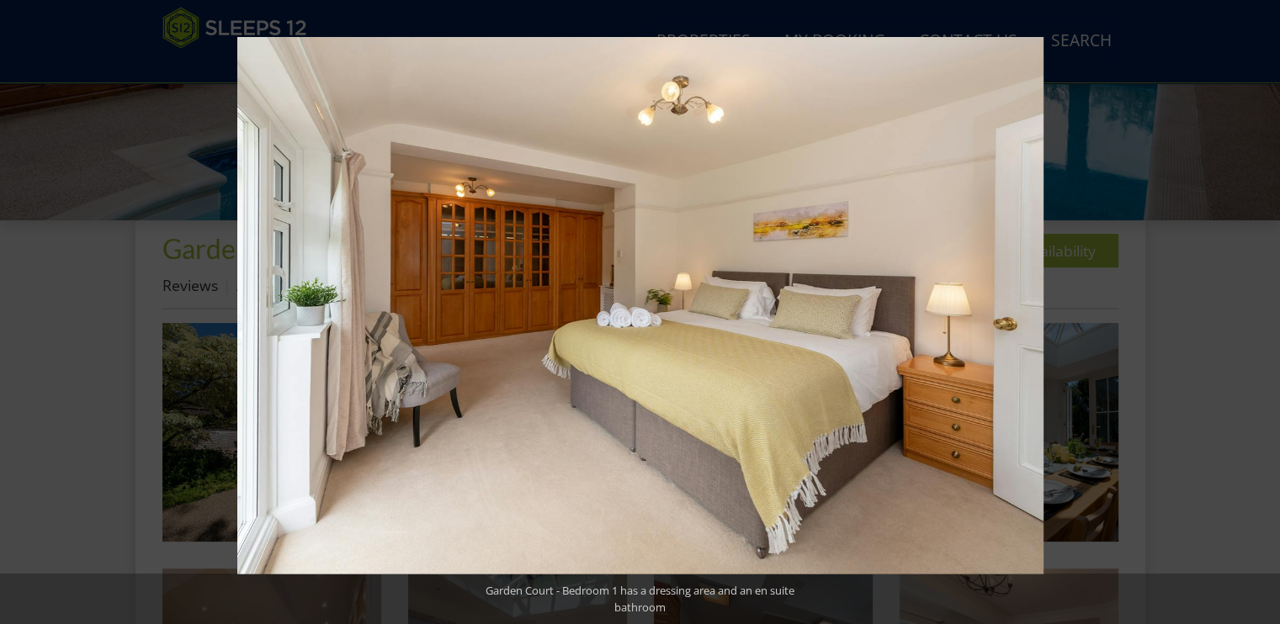
click at [1262, 311] on button at bounding box center [1250, 312] width 59 height 84
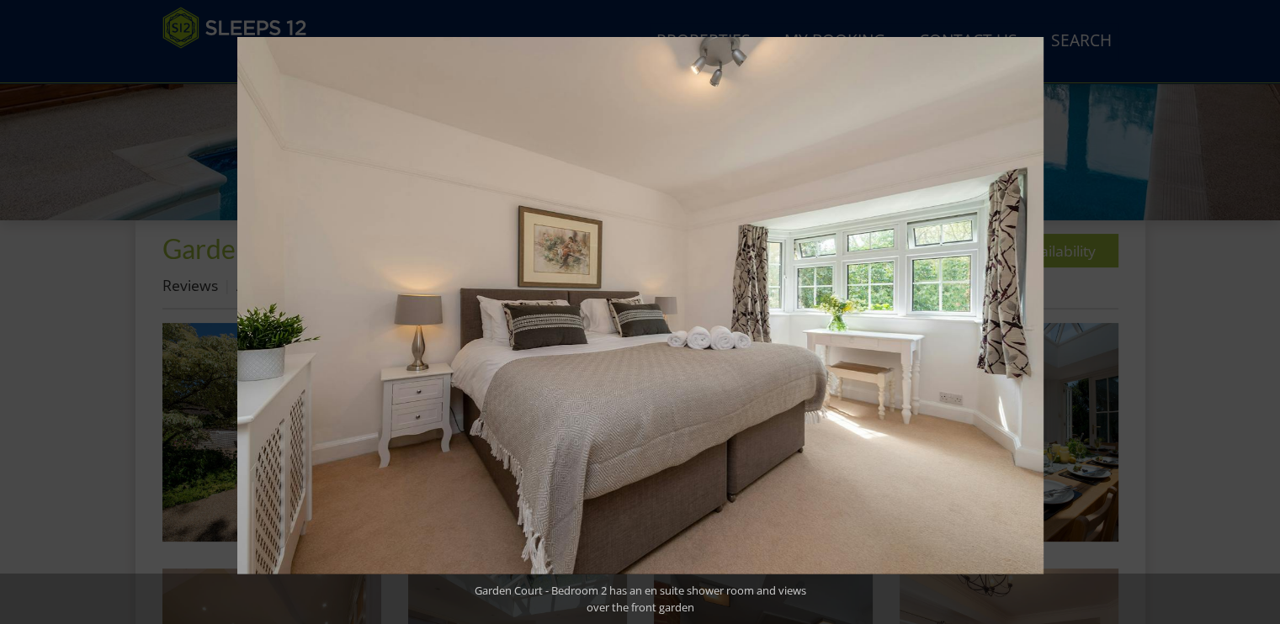
click at [1262, 311] on button at bounding box center [1250, 312] width 59 height 84
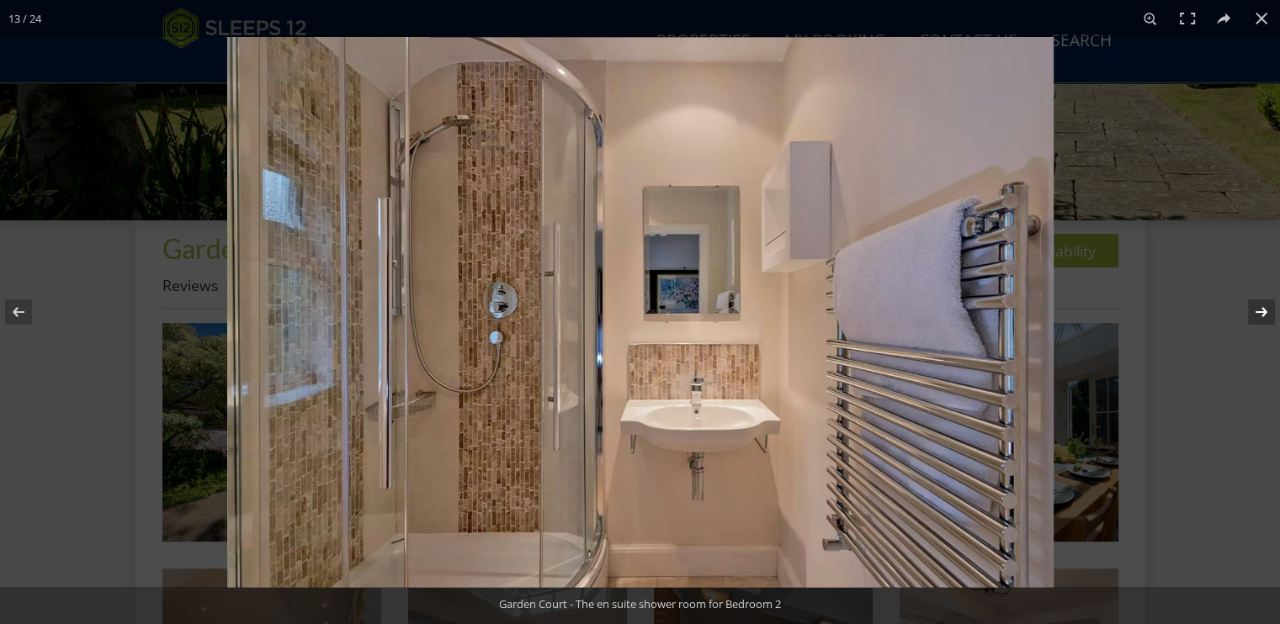
click at [1259, 316] on button at bounding box center [1250, 312] width 59 height 84
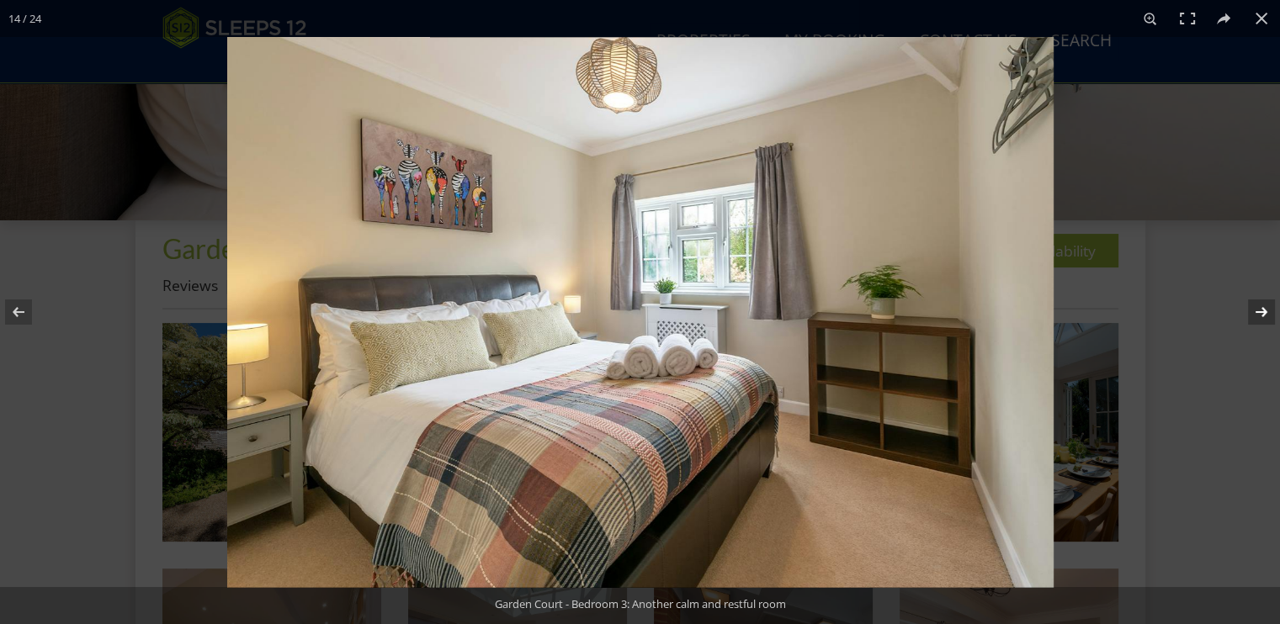
click at [1264, 315] on button at bounding box center [1250, 312] width 59 height 84
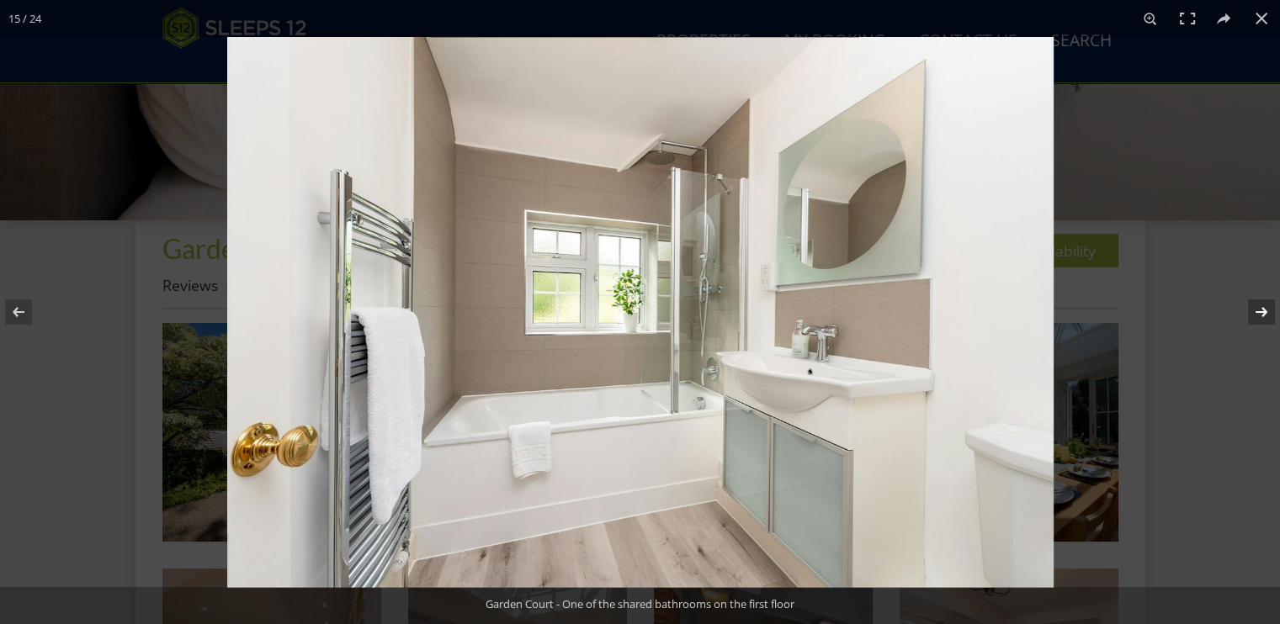
click at [1264, 315] on button at bounding box center [1250, 312] width 59 height 84
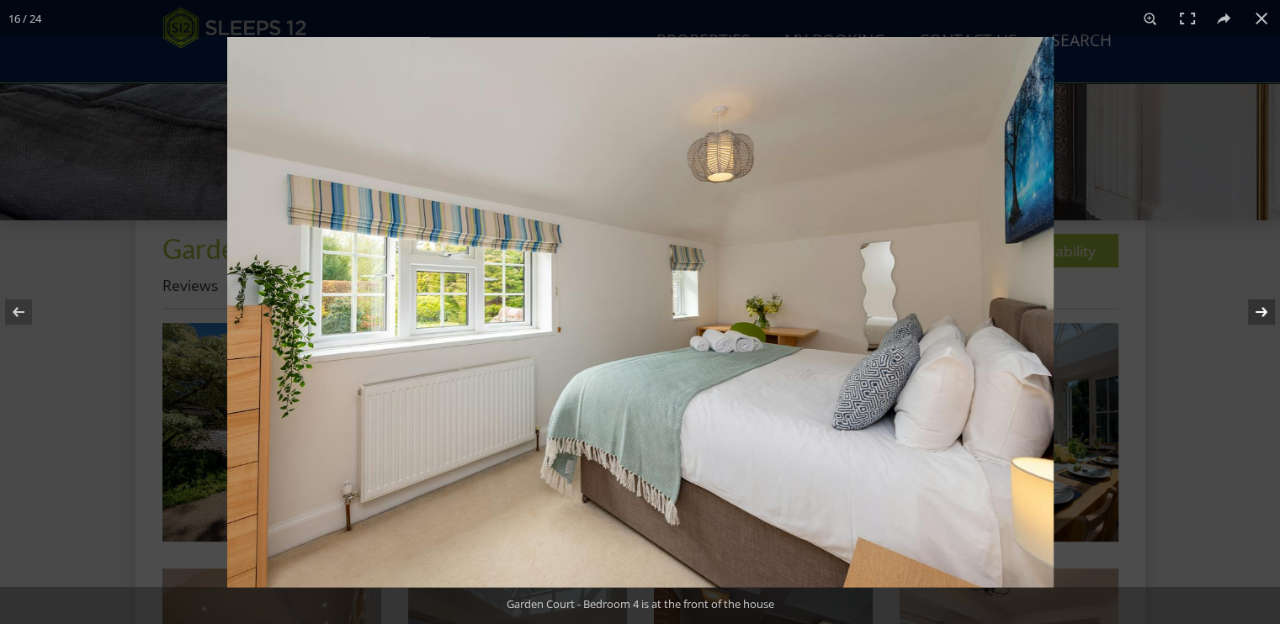
click at [1264, 315] on button at bounding box center [1250, 312] width 59 height 84
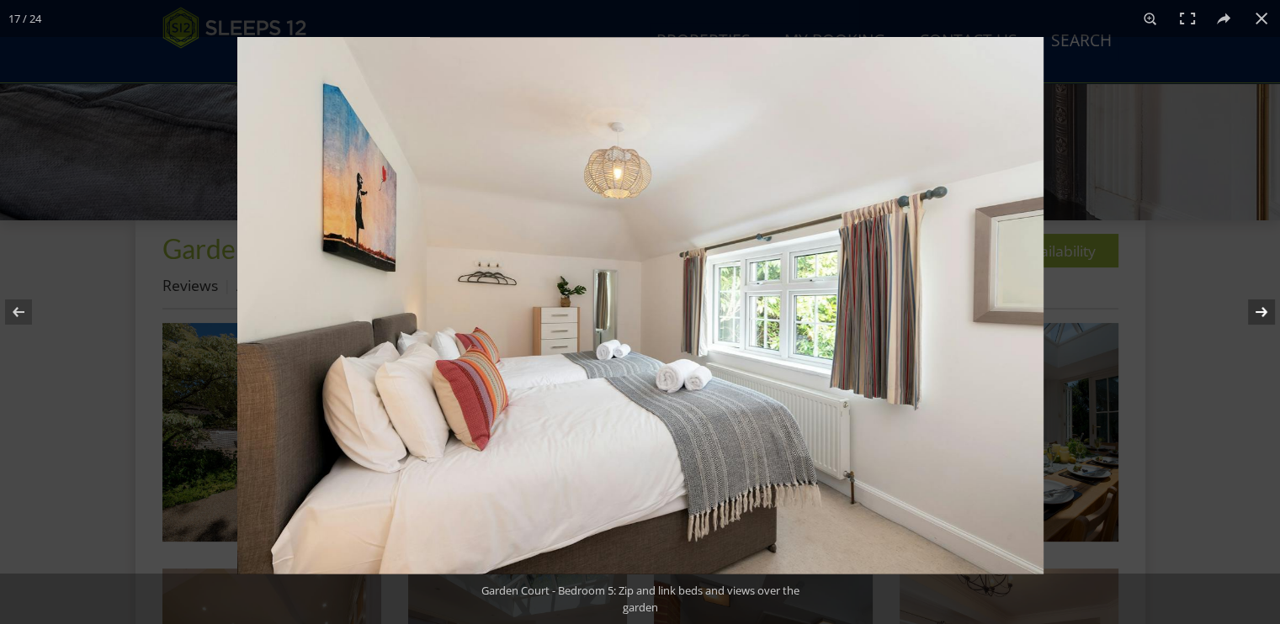
click at [1264, 315] on button at bounding box center [1250, 312] width 59 height 84
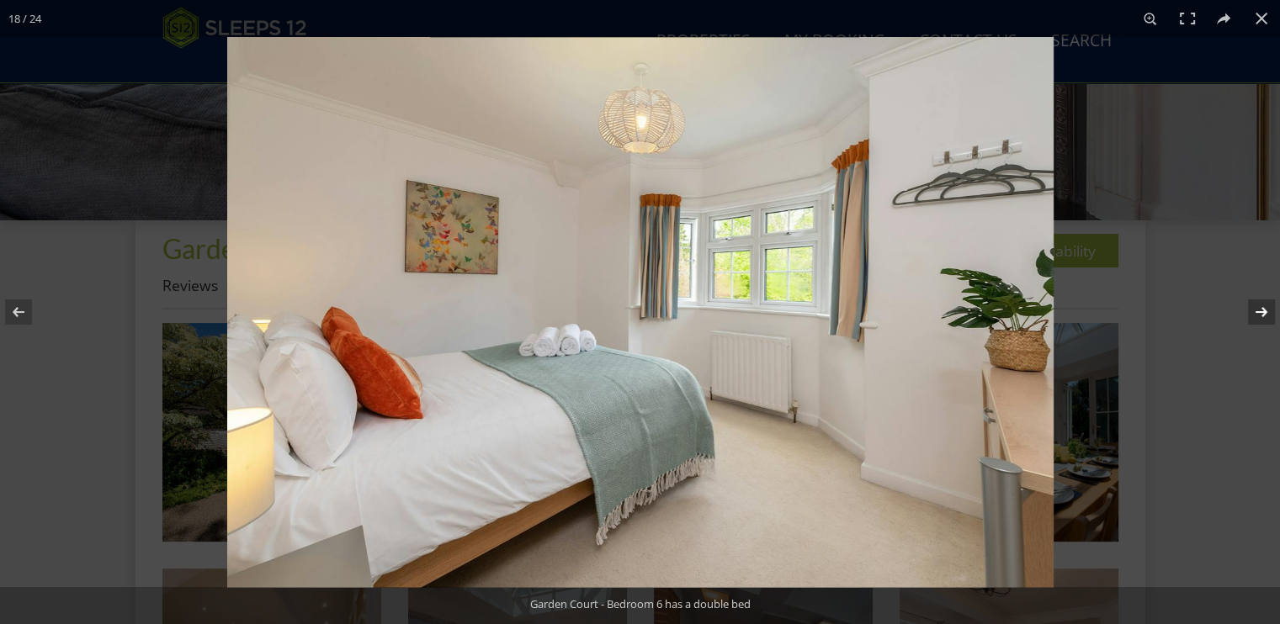
click at [1264, 315] on button at bounding box center [1250, 312] width 59 height 84
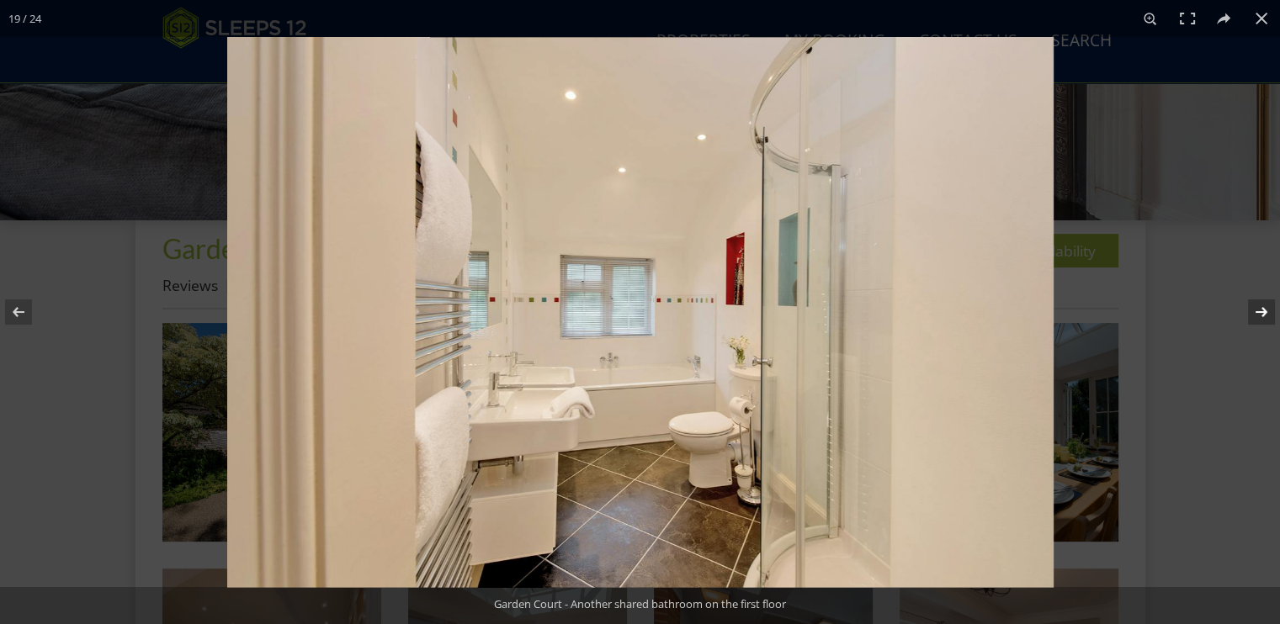
click at [1264, 315] on button at bounding box center [1250, 312] width 59 height 84
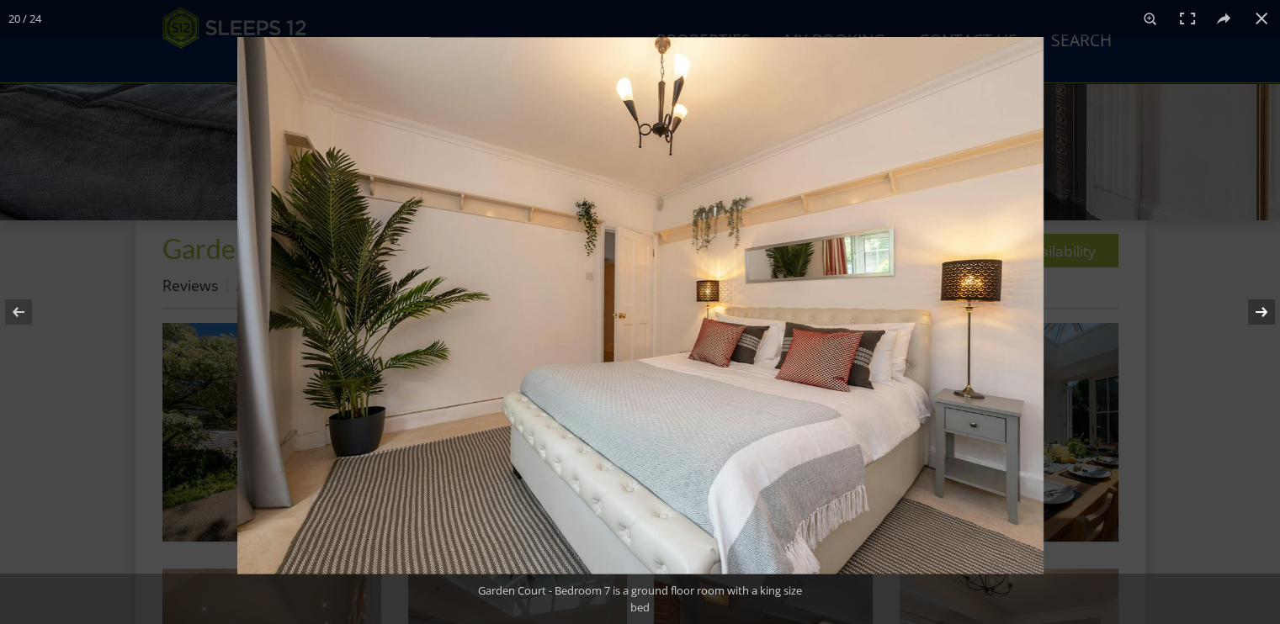
click at [1264, 315] on button at bounding box center [1250, 312] width 59 height 84
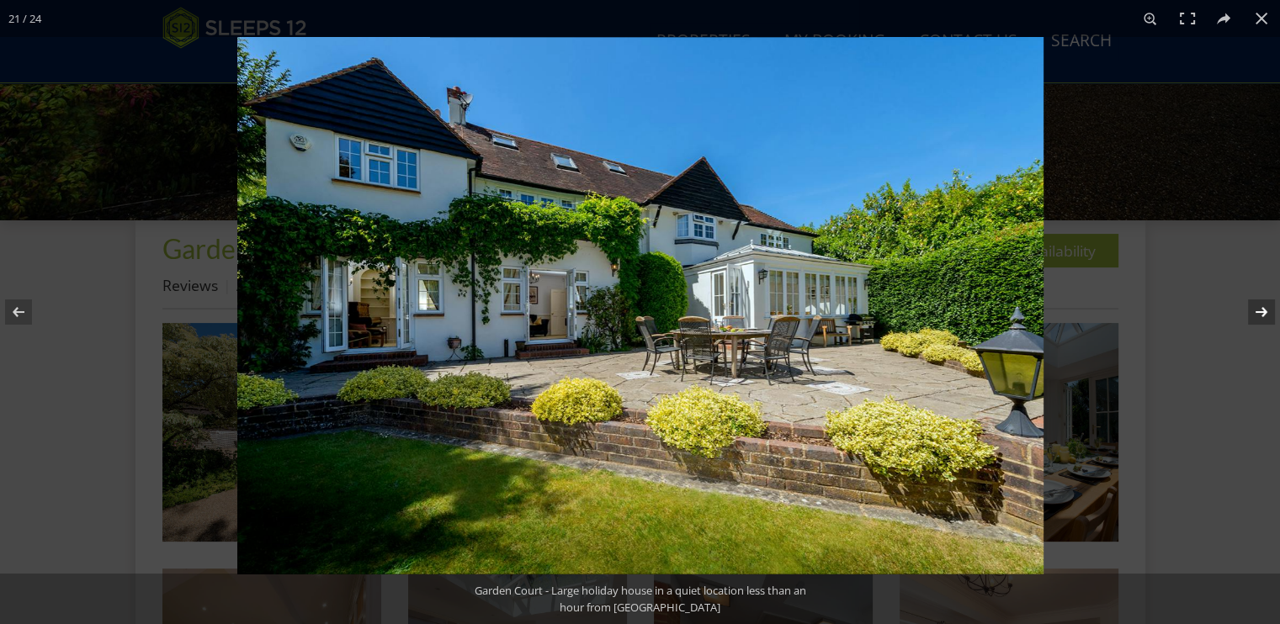
click at [1262, 311] on button at bounding box center [1250, 312] width 59 height 84
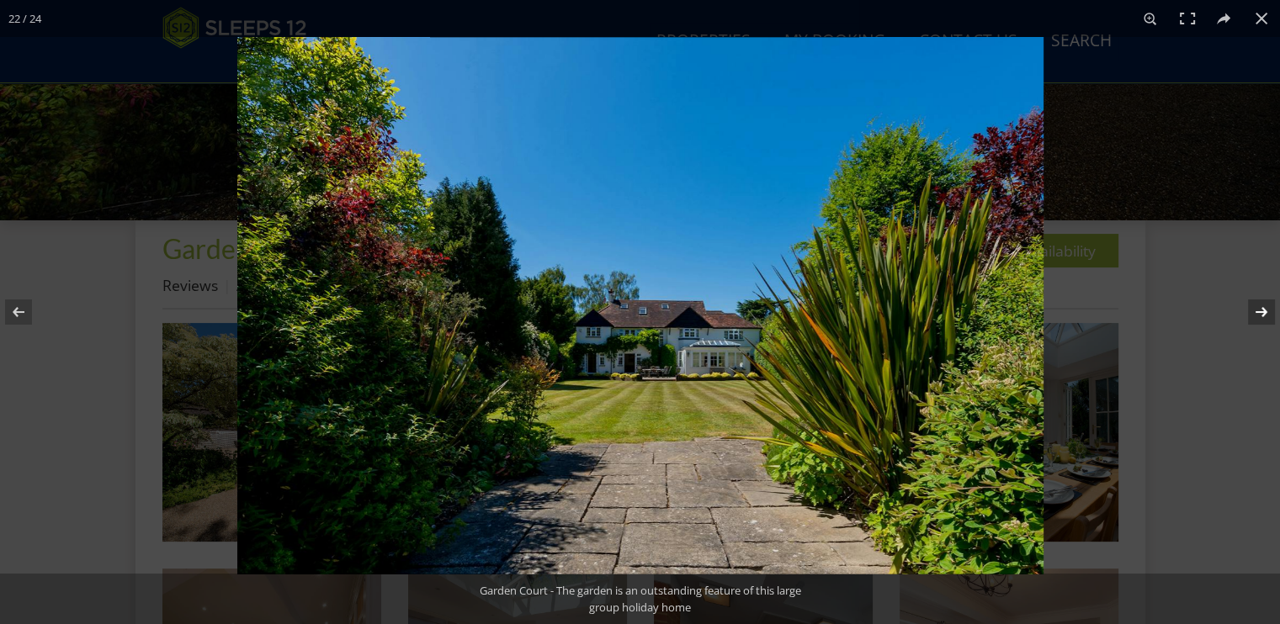
click at [1262, 311] on button at bounding box center [1250, 312] width 59 height 84
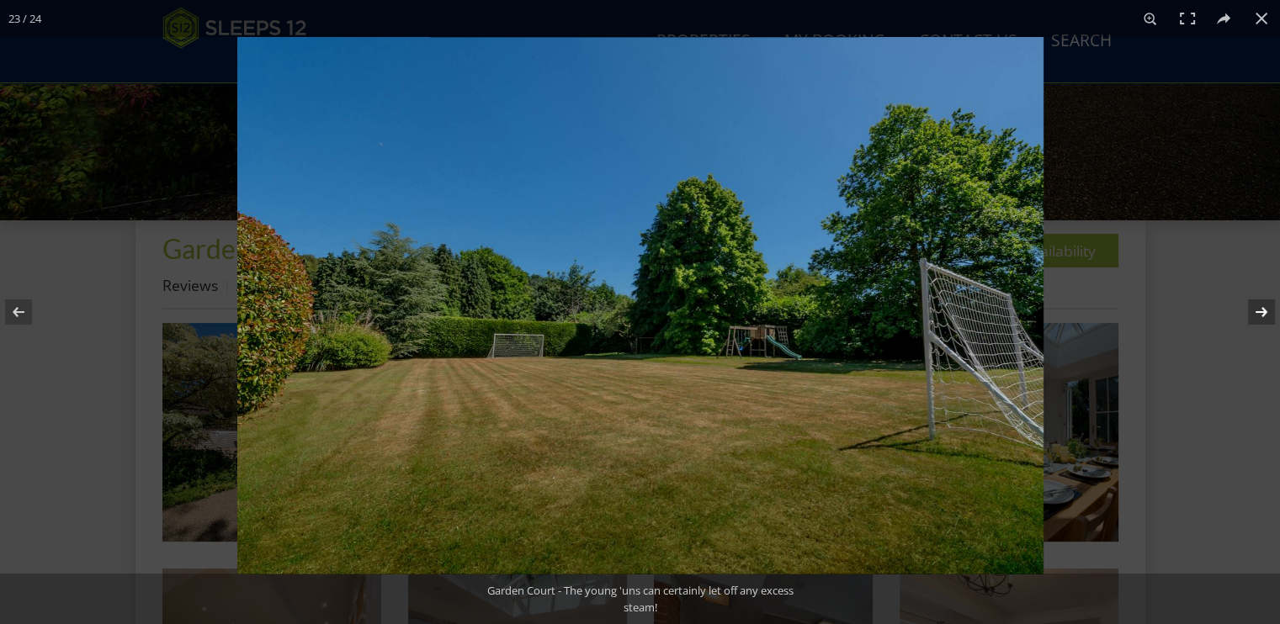
click at [1262, 311] on button at bounding box center [1250, 312] width 59 height 84
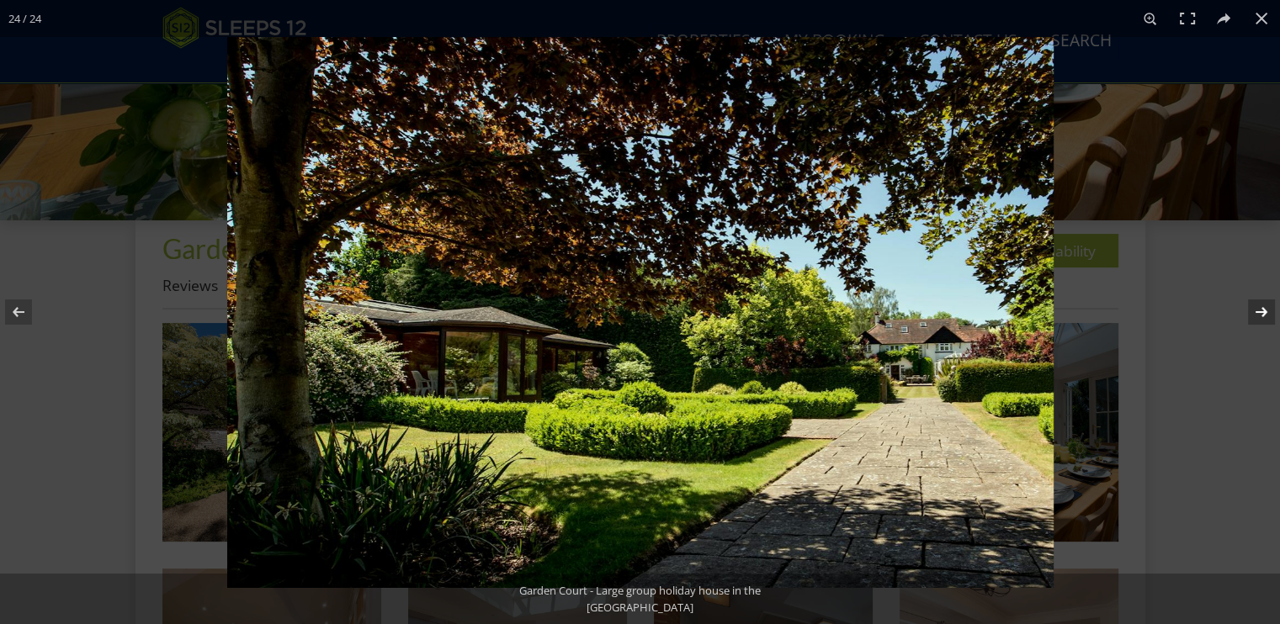
click at [1262, 311] on button at bounding box center [1250, 312] width 59 height 84
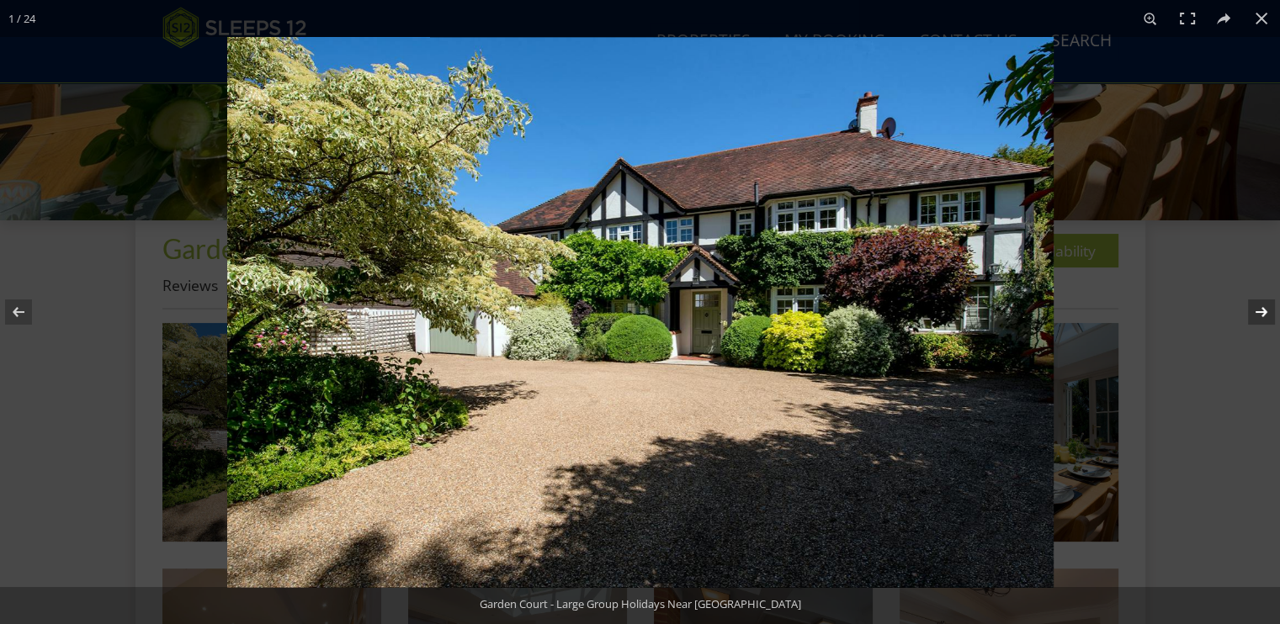
click at [1262, 311] on button at bounding box center [1250, 312] width 59 height 84
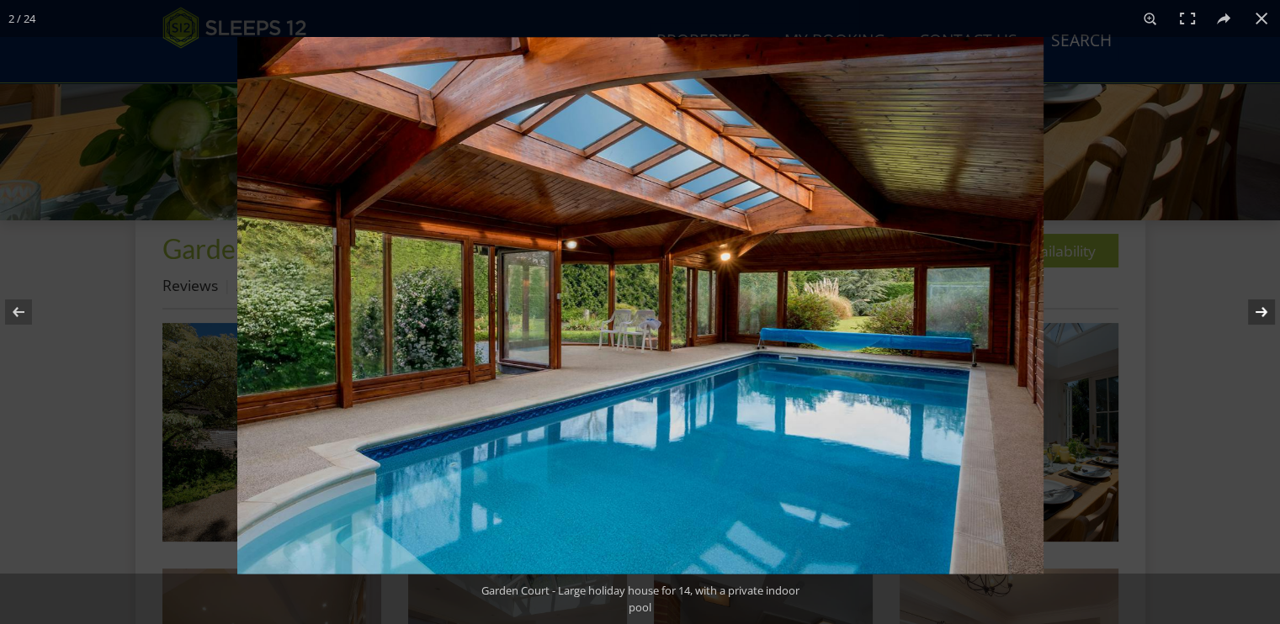
click at [1262, 311] on button at bounding box center [1250, 312] width 59 height 84
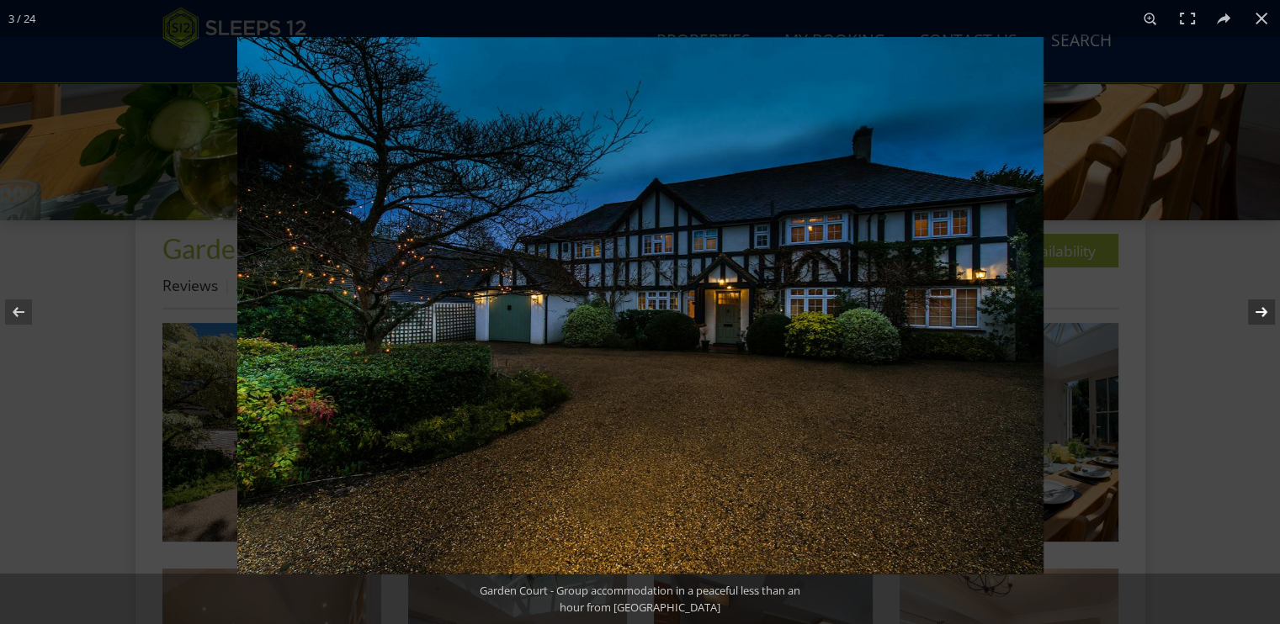
click at [1262, 311] on button at bounding box center [1250, 312] width 59 height 84
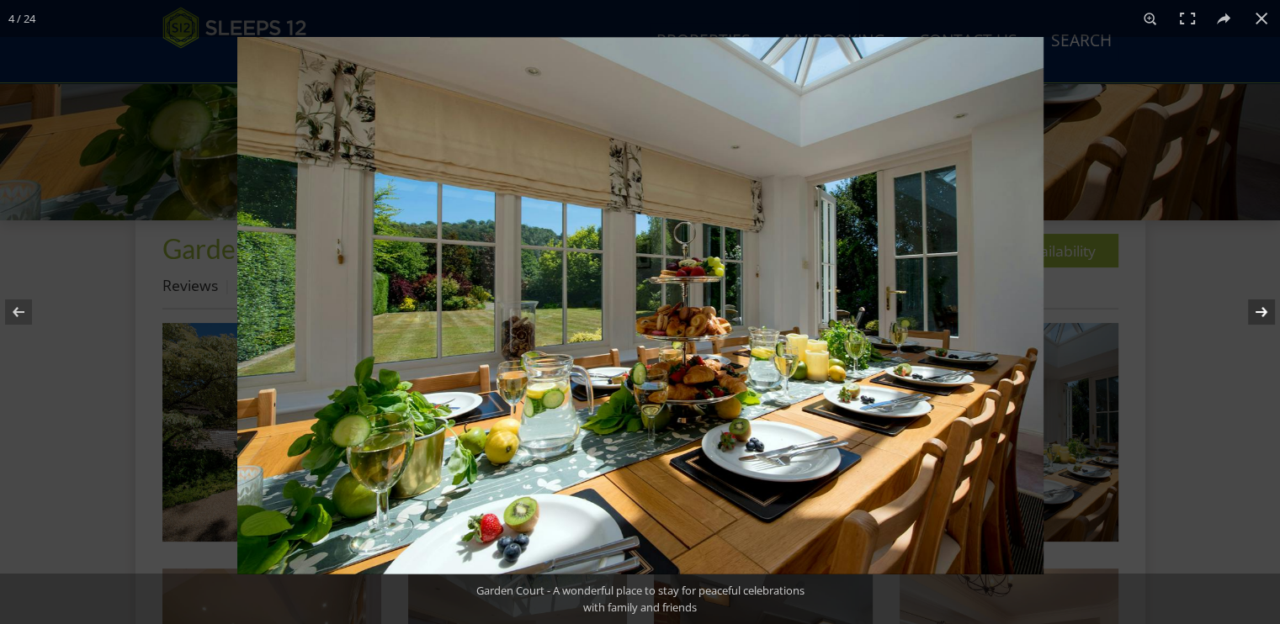
click at [1262, 311] on button at bounding box center [1250, 312] width 59 height 84
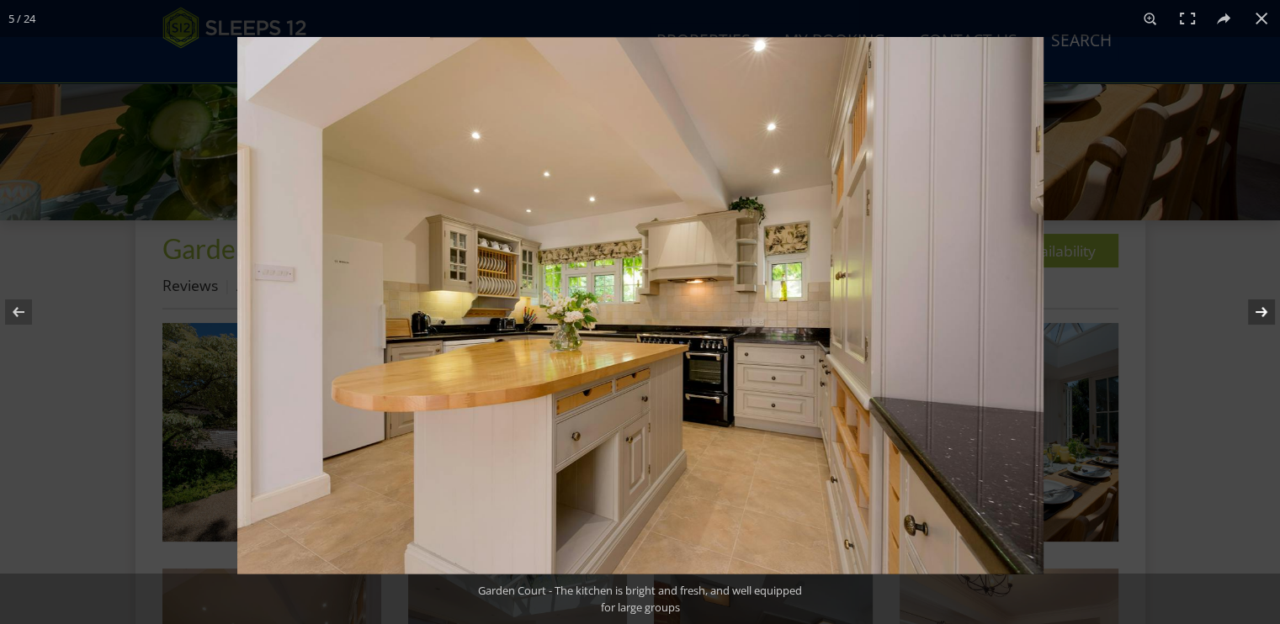
click at [1262, 311] on button at bounding box center [1250, 312] width 59 height 84
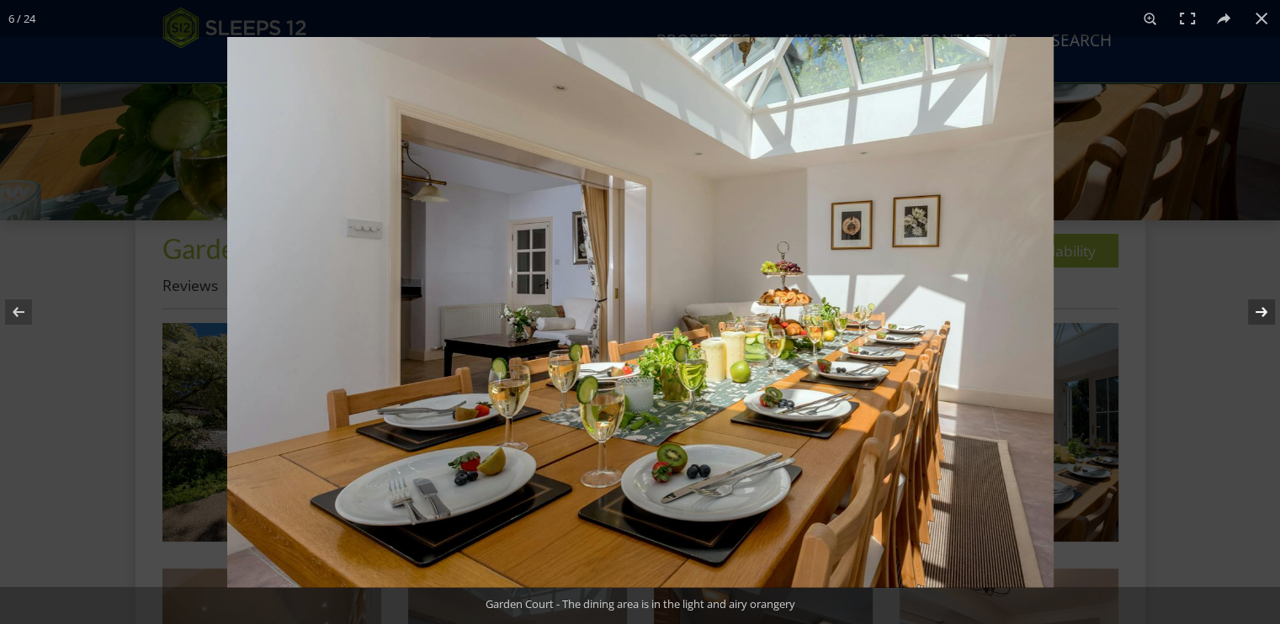
click at [1262, 311] on button at bounding box center [1250, 312] width 59 height 84
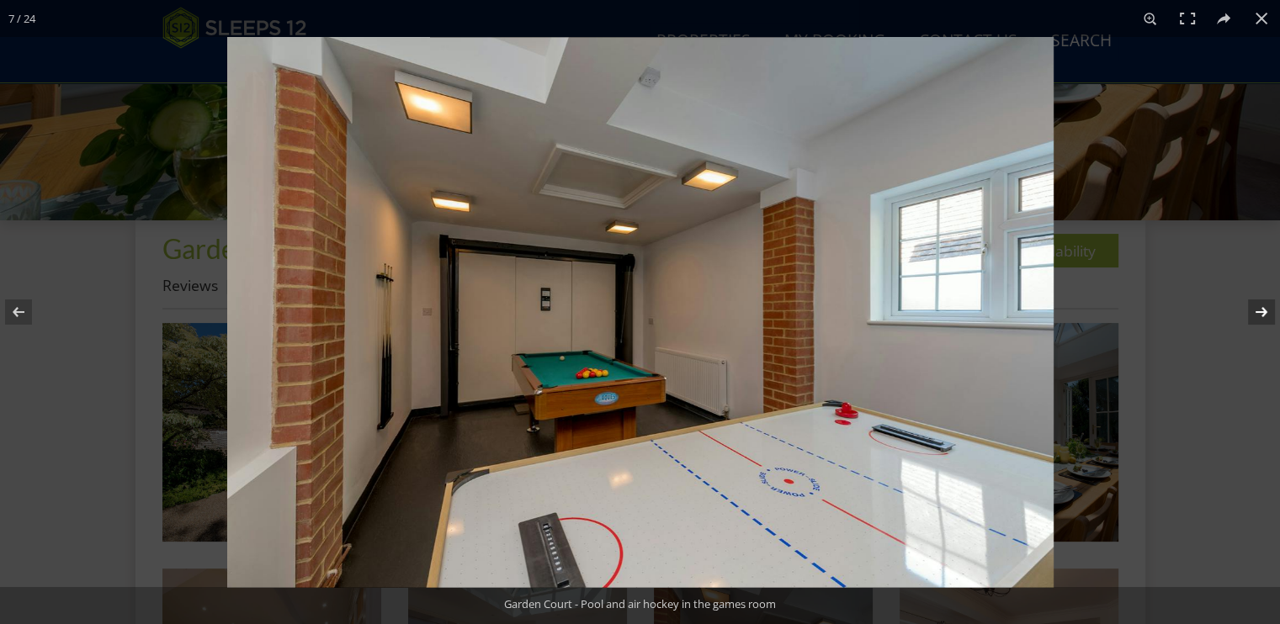
click at [1262, 311] on button at bounding box center [1250, 312] width 59 height 84
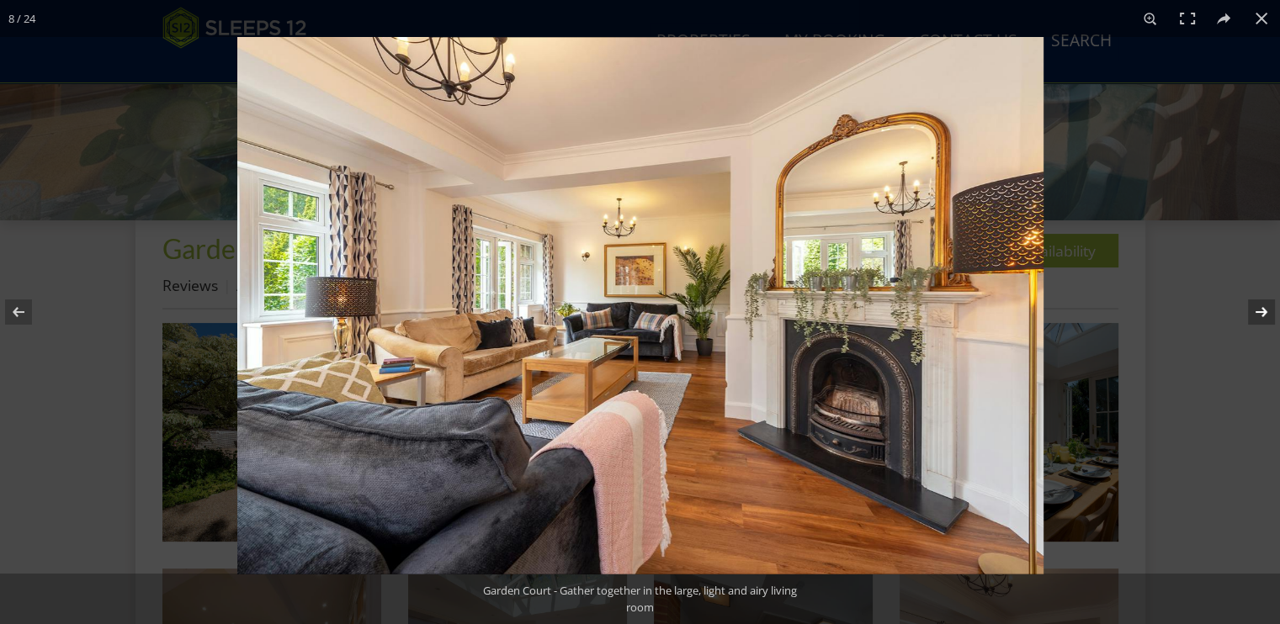
click at [1262, 311] on button at bounding box center [1250, 312] width 59 height 84
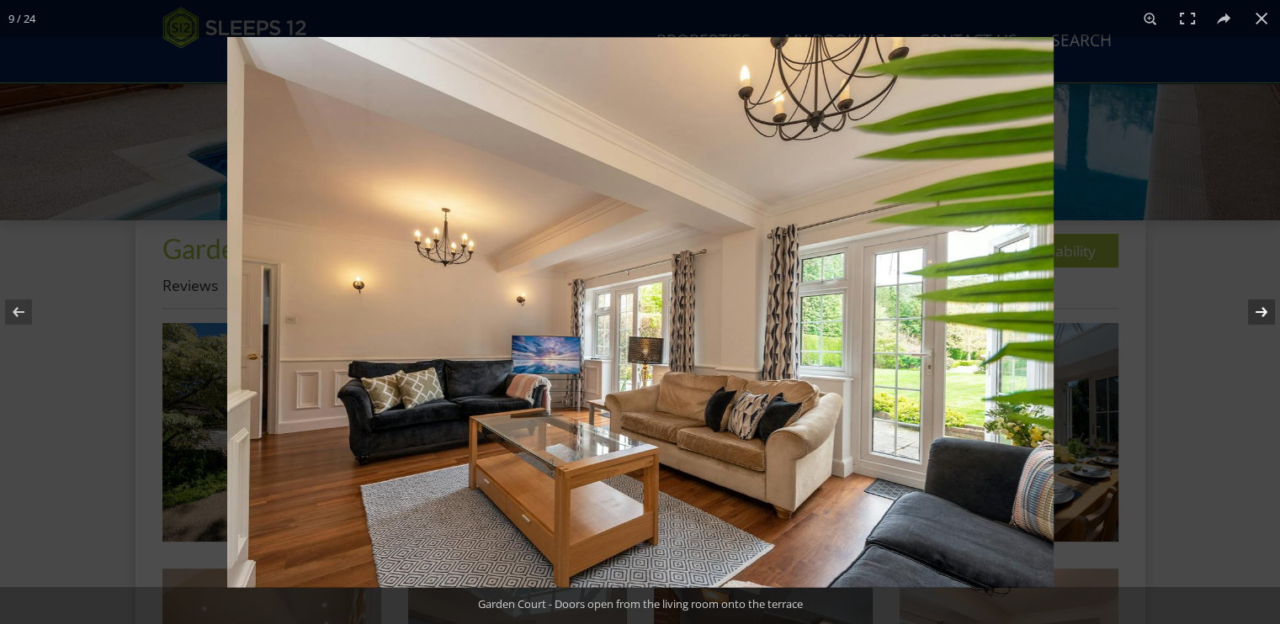
click at [1262, 311] on button at bounding box center [1250, 312] width 59 height 84
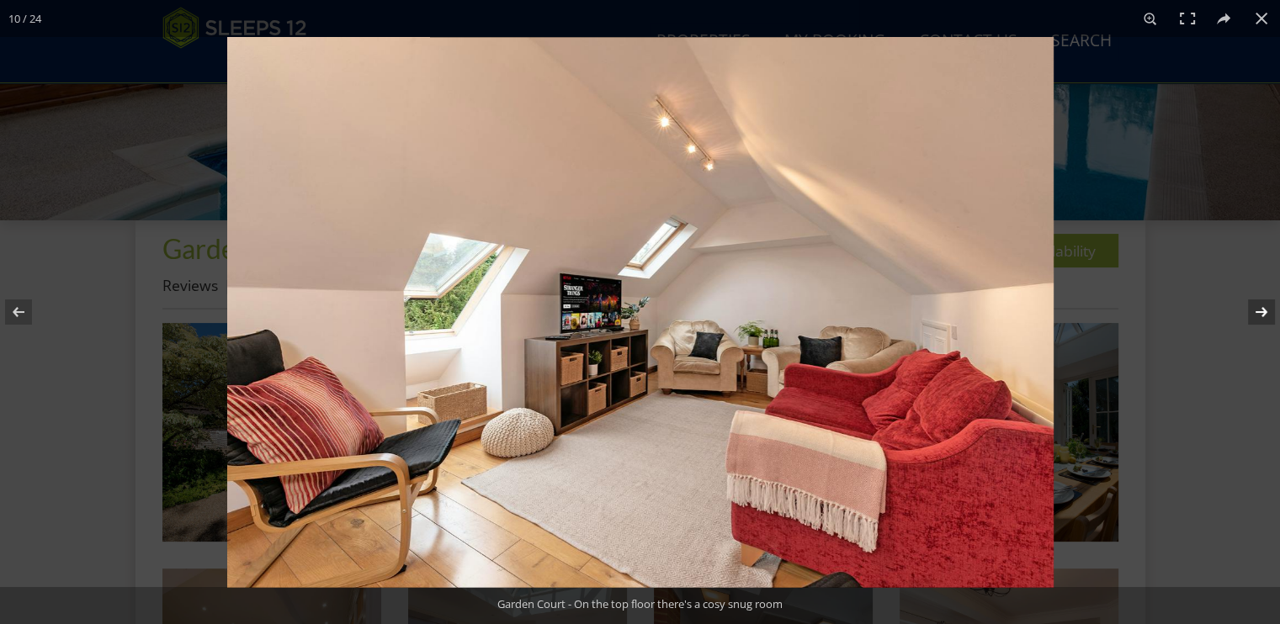
click at [1262, 311] on button at bounding box center [1250, 312] width 59 height 84
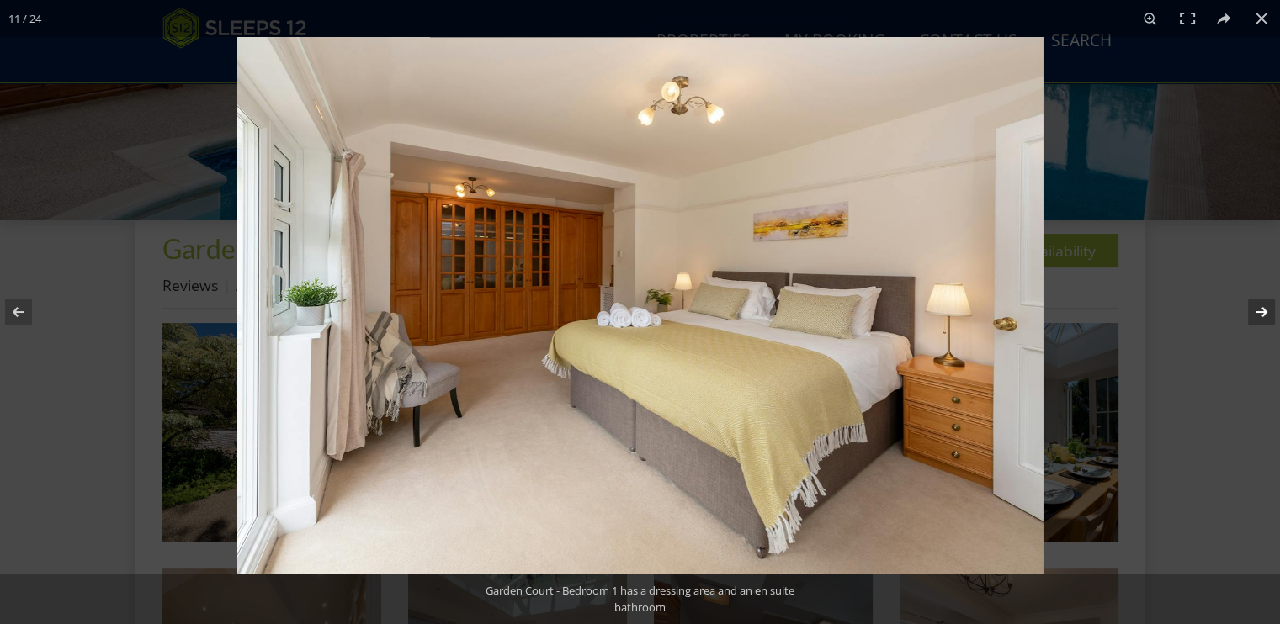
click at [1262, 311] on button at bounding box center [1250, 312] width 59 height 84
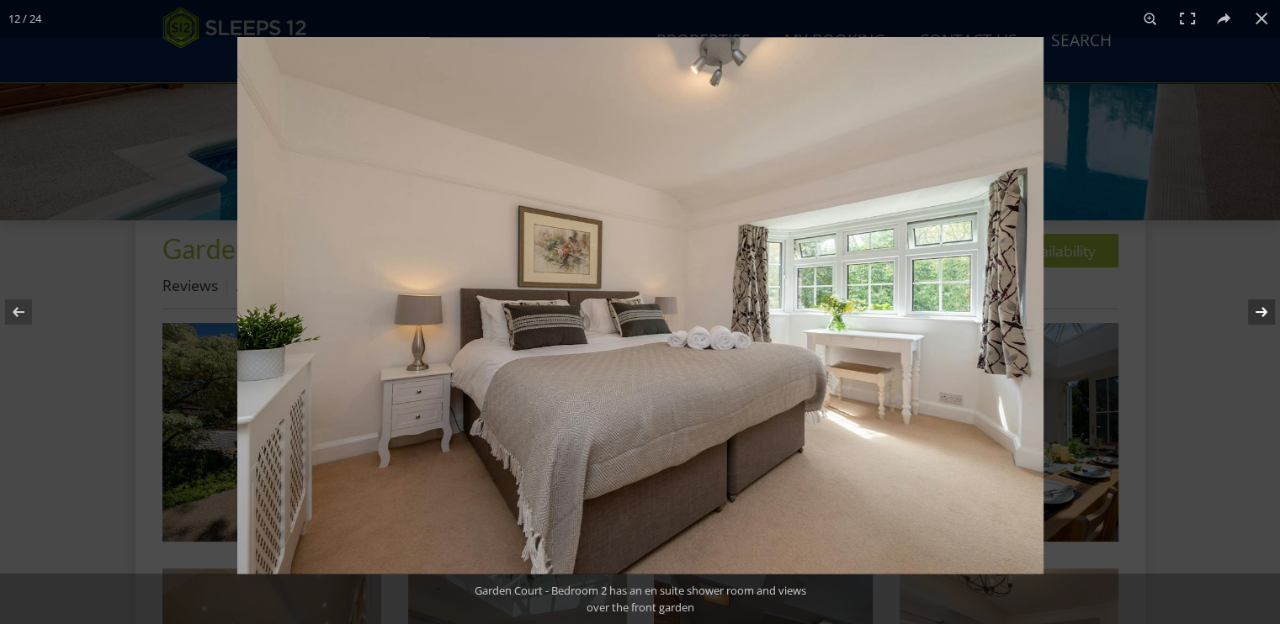
click at [1262, 311] on button at bounding box center [1250, 312] width 59 height 84
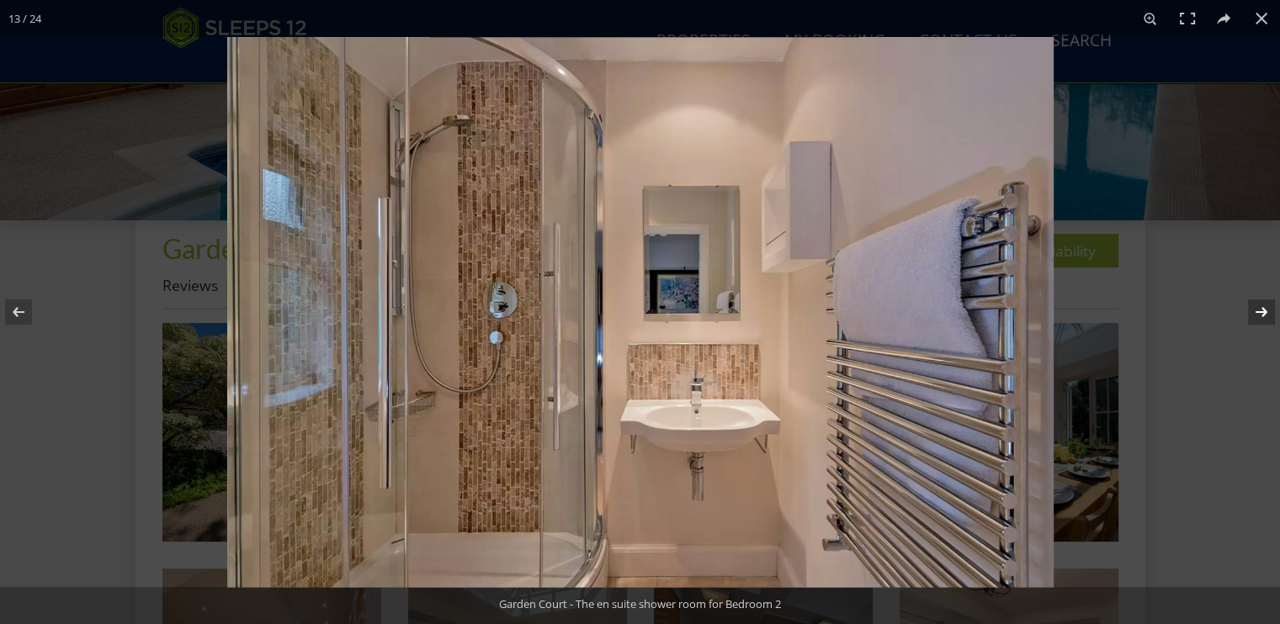
click at [1262, 311] on button at bounding box center [1250, 312] width 59 height 84
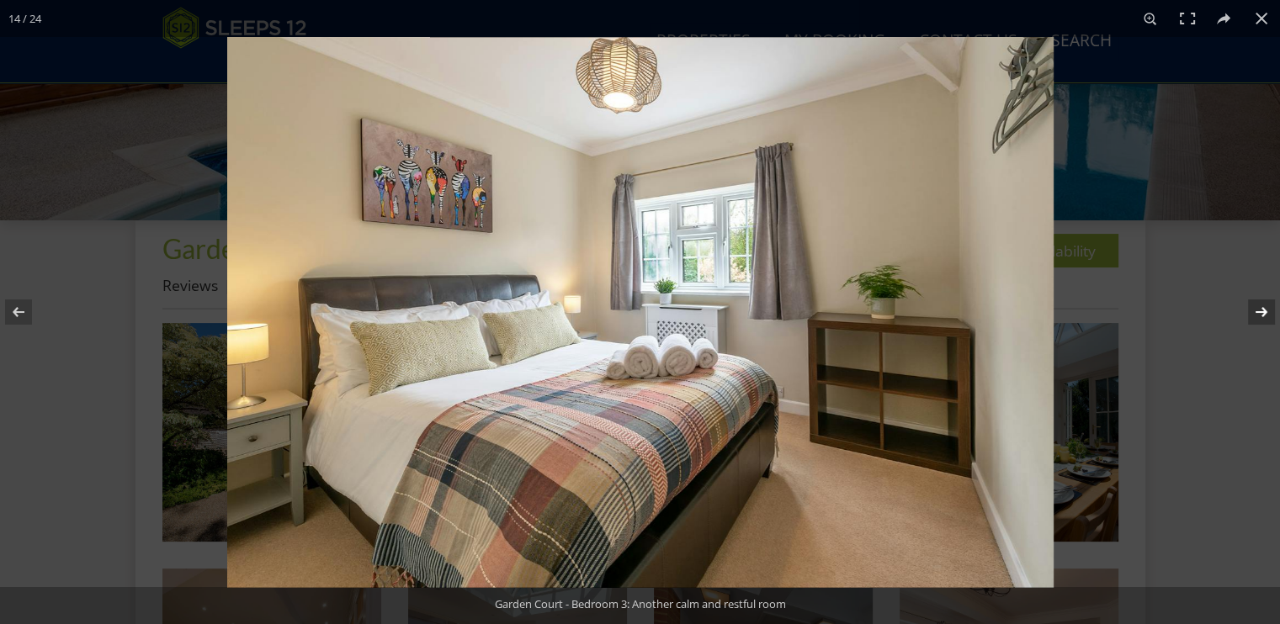
click at [1262, 311] on button at bounding box center [1250, 312] width 59 height 84
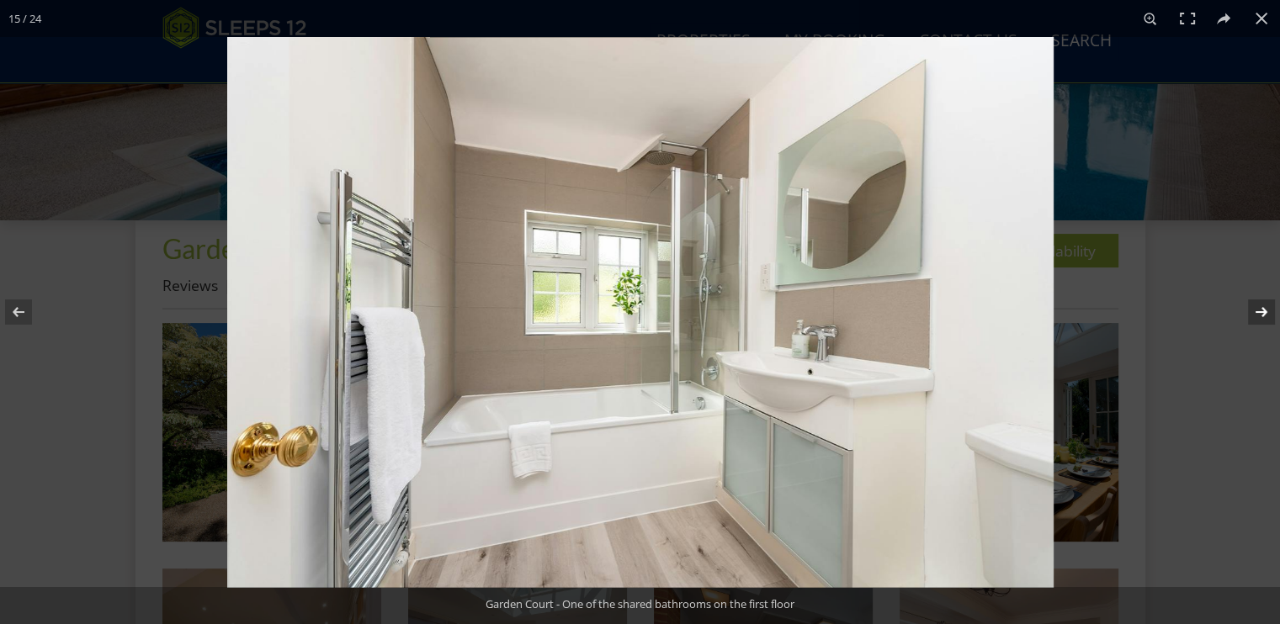
click at [1262, 311] on button at bounding box center [1250, 312] width 59 height 84
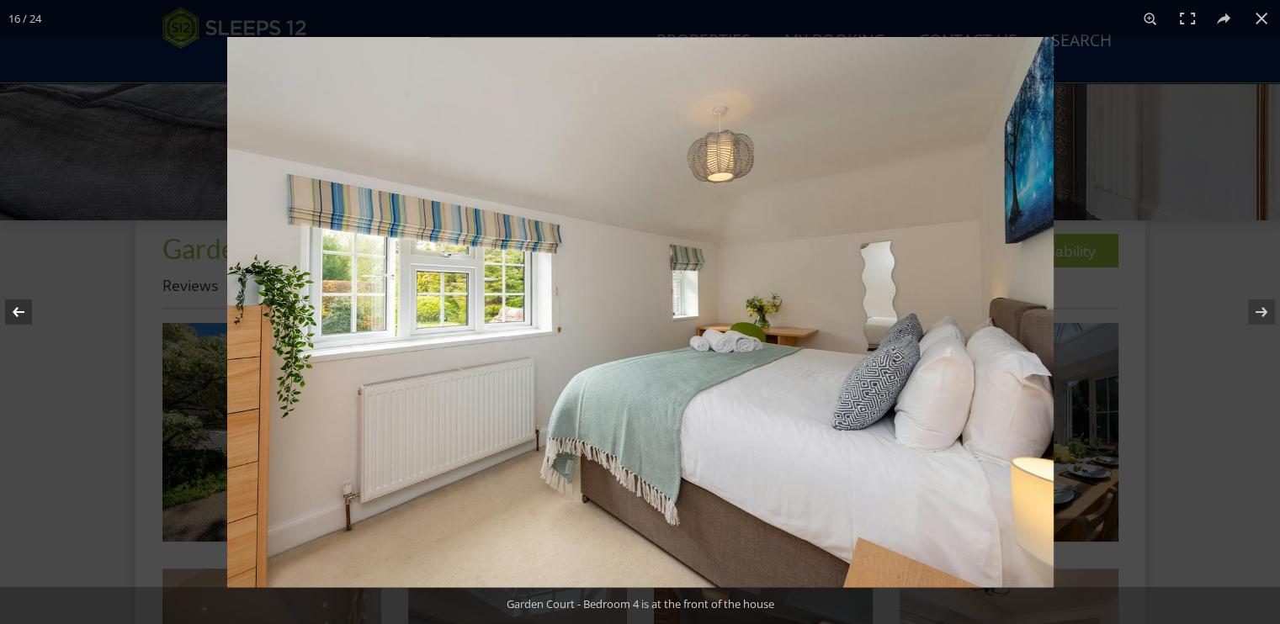
click at [23, 314] on button at bounding box center [29, 312] width 59 height 84
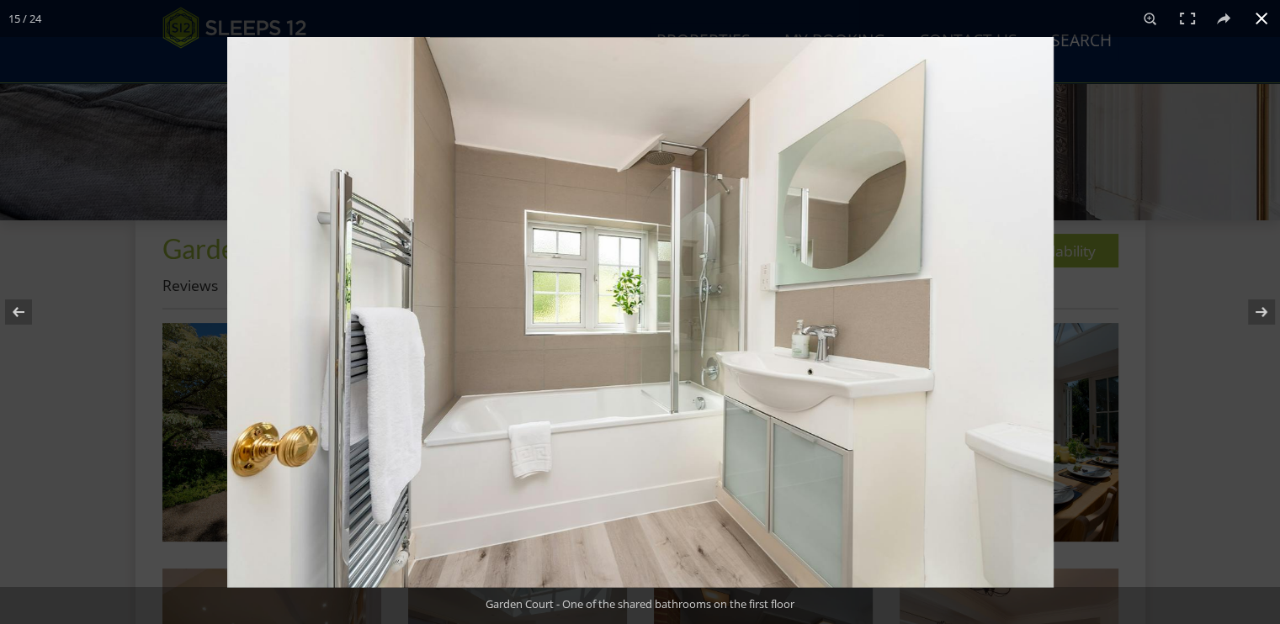
click at [101, 345] on div at bounding box center [640, 312] width 1280 height 624
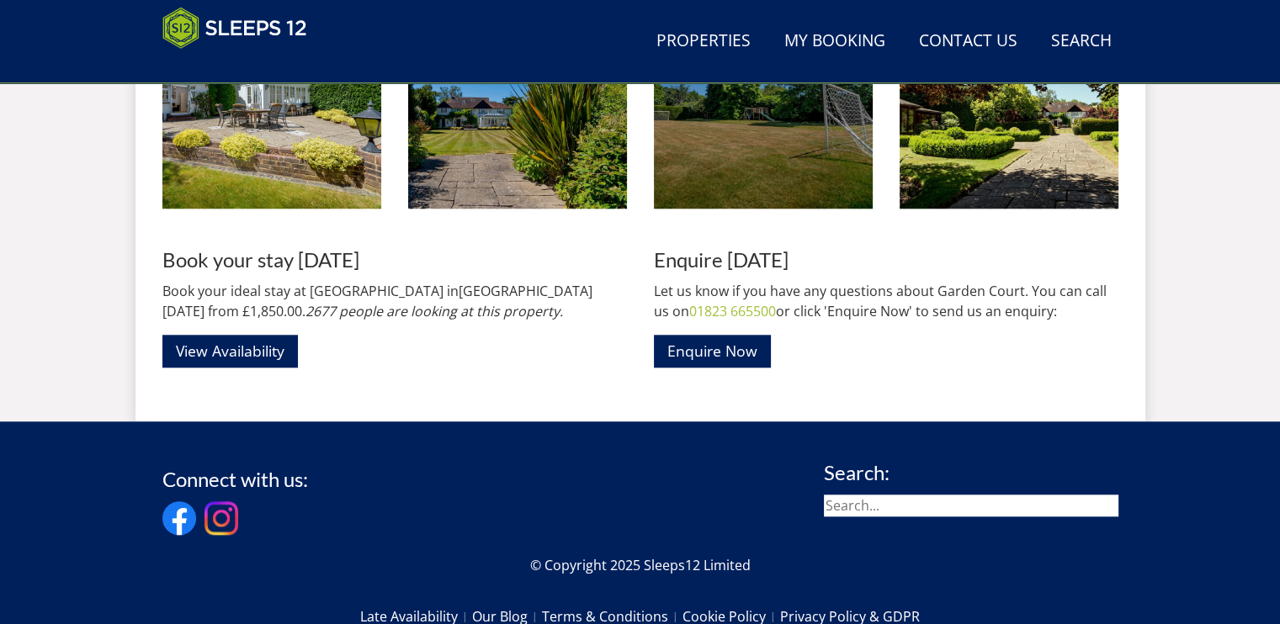
scroll to position [1966, 0]
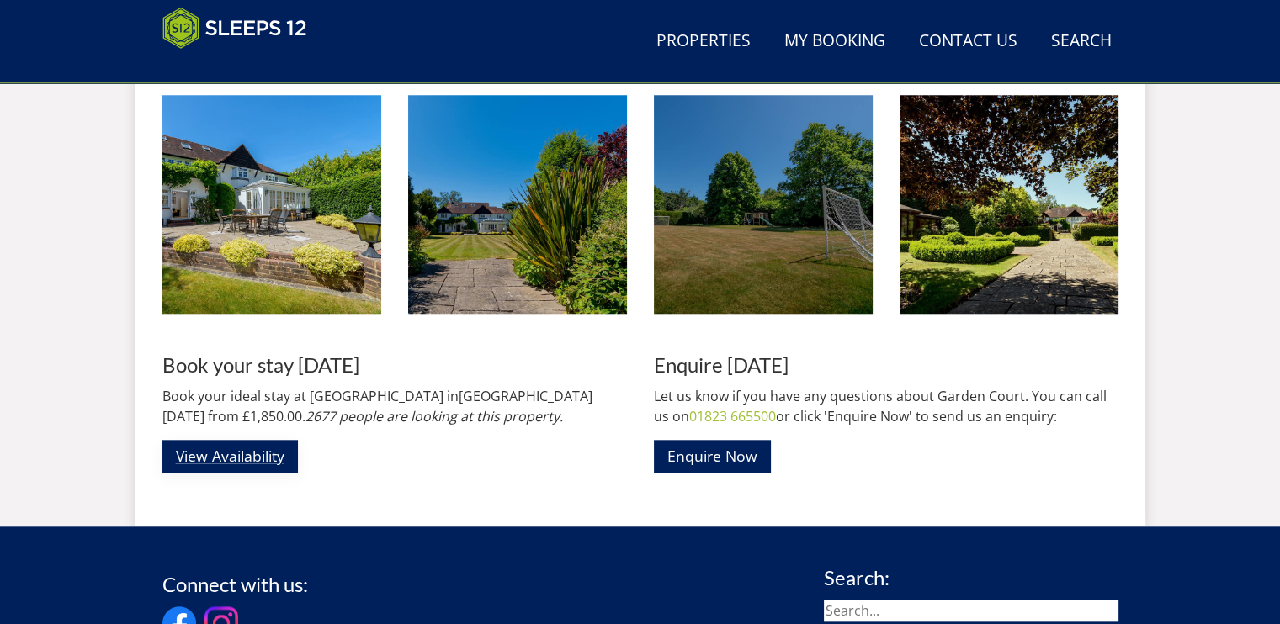
click at [247, 457] on link "View Availability" at bounding box center [229, 456] width 135 height 33
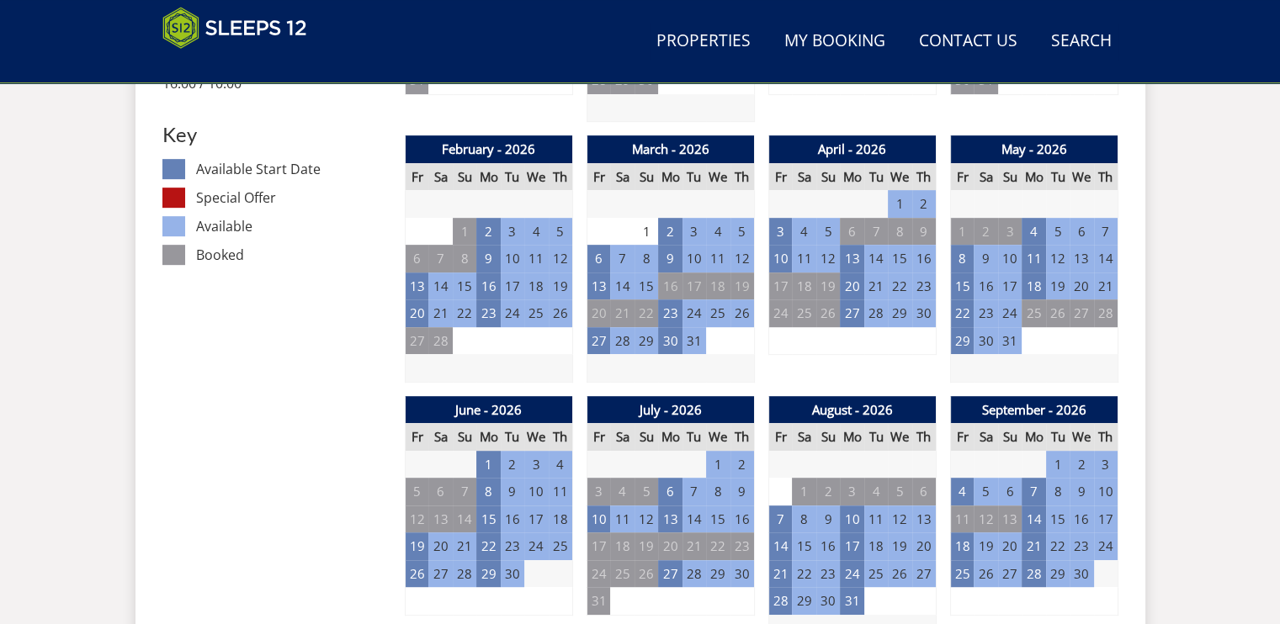
scroll to position [953, 0]
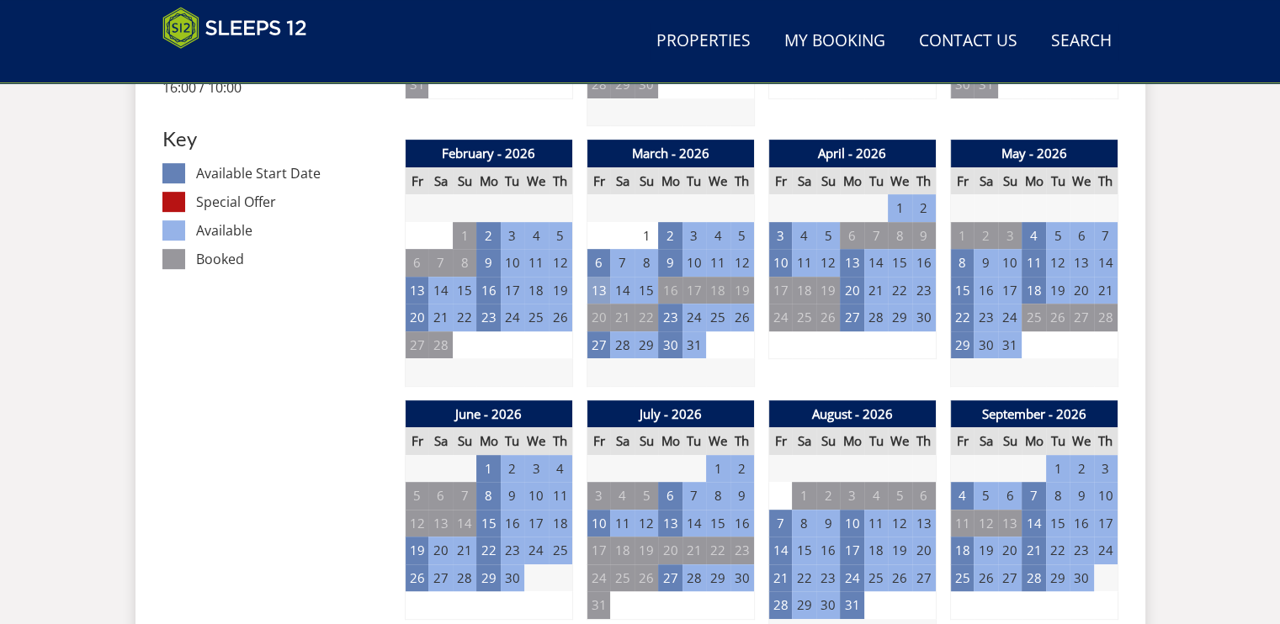
click at [587, 290] on td "13" at bounding box center [599, 291] width 24 height 28
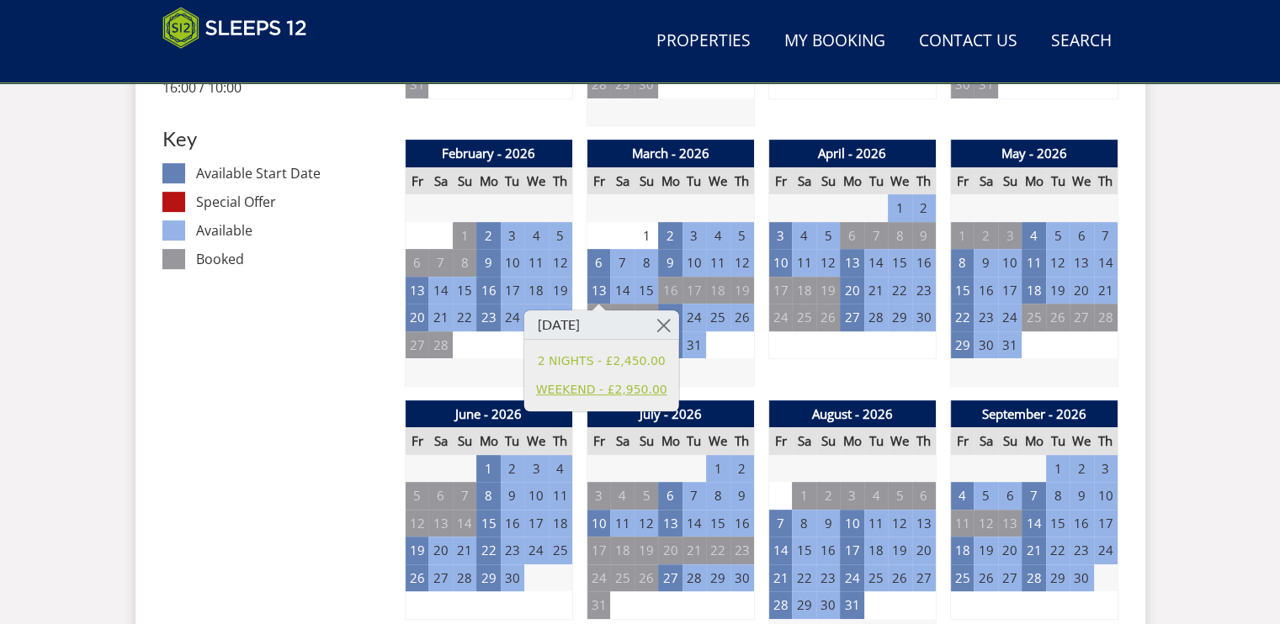
click at [622, 387] on link "WEEKEND - £2,950.00" at bounding box center [601, 390] width 131 height 18
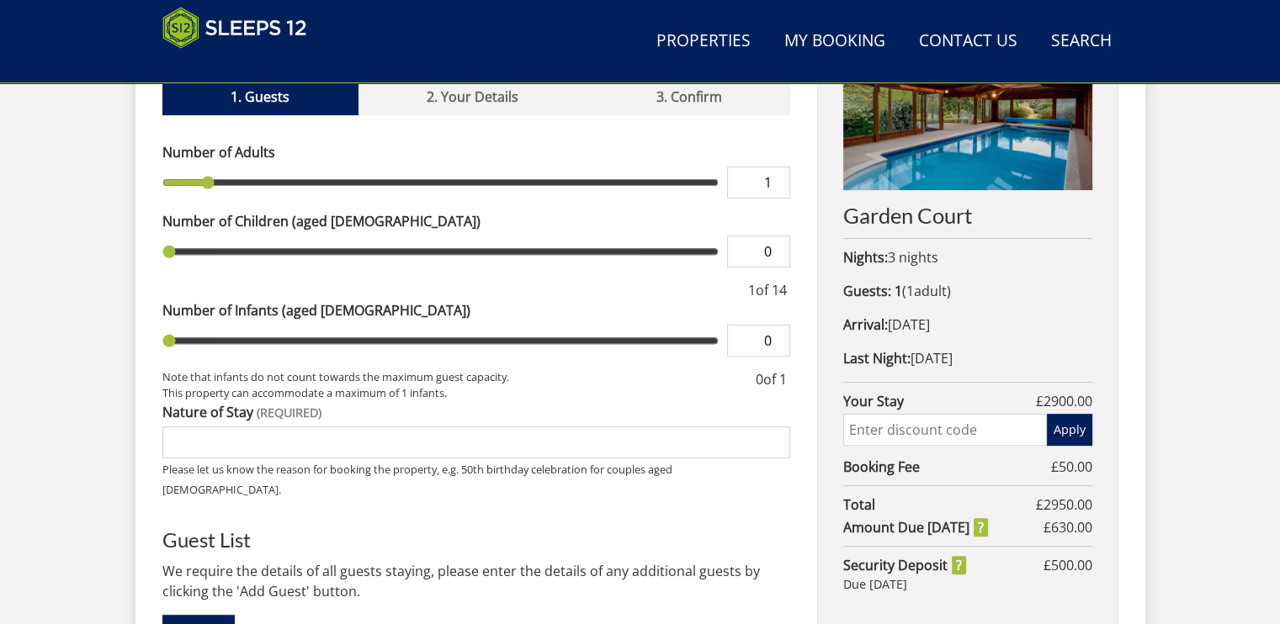
scroll to position [744, 0]
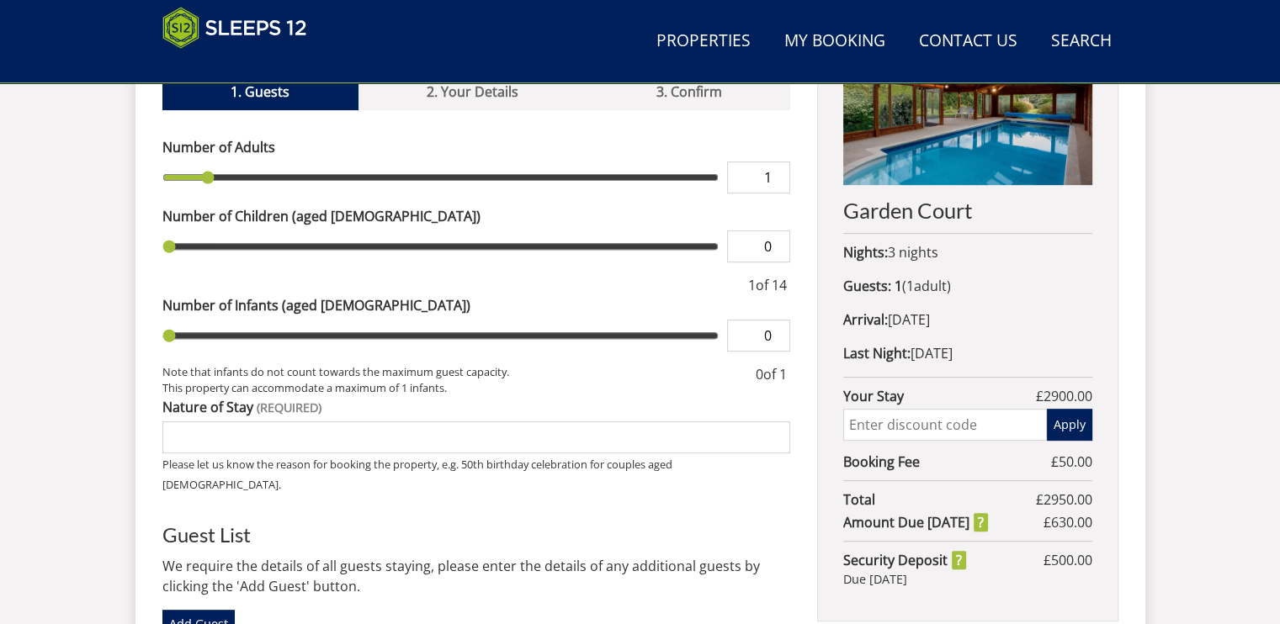
click at [953, 430] on input "text" at bounding box center [944, 425] width 203 height 32
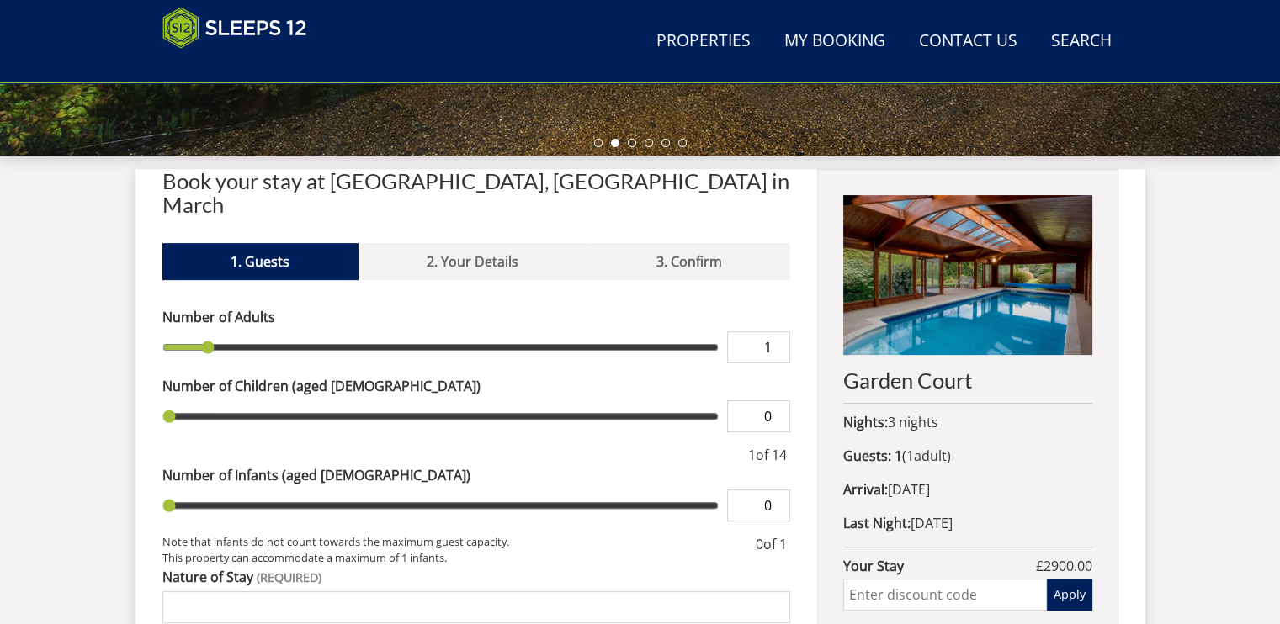
scroll to position [664, 0]
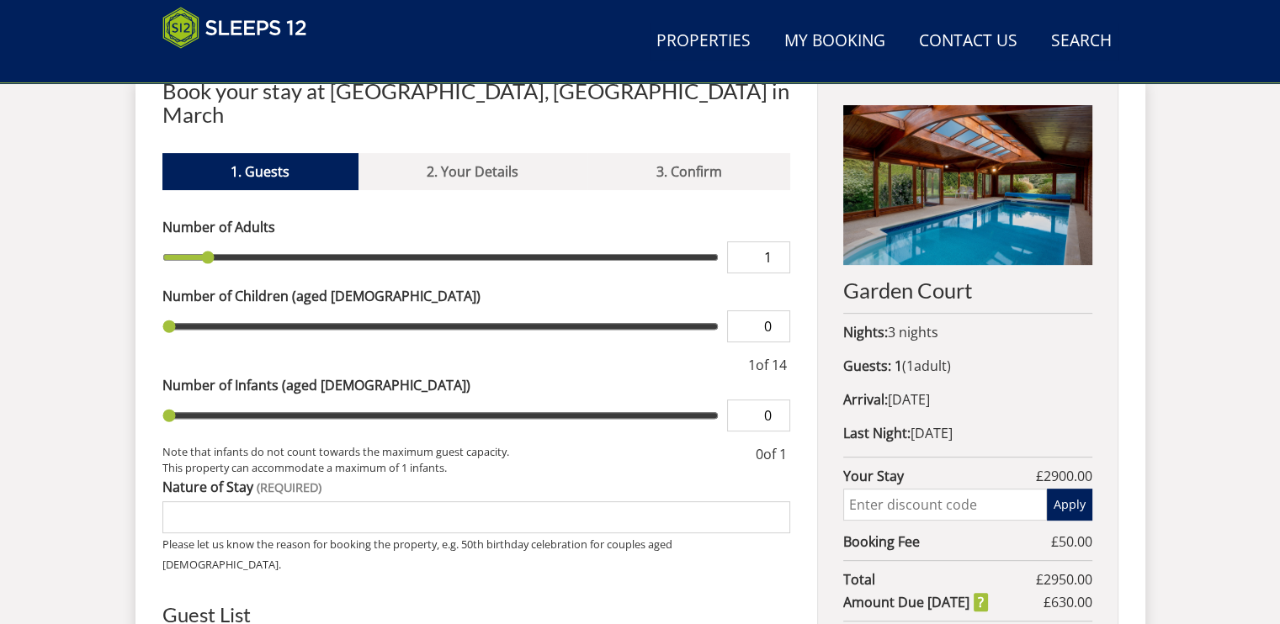
click at [883, 519] on div "Garden Court Nights: 3 nights Guests: 1 ( 1 adult s 0 child ren 0 infant s ) Ar…" at bounding box center [967, 390] width 300 height 623
type input "2"
type input "4"
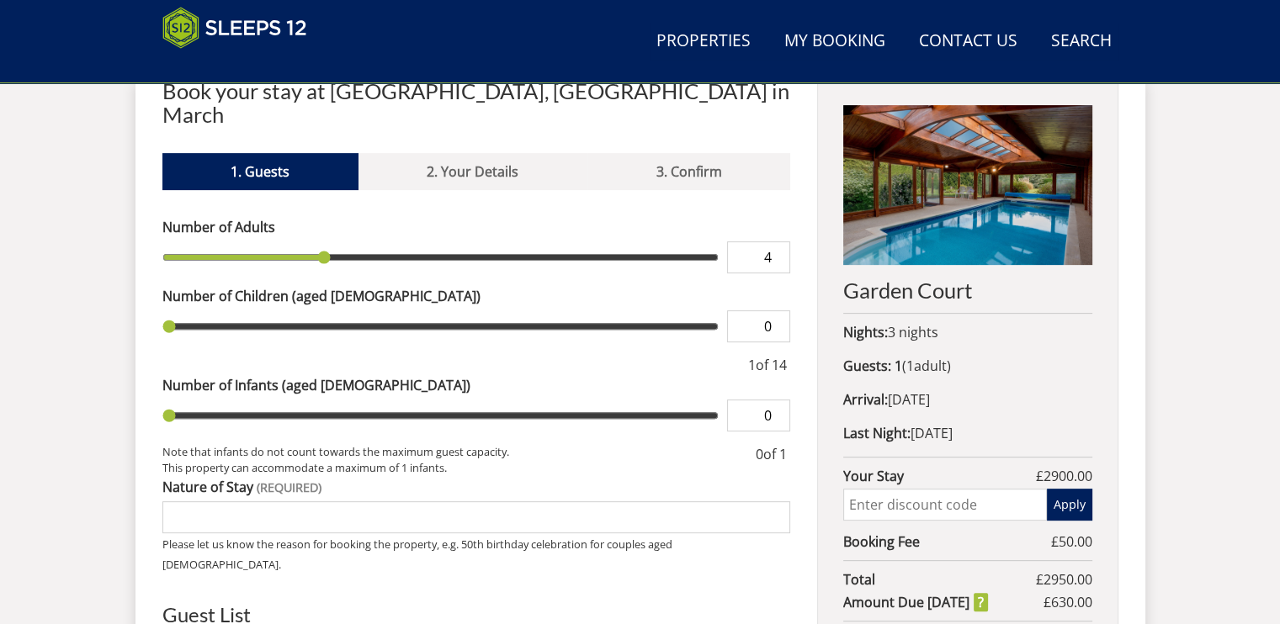
type input "7"
type input "8"
type input "10"
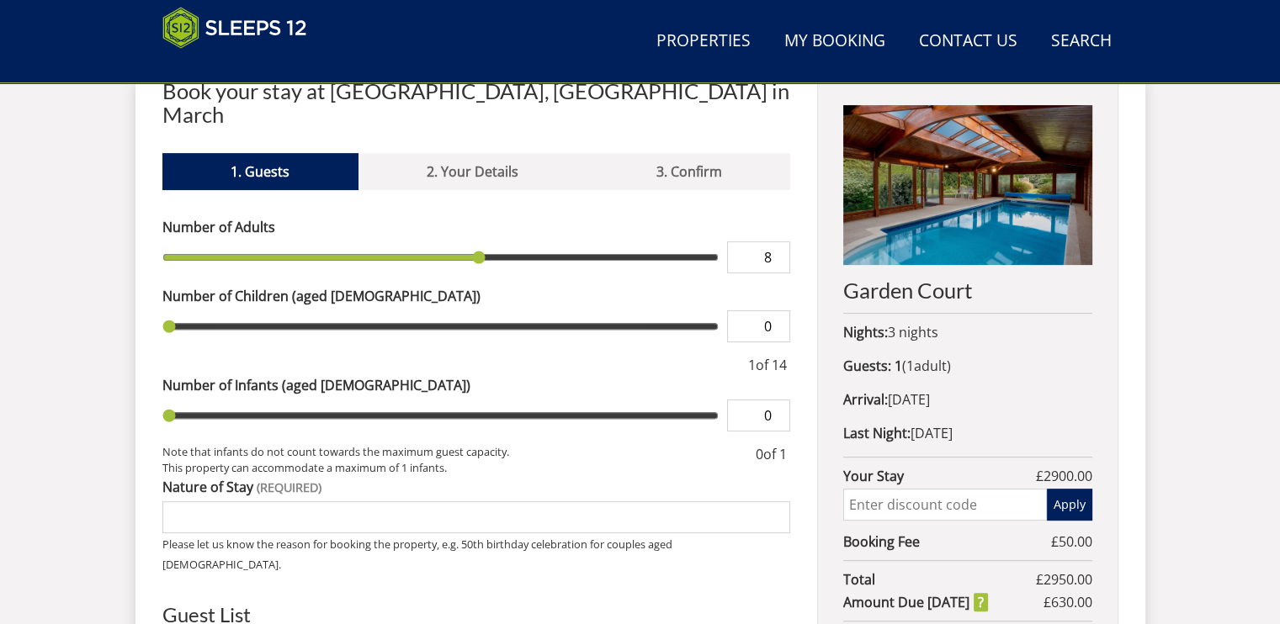
type input "10"
type input "11"
type input "12"
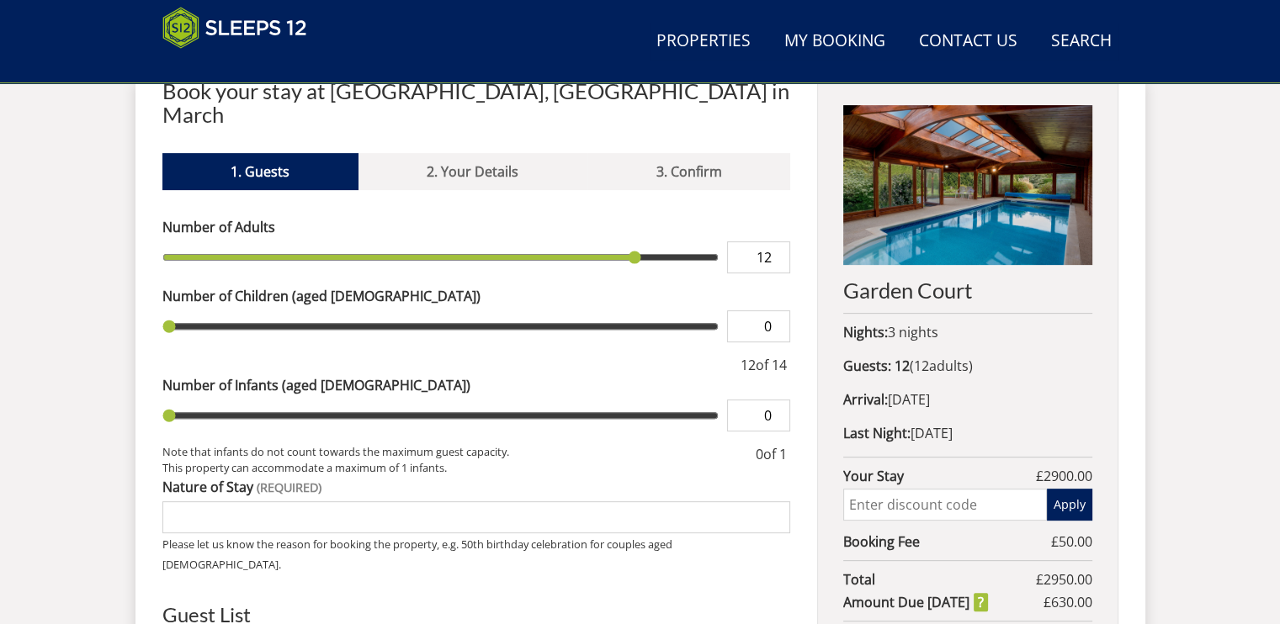
type input "13"
type input "14"
type input "13"
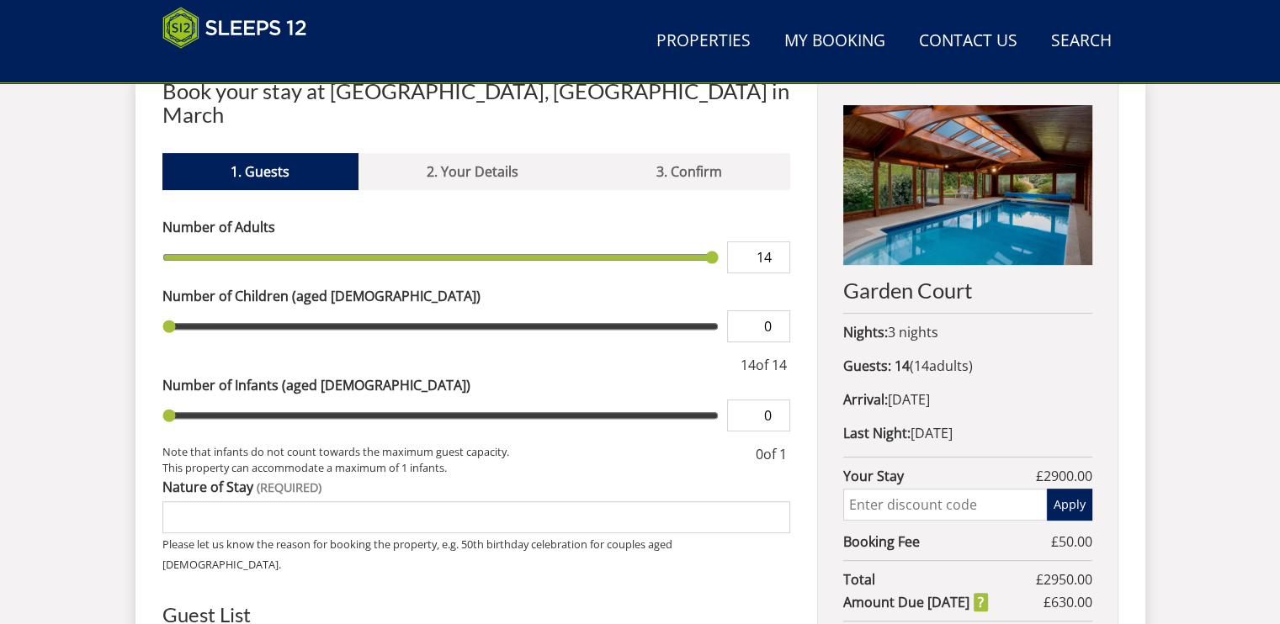
type input "13"
type input "12"
type input "11"
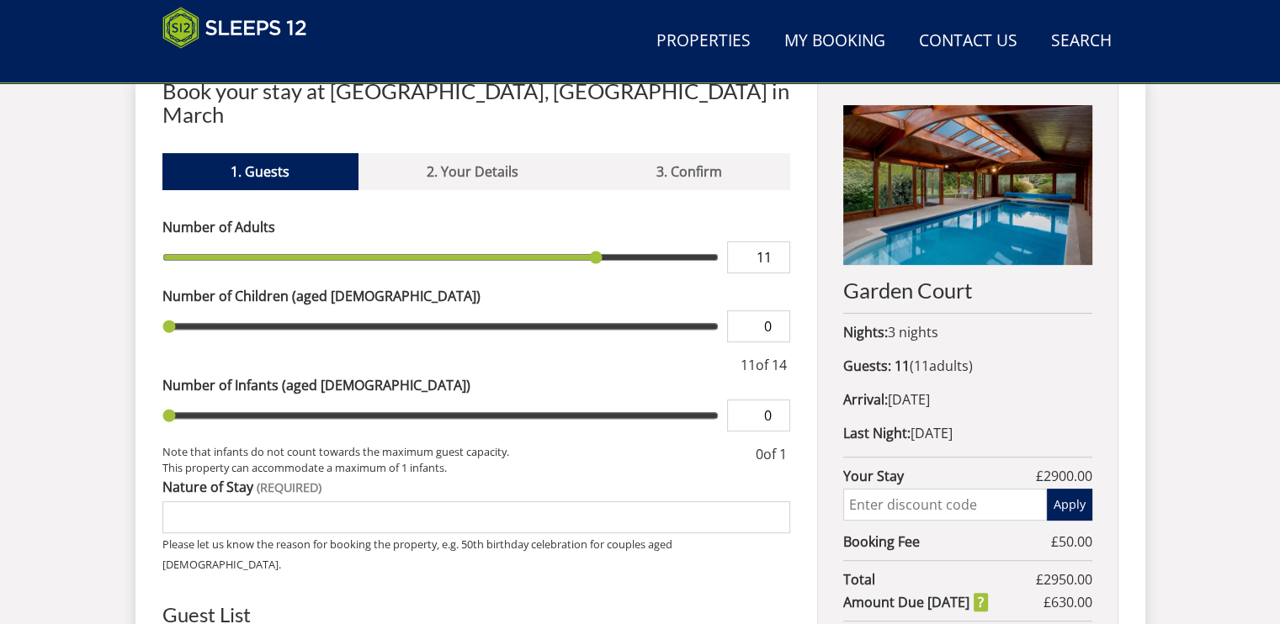
drag, startPoint x: 209, startPoint y: 240, endPoint x: 598, endPoint y: 277, distance: 391.4
type input "11"
click at [598, 274] on input "range" at bounding box center [440, 258] width 557 height 32
type input "1"
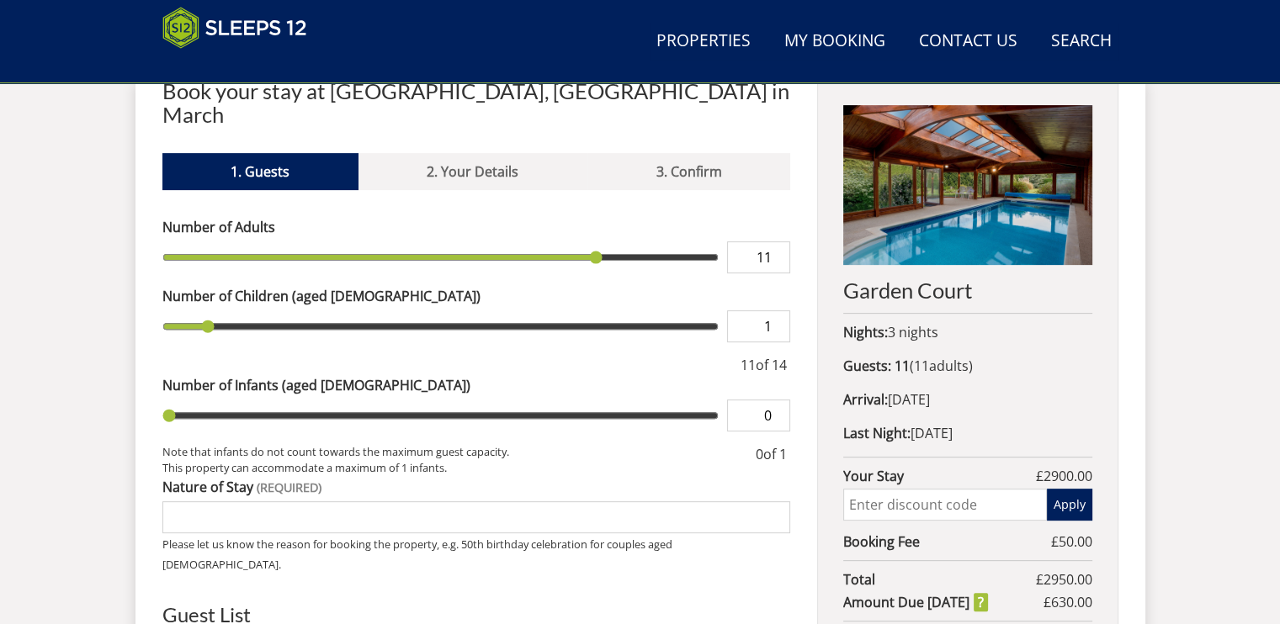
type input "2"
type input "3"
drag, startPoint x: 162, startPoint y: 305, endPoint x: 353, endPoint y: 305, distance: 191.0
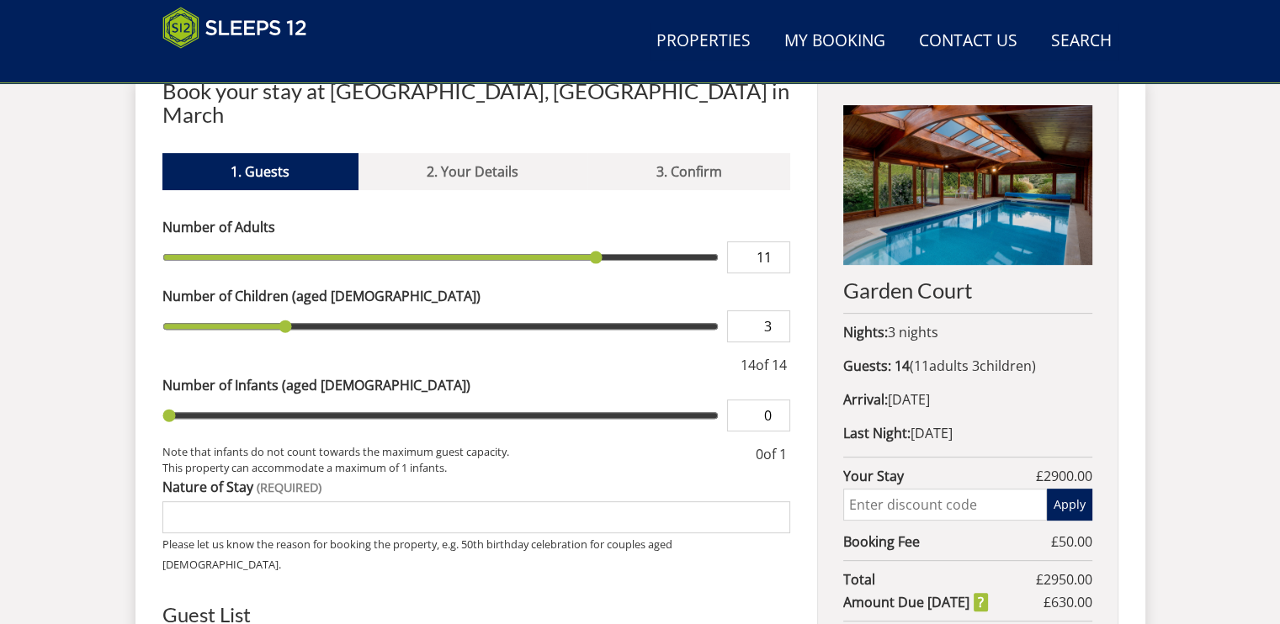
type input "3"
click at [353, 311] on input "range" at bounding box center [440, 327] width 557 height 32
type input "10"
type input "11"
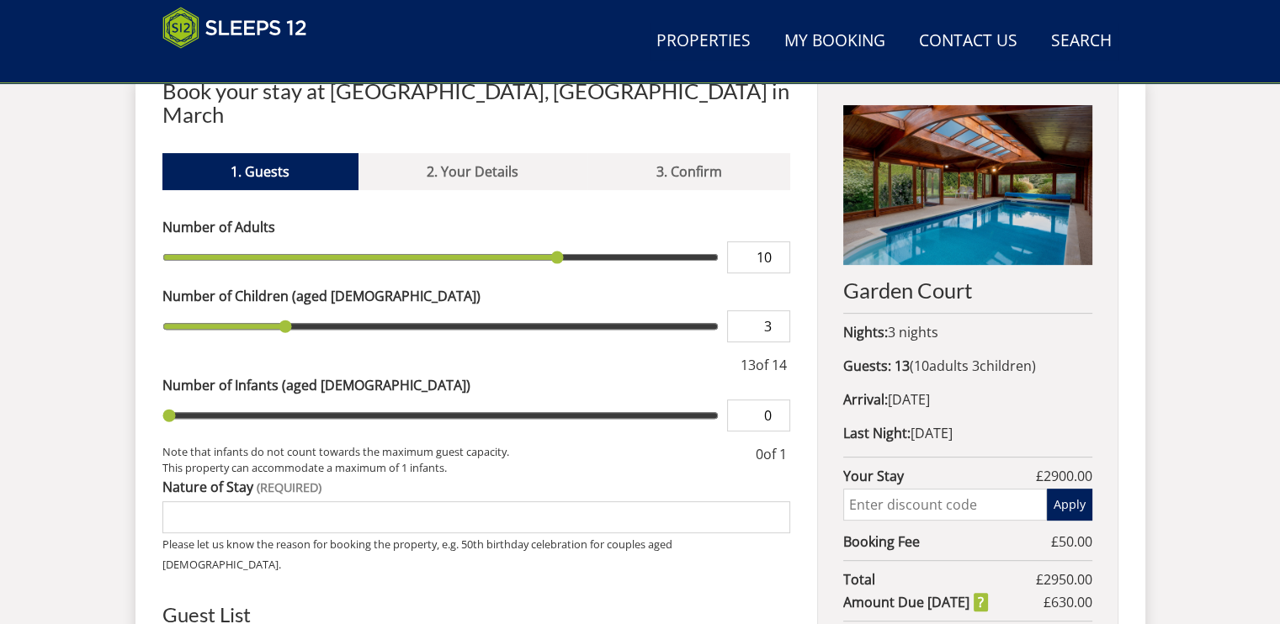
type input "11"
click at [603, 242] on input "range" at bounding box center [440, 258] width 557 height 32
click at [539, 502] on input "Nature of Stay" at bounding box center [476, 518] width 629 height 32
type input "Family get"
click at [867, 517] on input "text" at bounding box center [944, 505] width 203 height 32
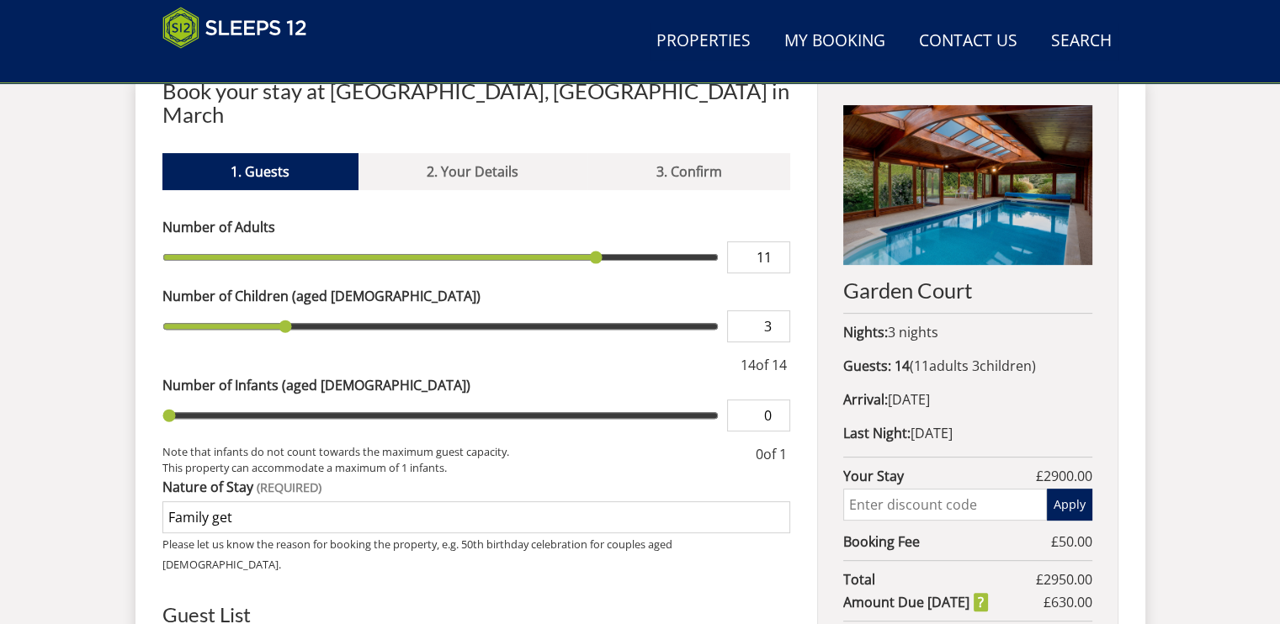
scroll to position [0, 0]
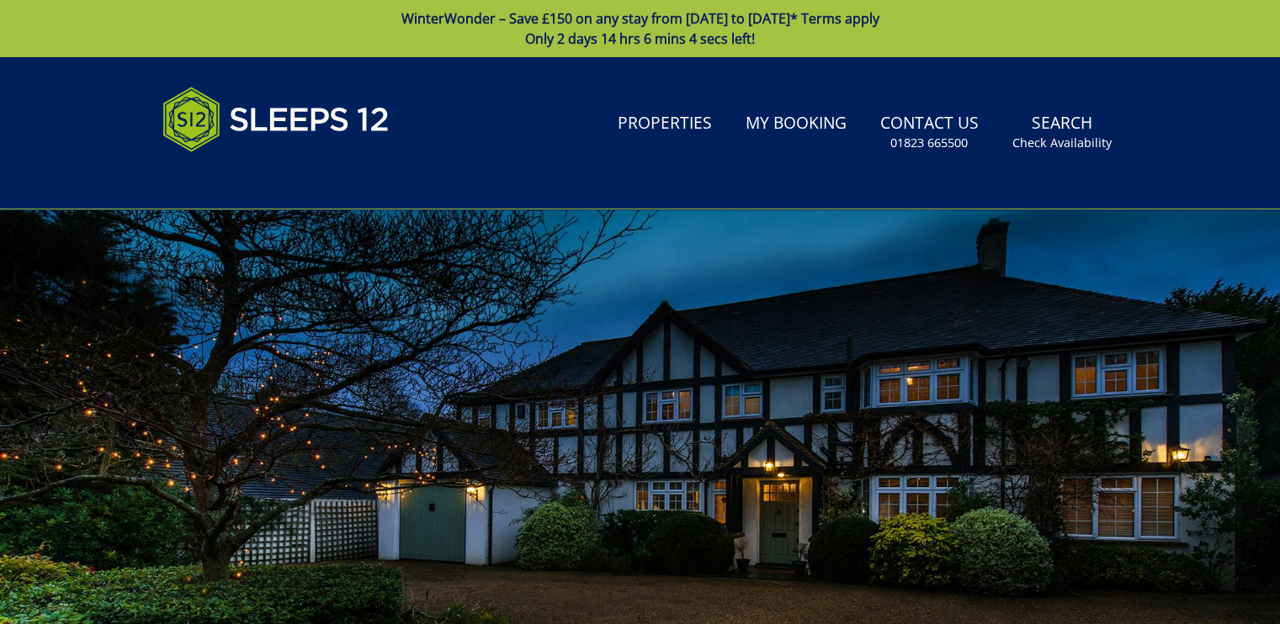
click at [417, 8] on link "WinterWonder – Save £150 on any stay from [DATE] to [DATE]* Terms apply Only 2 …" at bounding box center [640, 28] width 1280 height 57
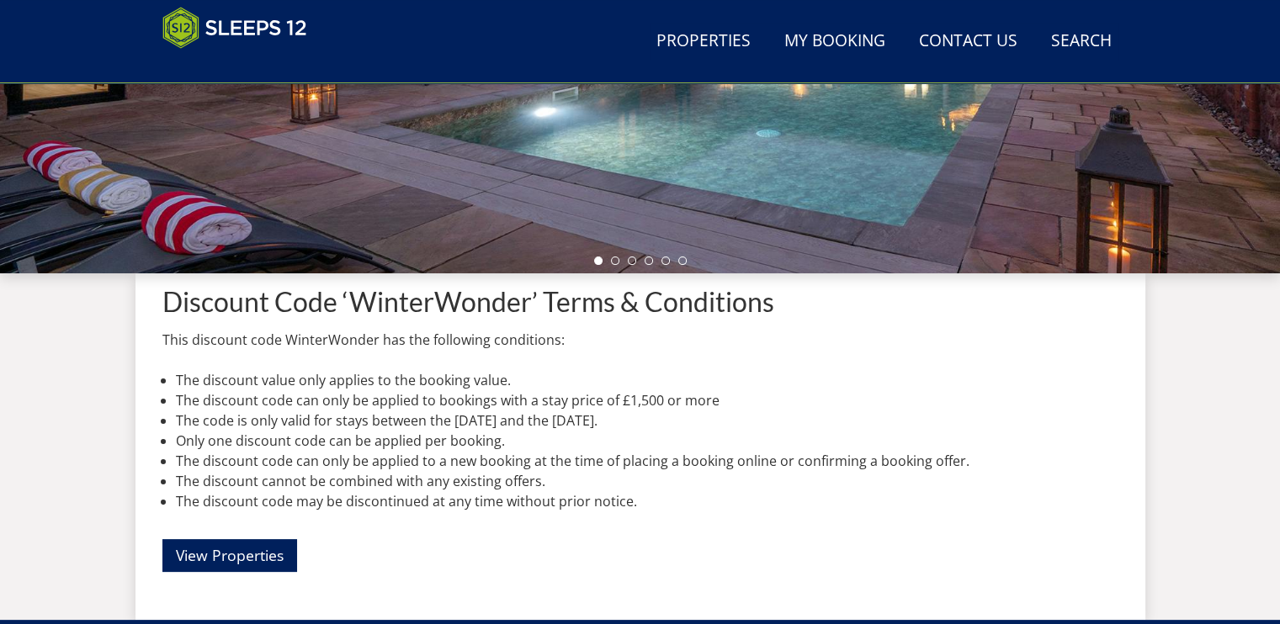
scroll to position [484, 0]
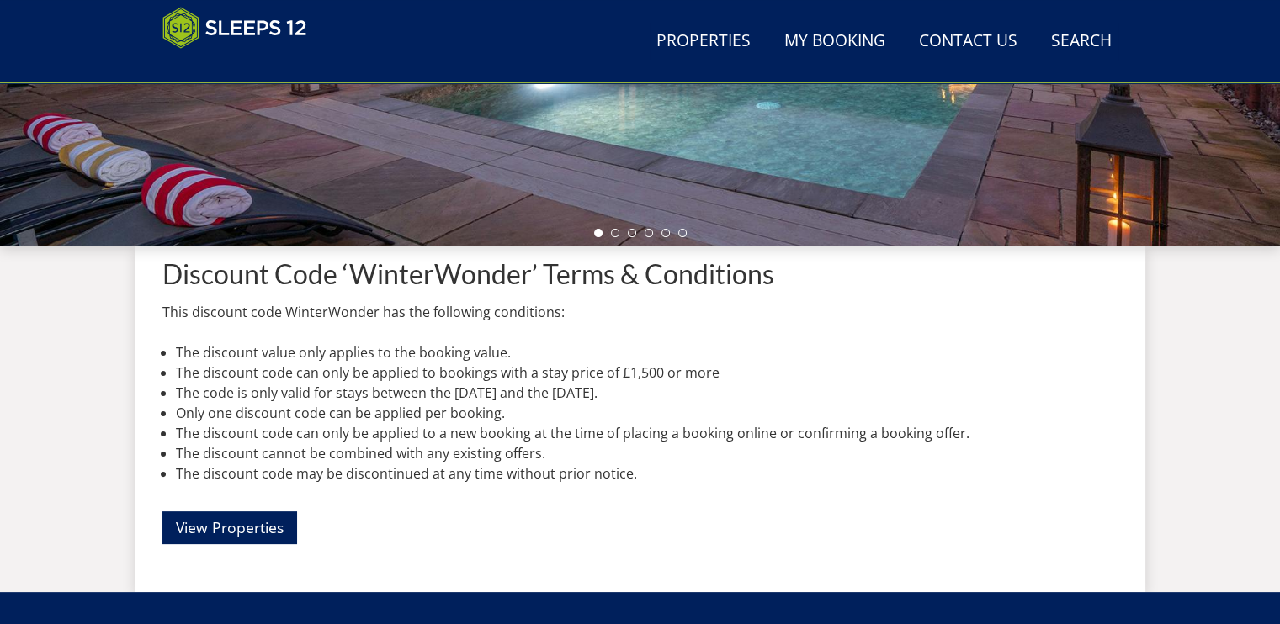
click at [414, 261] on h1 "Discount Code ‘WinterWonder’ Terms & Conditions" at bounding box center [640, 273] width 956 height 29
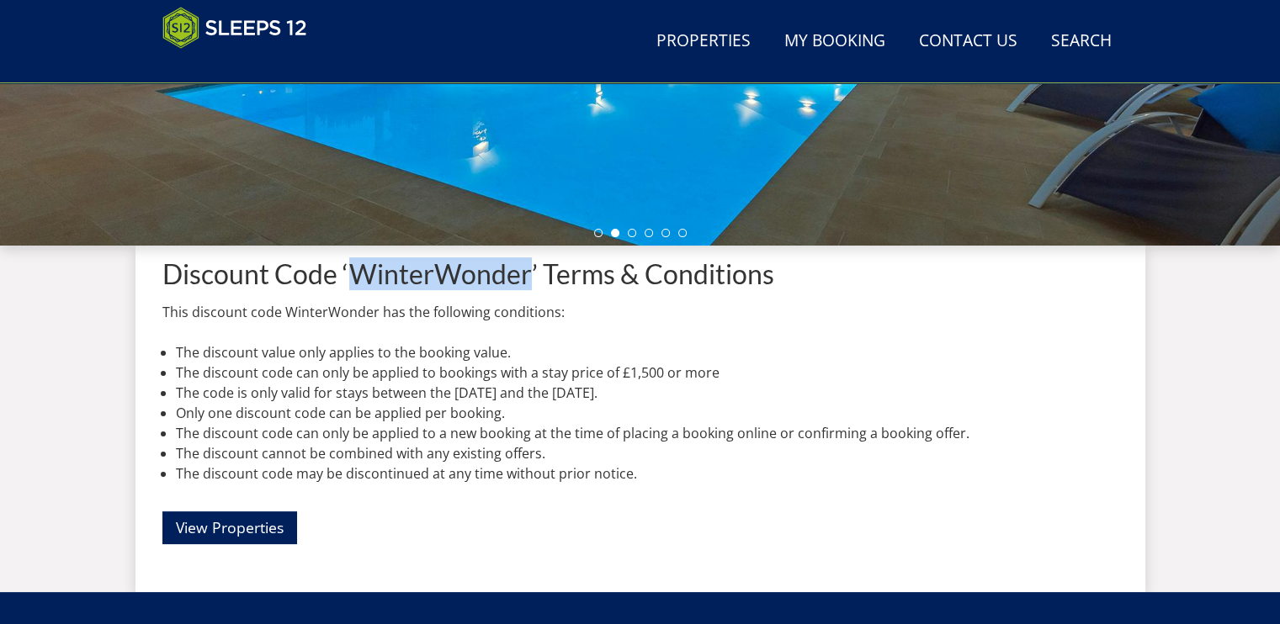
copy h1 "WinterWonder"
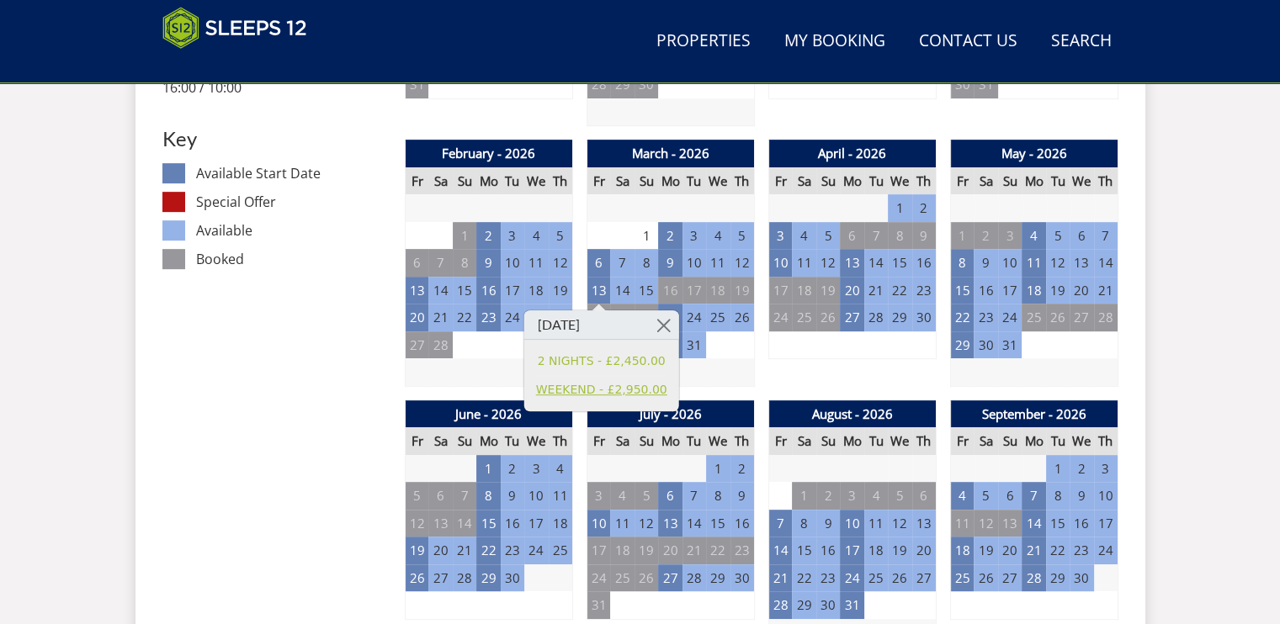
click at [618, 386] on link "WEEKEND - £2,950.00" at bounding box center [601, 390] width 131 height 18
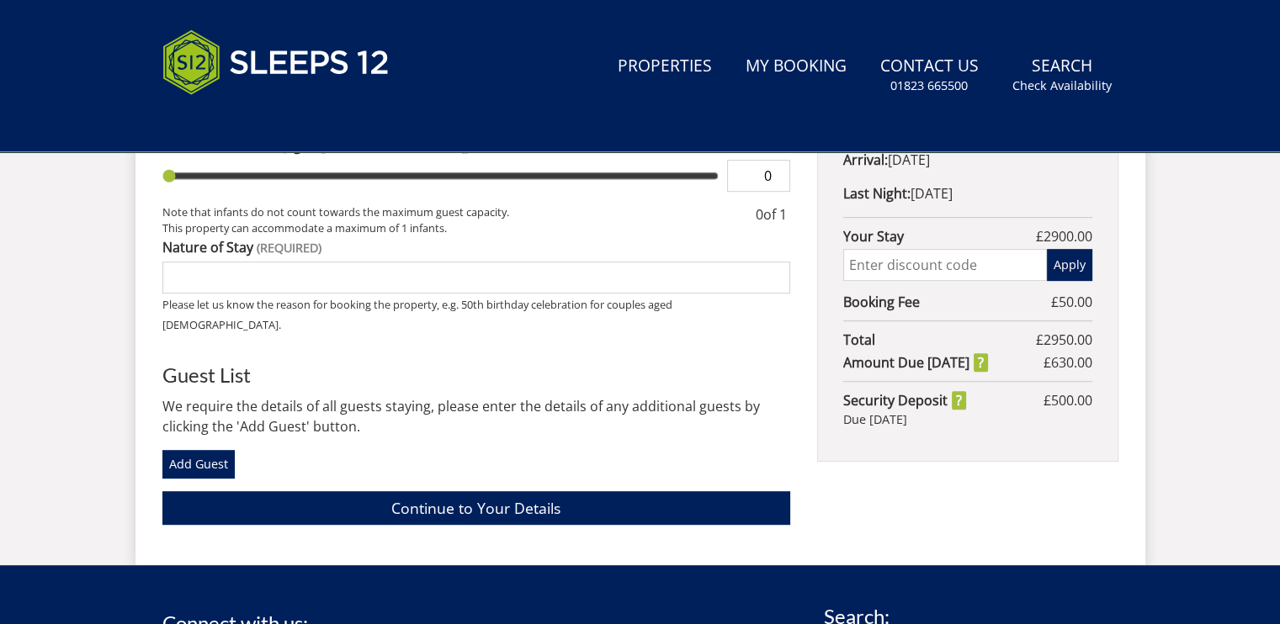
scroll to position [742, 0]
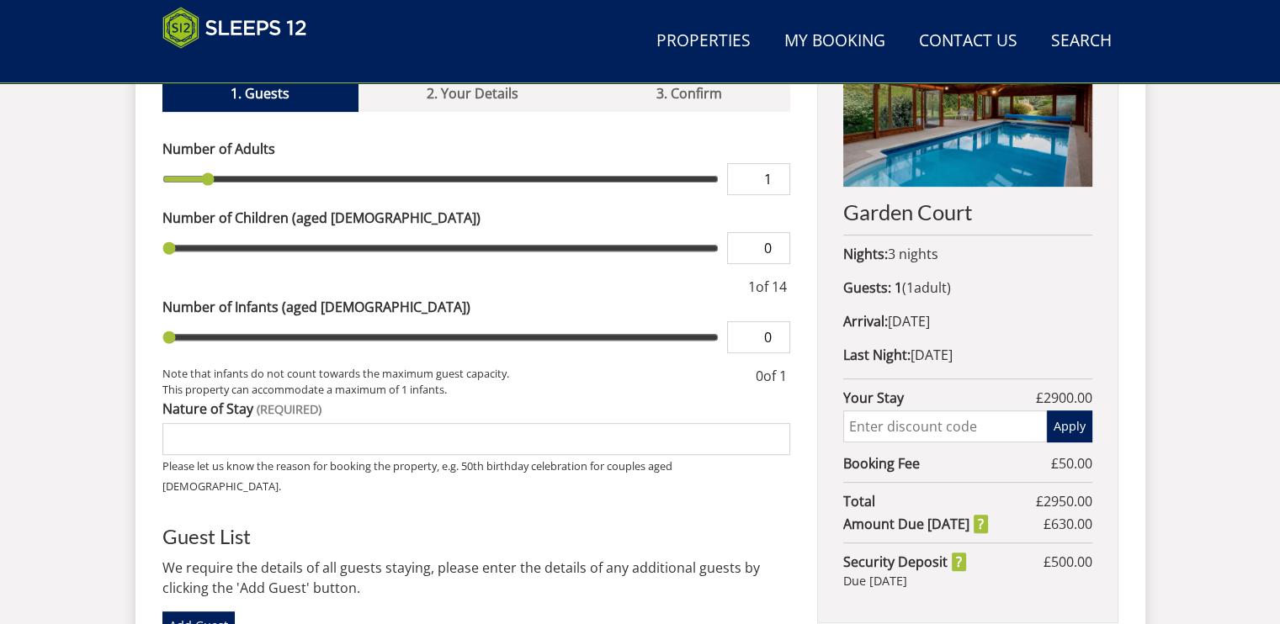
click at [940, 442] on div "Garden Court Nights: 3 nights Guests: 1 ( 1 adult s 0 child ren 0 infant s ) Ar…" at bounding box center [967, 312] width 300 height 623
click at [909, 412] on input "text" at bounding box center [944, 427] width 203 height 32
paste input "WinterWonder"
type input "WinterWonder"
click at [1056, 422] on button "Apply" at bounding box center [1069, 427] width 45 height 32
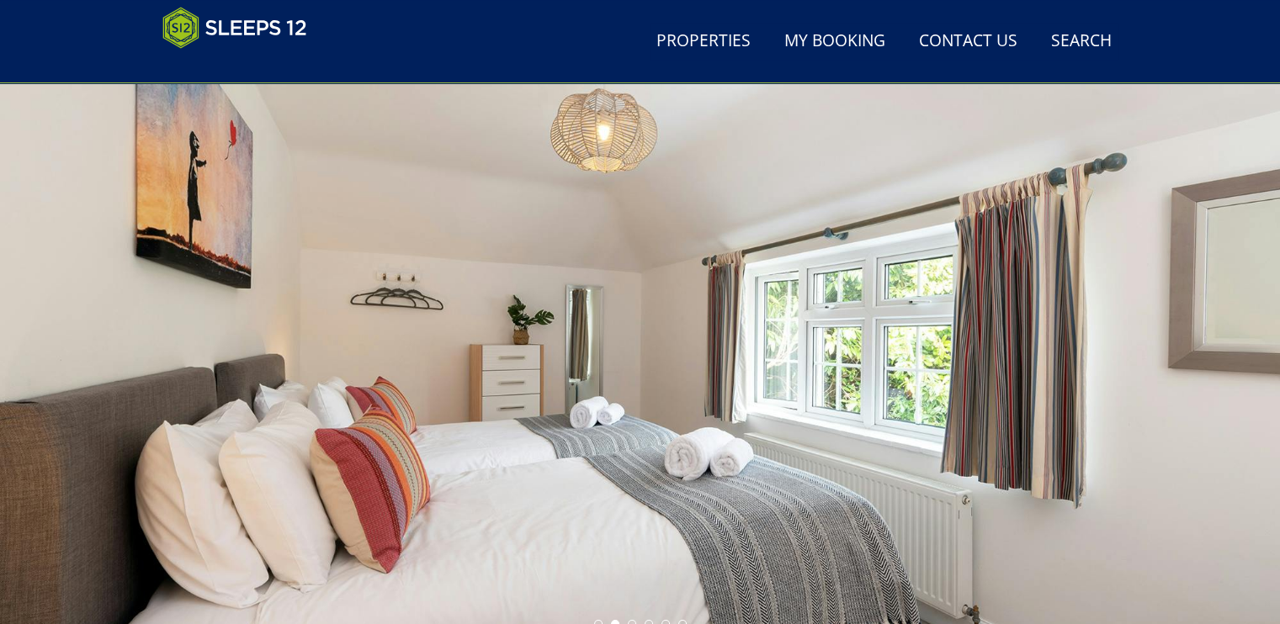
scroll to position [88, 0]
